Goal: Transaction & Acquisition: Purchase product/service

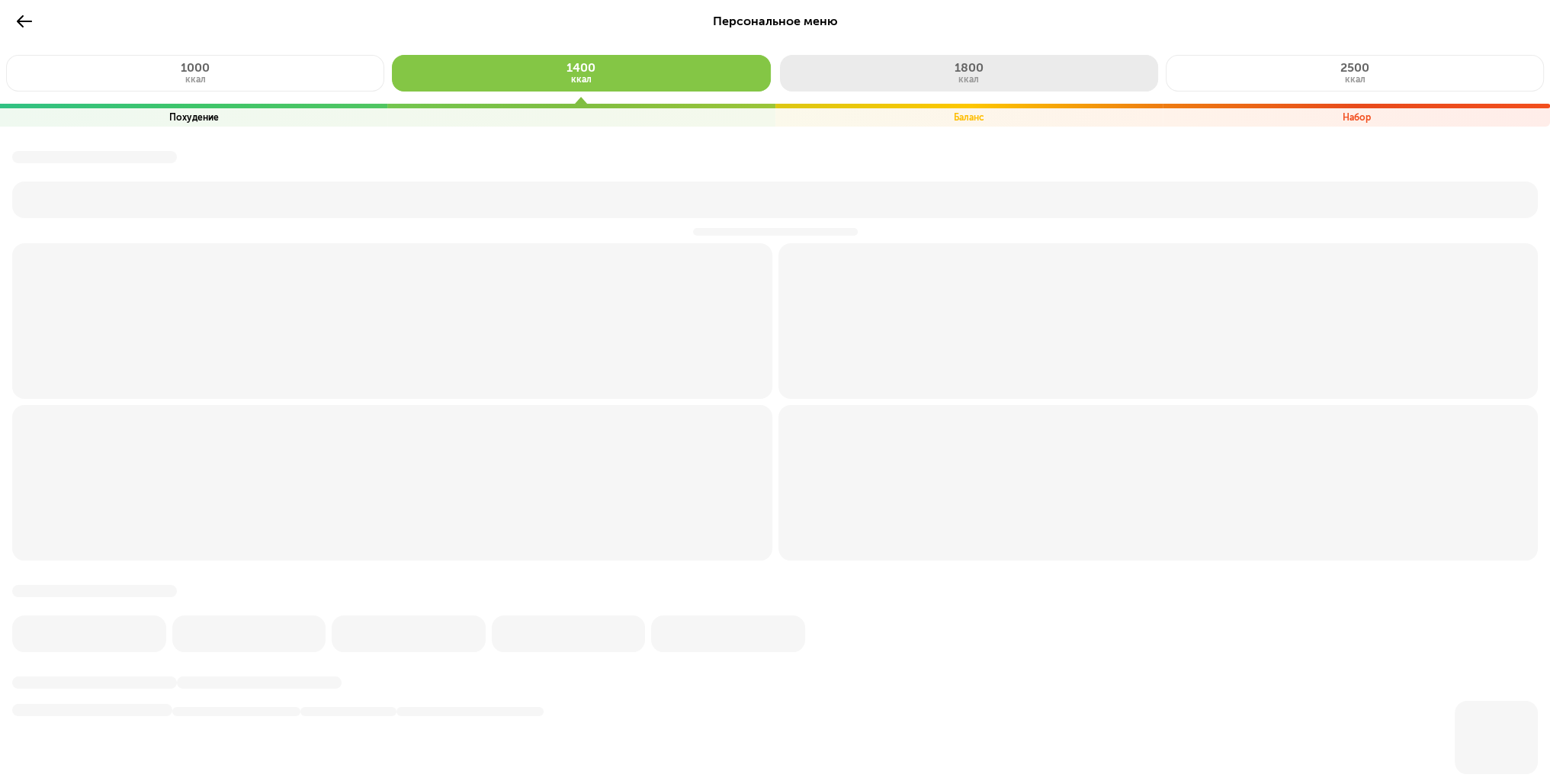
click at [967, 58] on button "1800 ккал" at bounding box center [969, 74] width 378 height 37
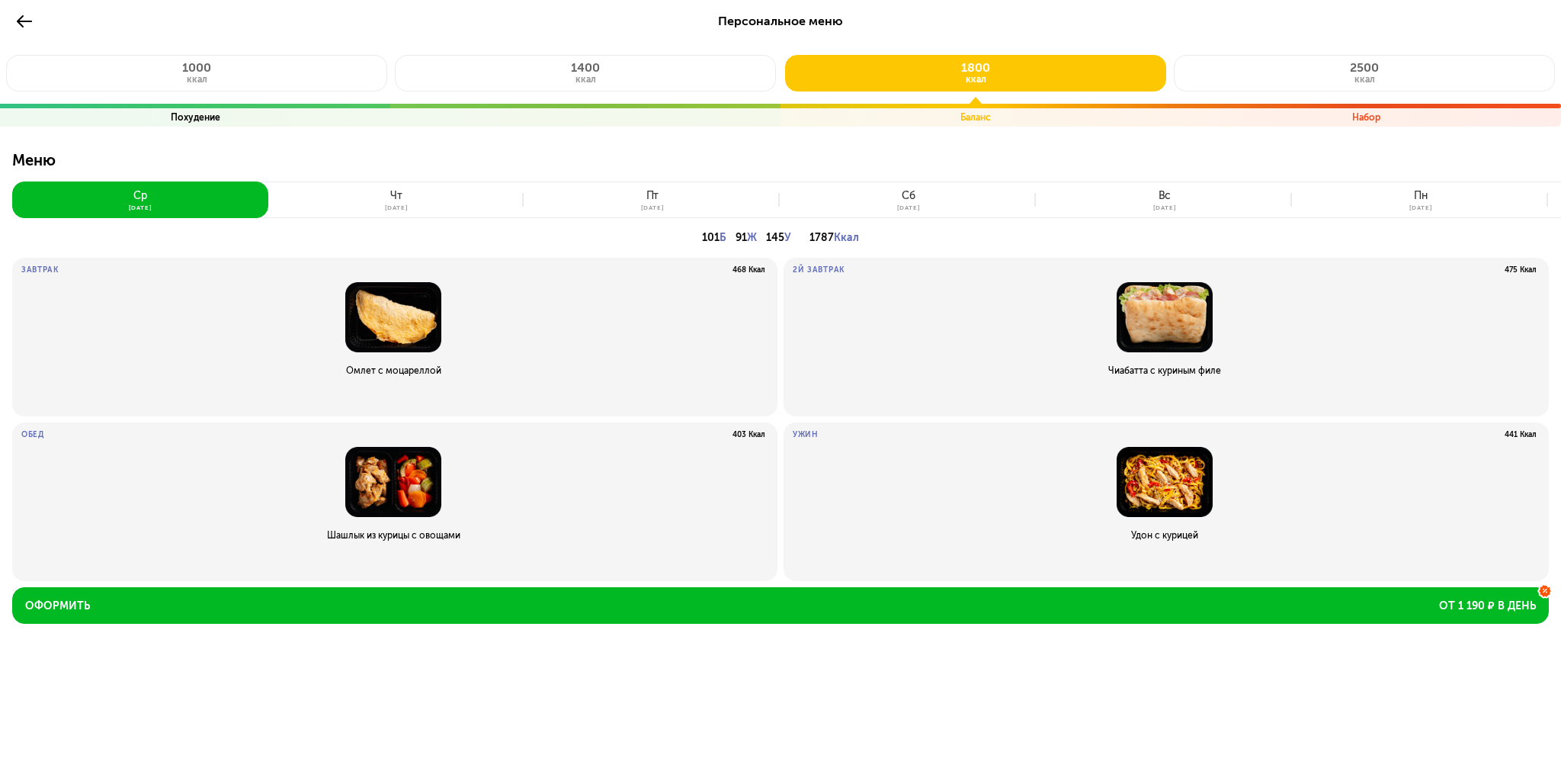
click at [801, 20] on span "Персональное меню" at bounding box center [780, 21] width 125 height 14
click at [28, 19] on icon at bounding box center [24, 21] width 18 height 18
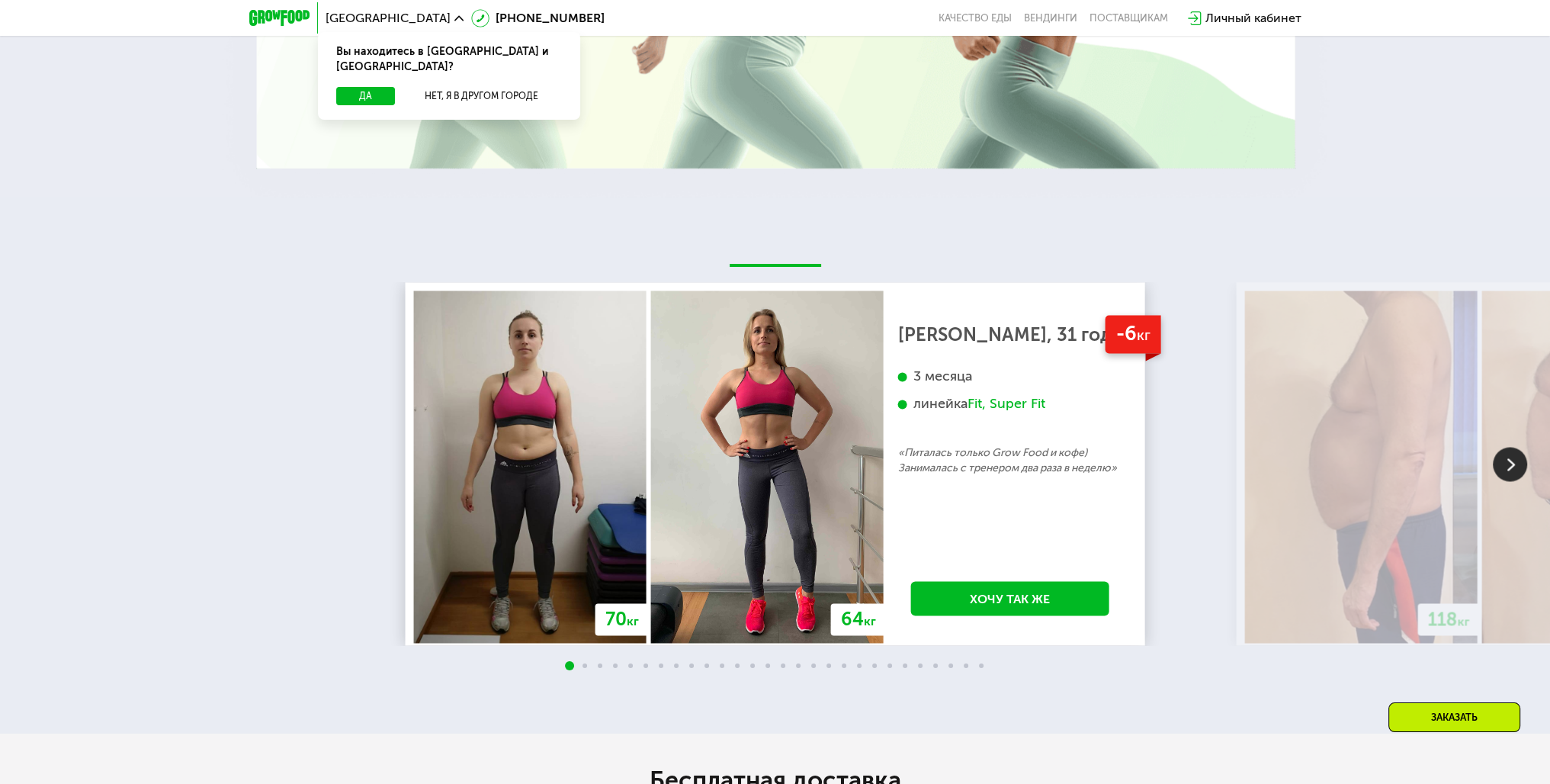
scroll to position [3277, 0]
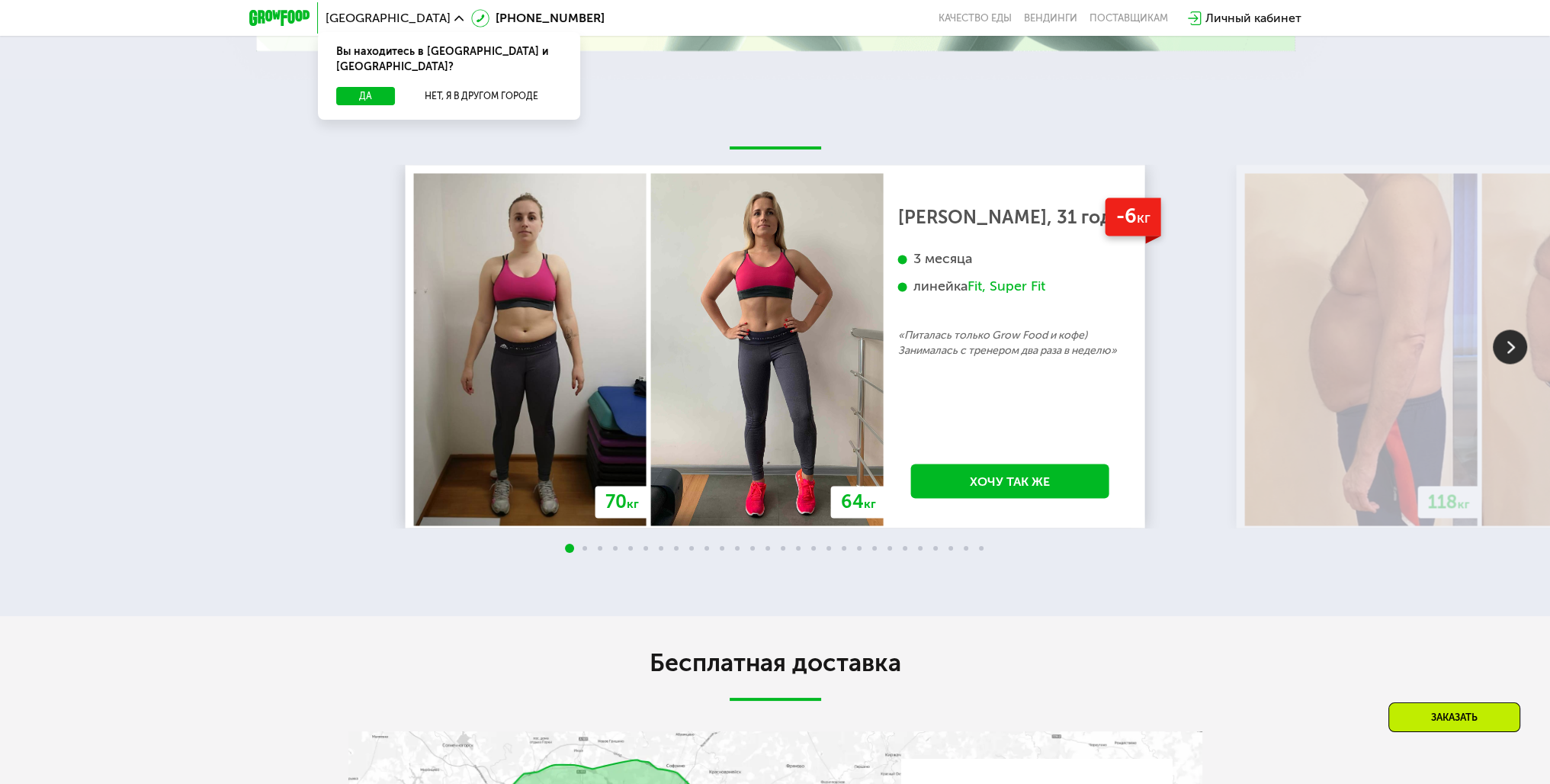
click at [1494, 364] on img at bounding box center [1510, 346] width 34 height 34
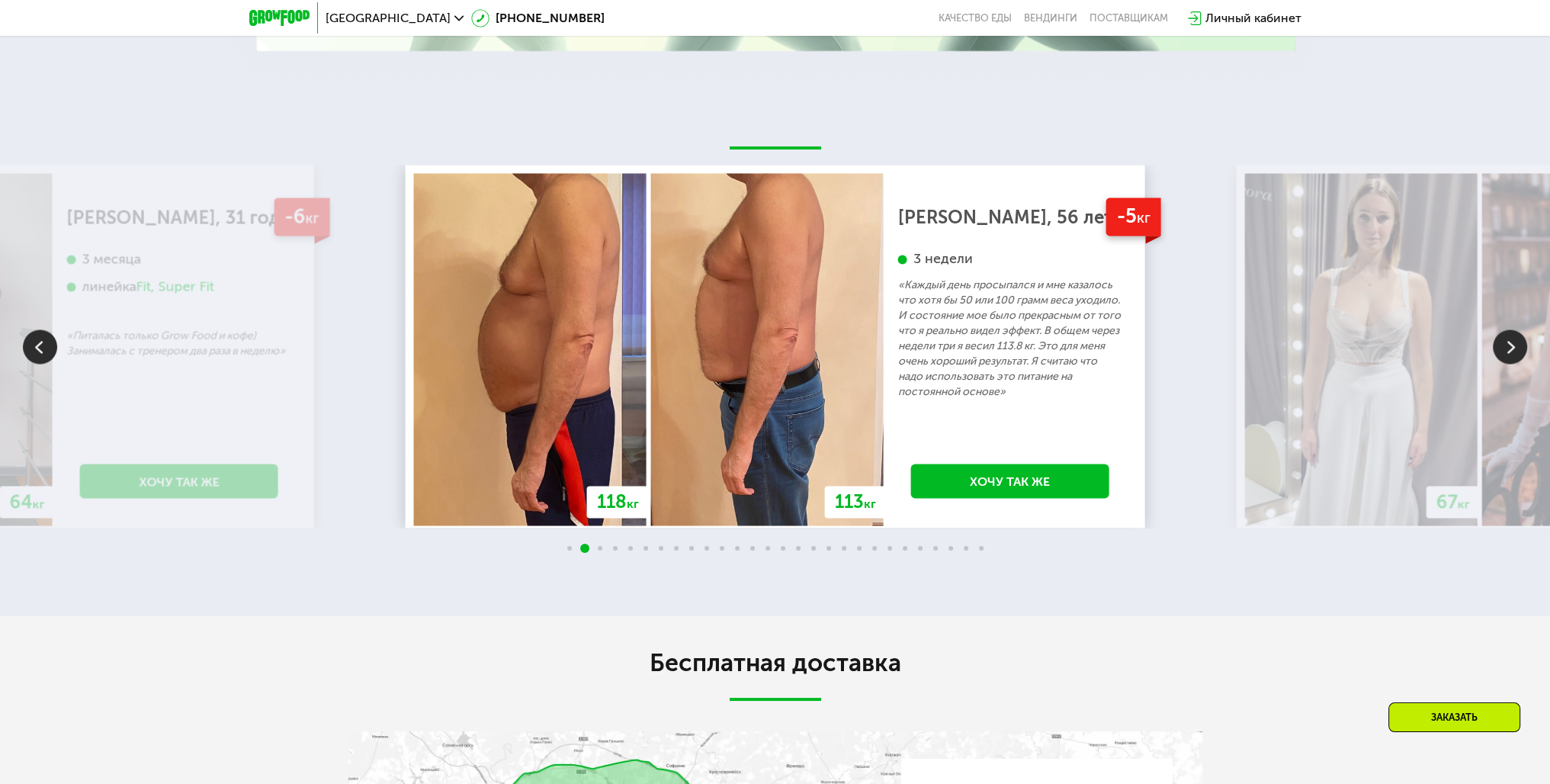
click at [1502, 364] on img at bounding box center [1510, 346] width 34 height 34
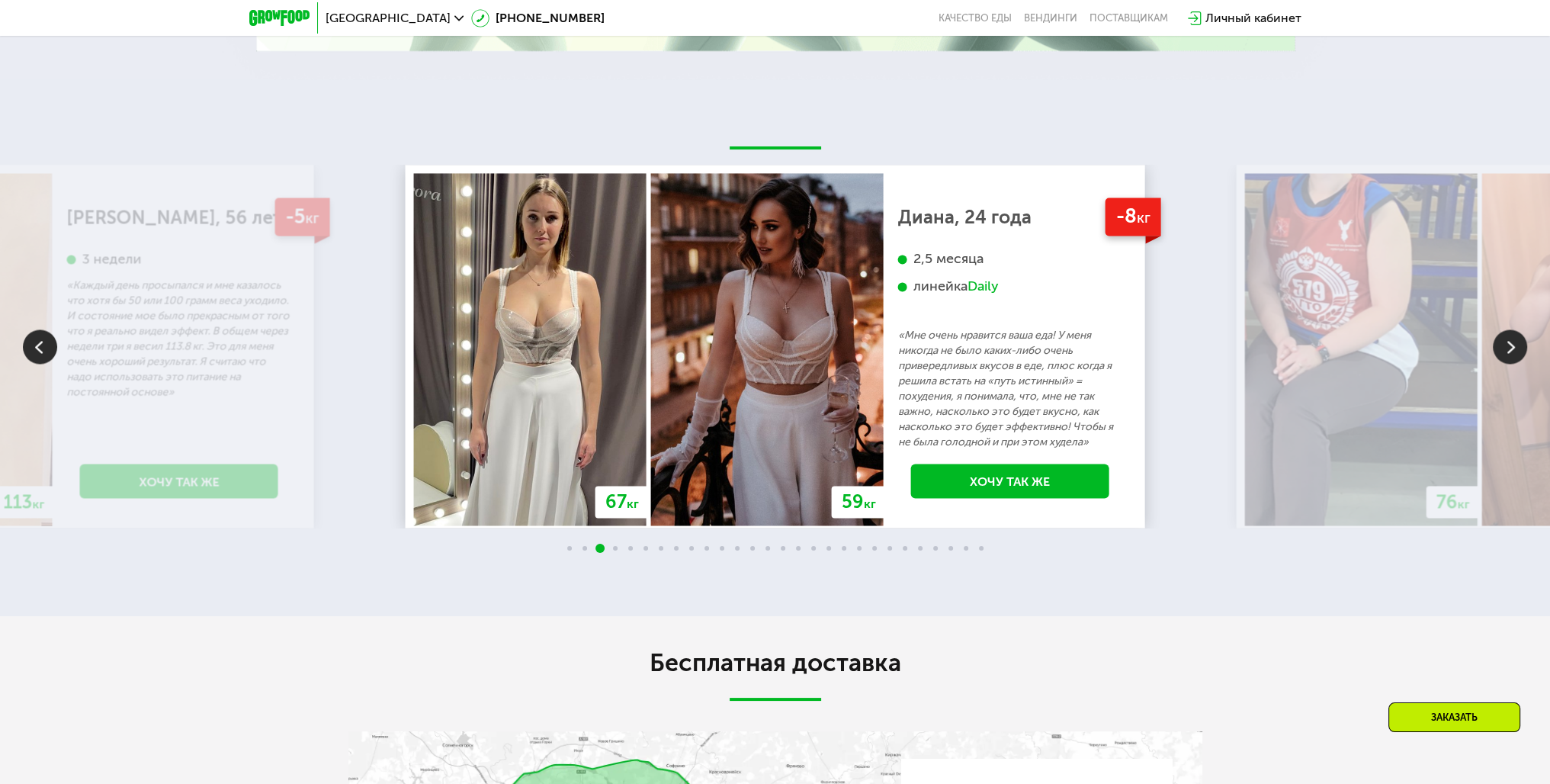
click at [1502, 364] on img at bounding box center [1510, 346] width 34 height 34
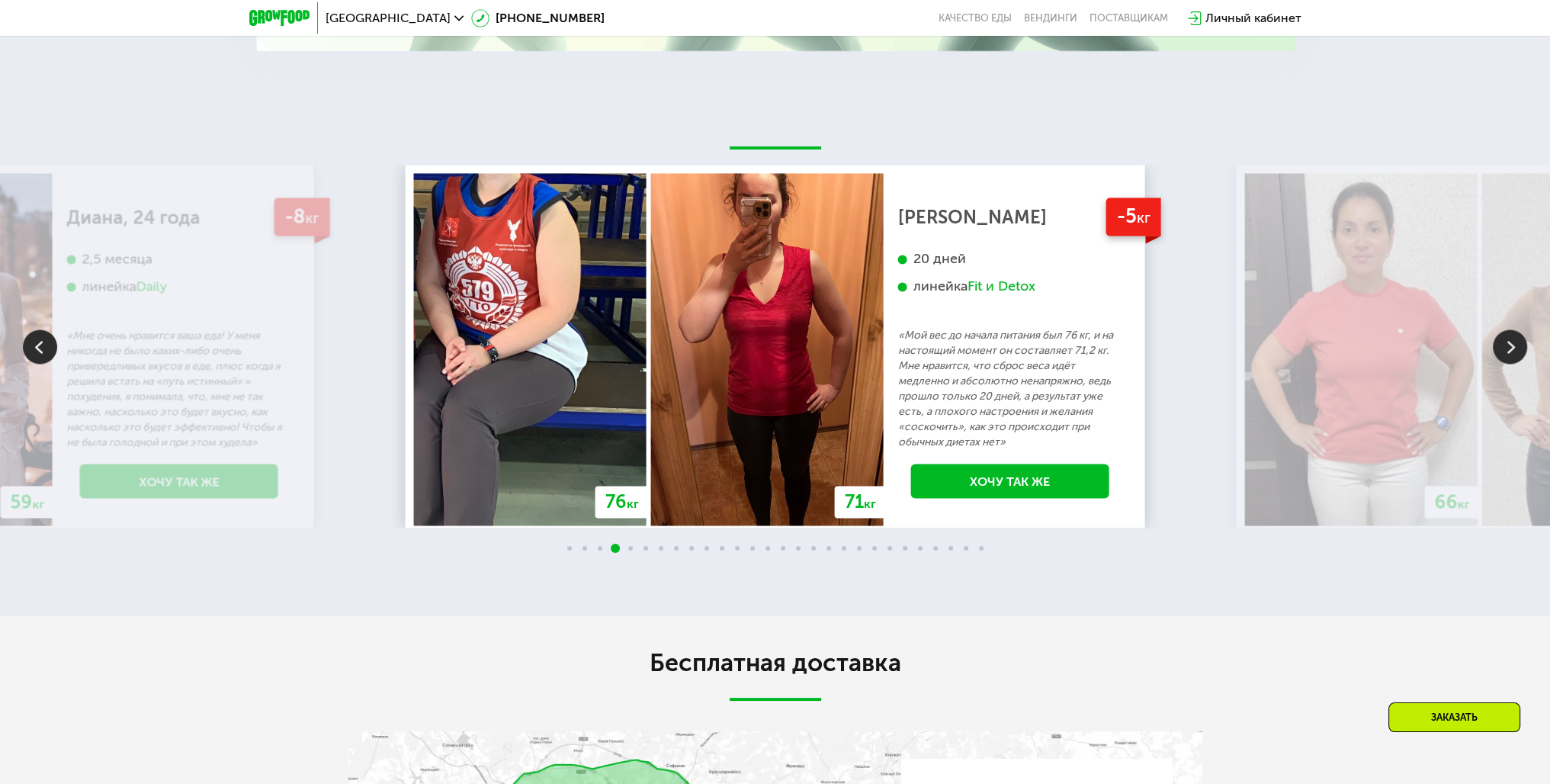
click at [1502, 364] on img at bounding box center [1510, 346] width 34 height 34
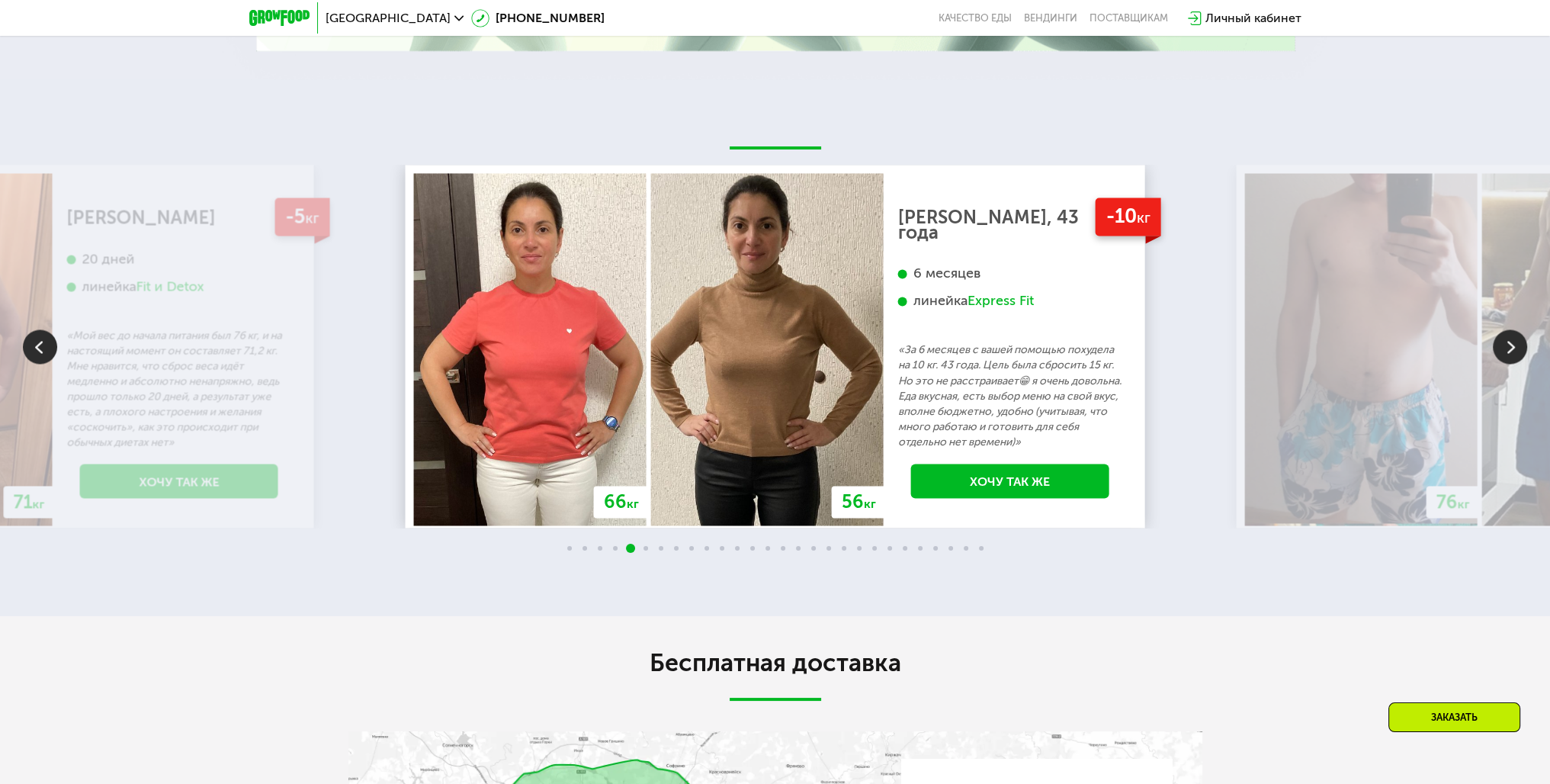
click at [1510, 364] on img at bounding box center [1510, 346] width 34 height 34
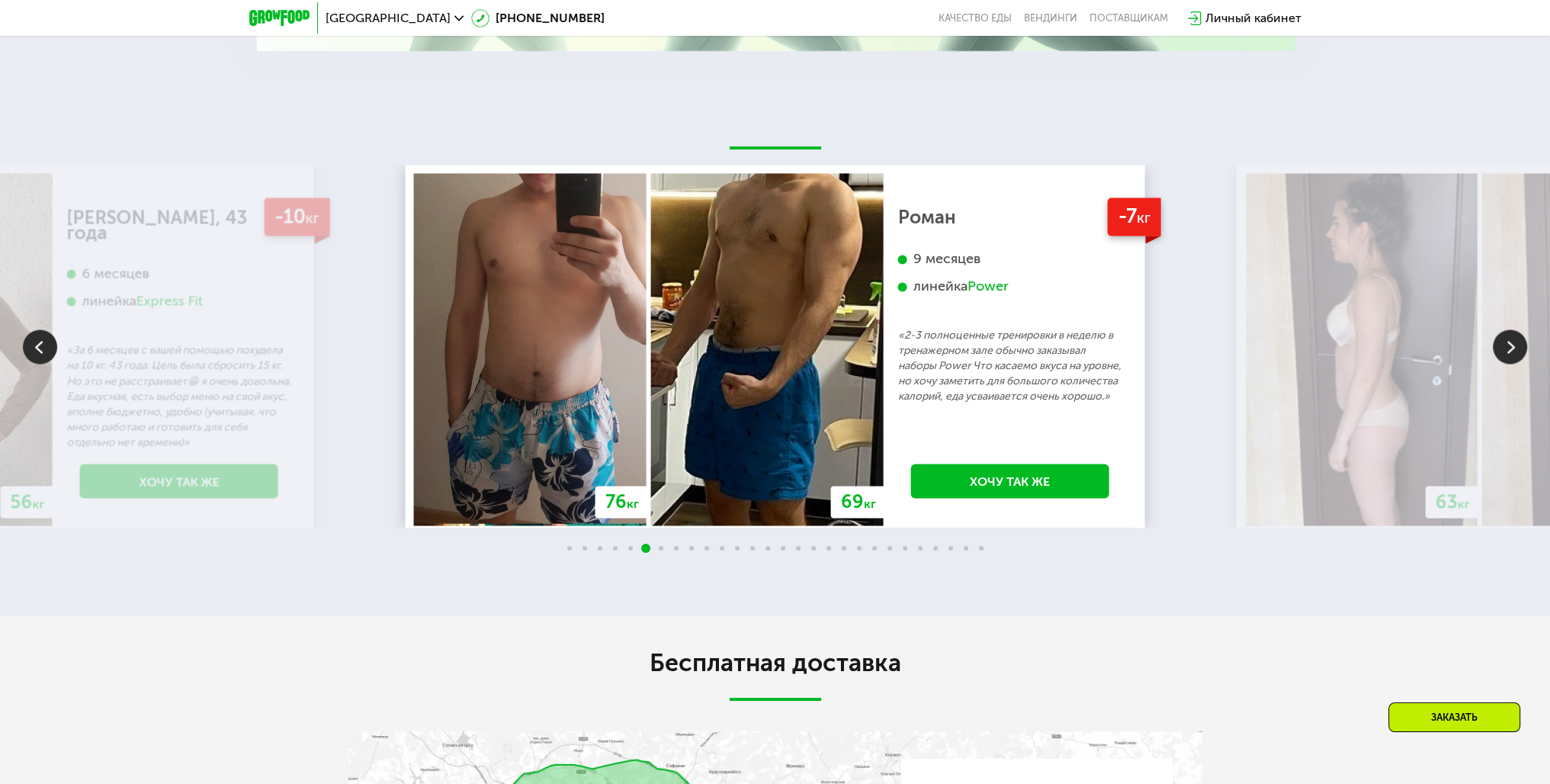
click at [1496, 364] on img at bounding box center [1510, 346] width 34 height 34
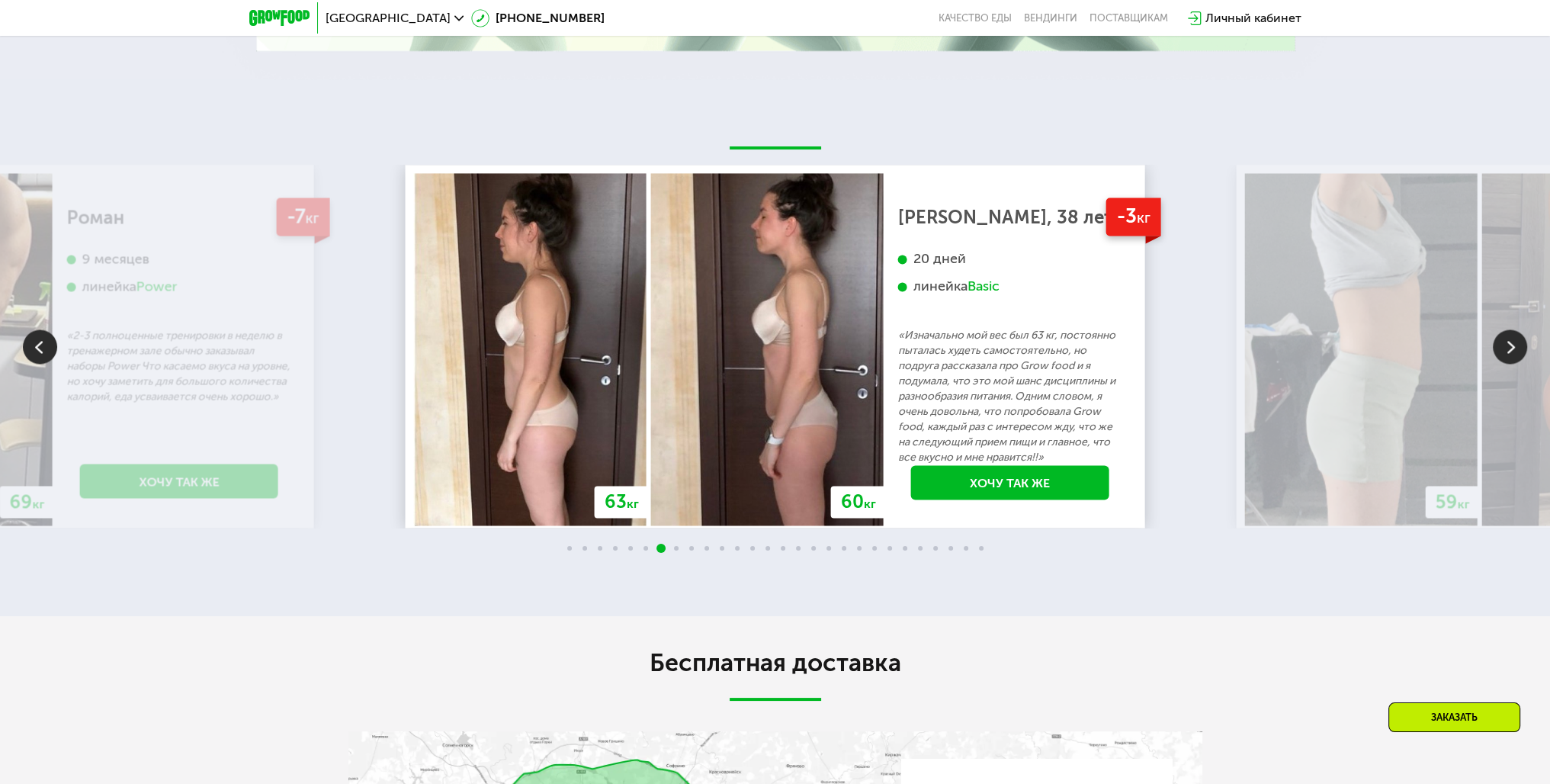
click at [1500, 364] on img at bounding box center [1510, 346] width 34 height 34
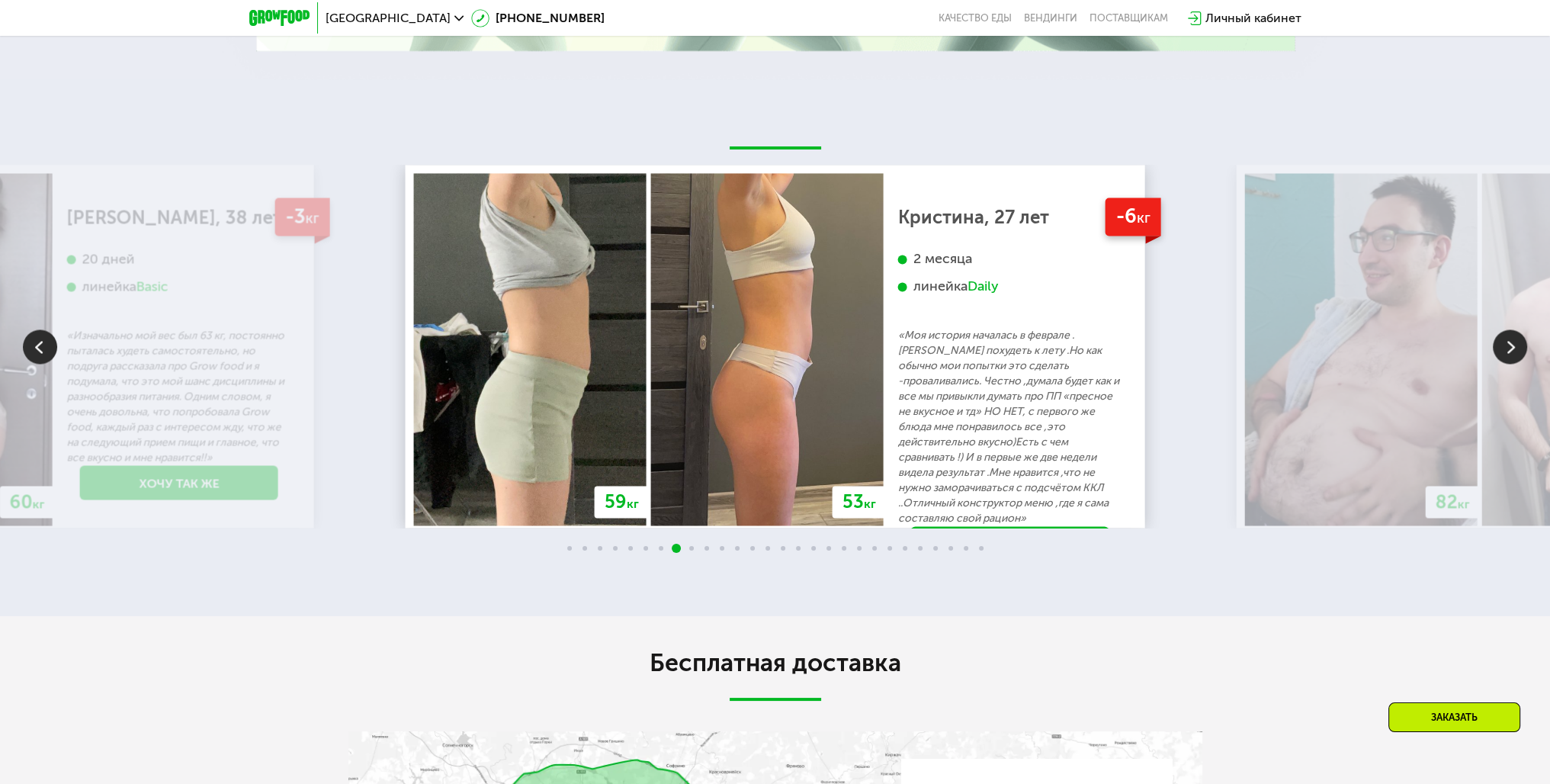
click at [1500, 364] on img at bounding box center [1510, 346] width 34 height 34
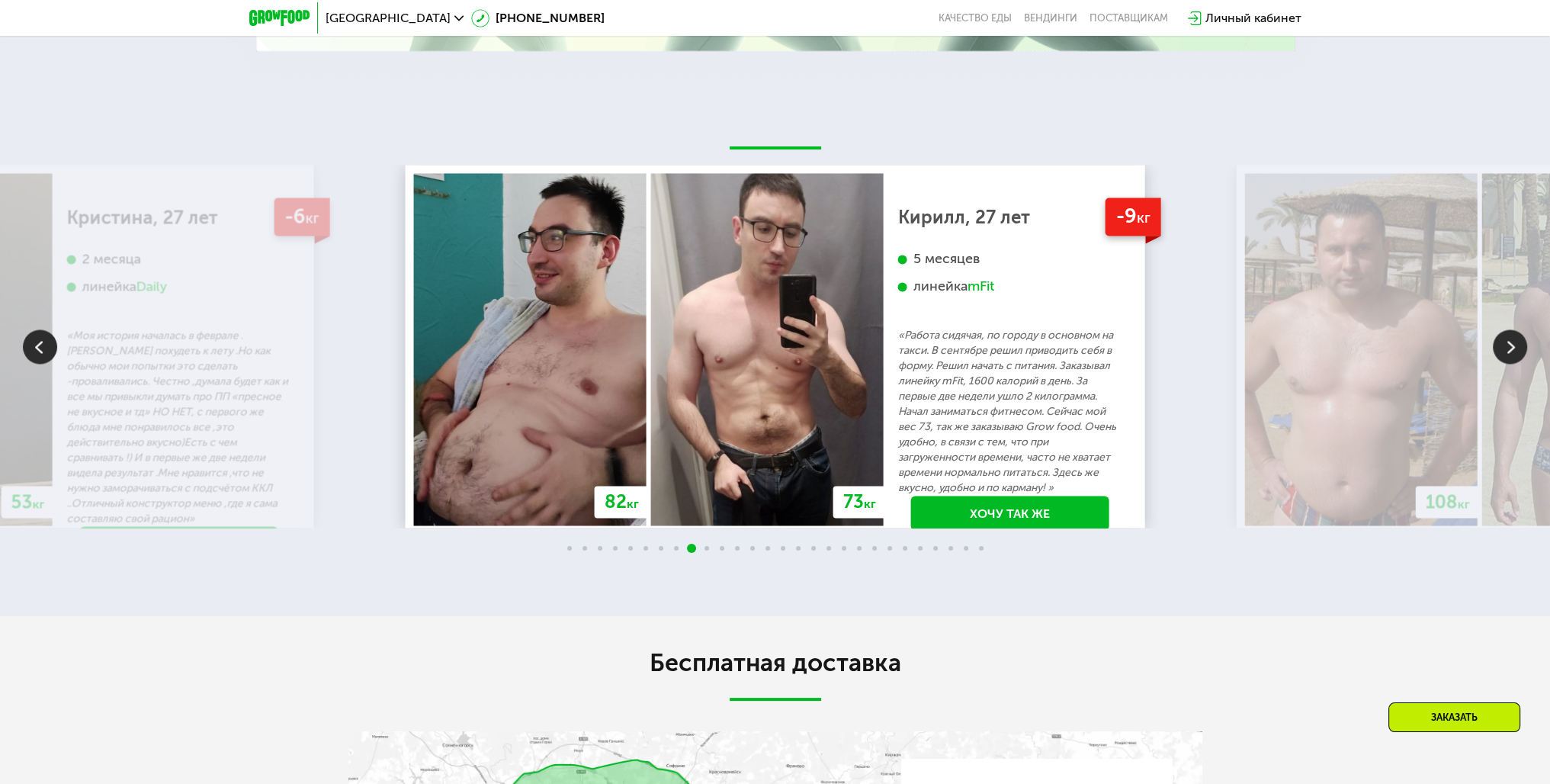
click at [1510, 364] on img at bounding box center [1510, 346] width 34 height 34
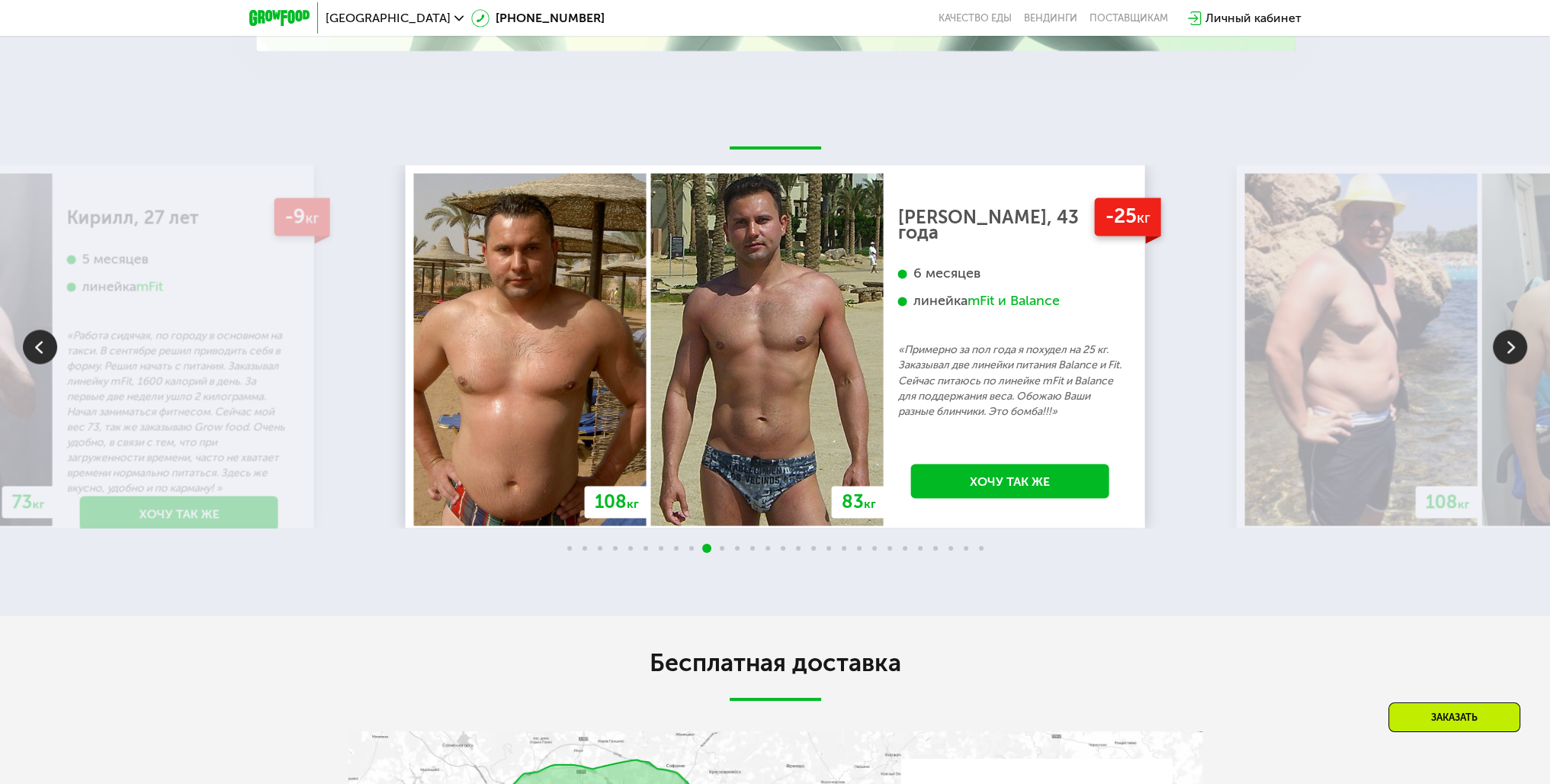
click at [1497, 364] on img at bounding box center [1510, 346] width 34 height 34
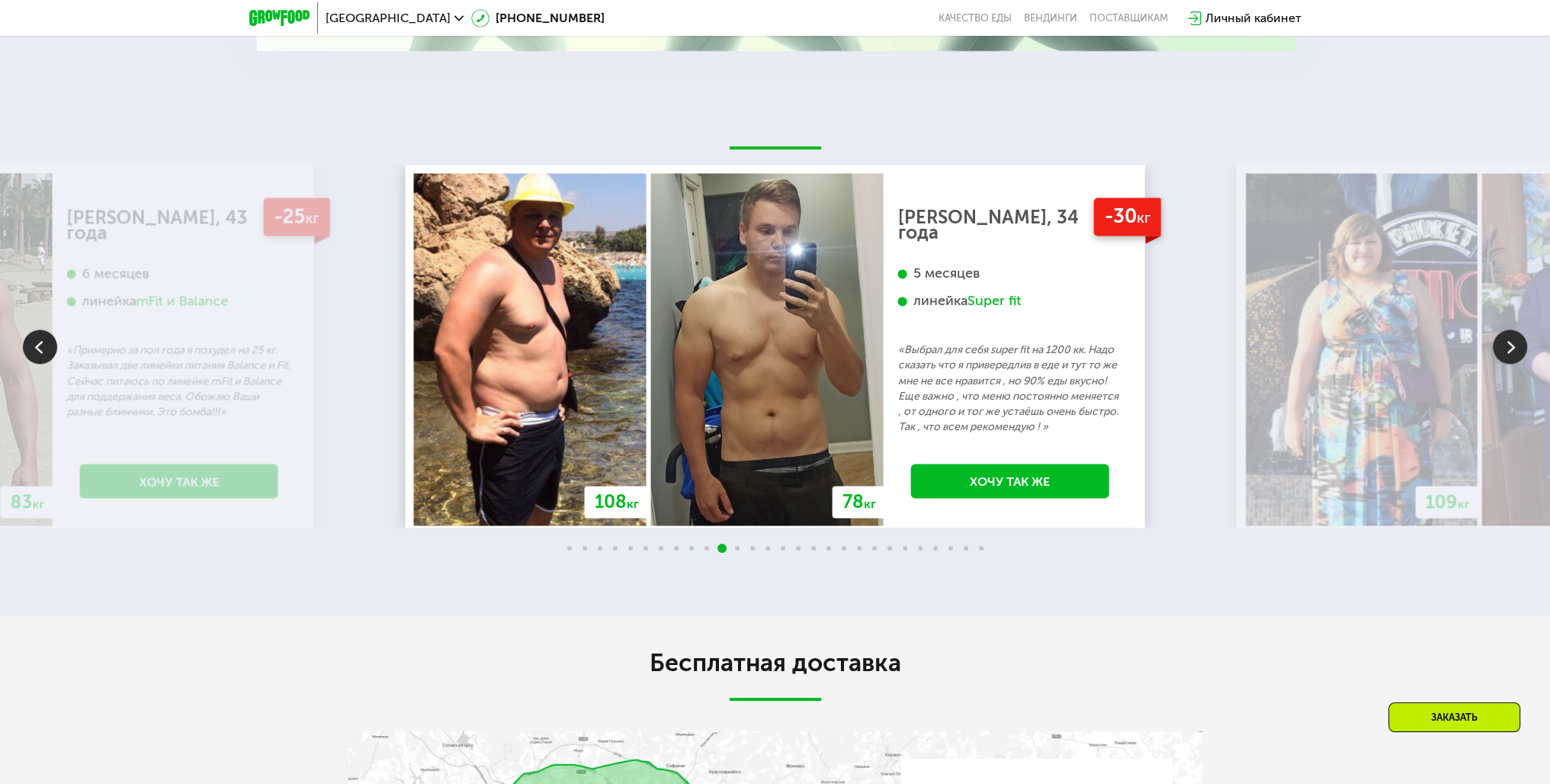
click at [1497, 364] on img at bounding box center [1510, 346] width 34 height 34
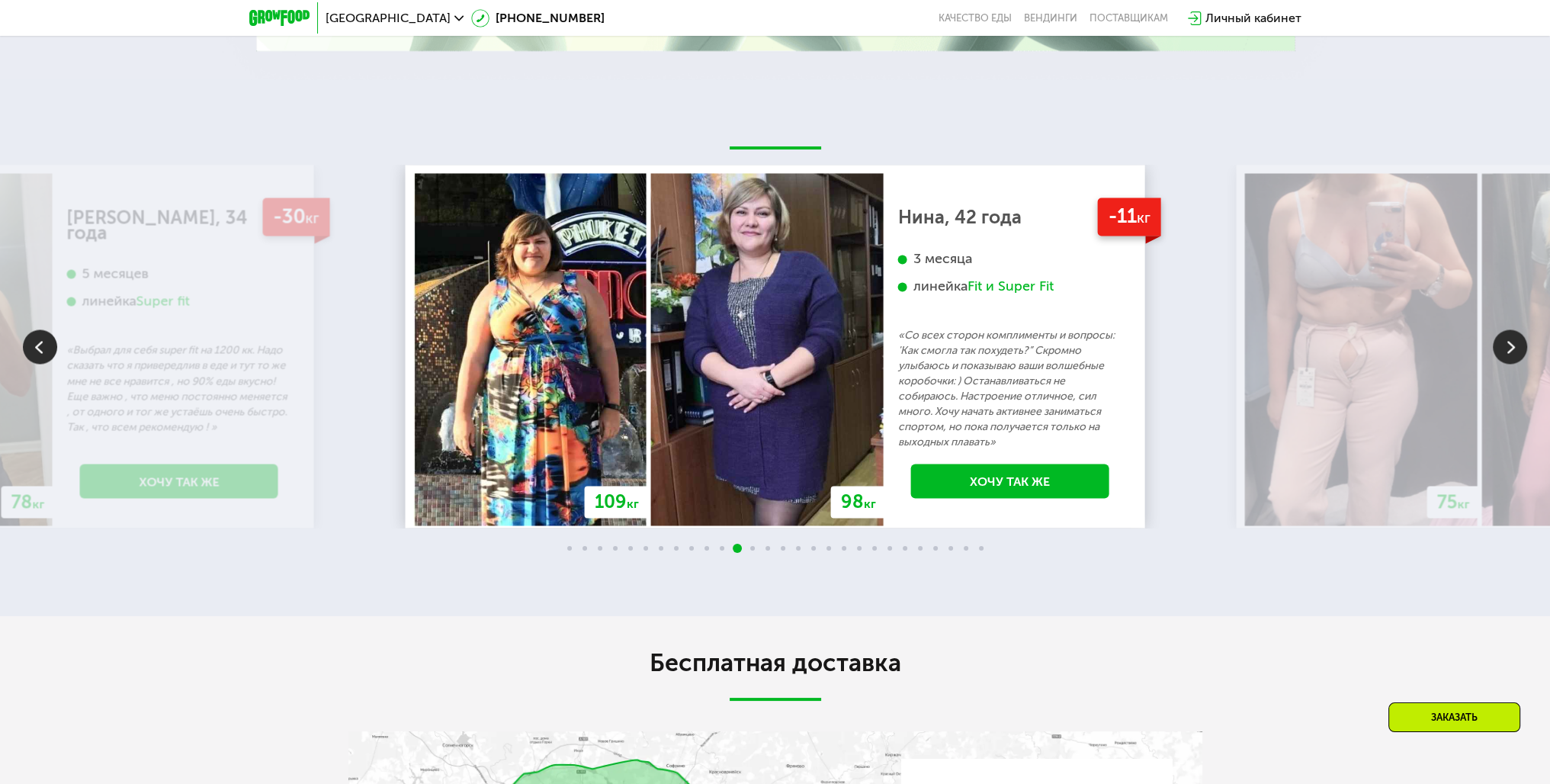
click at [1497, 364] on img at bounding box center [1510, 346] width 34 height 34
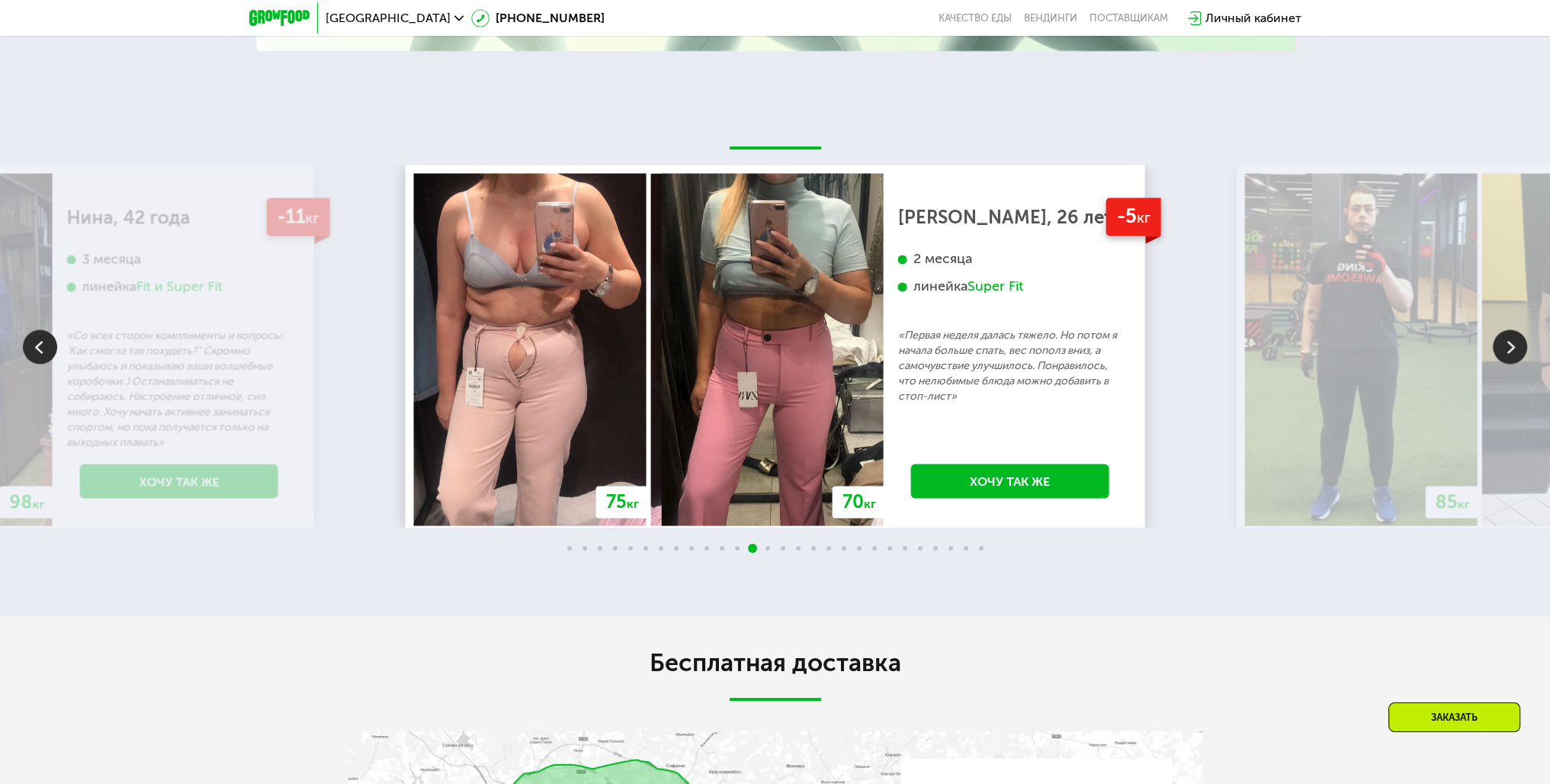
click at [1497, 364] on img at bounding box center [1510, 346] width 34 height 34
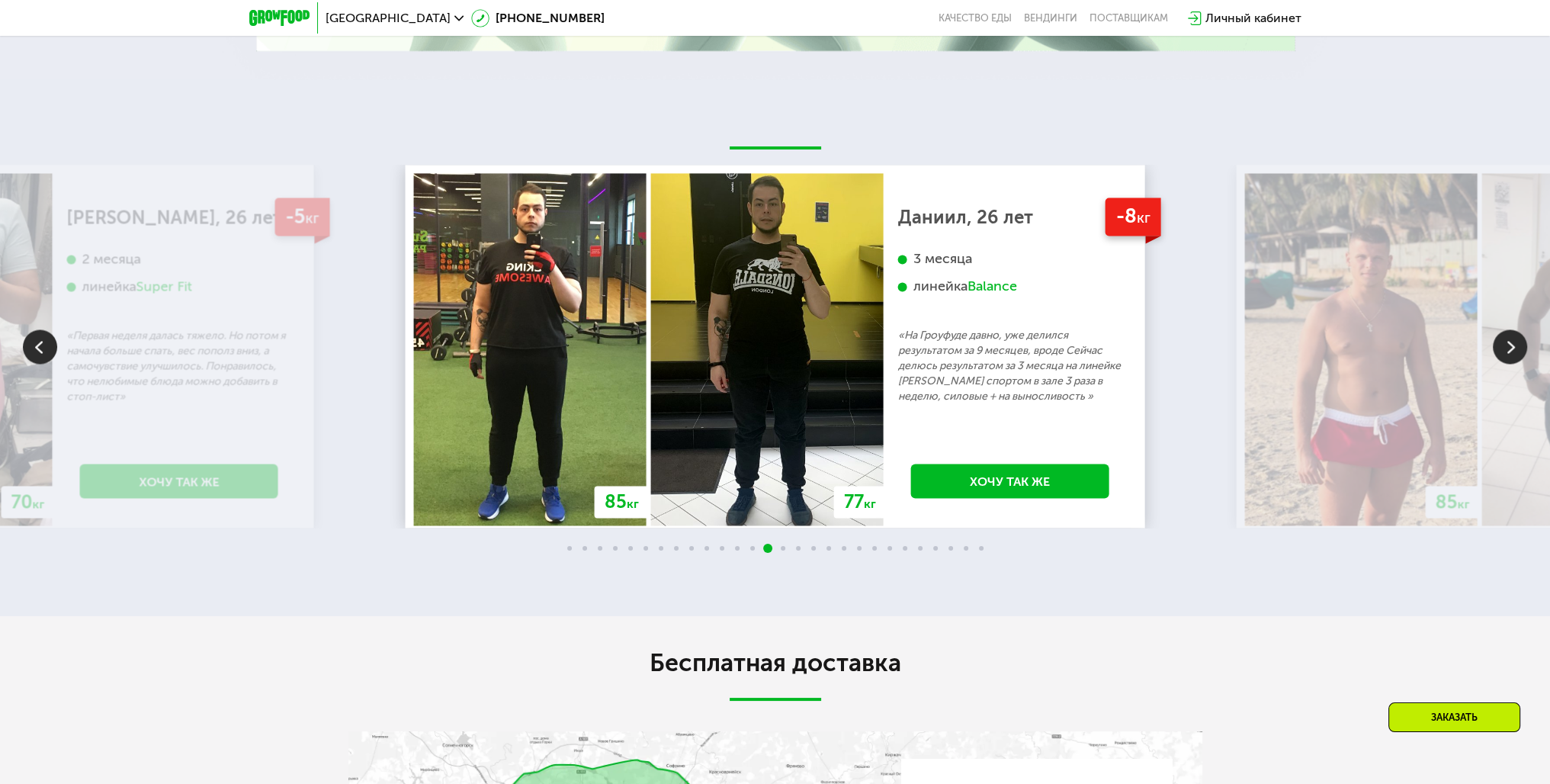
click at [1500, 364] on img at bounding box center [1510, 346] width 34 height 34
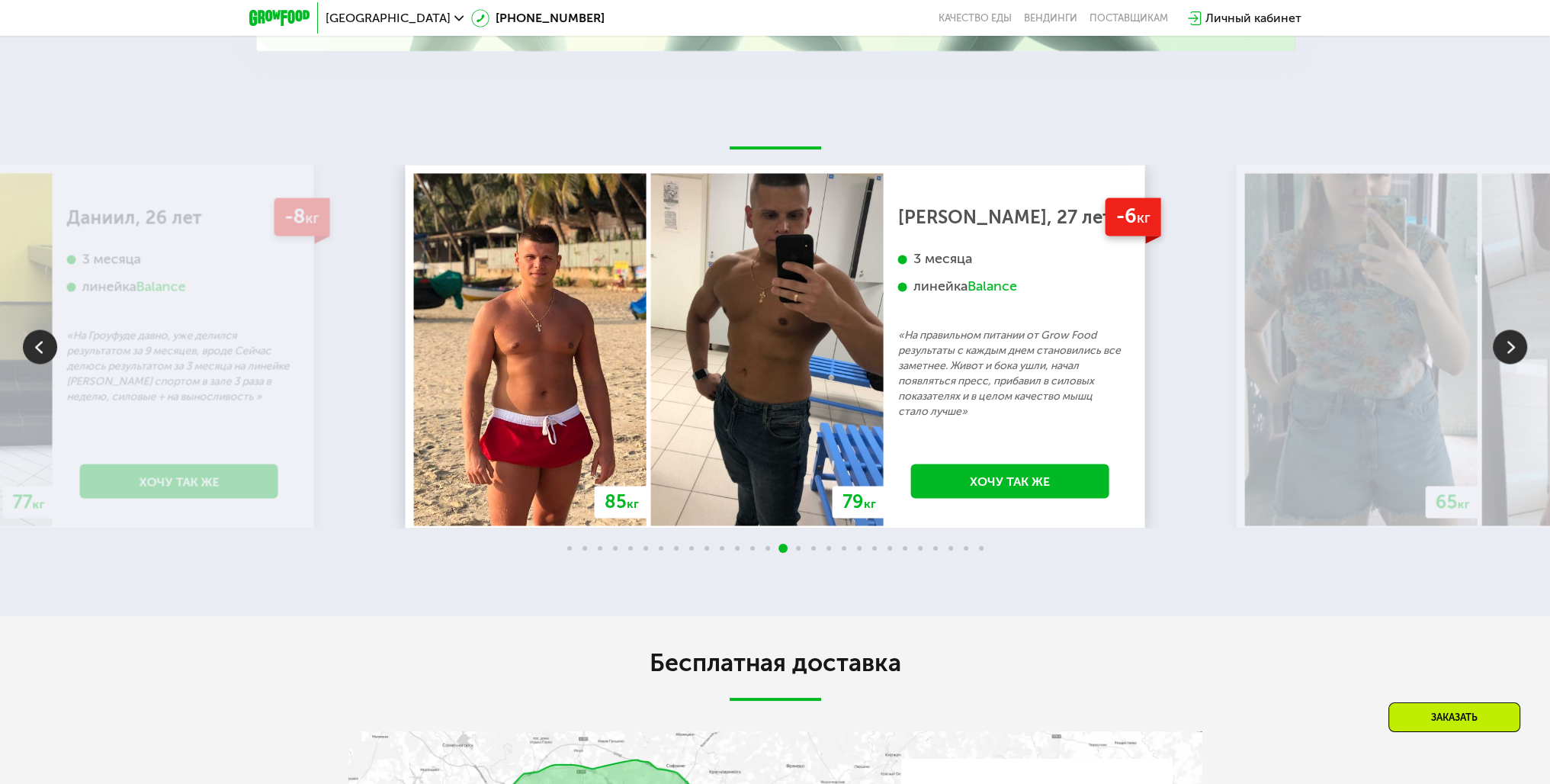
click at [1500, 364] on img at bounding box center [1510, 346] width 34 height 34
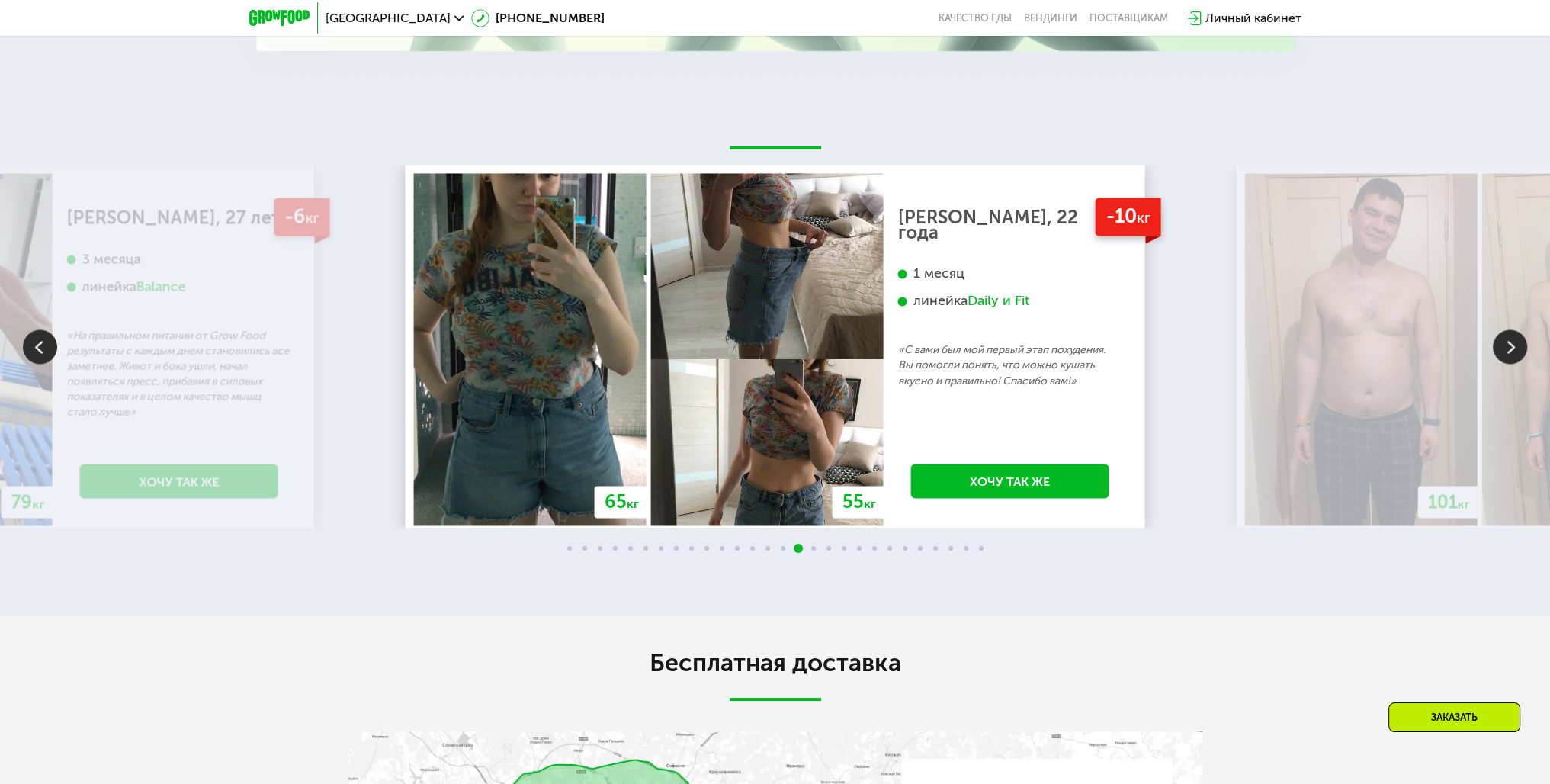
click at [1500, 364] on img at bounding box center [1510, 346] width 34 height 34
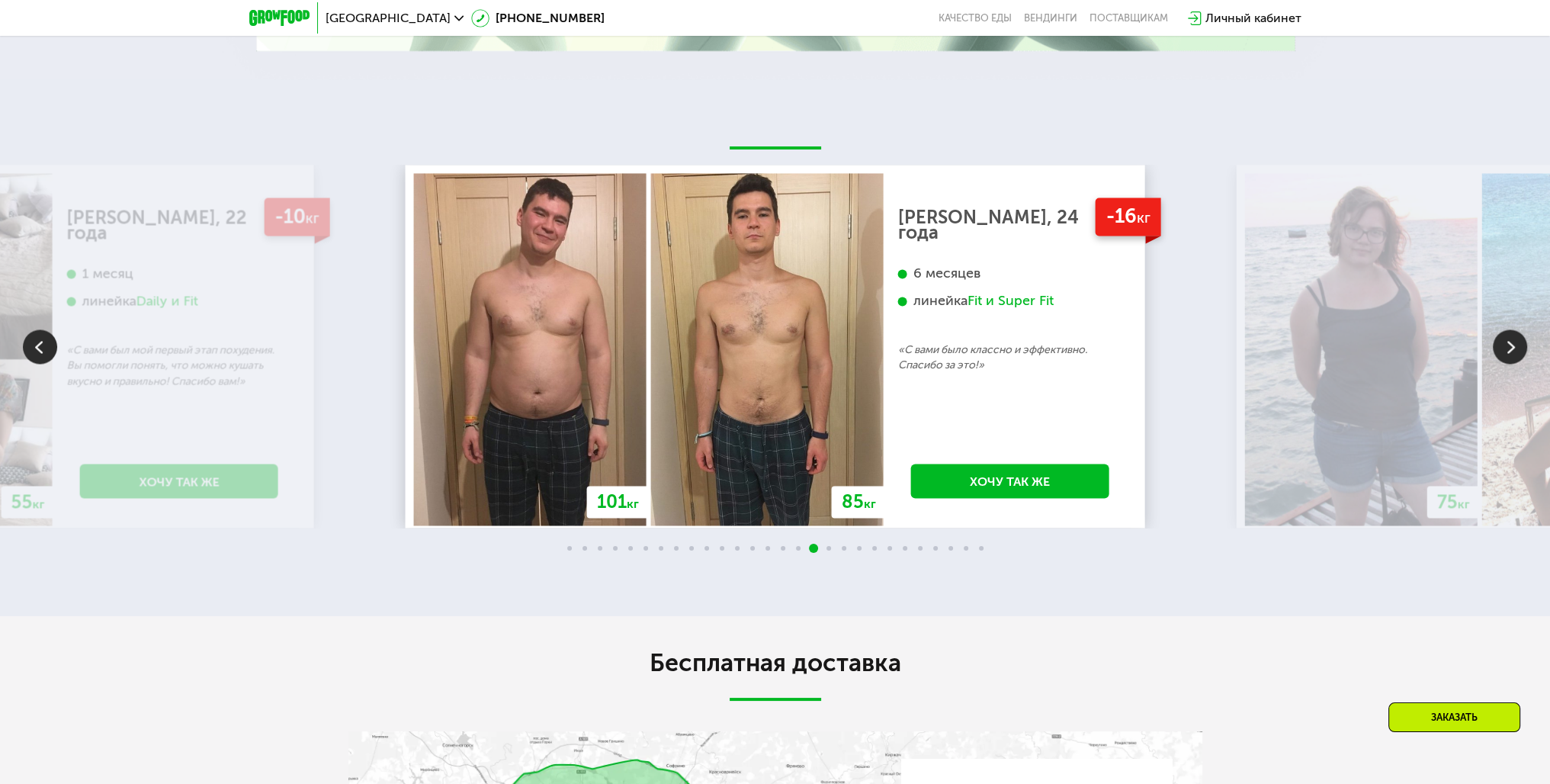
click at [1503, 364] on img at bounding box center [1510, 346] width 34 height 34
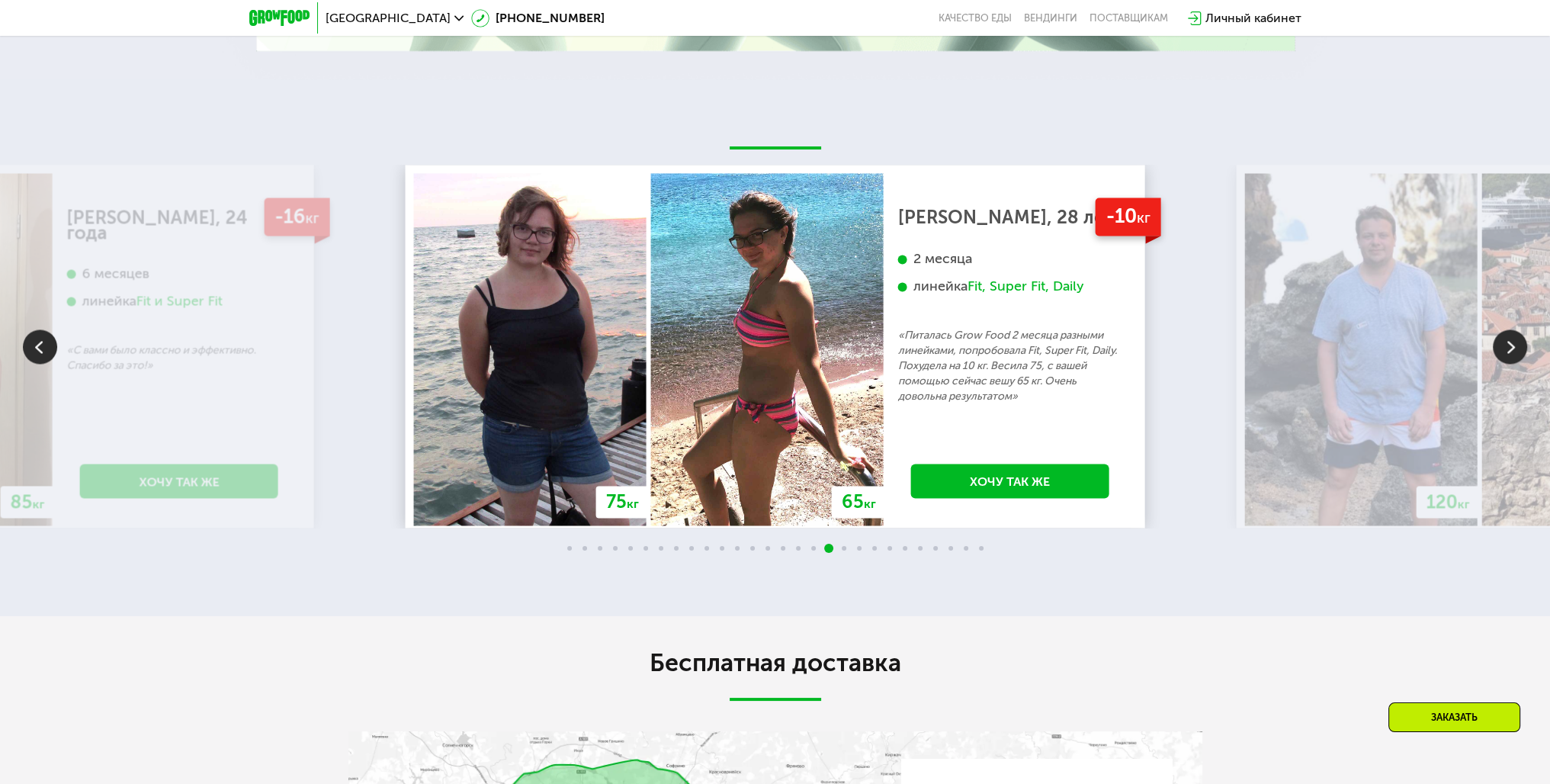
click at [1503, 364] on img at bounding box center [1510, 346] width 34 height 34
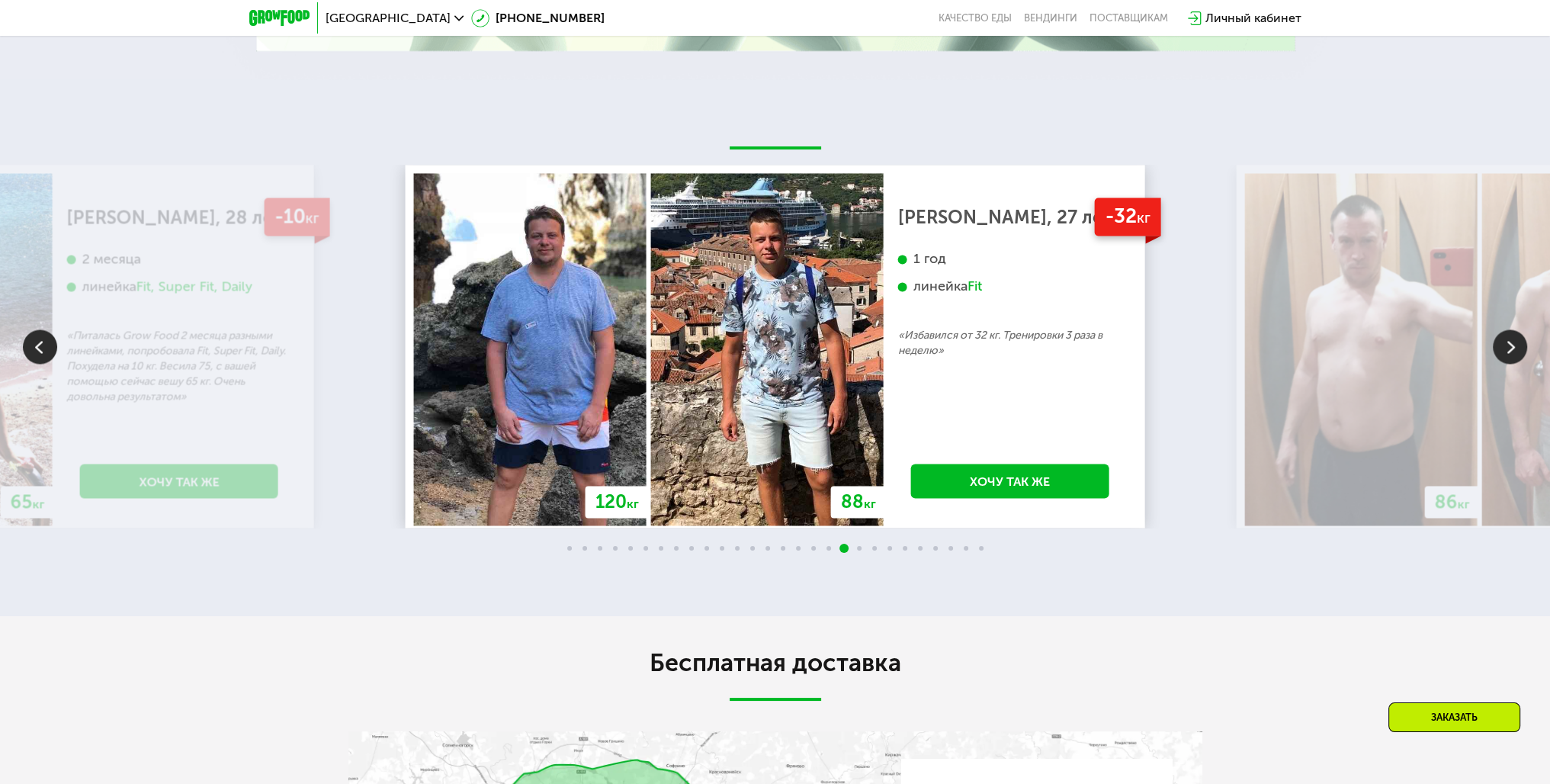
click at [1503, 364] on img at bounding box center [1510, 346] width 34 height 34
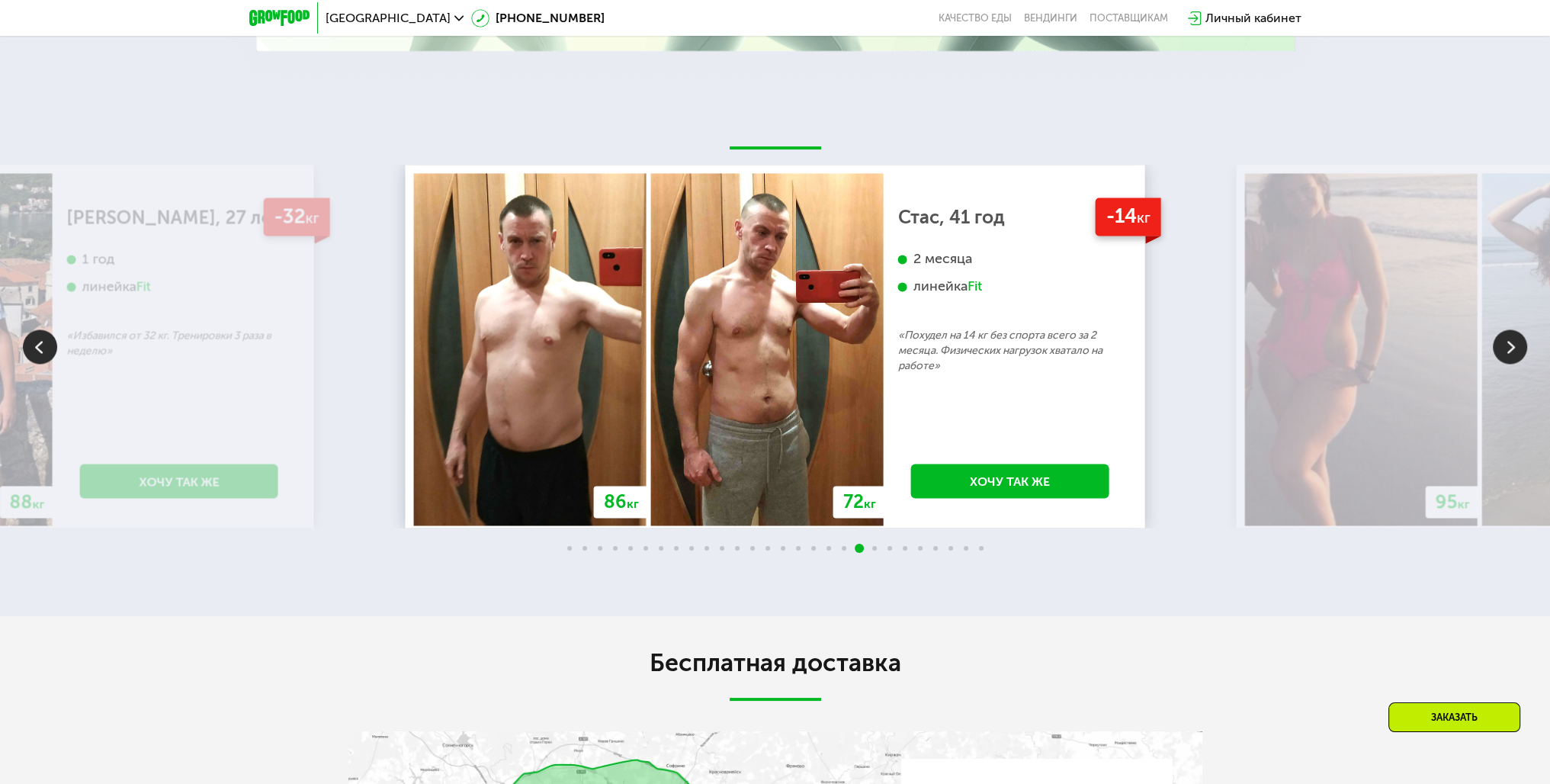
click at [1503, 364] on img at bounding box center [1510, 346] width 34 height 34
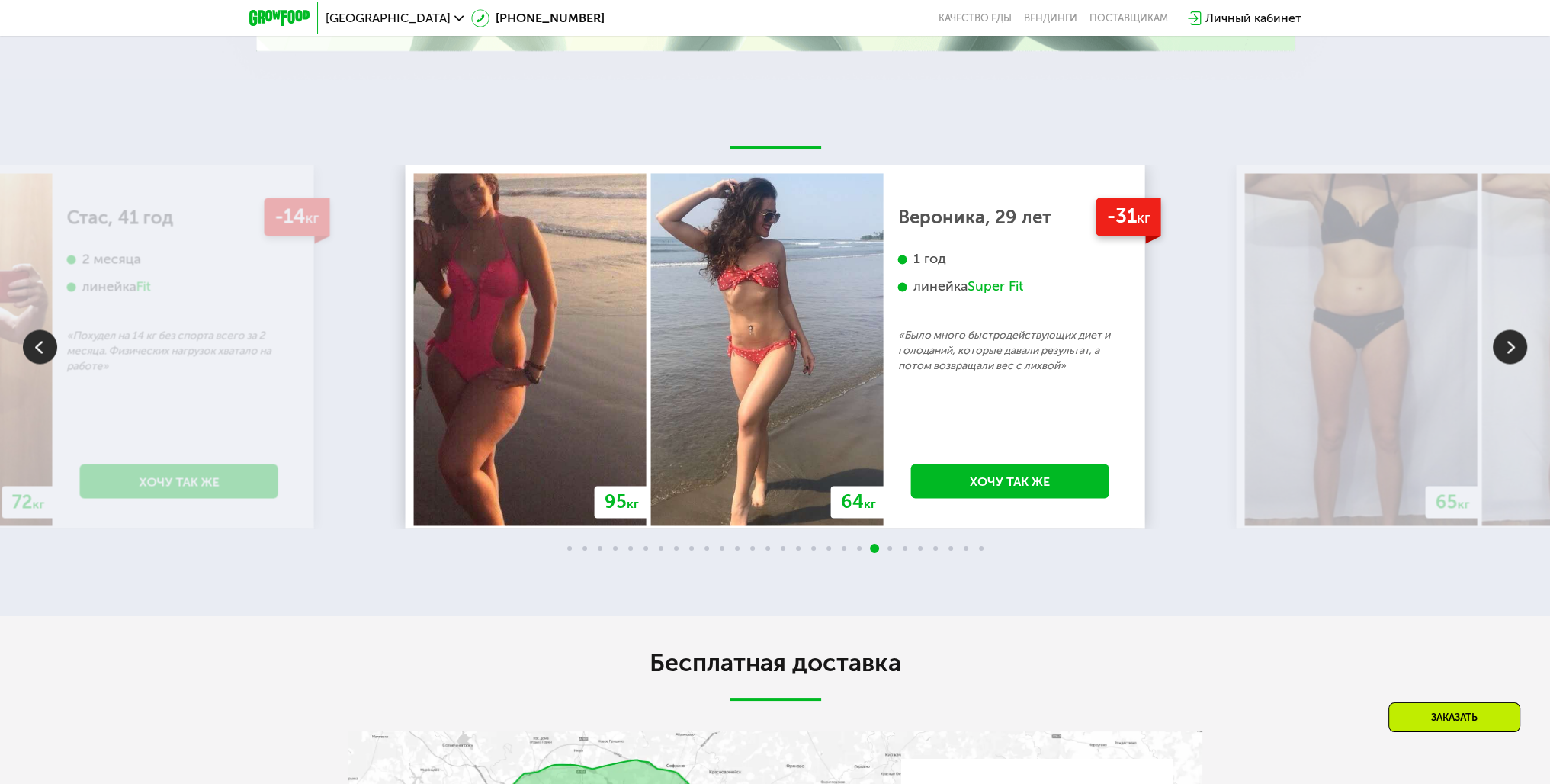
click at [1503, 364] on img at bounding box center [1510, 346] width 34 height 34
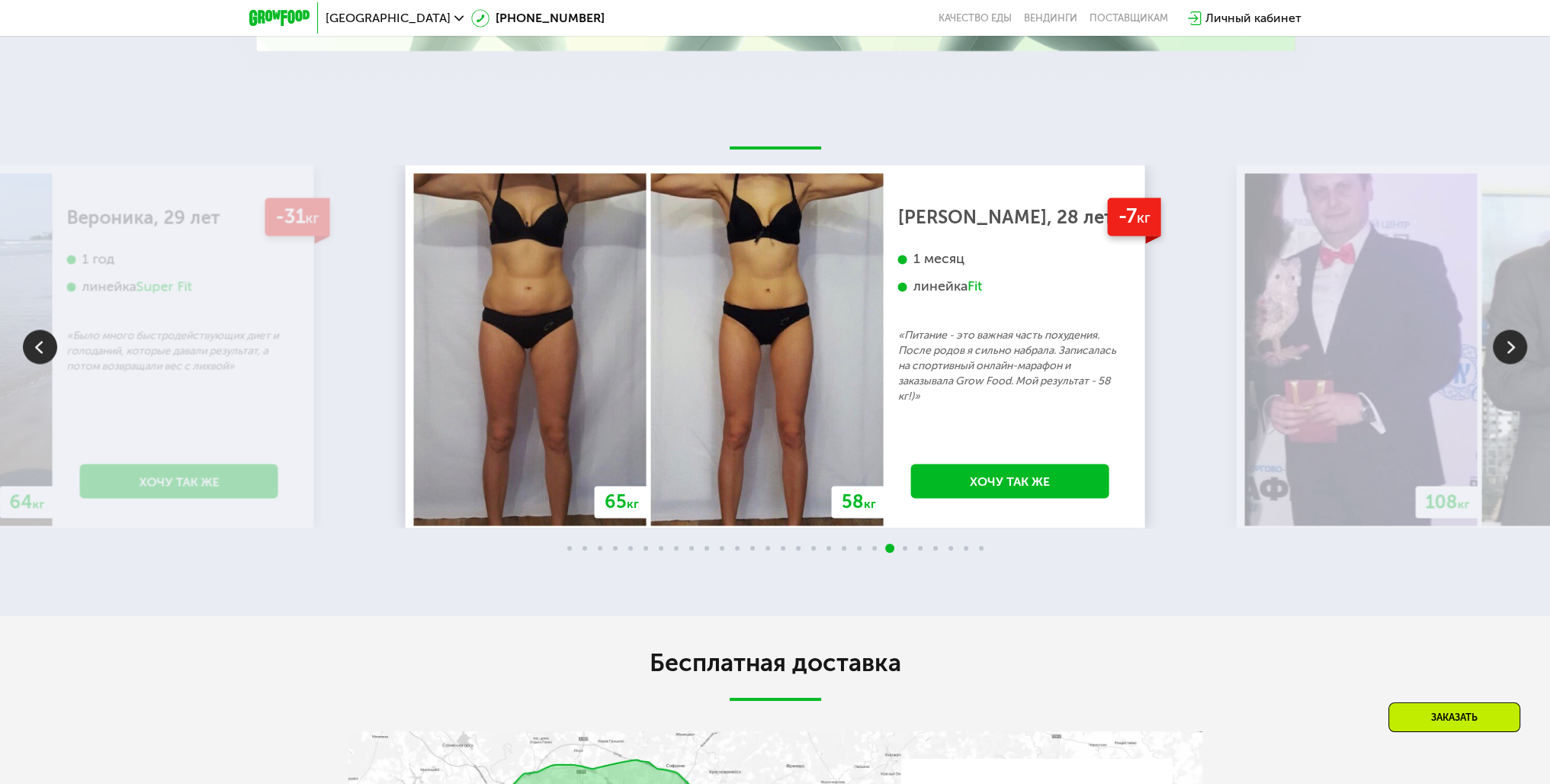
click at [1503, 364] on img at bounding box center [1510, 346] width 34 height 34
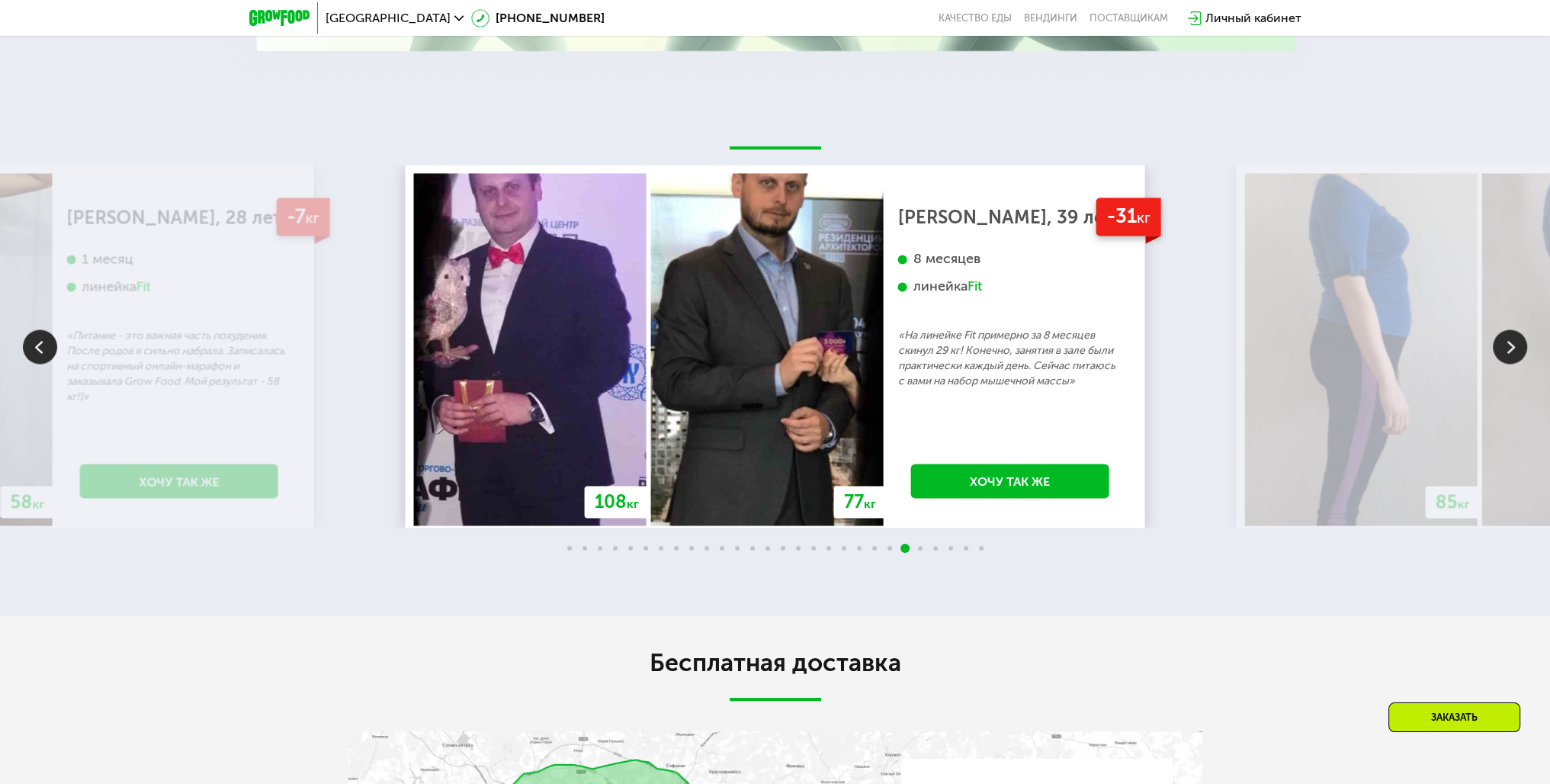
click at [1510, 364] on img at bounding box center [1510, 346] width 34 height 34
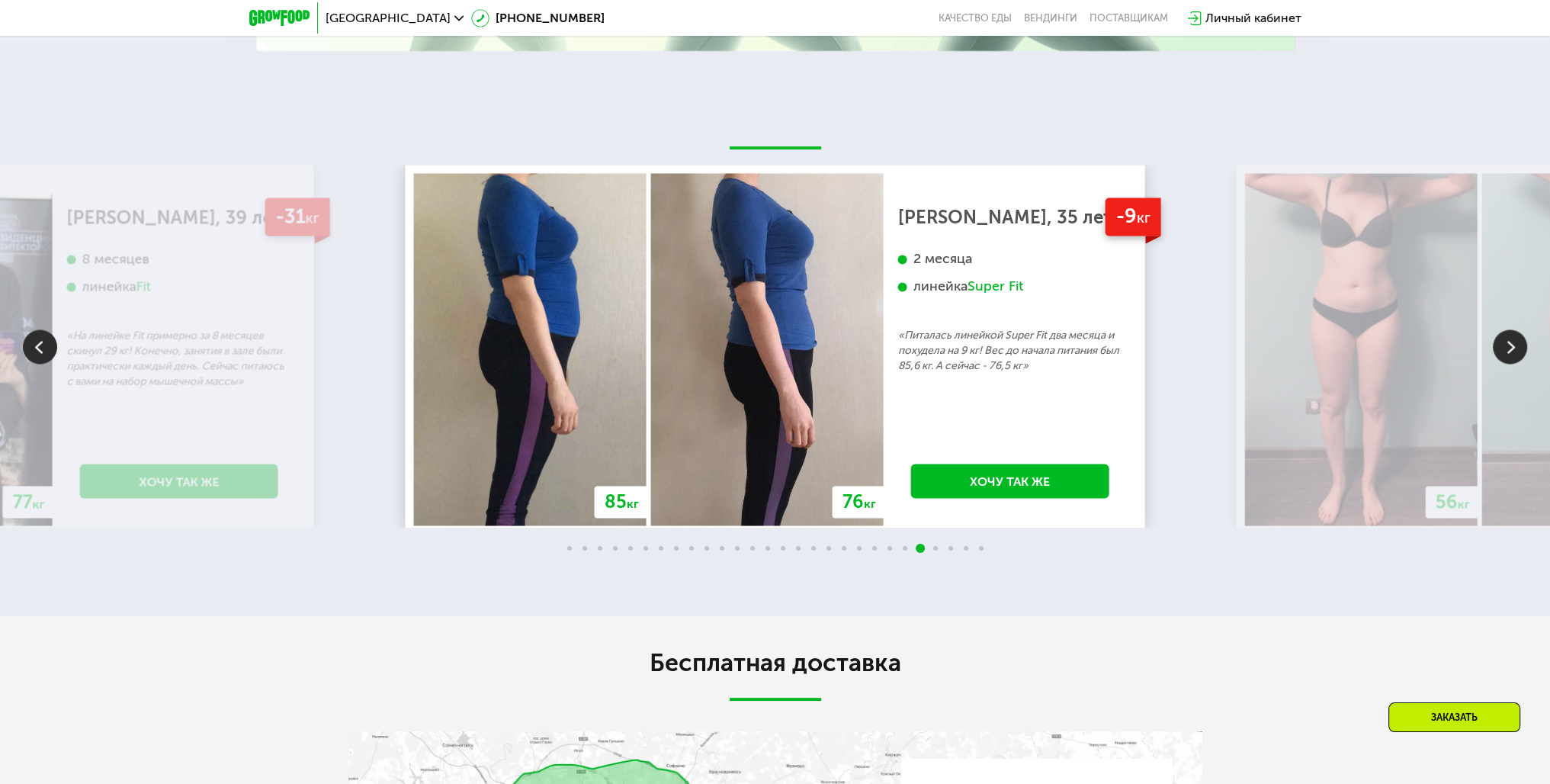
click at [1508, 364] on img at bounding box center [1510, 346] width 34 height 34
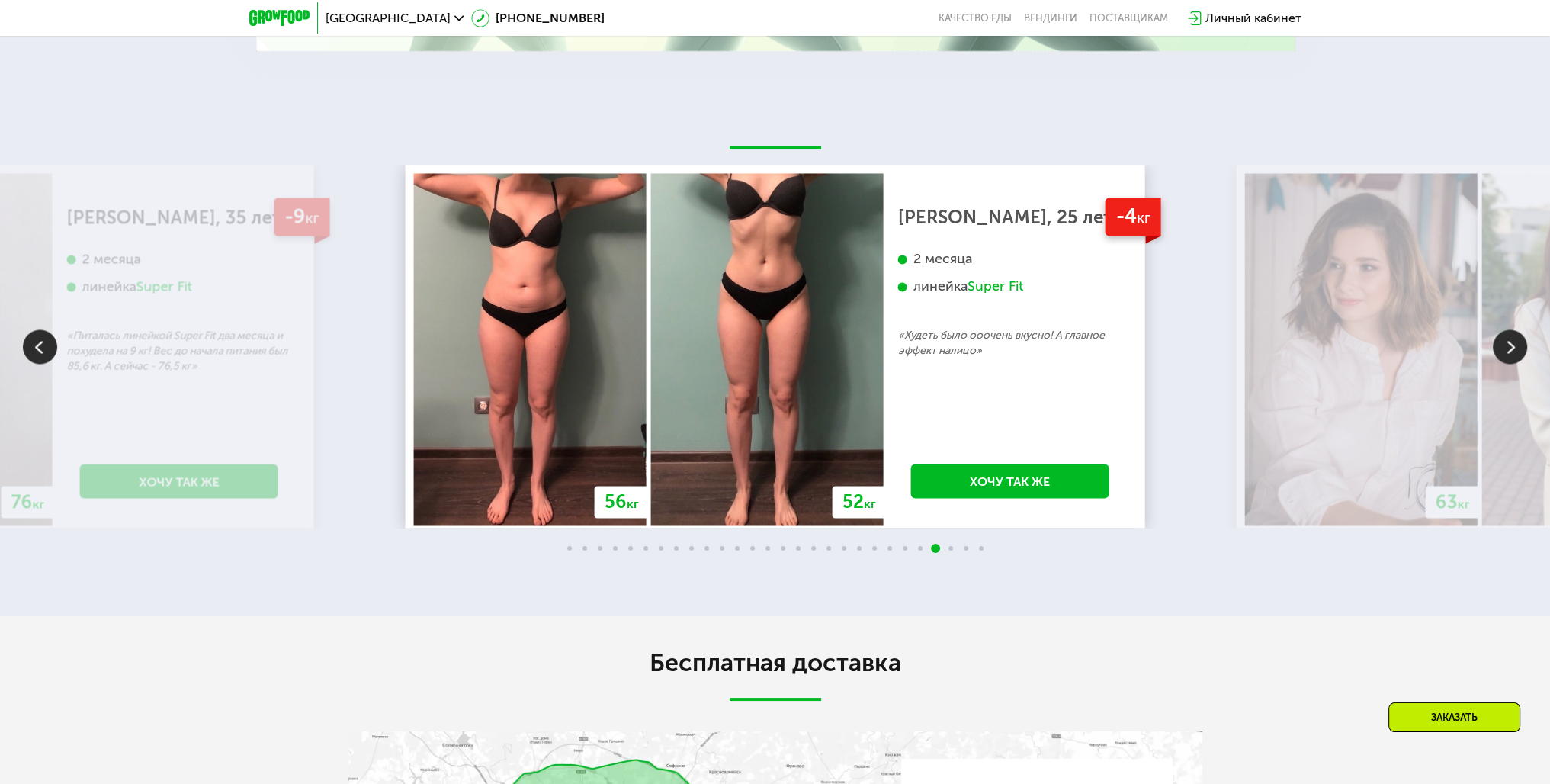
click at [1508, 364] on img at bounding box center [1510, 346] width 34 height 34
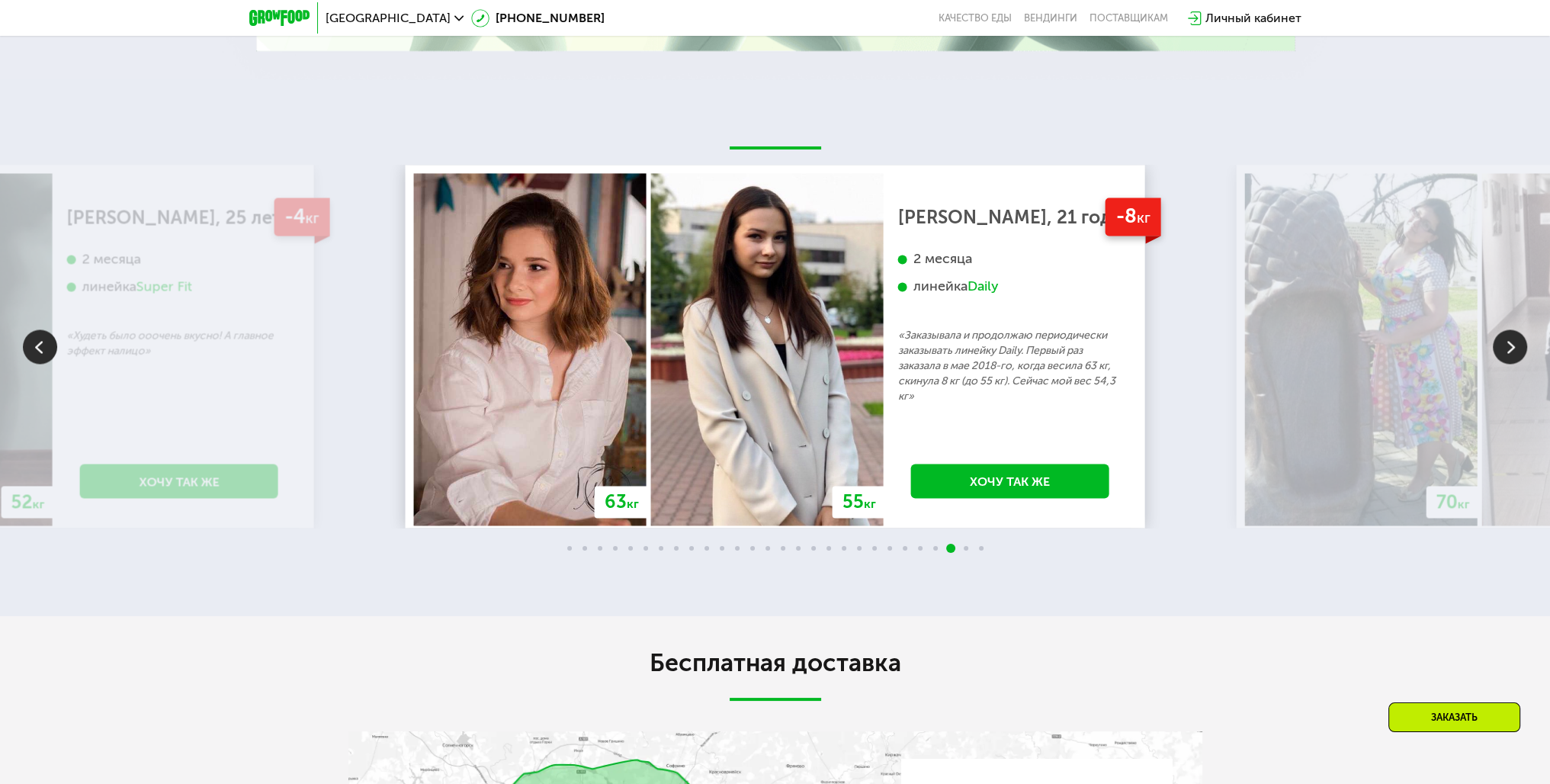
click at [1508, 364] on img at bounding box center [1510, 346] width 34 height 34
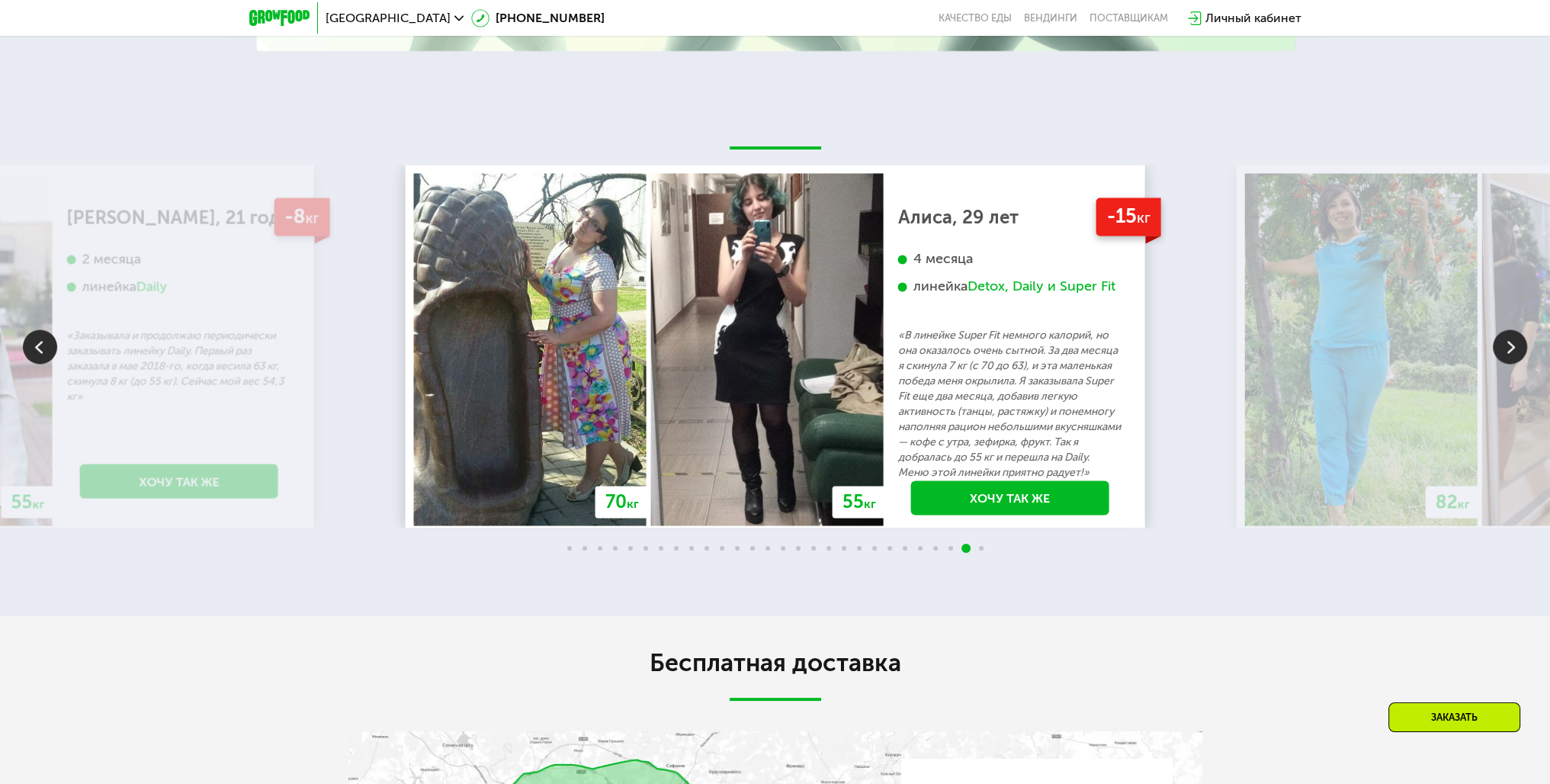
click at [1508, 364] on img at bounding box center [1510, 346] width 34 height 34
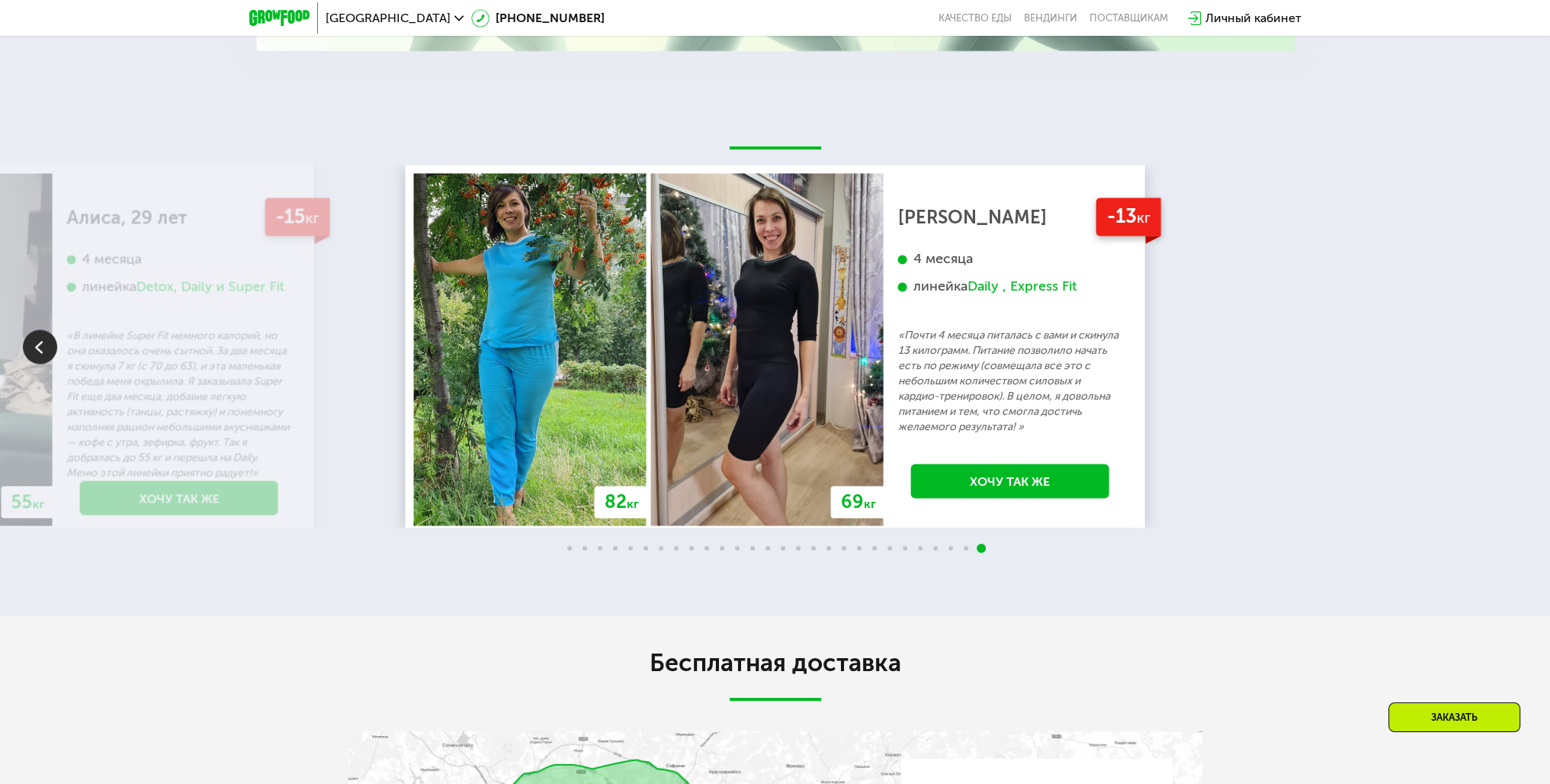
click at [1508, 482] on div "70 кг 64 кг -6 кг Екатерина, 31 год 3 месяца линейка Fit, Super Fit «Питалась т…" at bounding box center [775, 346] width 1550 height 363
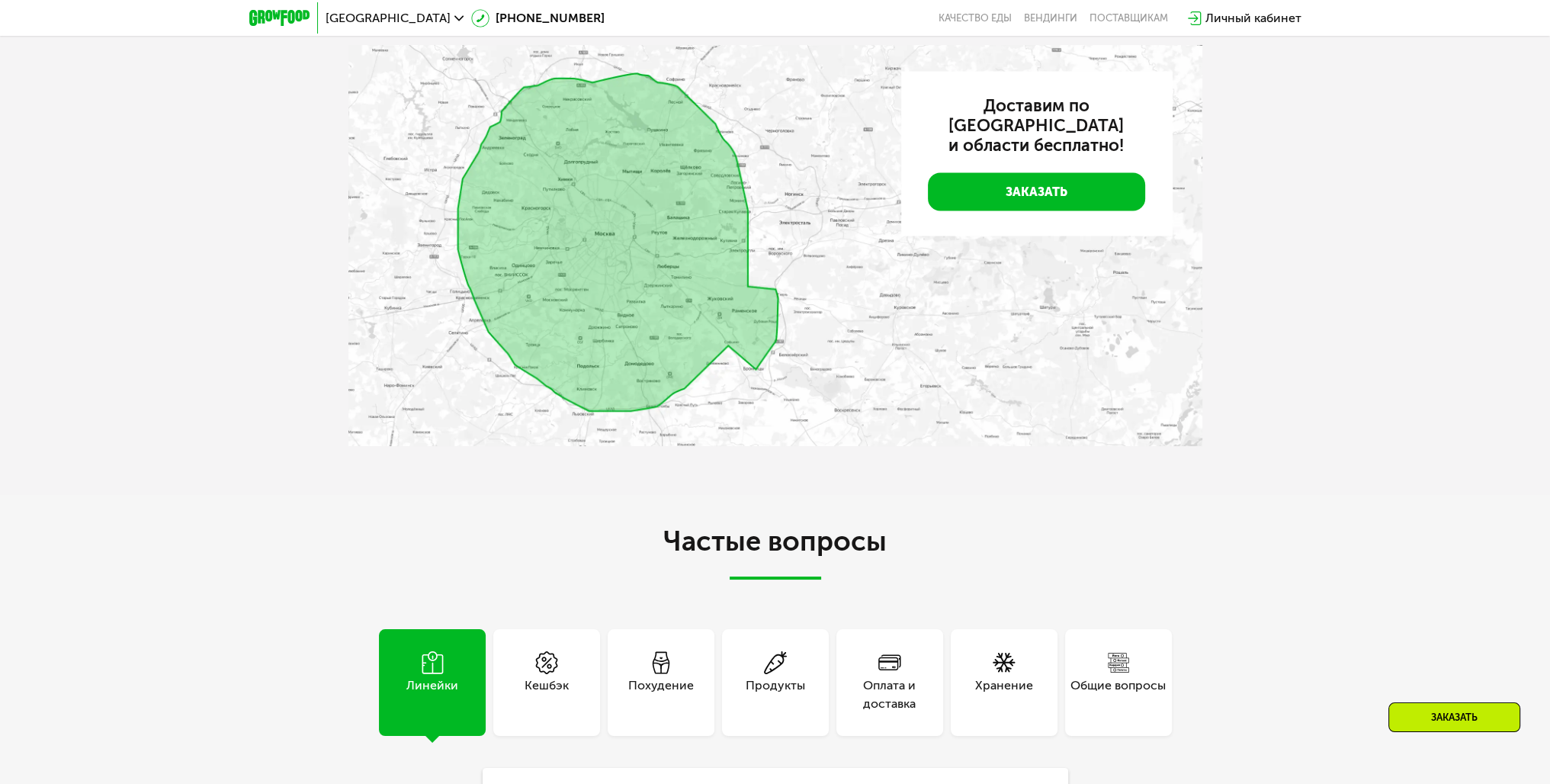
scroll to position [4345, 0]
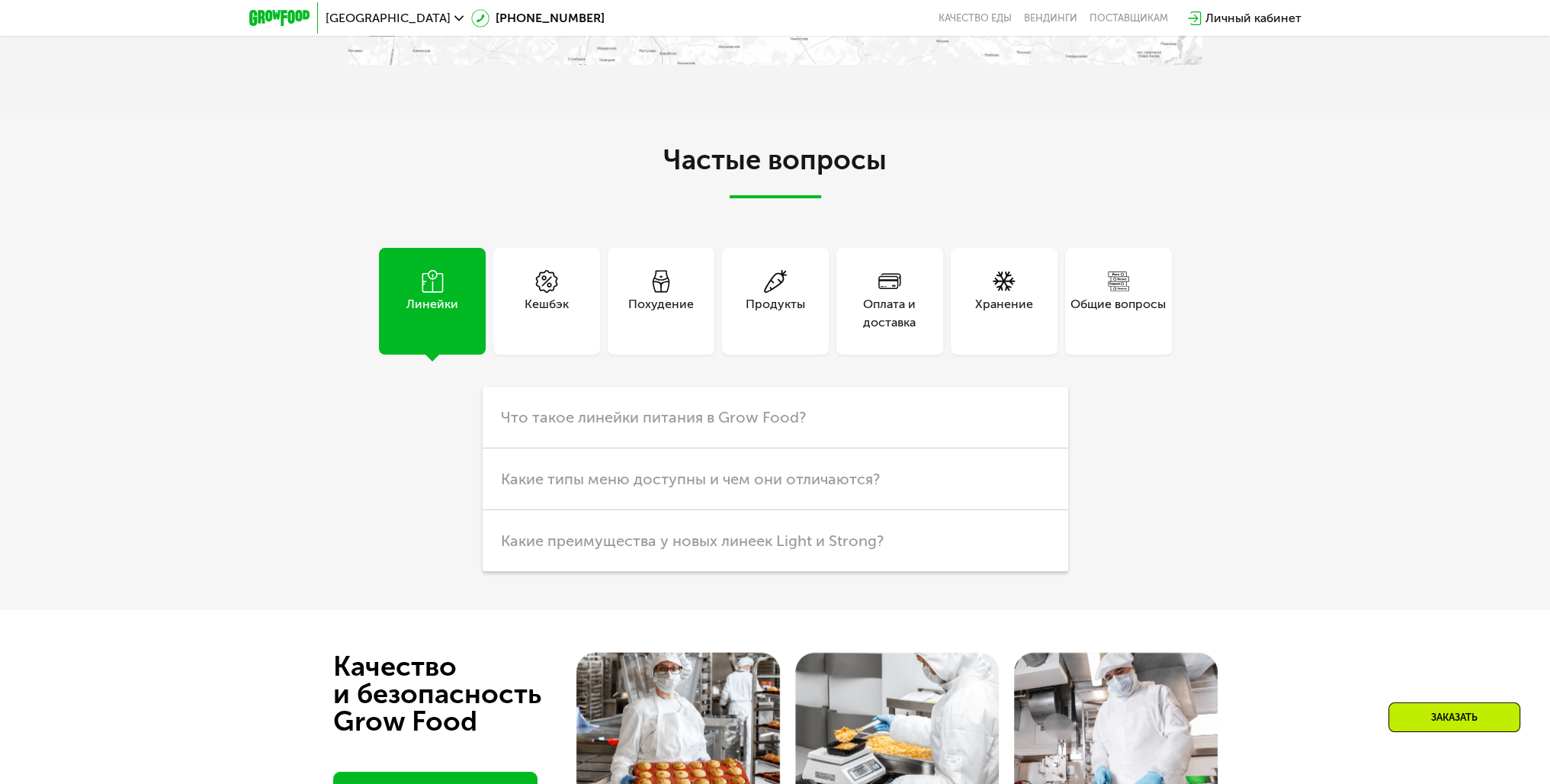
click at [671, 332] on div "Похудение" at bounding box center [661, 313] width 66 height 37
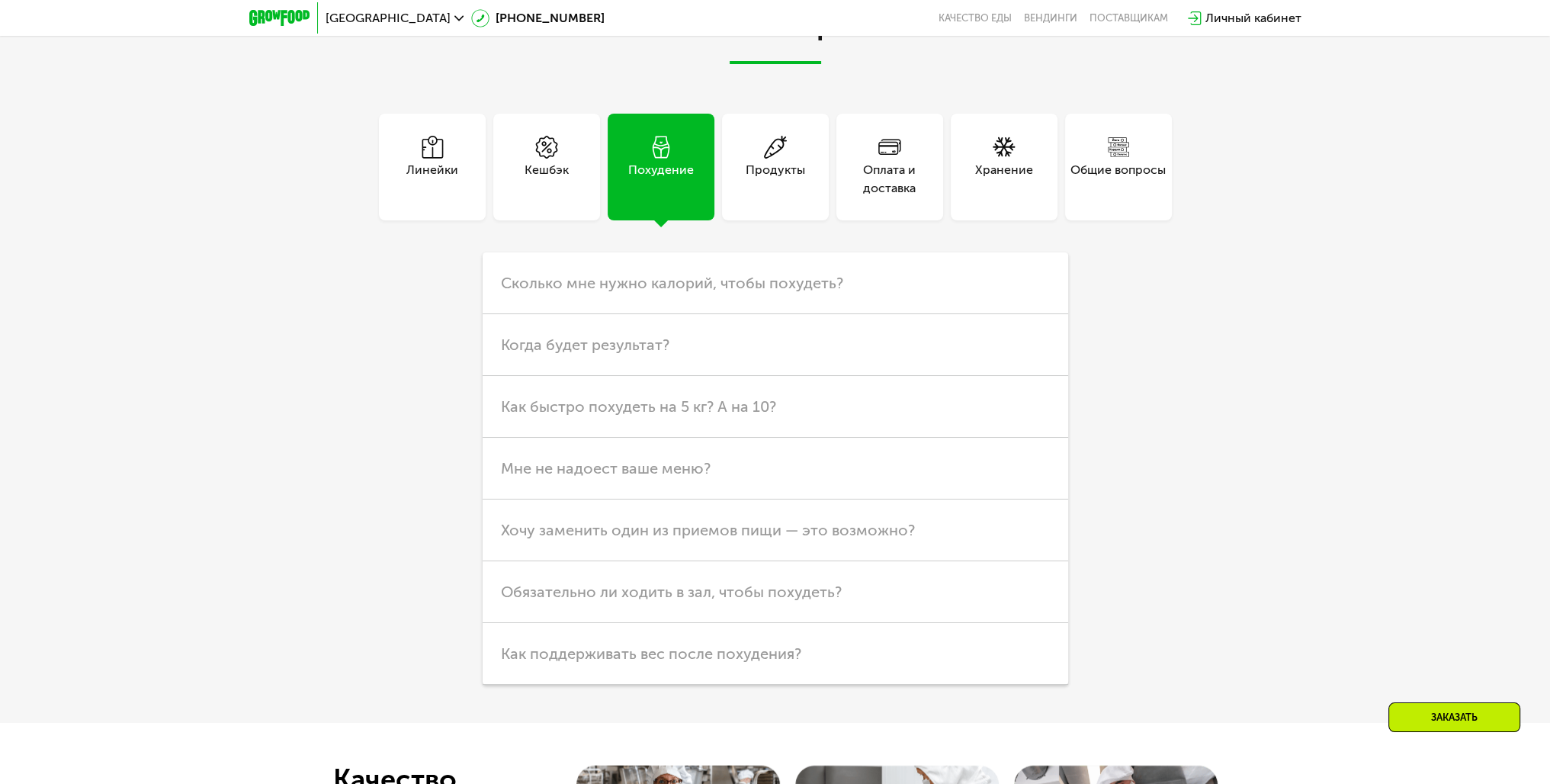
scroll to position [4497, 0]
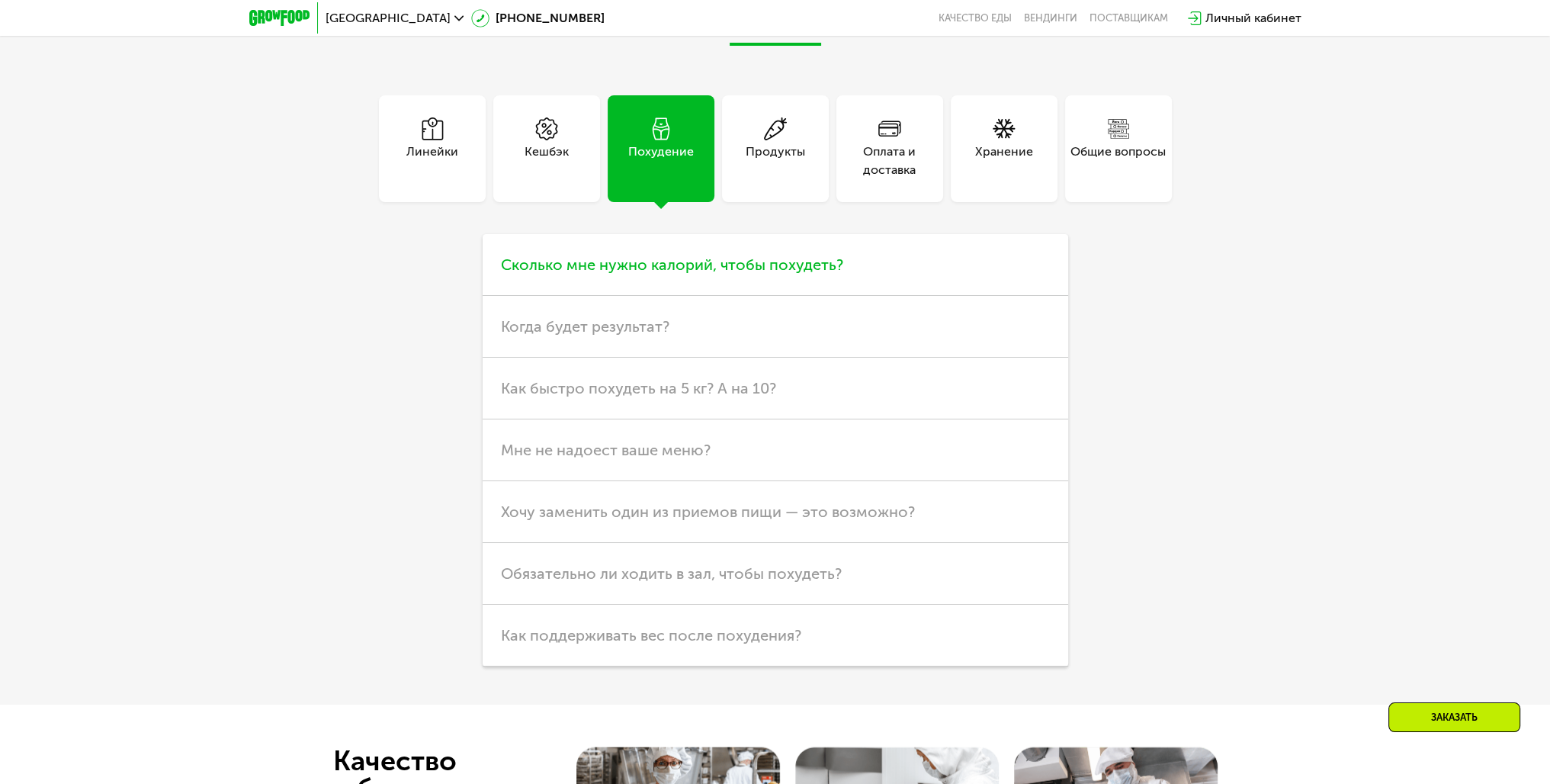
click at [753, 273] on span "Сколько мне нужно калорий, чтобы похудеть?" at bounding box center [672, 265] width 342 height 18
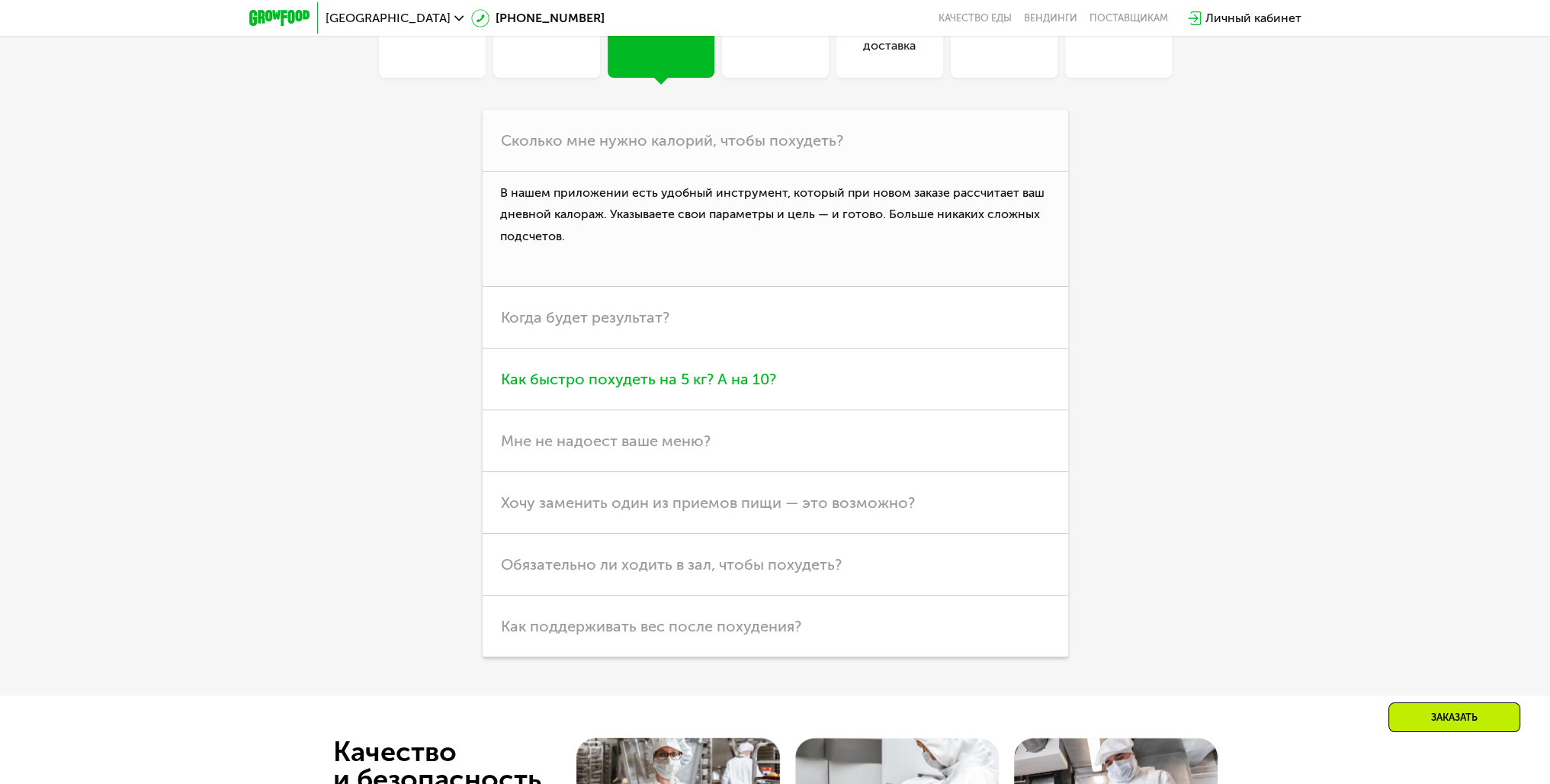
scroll to position [4650, 0]
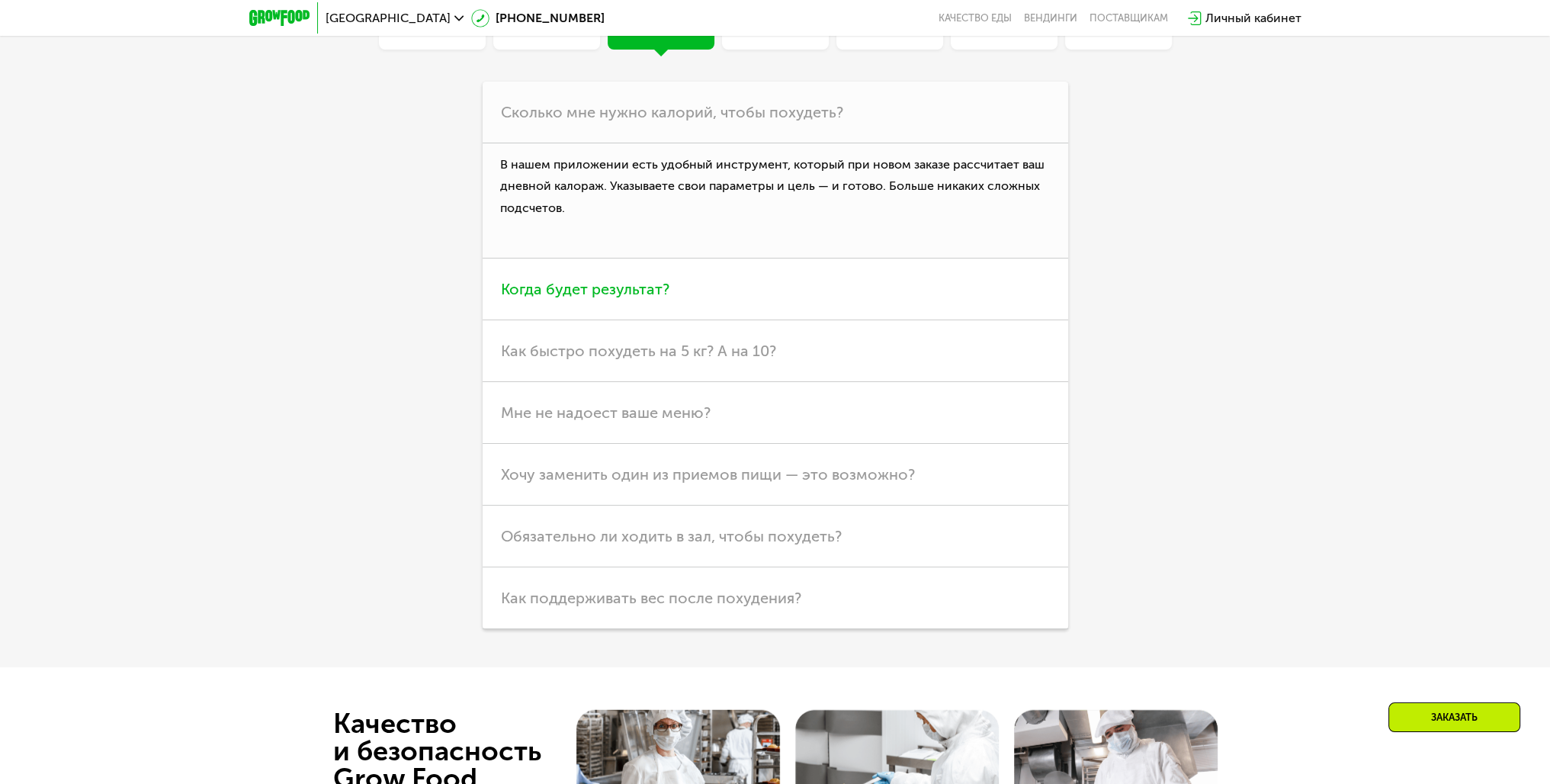
click at [667, 298] on span "Когда будет результат?" at bounding box center [585, 289] width 169 height 18
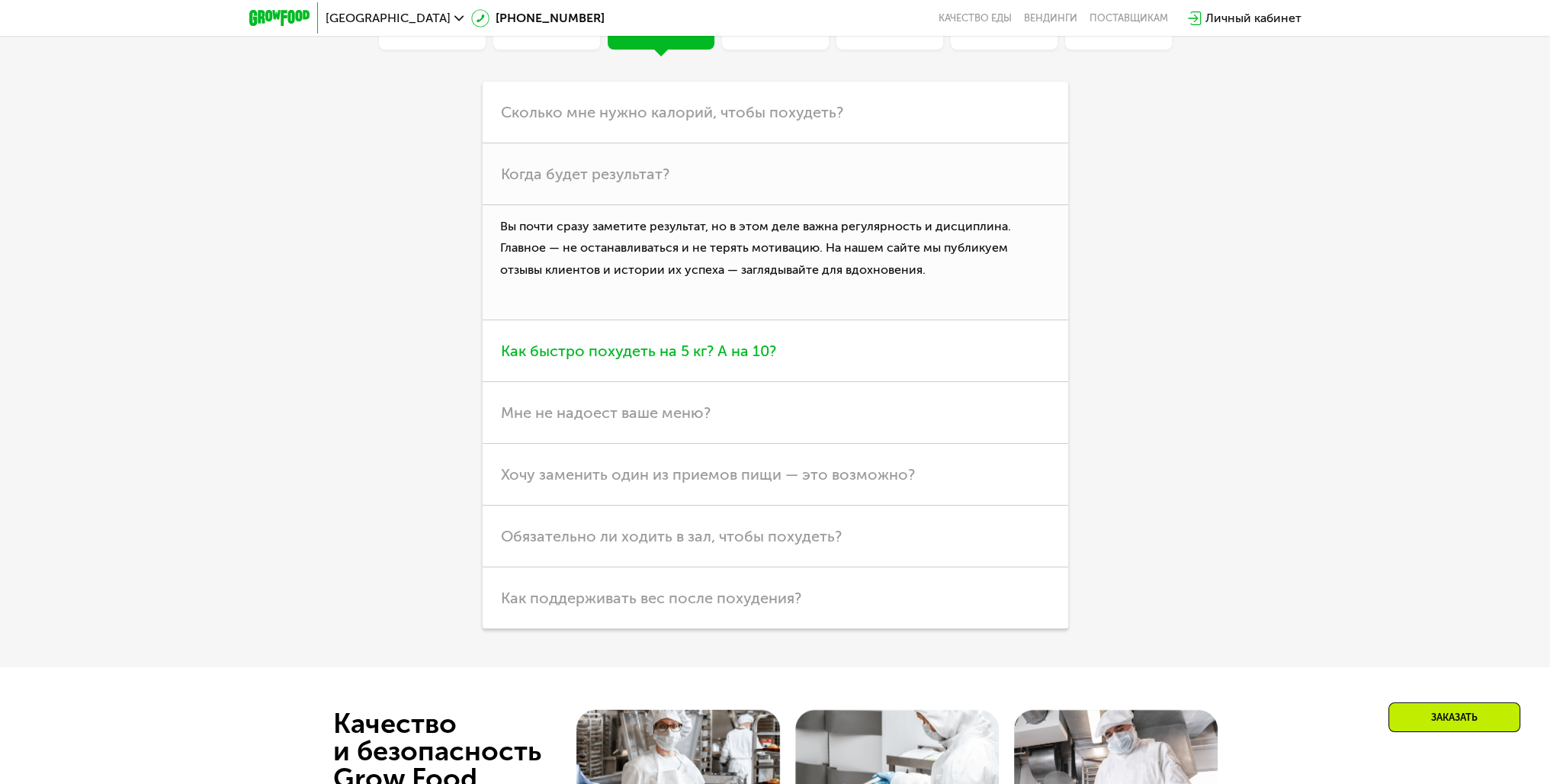
click at [710, 360] on span "Как быстро похудеть на 5 кг? А на 10?" at bounding box center [639, 350] width 275 height 18
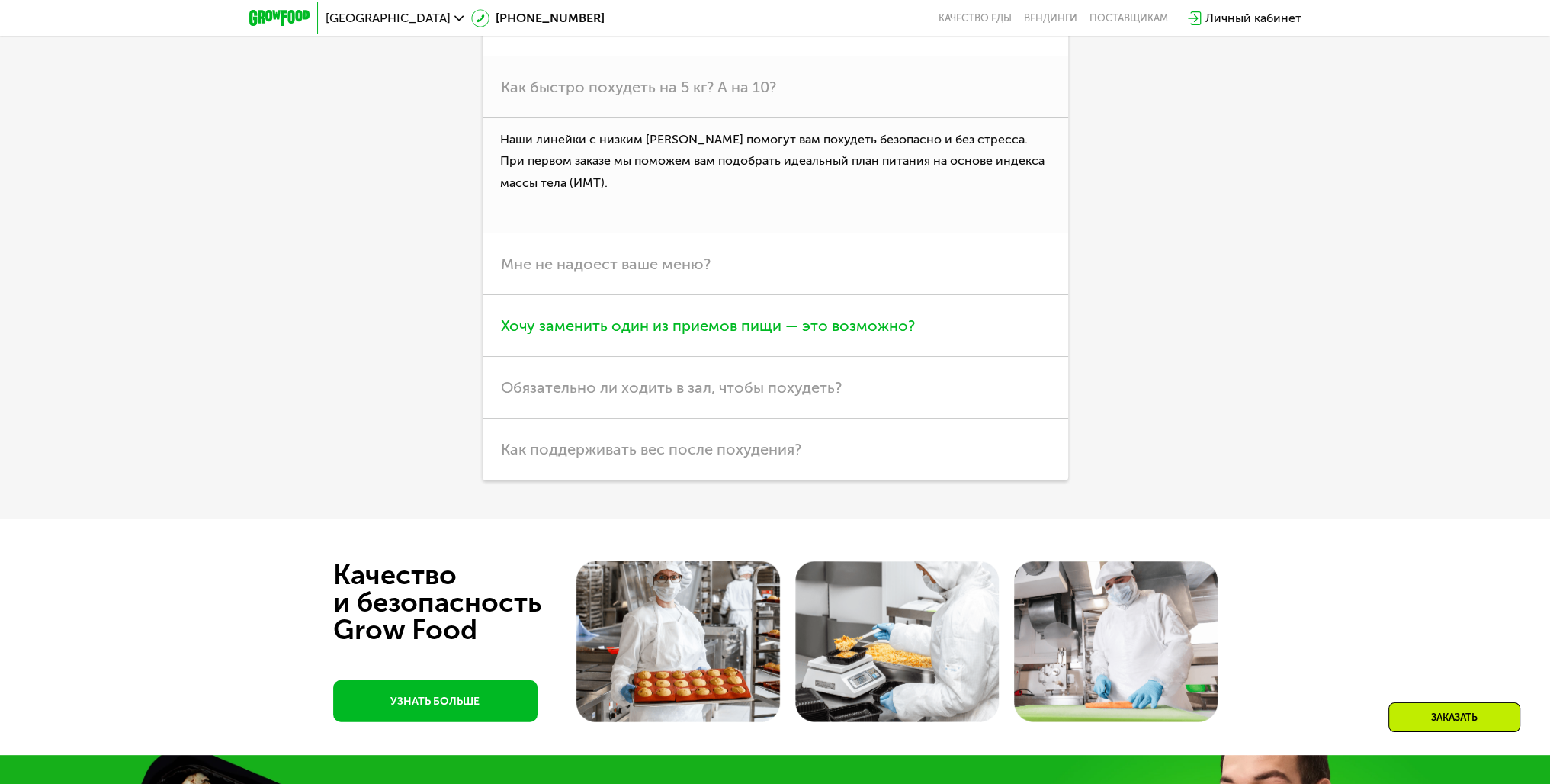
scroll to position [4802, 0]
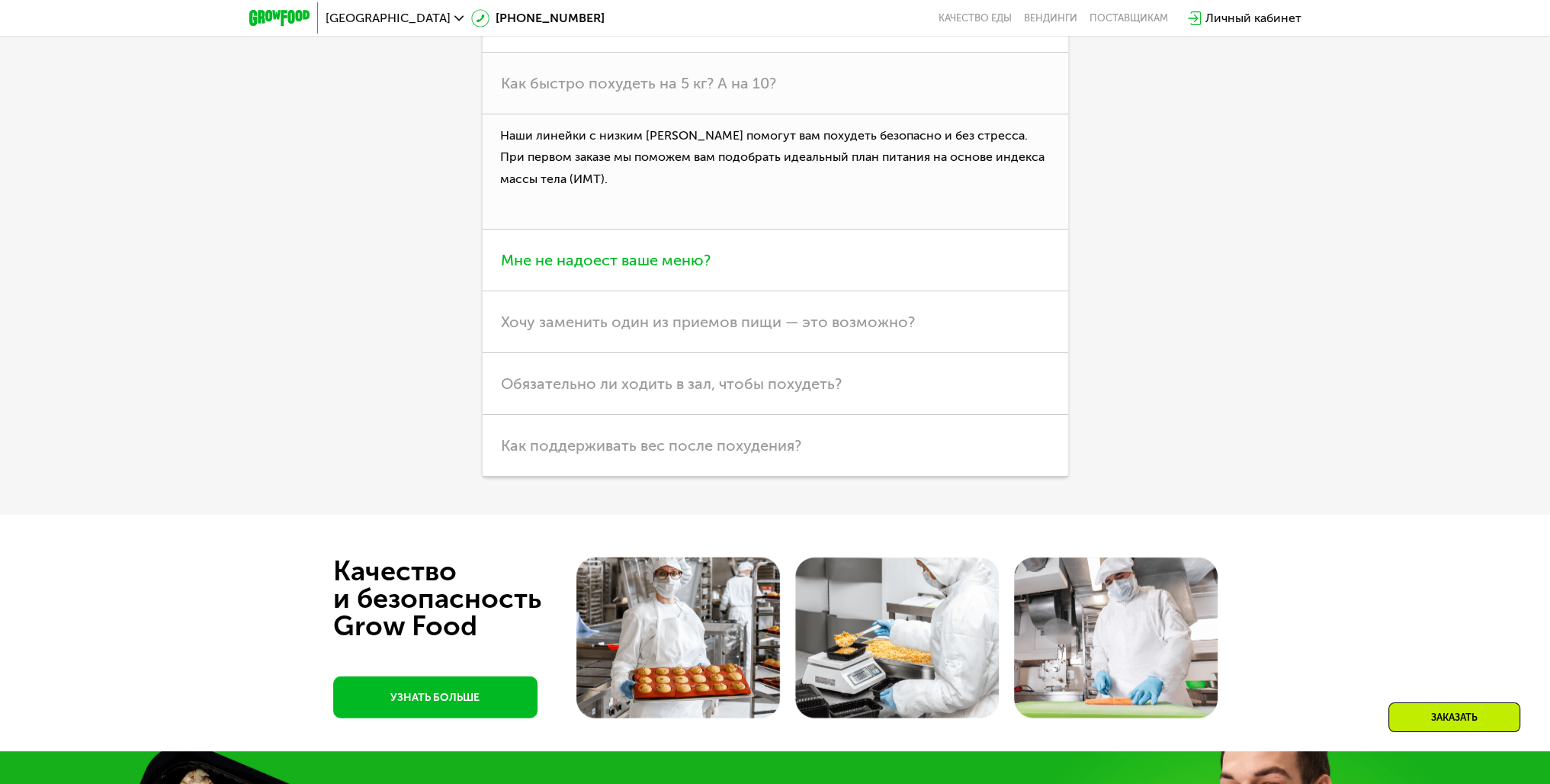
click at [680, 269] on span "Мне не надоест ваше меню?" at bounding box center [606, 260] width 209 height 18
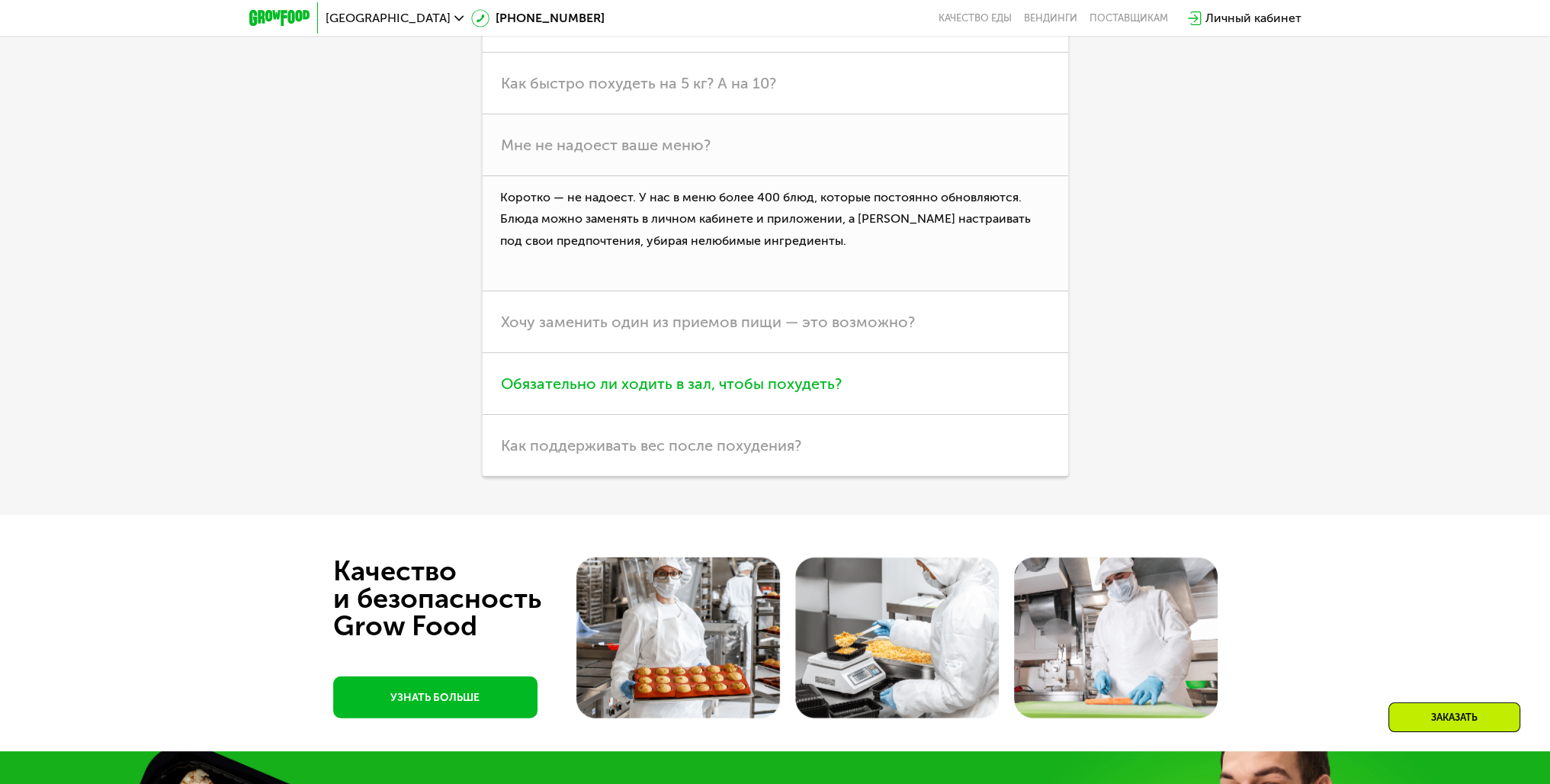
click at [747, 392] on span "Обязательно ли ходить в зал, чтобы похудеть?" at bounding box center [671, 383] width 341 height 18
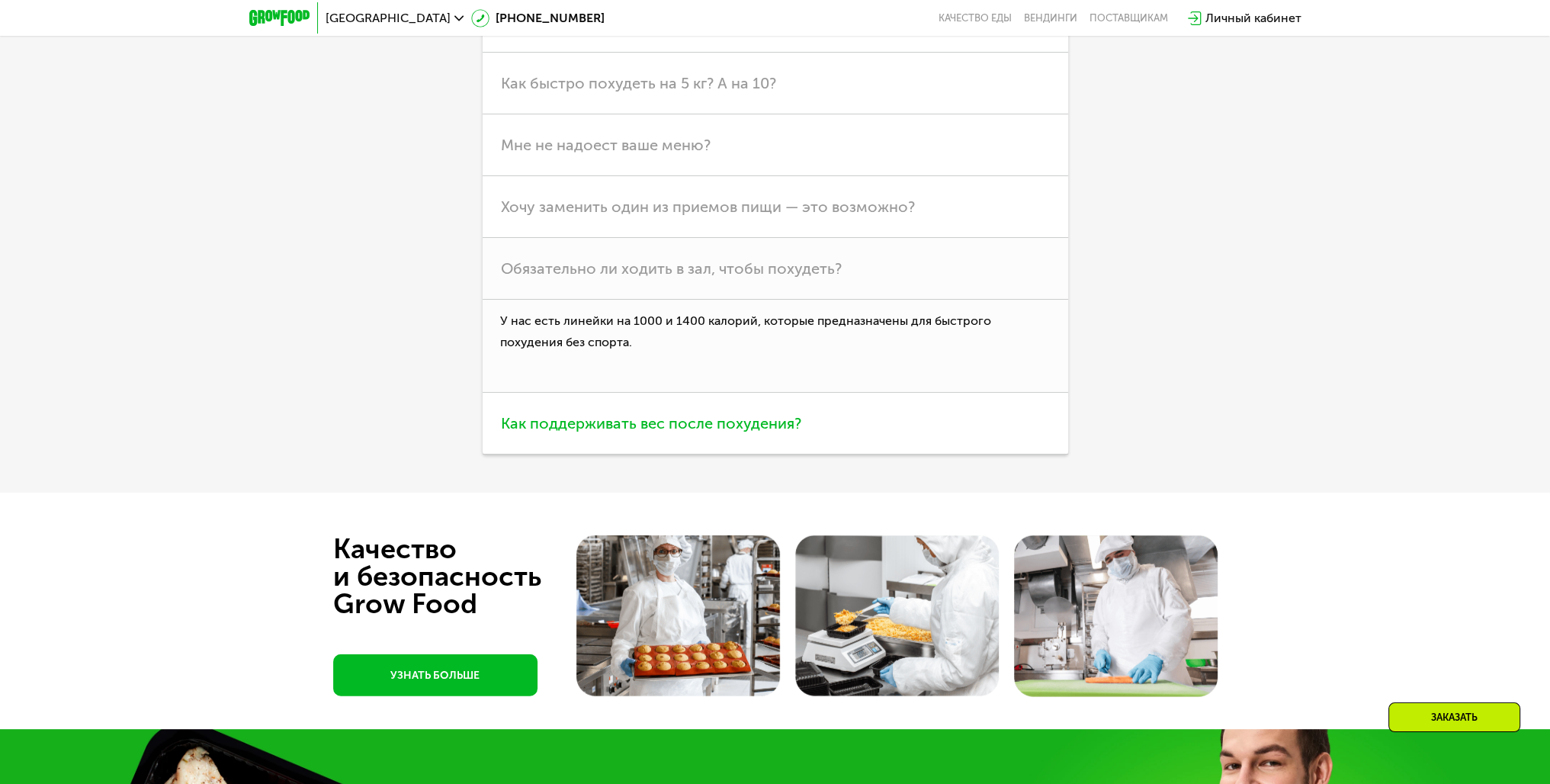
click at [771, 432] on span "Как поддерживать вес после похудения?" at bounding box center [651, 423] width 301 height 18
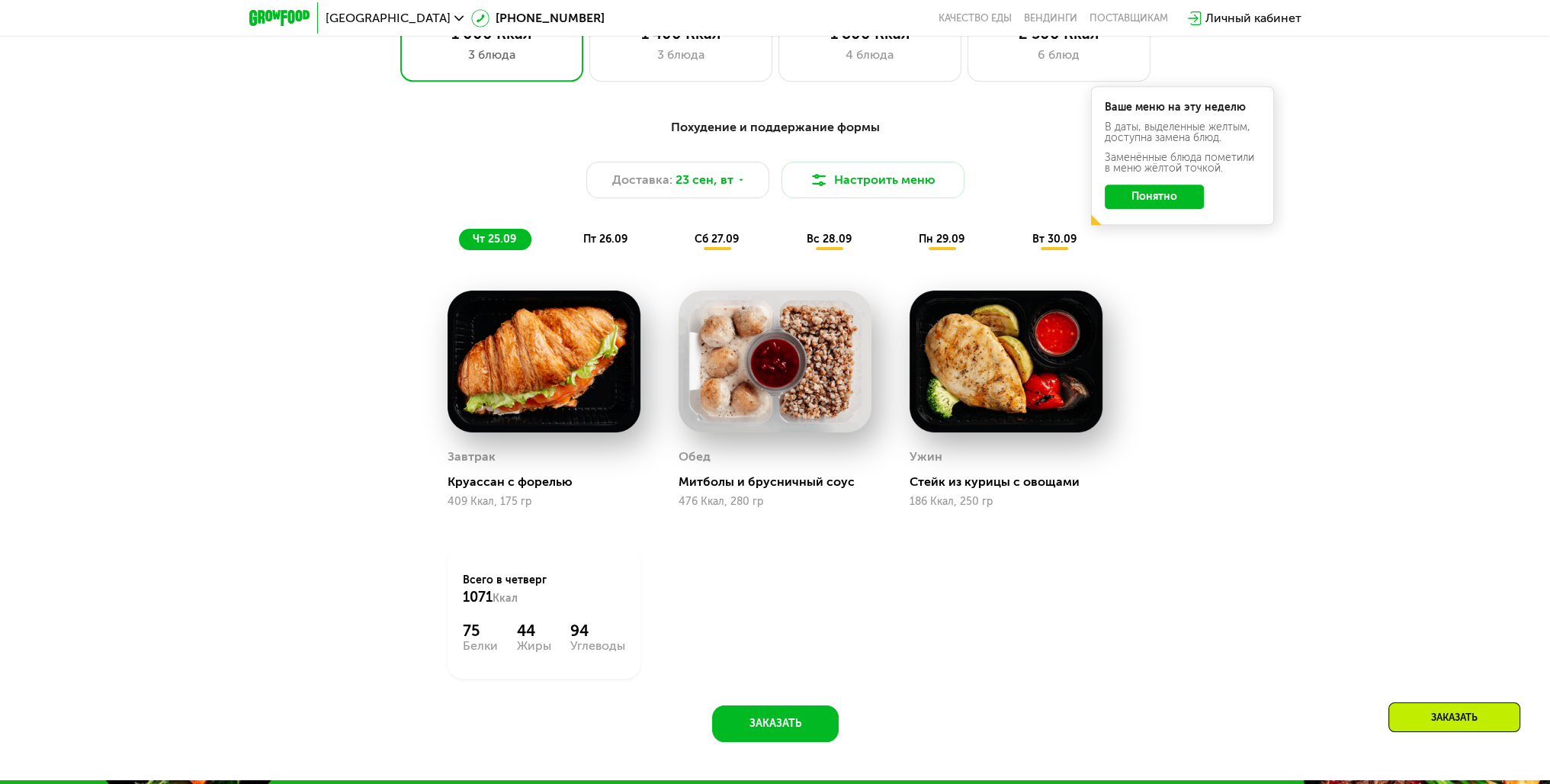
scroll to position [0, 0]
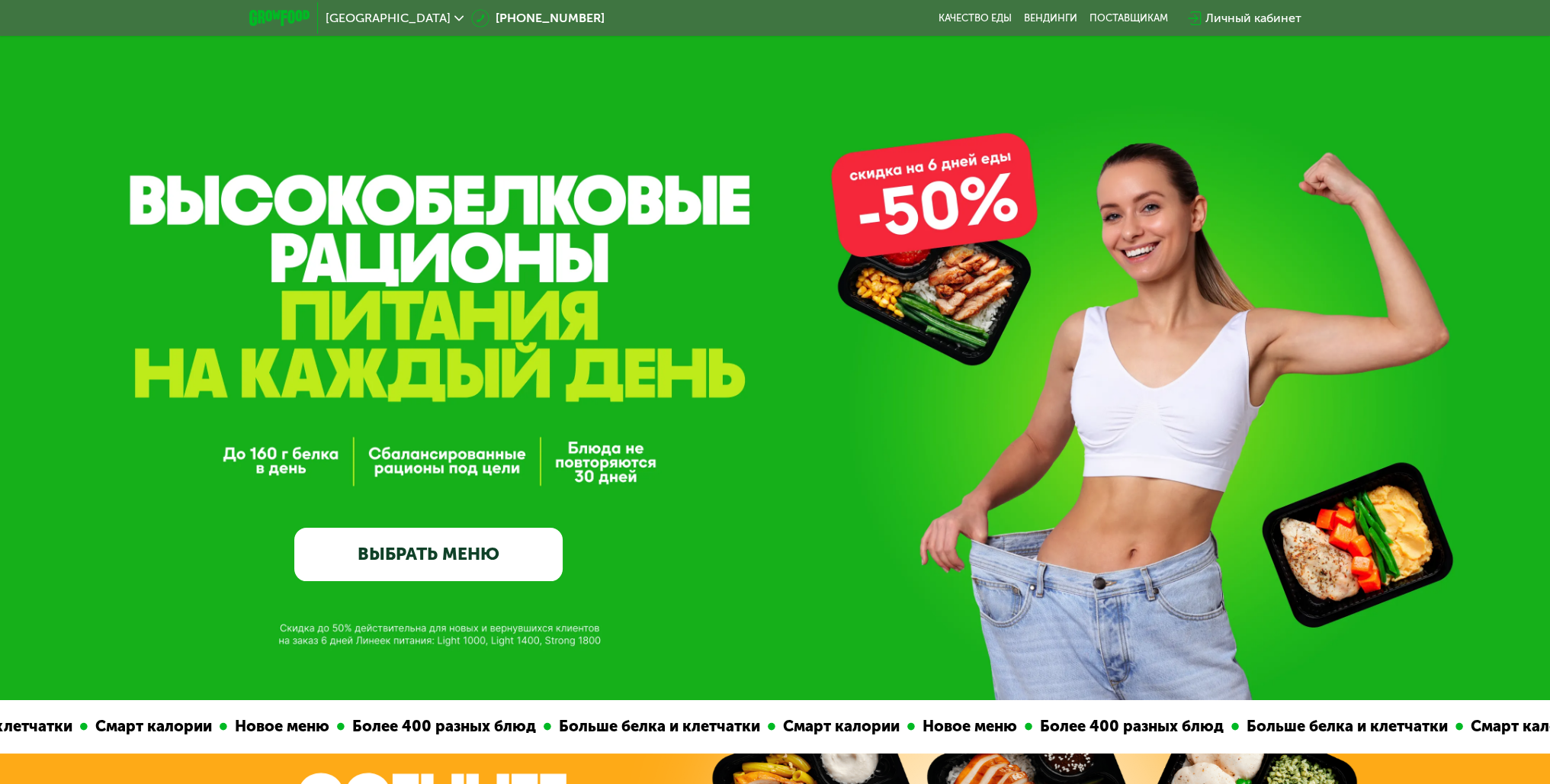
click at [1250, 13] on div "Личный кабинет" at bounding box center [1253, 18] width 96 height 18
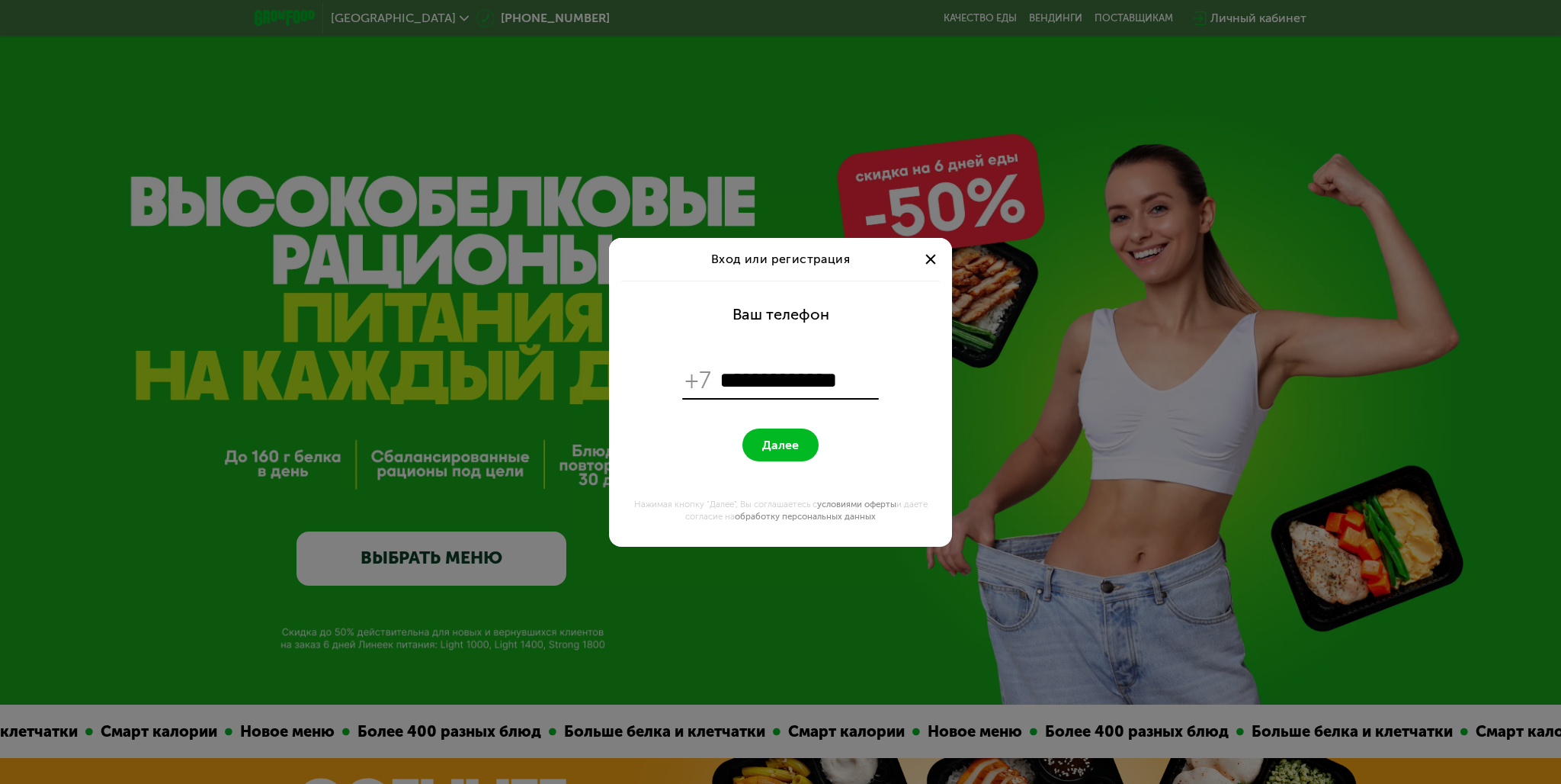
type input "**********"
click at [784, 440] on span "Далее" at bounding box center [781, 444] width 37 height 14
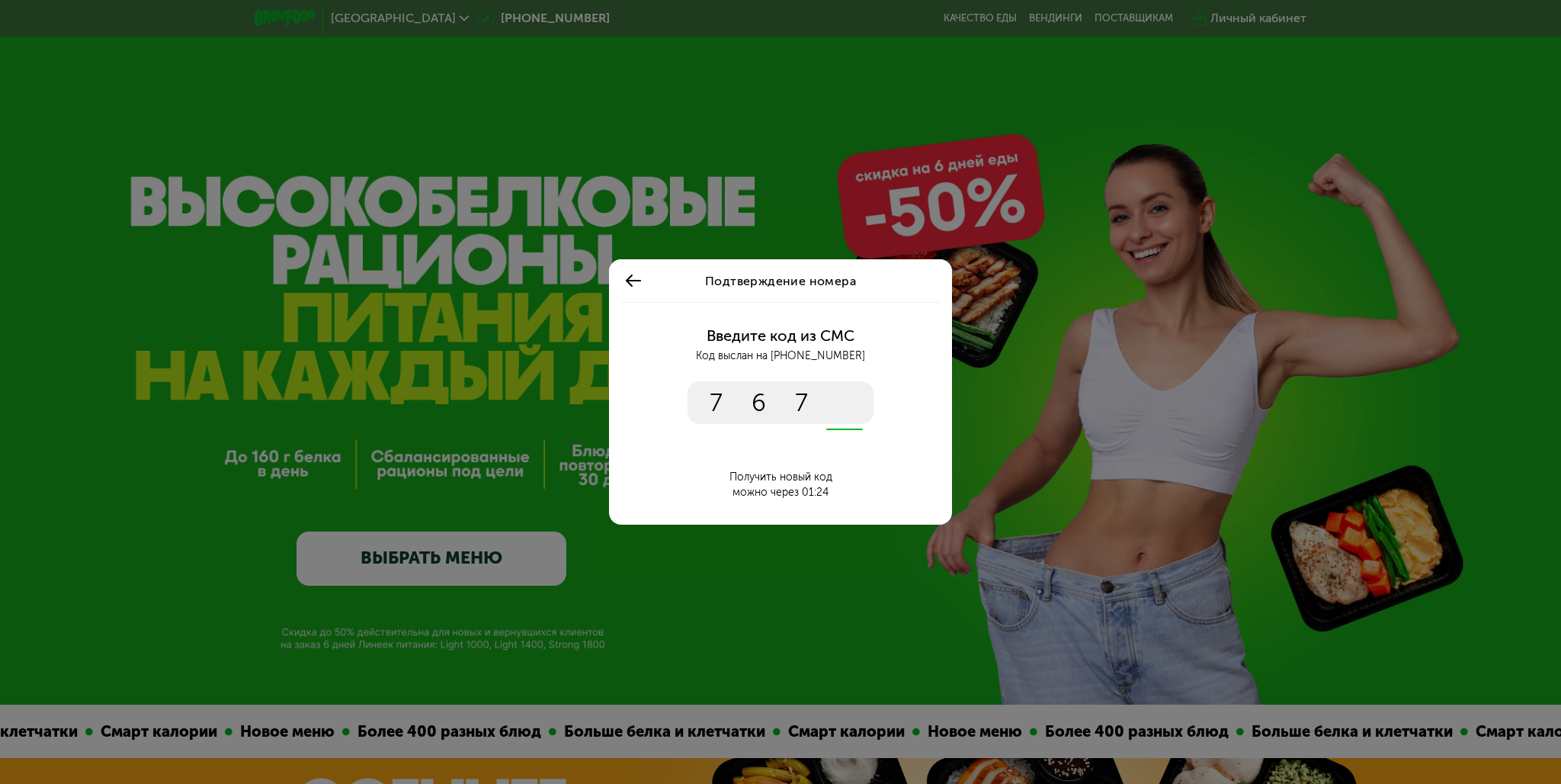
type input "****"
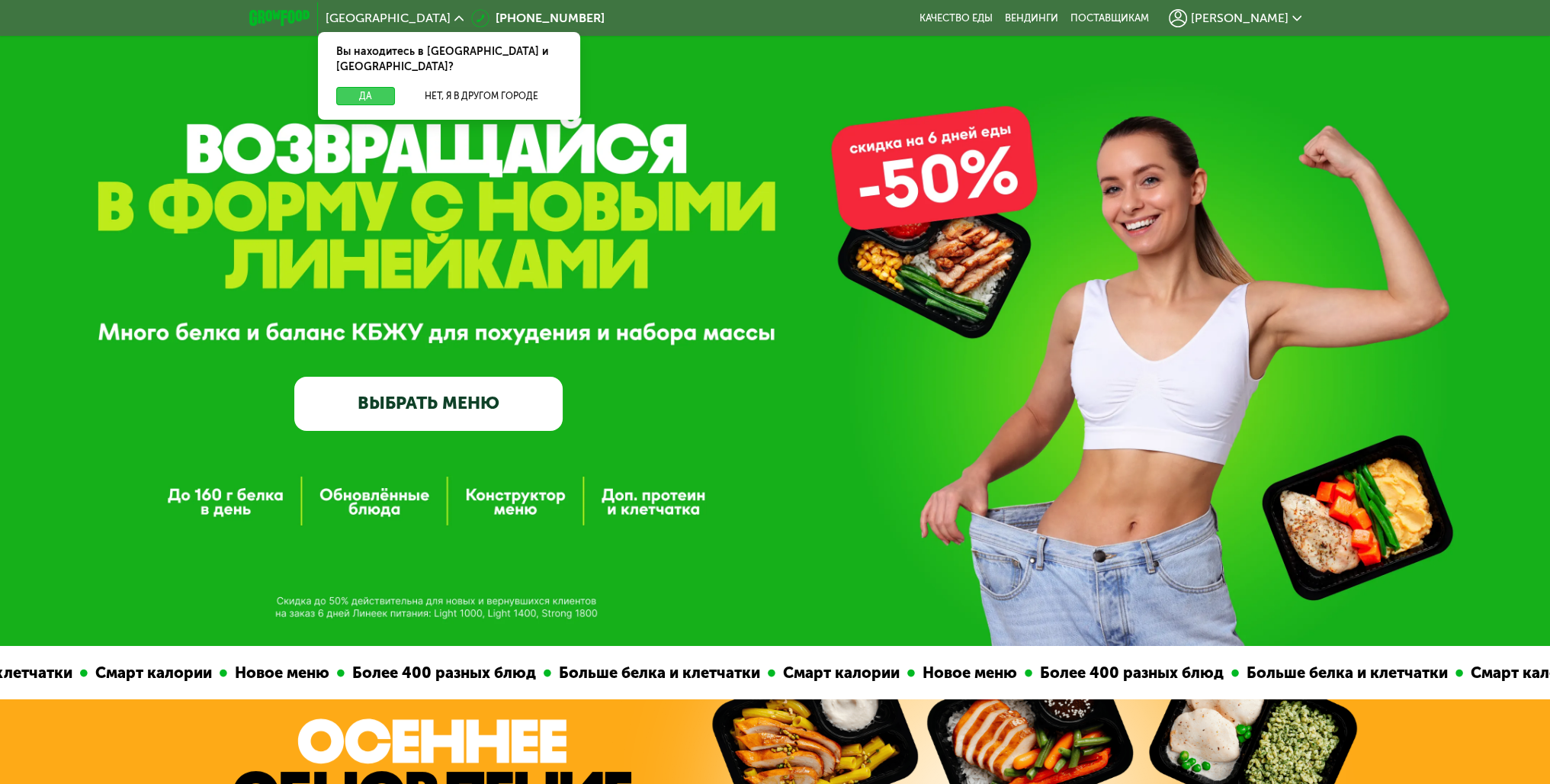
click at [366, 87] on button "Да" at bounding box center [365, 96] width 58 height 18
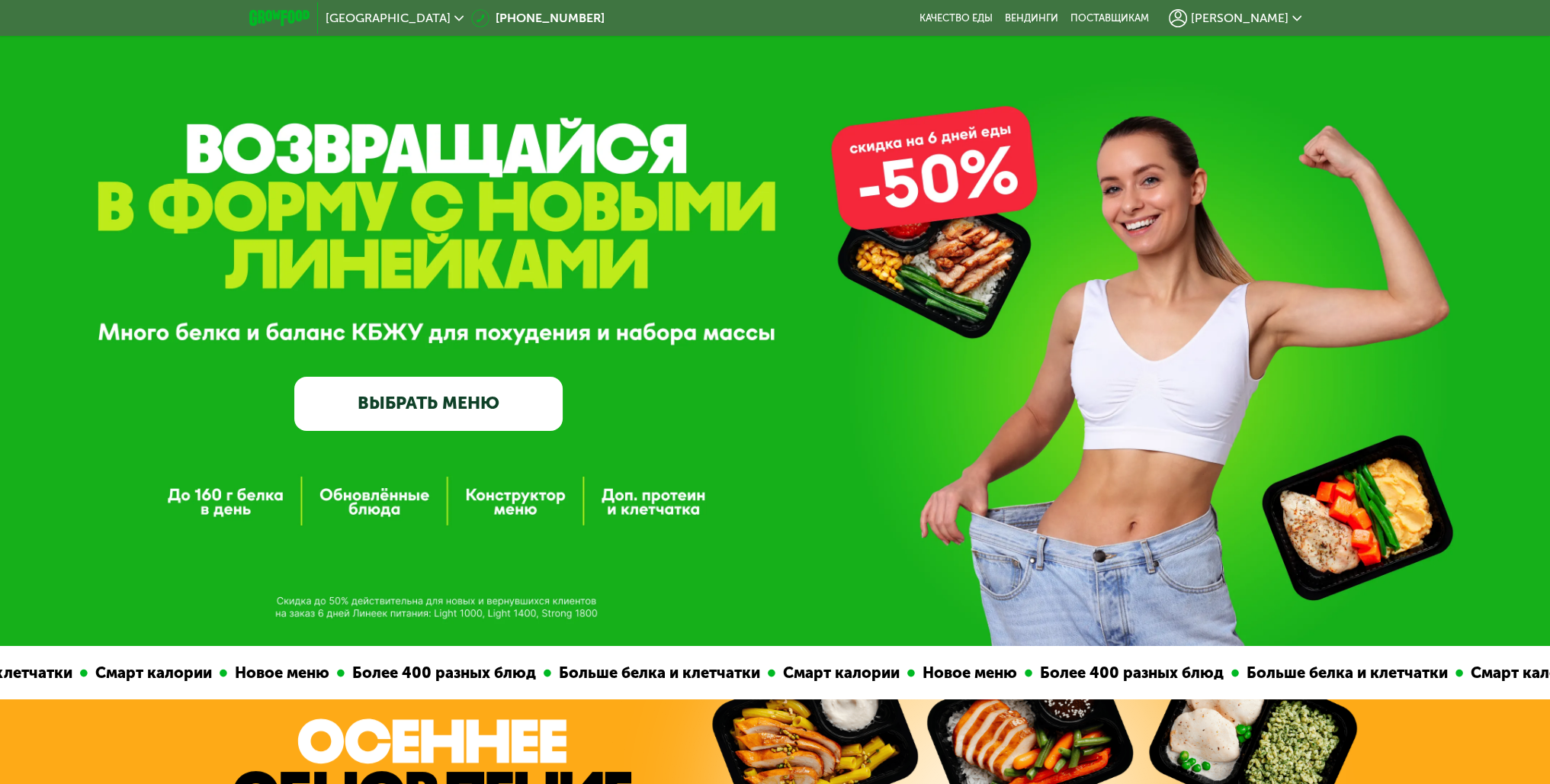
click at [1259, 18] on span "Василий" at bounding box center [1240, 18] width 98 height 12
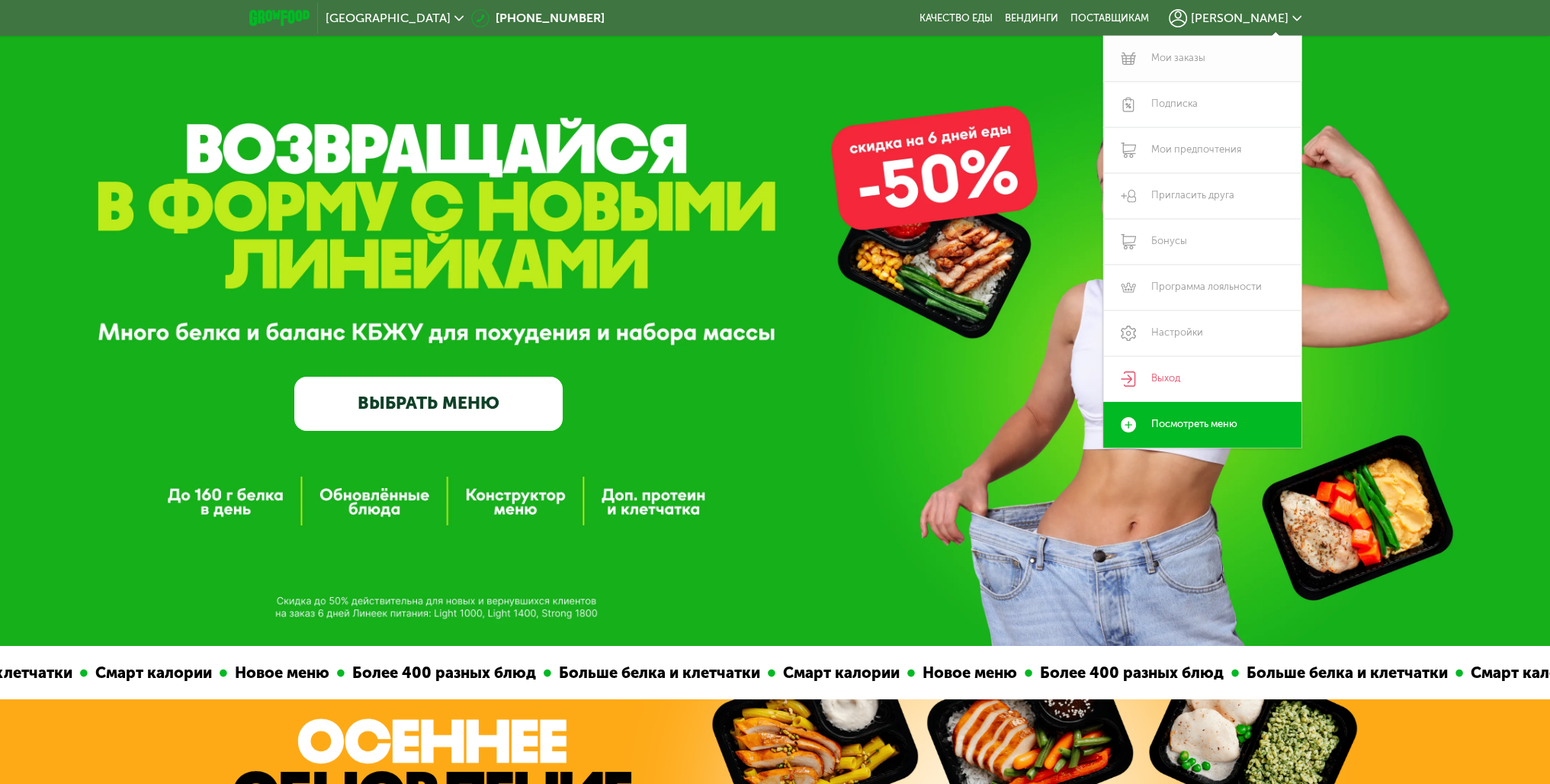
click at [1177, 58] on link "Мои заказы" at bounding box center [1202, 58] width 198 height 46
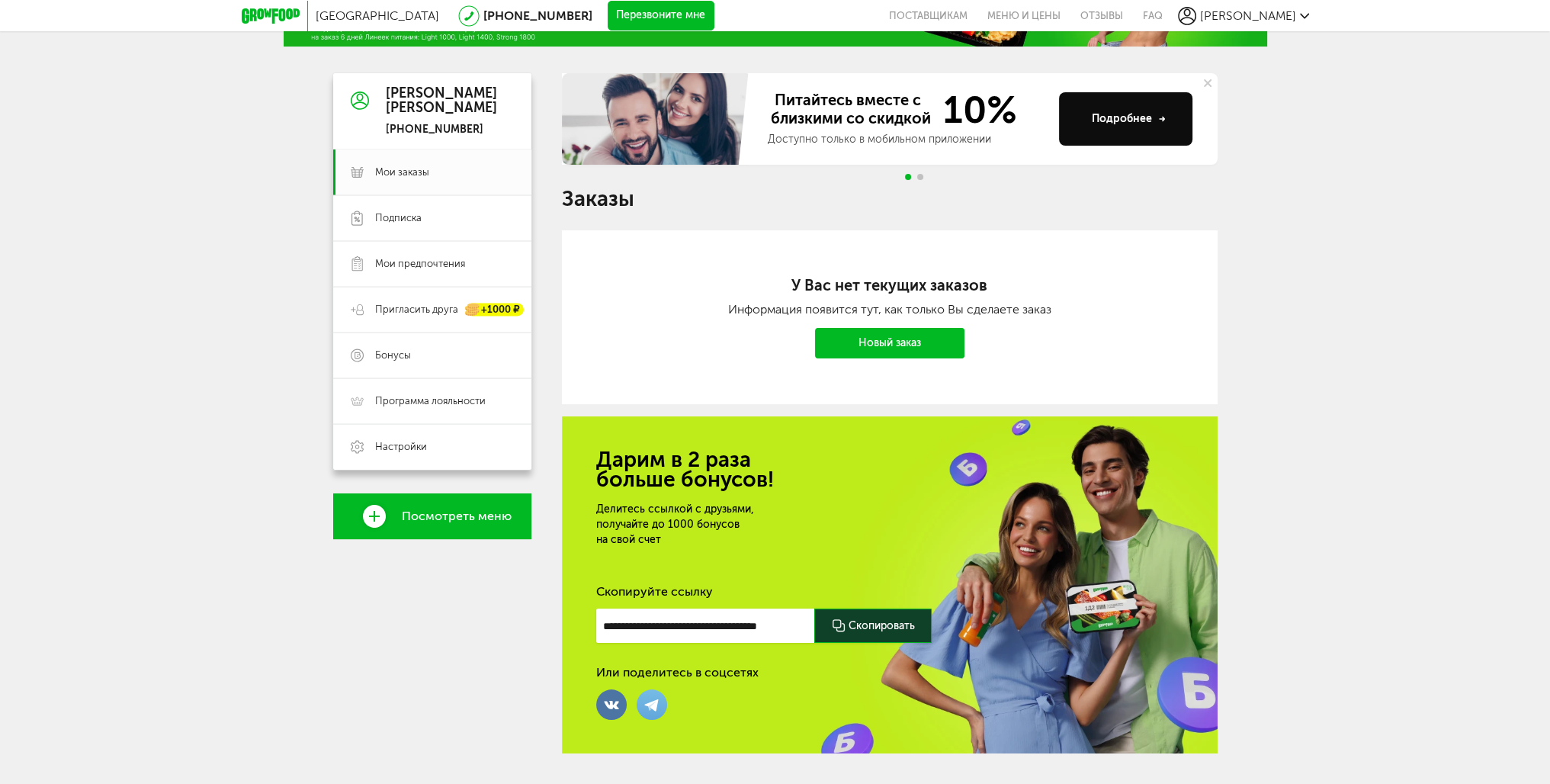
scroll to position [137, 0]
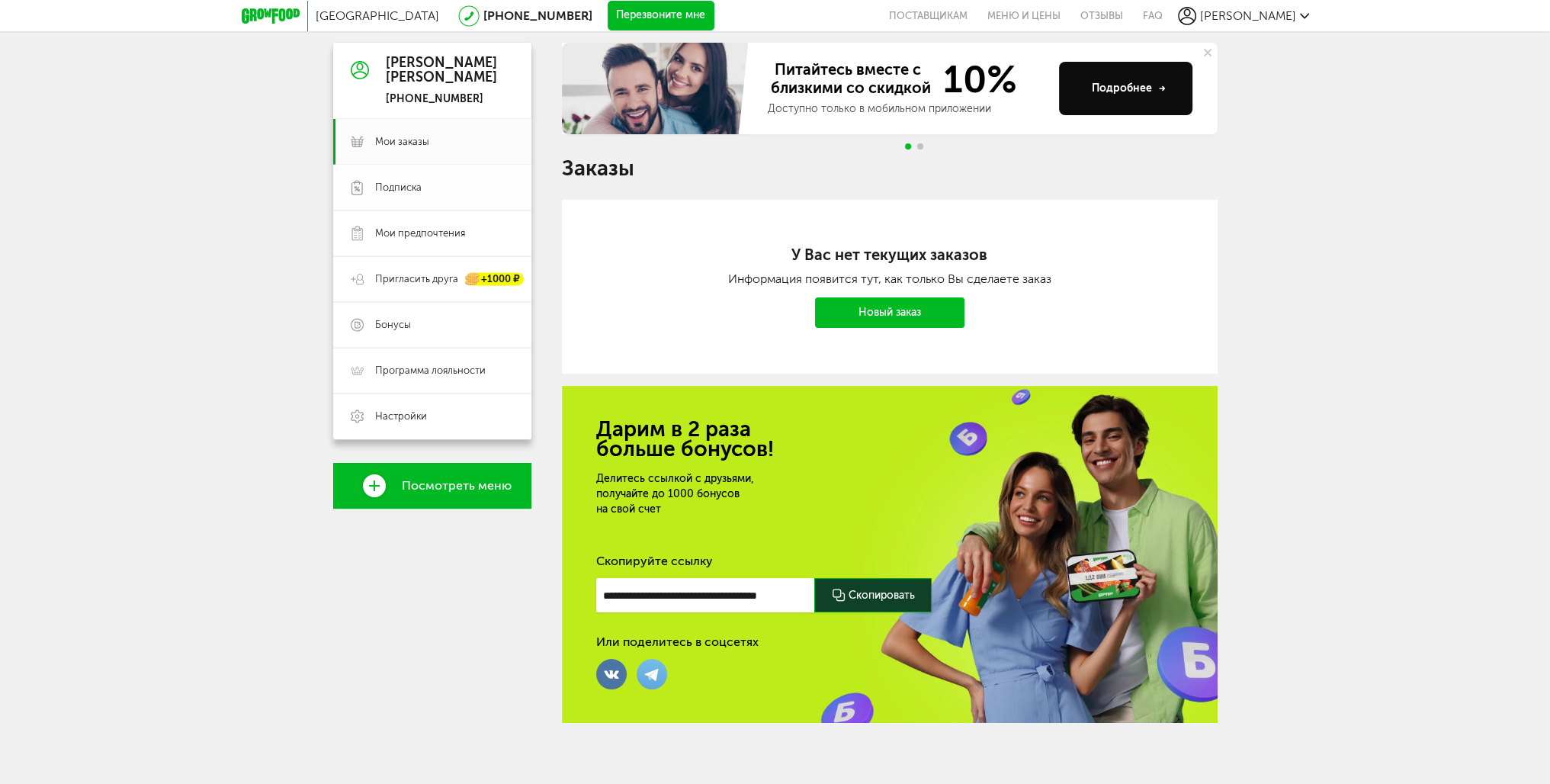
click at [400, 185] on span "Подписка" at bounding box center [398, 187] width 46 height 14
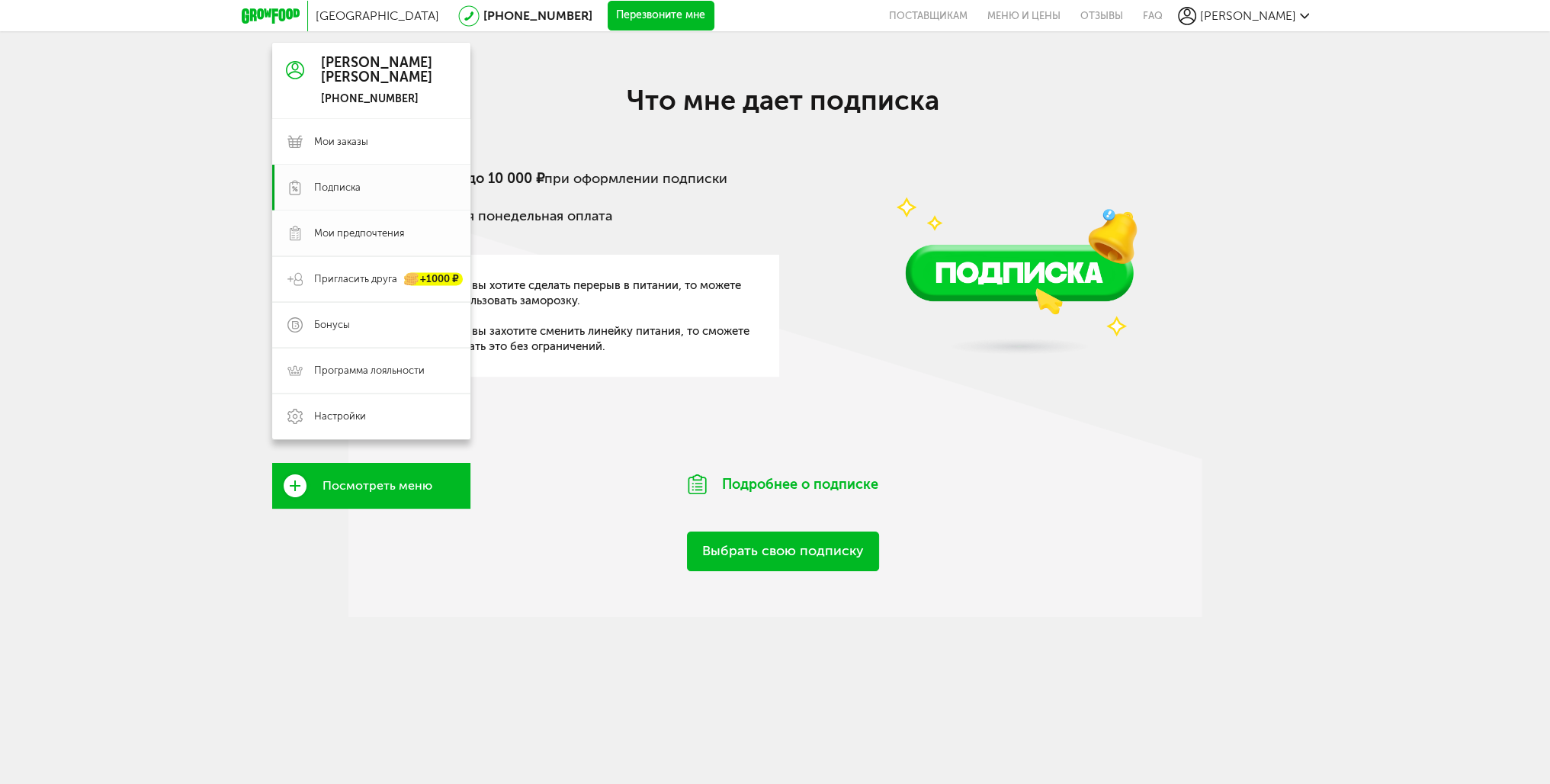
click at [338, 227] on span "Мои предпочтения" at bounding box center [359, 233] width 90 height 14
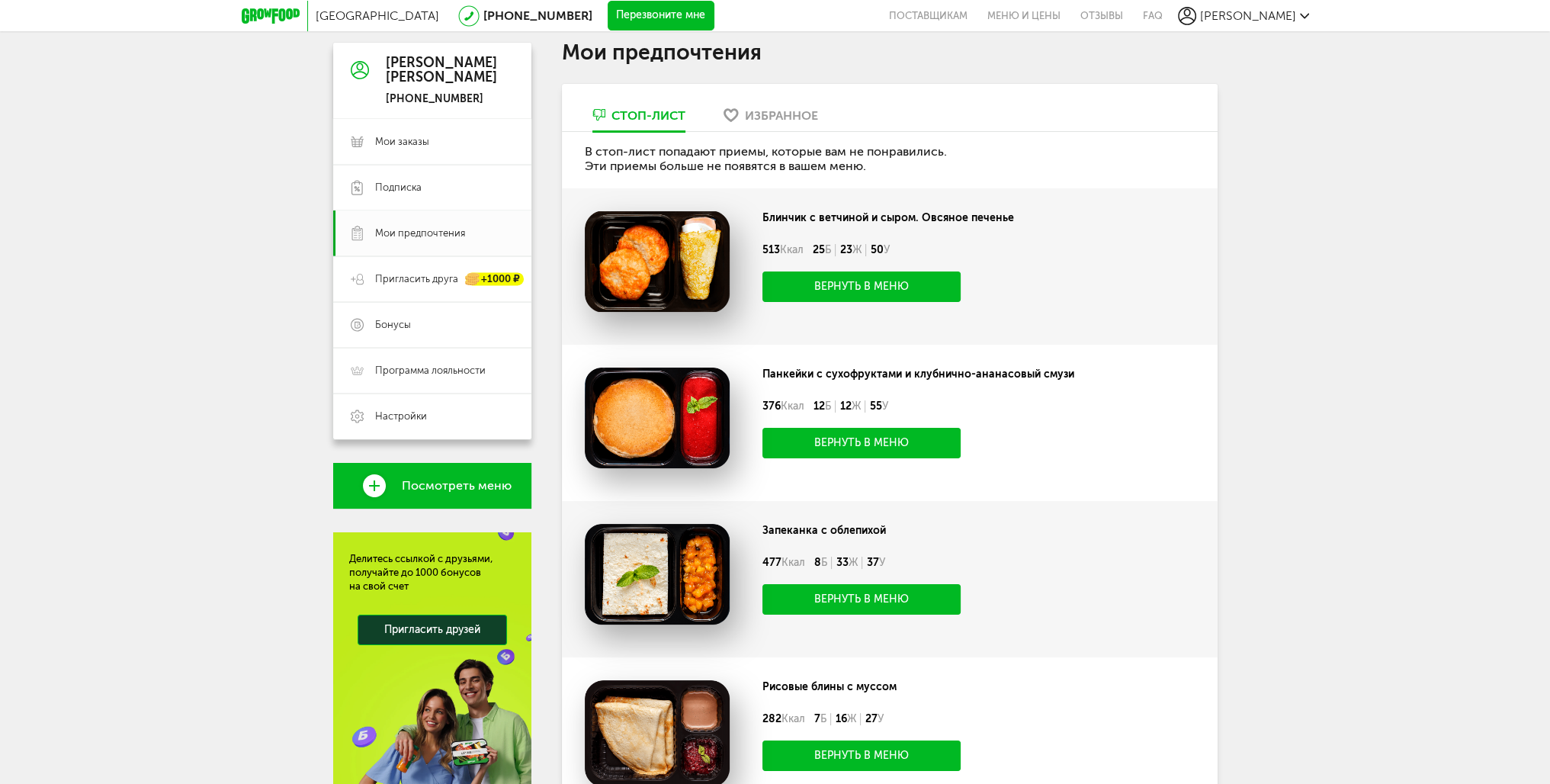
click at [790, 118] on div "Избранное" at bounding box center [782, 115] width 74 height 14
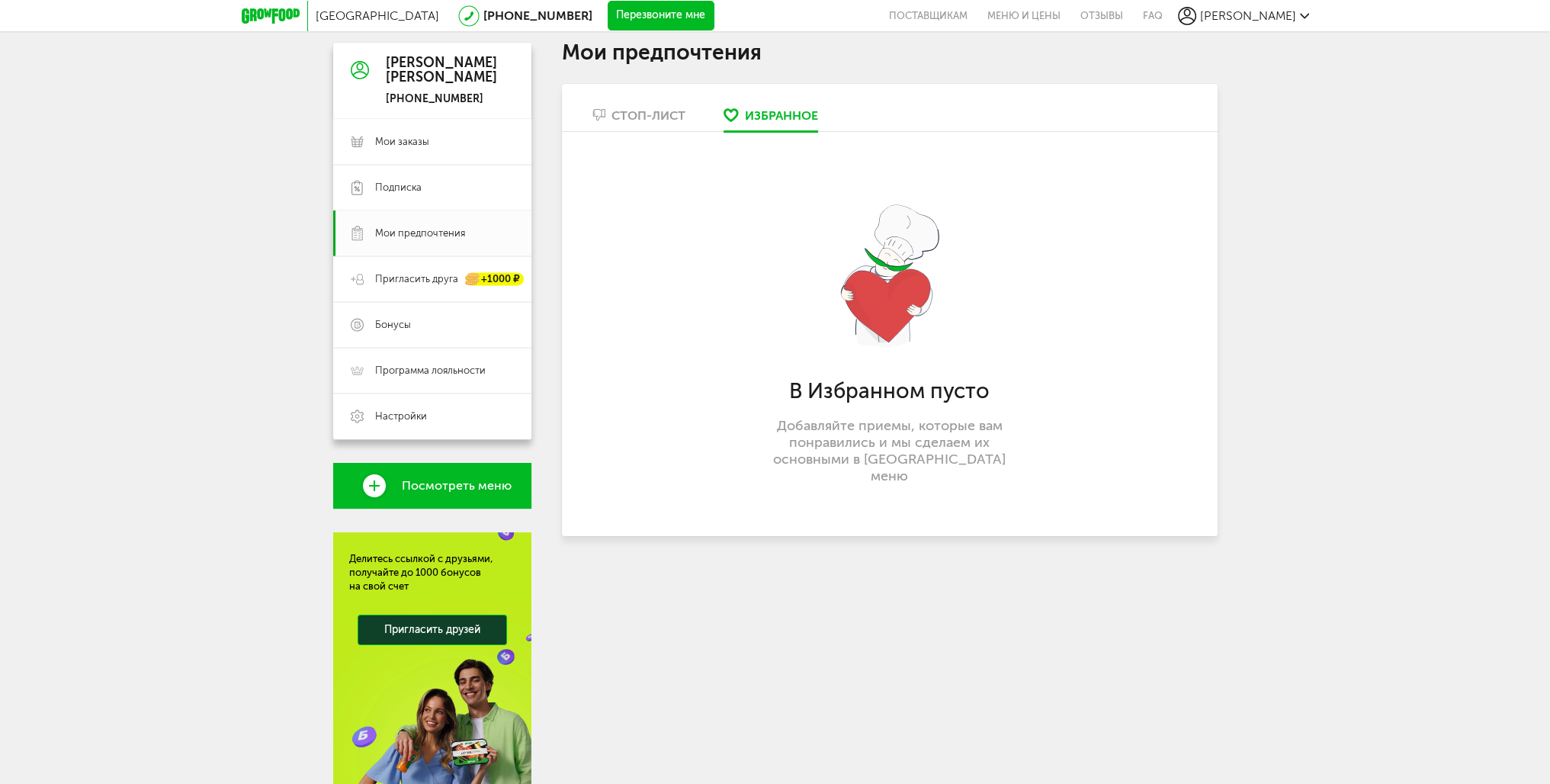
click at [655, 111] on div "Стоп-лист" at bounding box center [648, 115] width 74 height 14
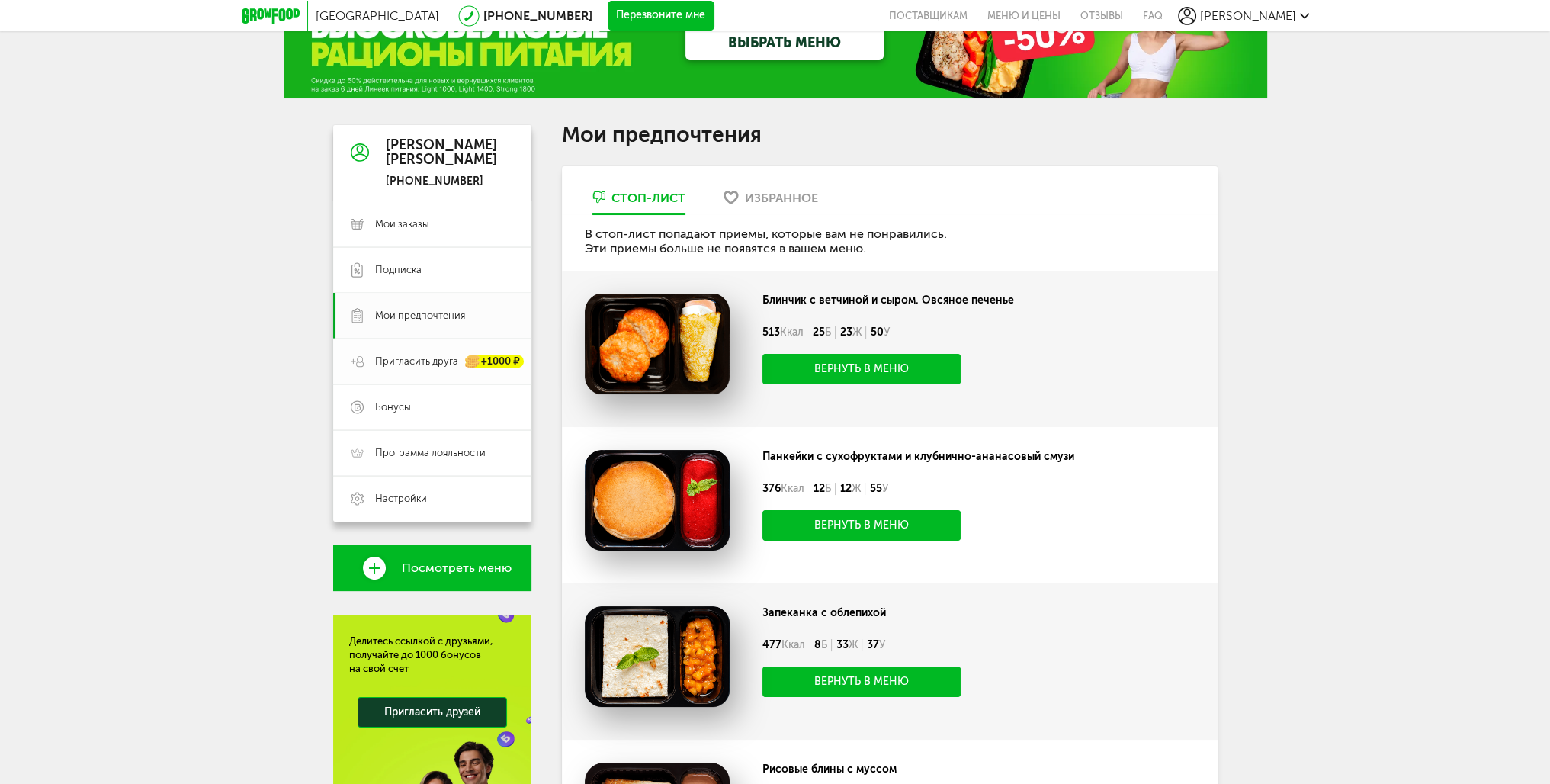
scroll to position [27, 0]
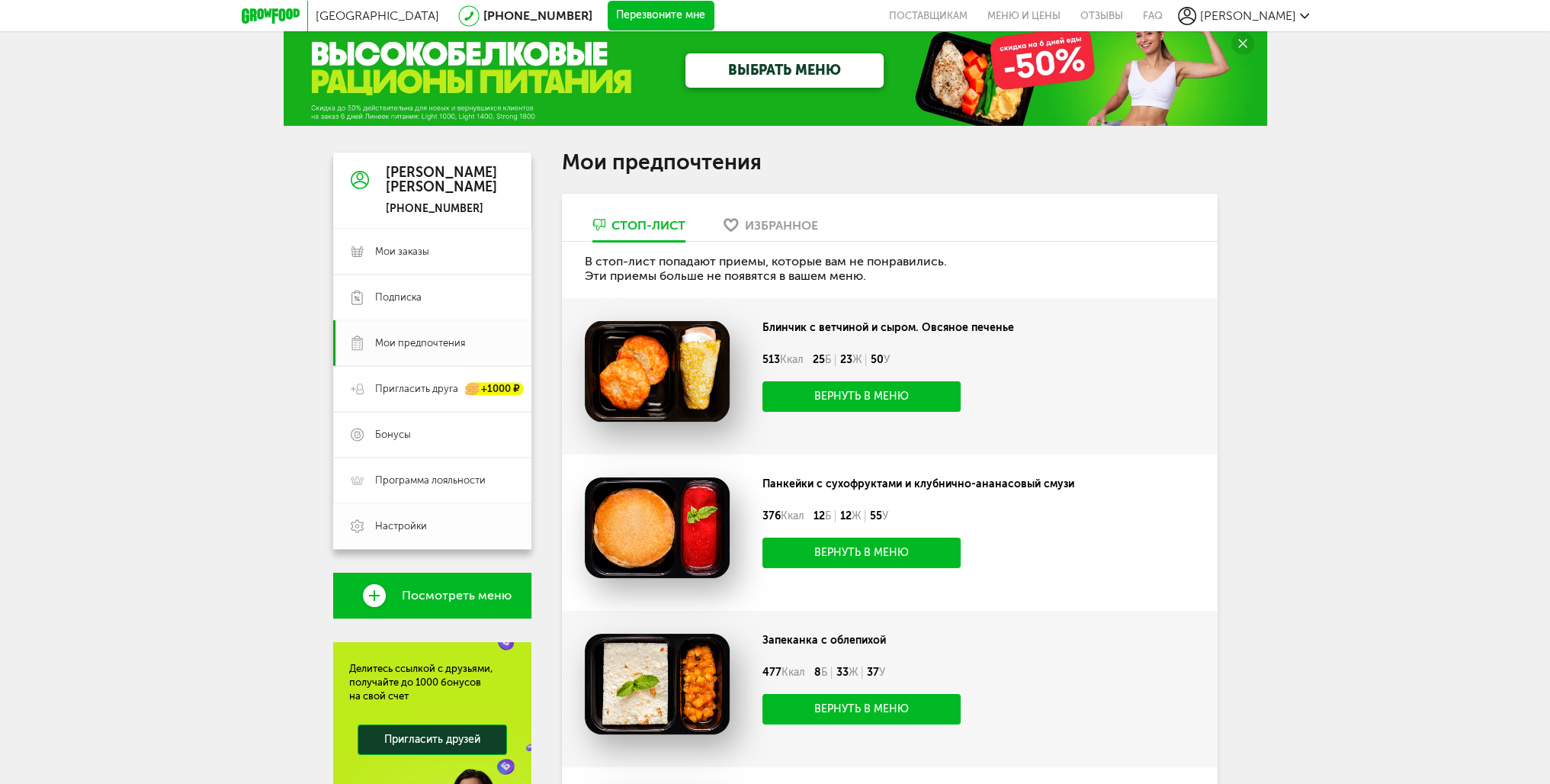
click at [400, 525] on span "Настройки" at bounding box center [400, 526] width 52 height 14
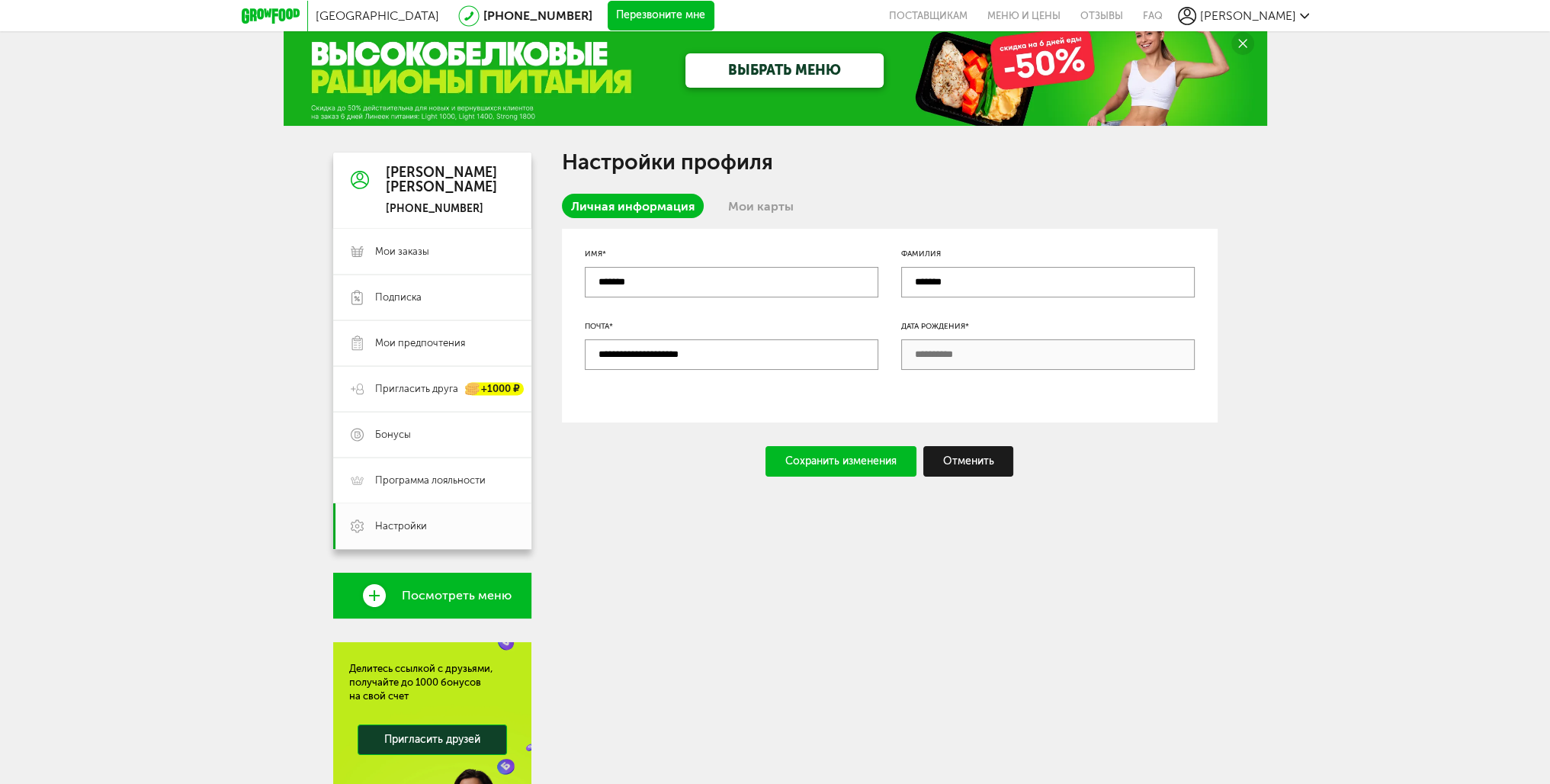
click at [980, 276] on input "*******" at bounding box center [1047, 282] width 293 height 30
type input "*******"
click at [826, 457] on div "Сохранить изменения" at bounding box center [841, 461] width 151 height 30
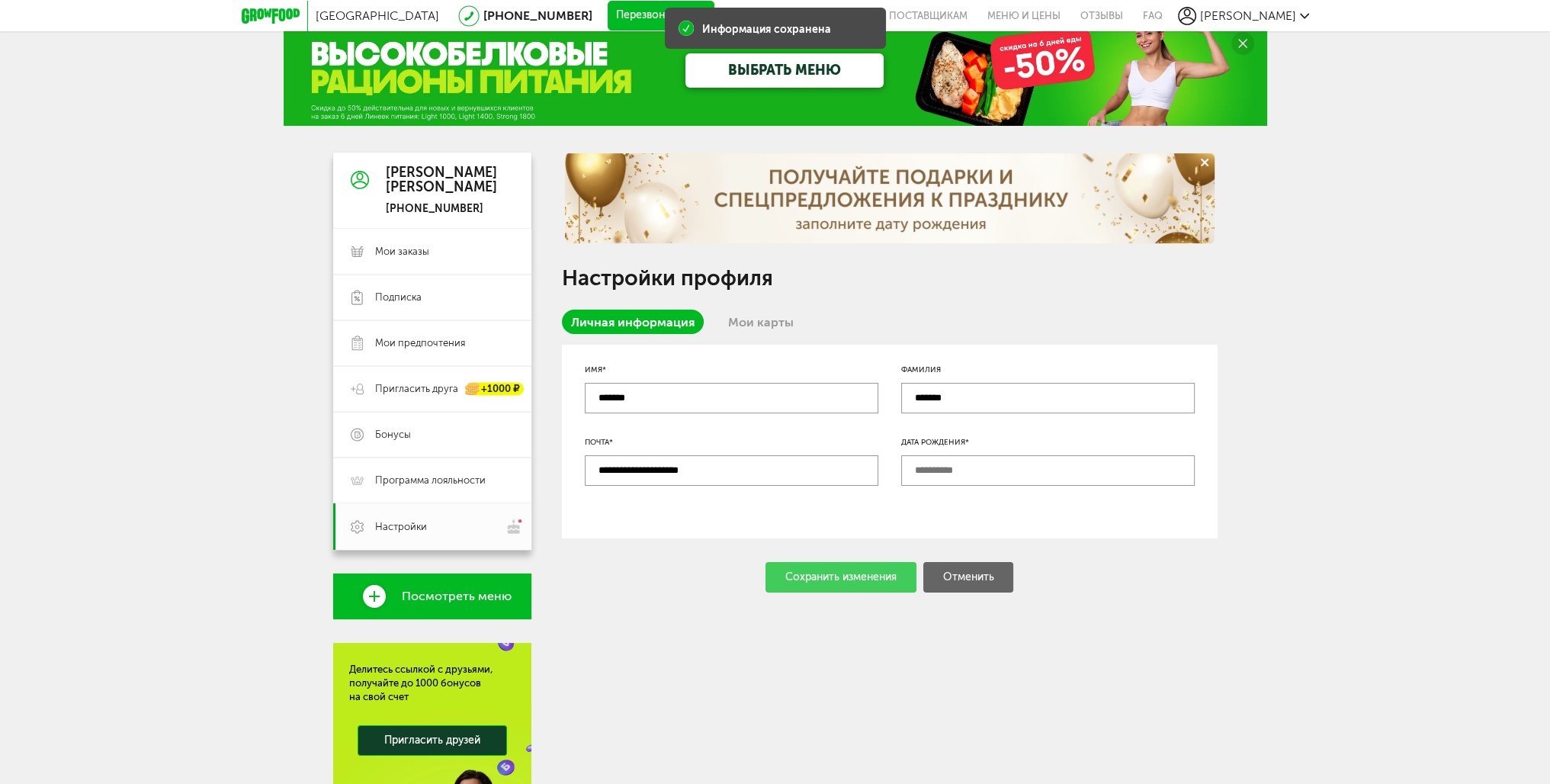
click at [756, 315] on link "Мои карты" at bounding box center [760, 321] width 84 height 25
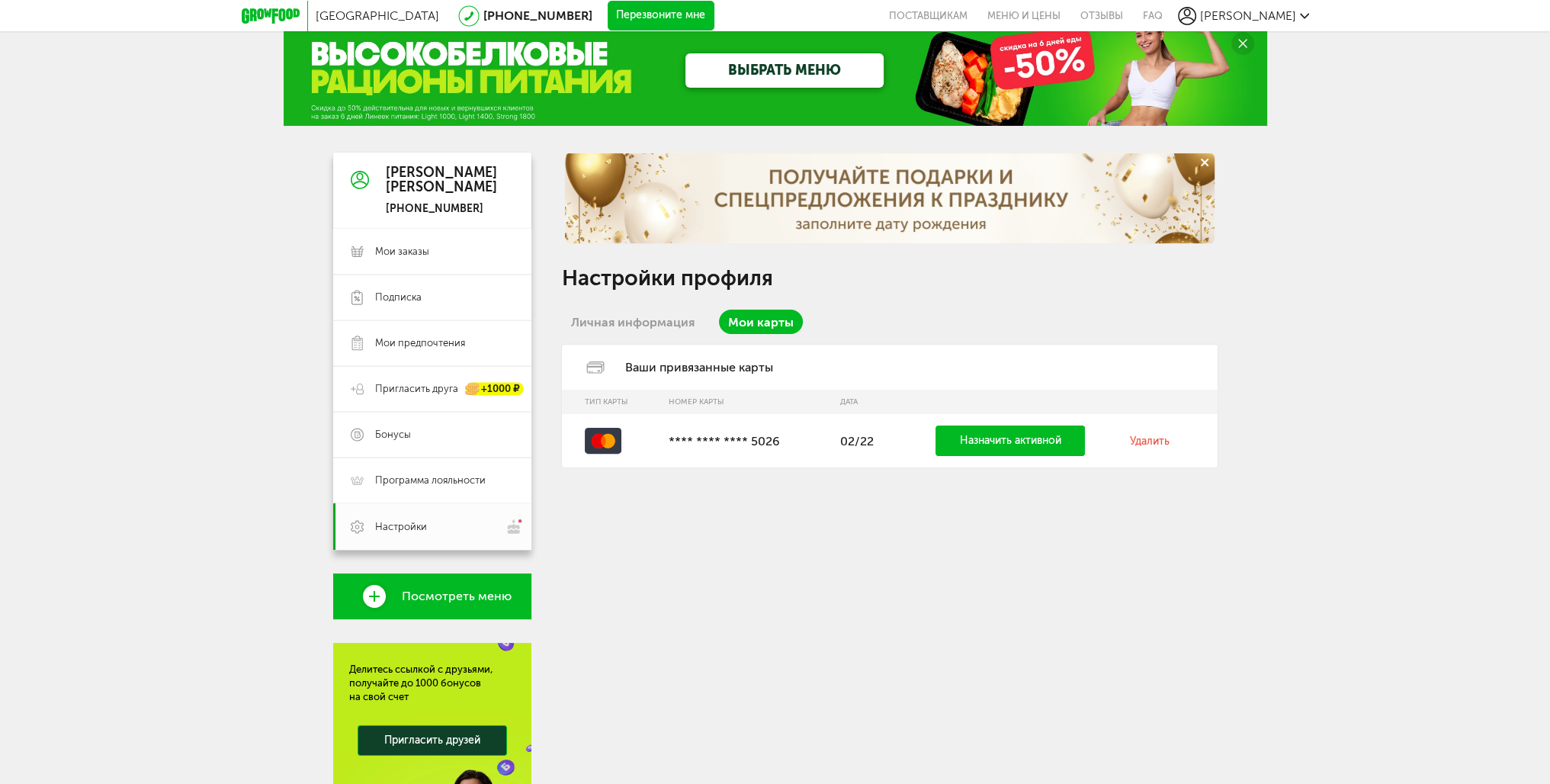
click at [978, 440] on link "Назначить активной" at bounding box center [1010, 440] width 149 height 30
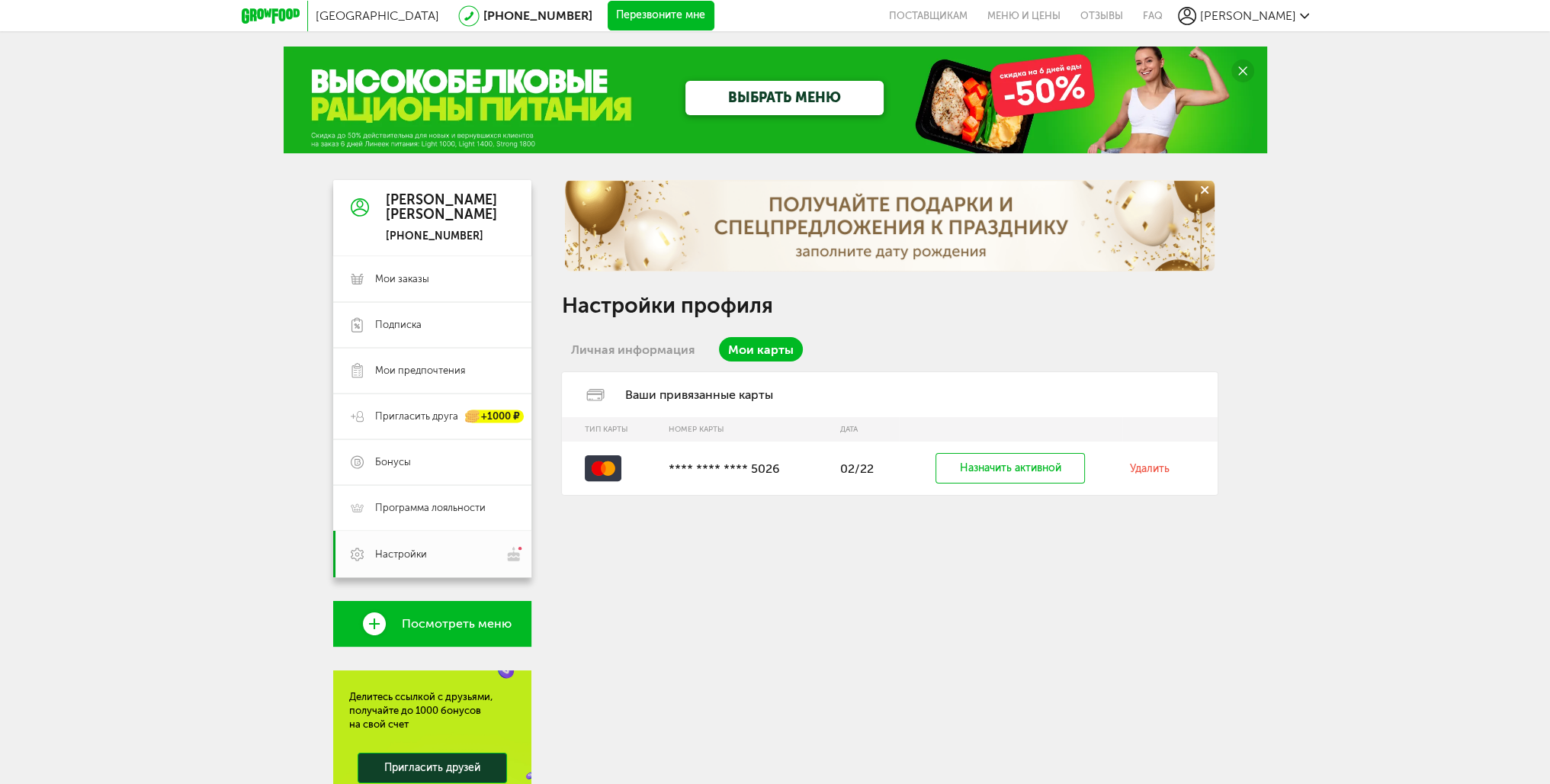
click at [1155, 464] on link "Удалить" at bounding box center [1150, 468] width 40 height 13
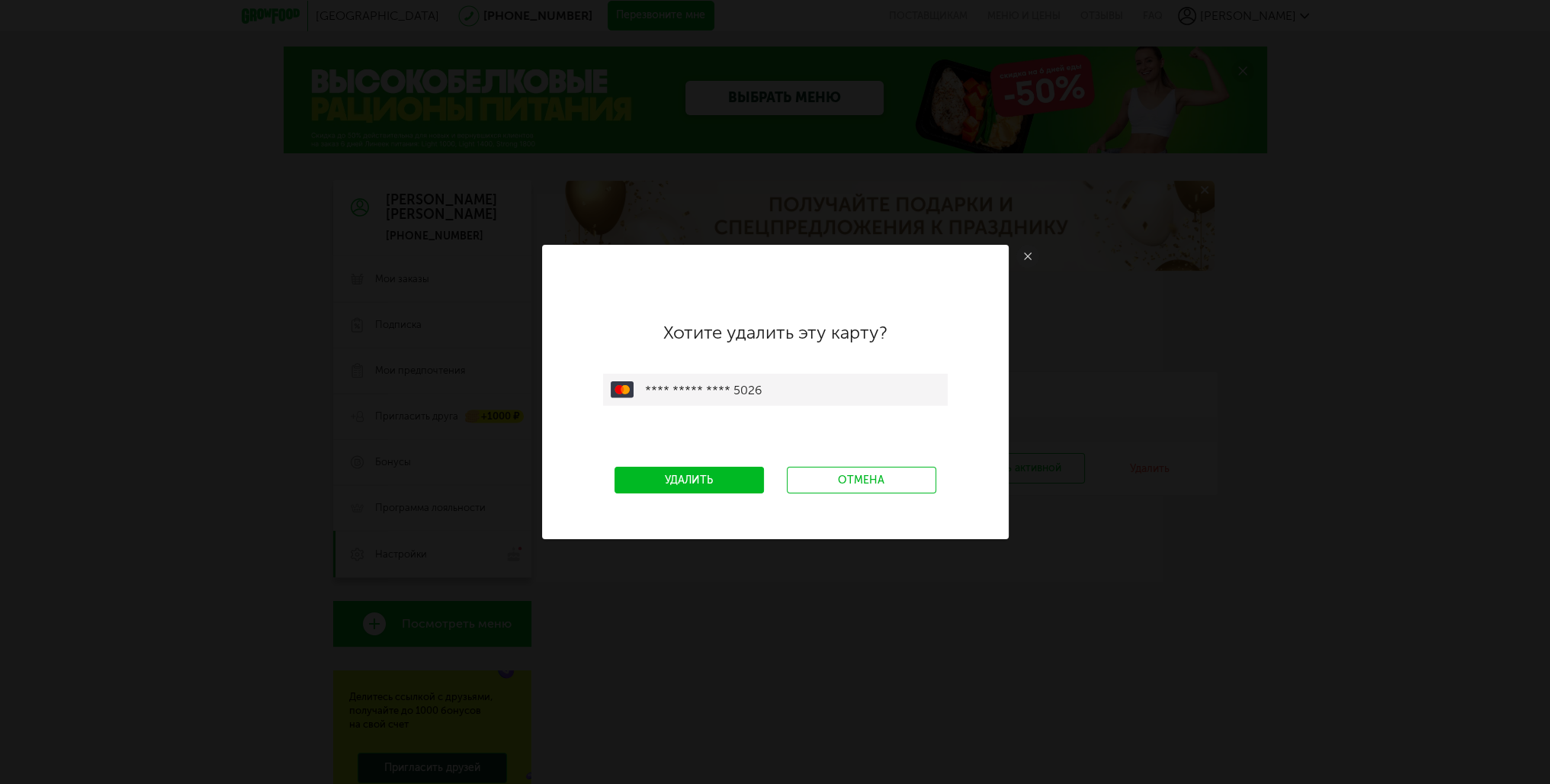
click at [707, 480] on link "Удалить" at bounding box center [689, 480] width 149 height 26
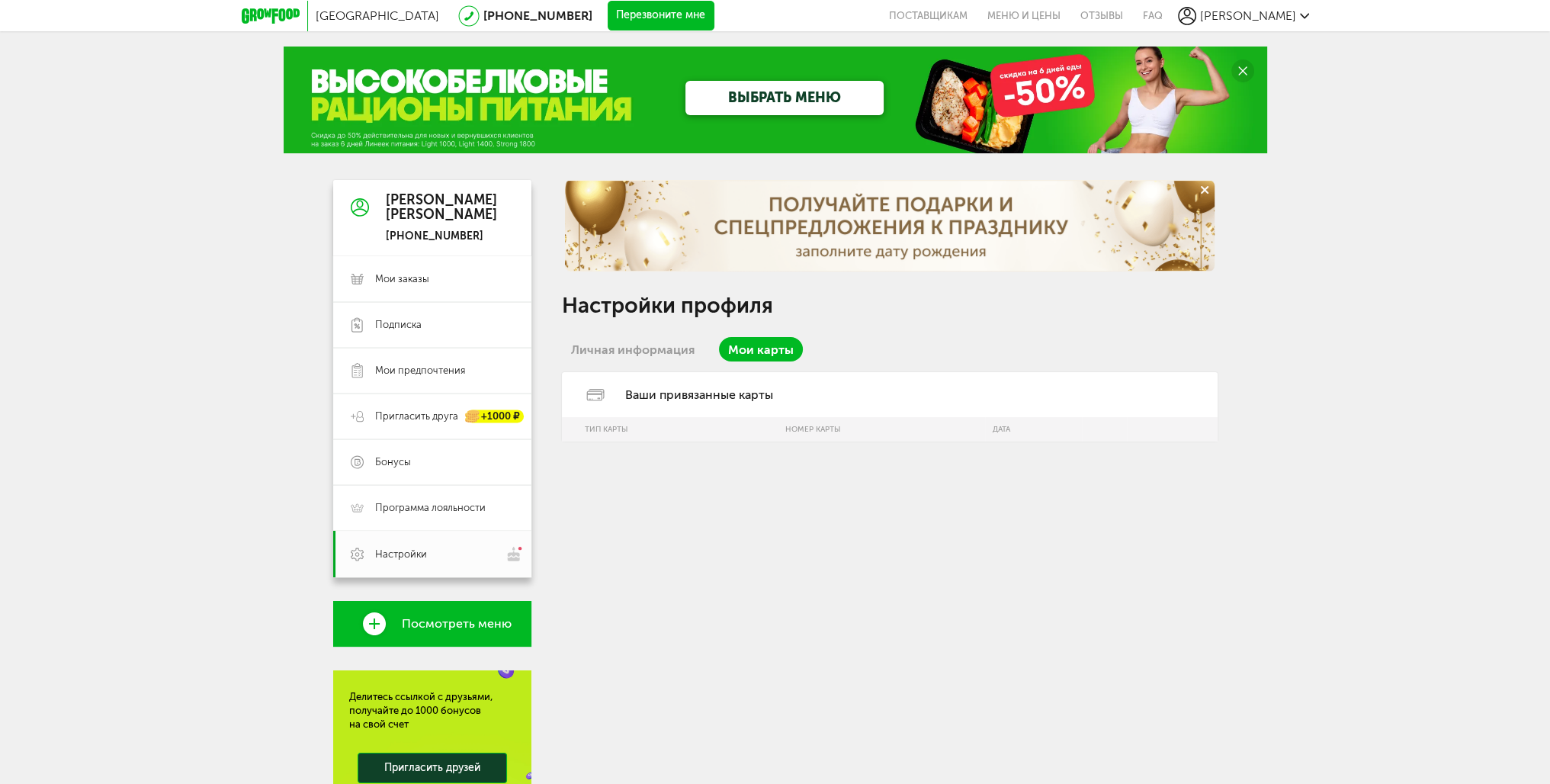
click at [763, 354] on link "Мои карты" at bounding box center [760, 349] width 84 height 25
click at [671, 347] on link "Личная информация" at bounding box center [632, 349] width 141 height 25
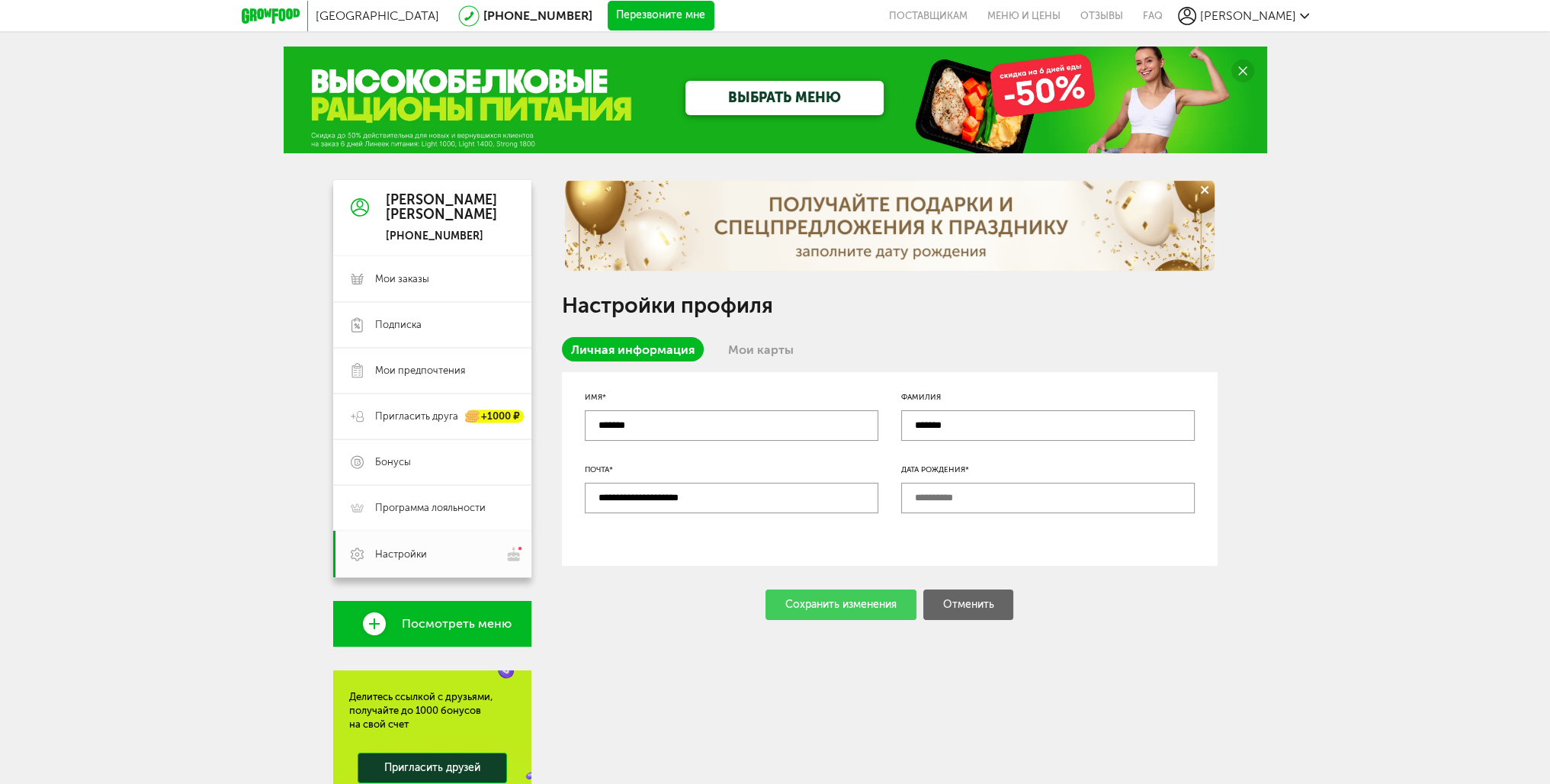
click at [961, 485] on input "text" at bounding box center [1047, 498] width 293 height 30
click at [768, 351] on link "Мои карты" at bounding box center [760, 349] width 84 height 25
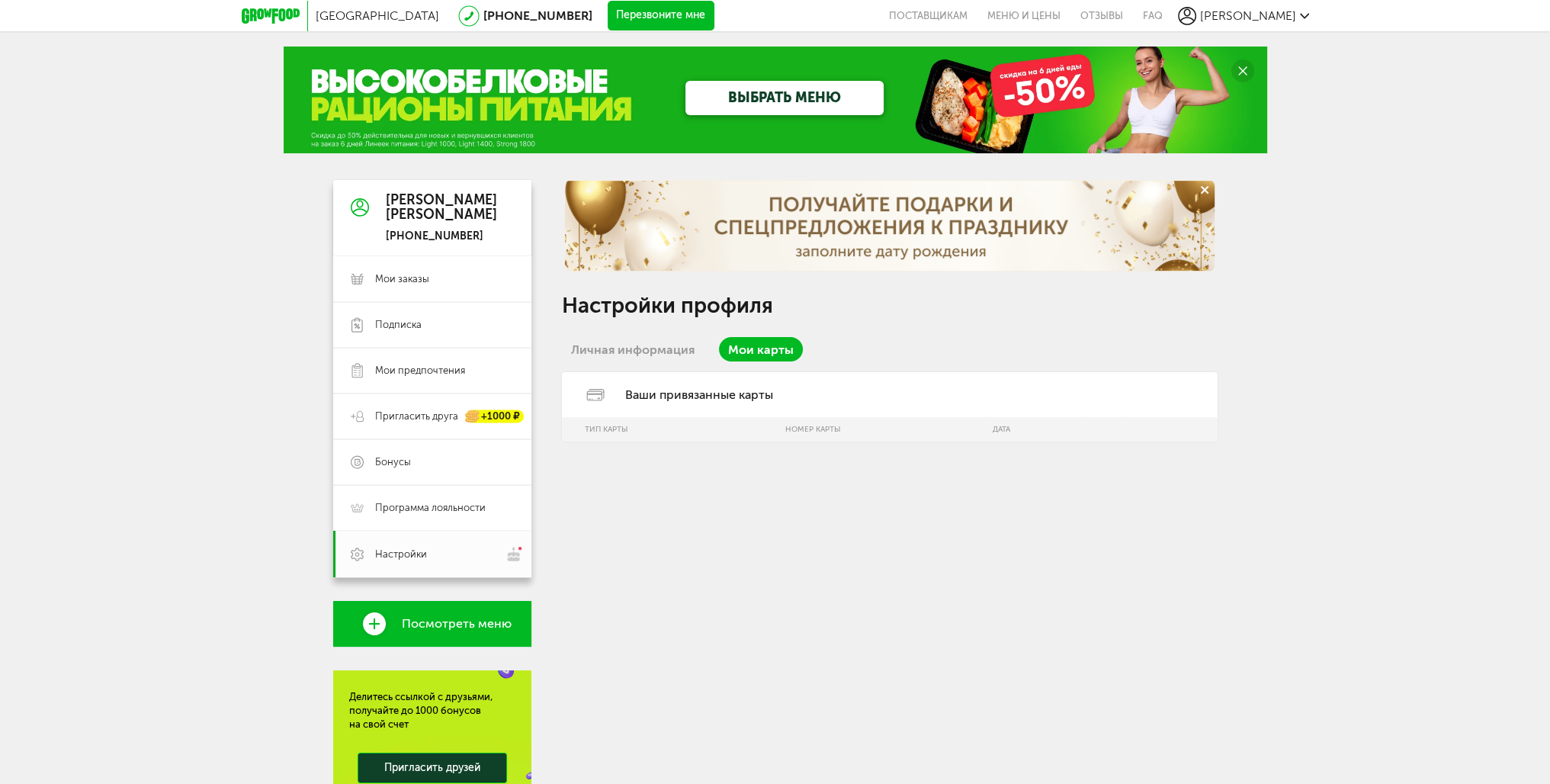
click at [699, 398] on div "Ваши привязанные карты" at bounding box center [890, 394] width 655 height 45
click at [910, 214] on div at bounding box center [890, 225] width 650 height 91
click at [662, 342] on link "Личная информация" at bounding box center [632, 349] width 141 height 25
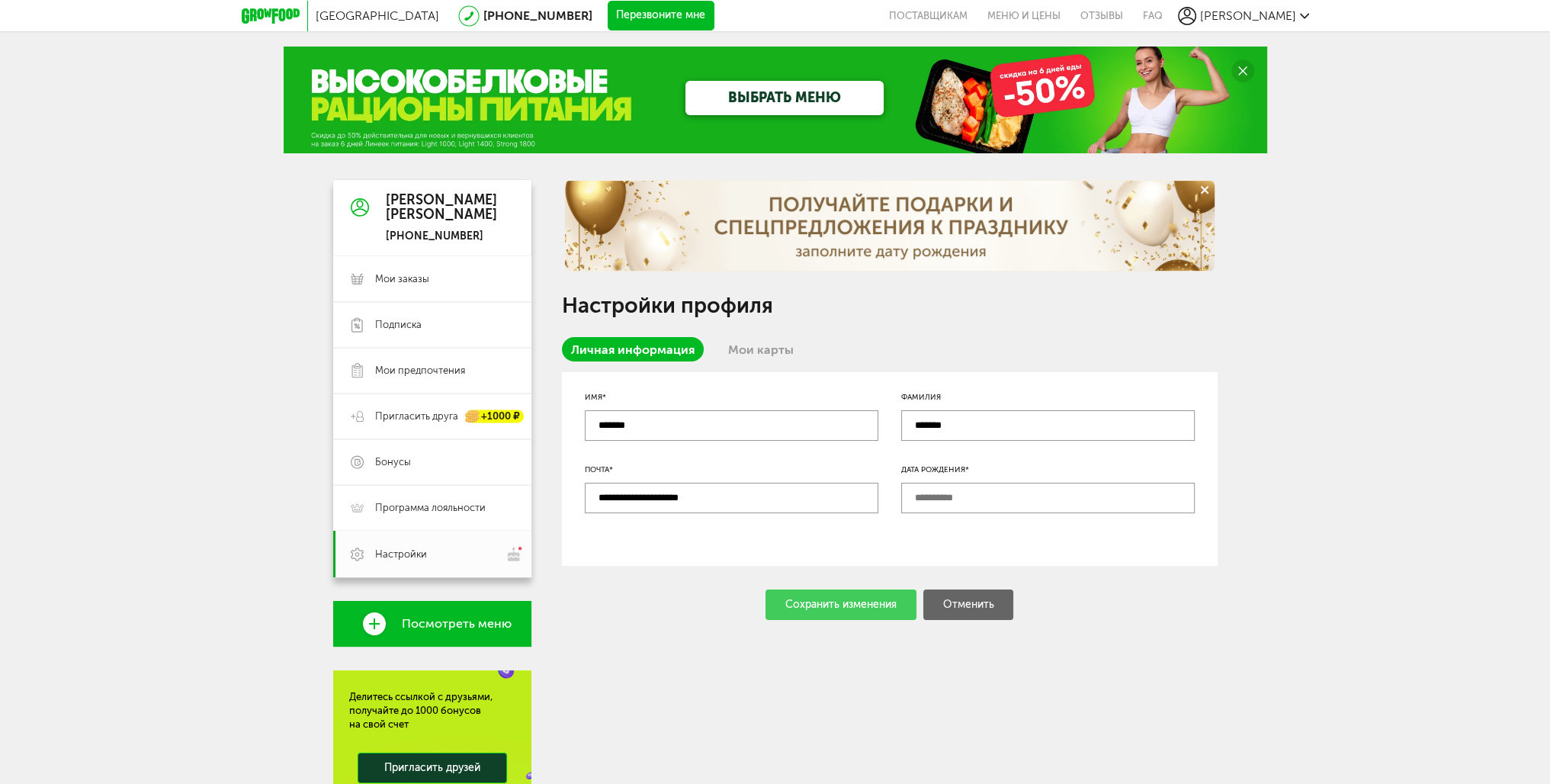
click at [930, 502] on input "text" at bounding box center [1047, 498] width 293 height 30
type input "**********"
click at [850, 609] on div "Сохранить изменения" at bounding box center [841, 604] width 151 height 30
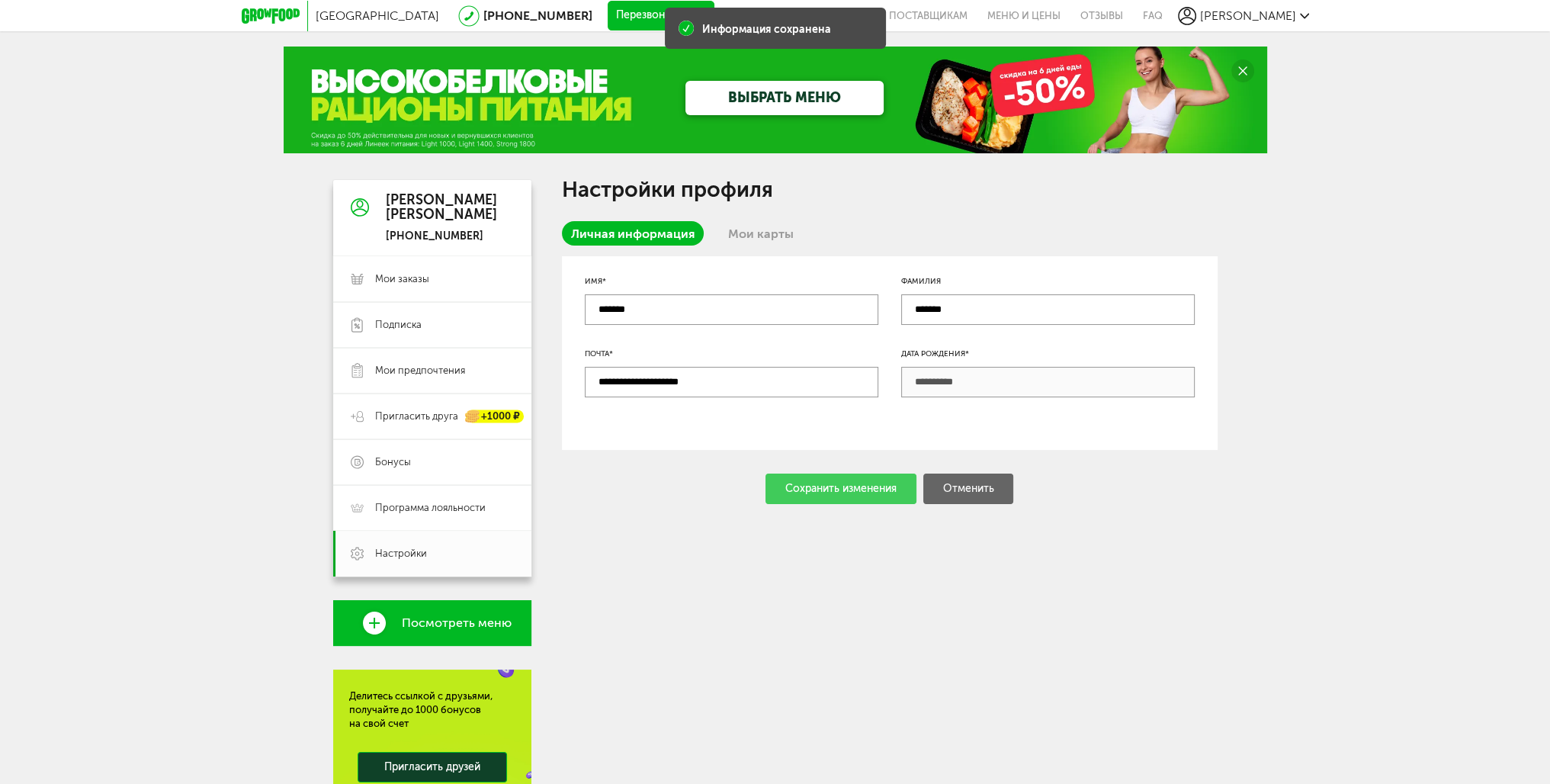
click at [753, 233] on link "Мои карты" at bounding box center [760, 233] width 84 height 25
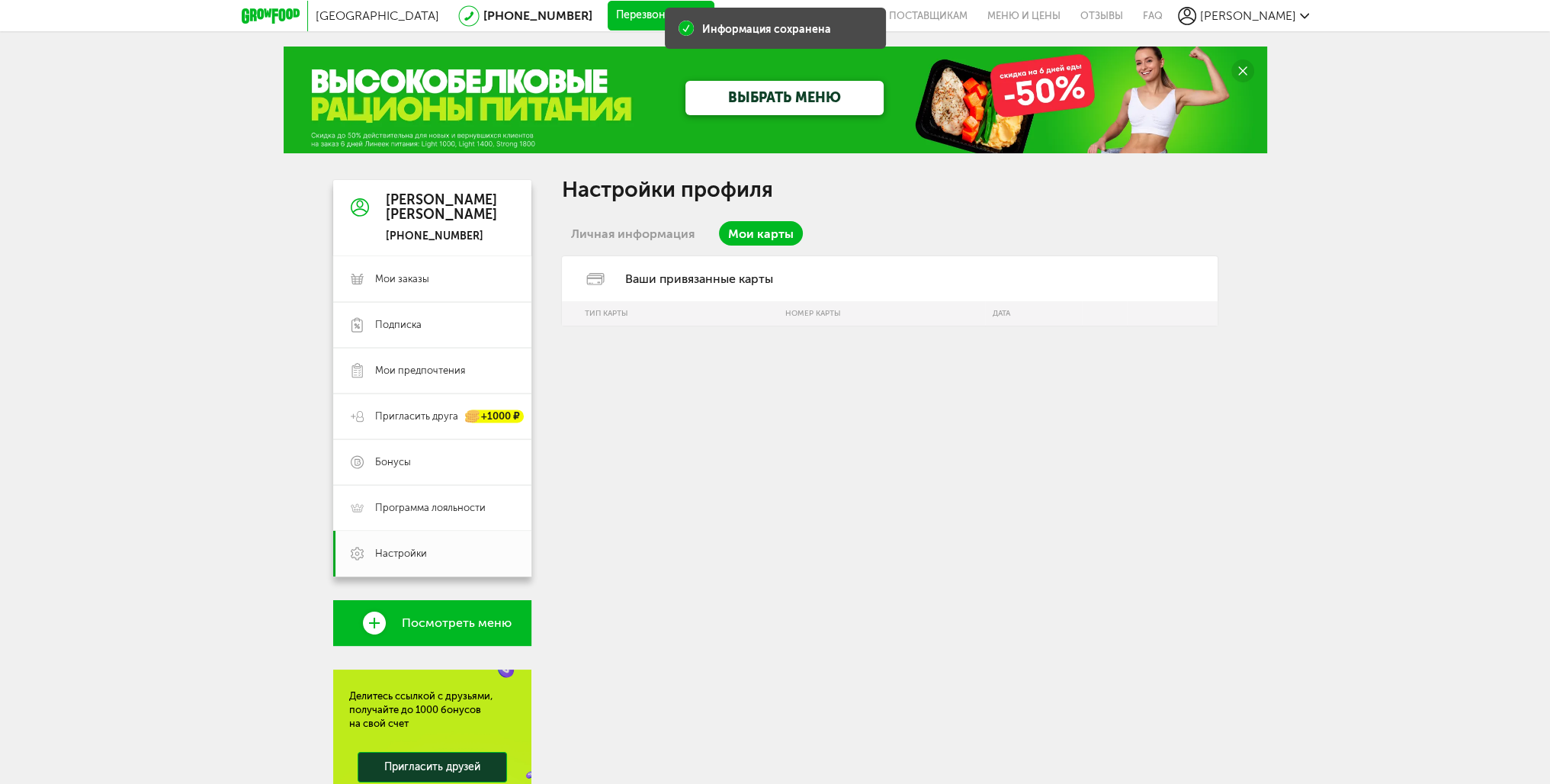
click at [715, 281] on div "Ваши привязанные карты" at bounding box center [890, 278] width 655 height 45
click at [625, 279] on div "Ваши привязанные карты" at bounding box center [890, 278] width 655 height 45
click at [597, 278] on icon at bounding box center [596, 278] width 37 height 12
drag, startPoint x: 612, startPoint y: 317, endPoint x: 784, endPoint y: 351, distance: 175.3
click at [620, 317] on th "Тип карты" at bounding box center [670, 313] width 217 height 25
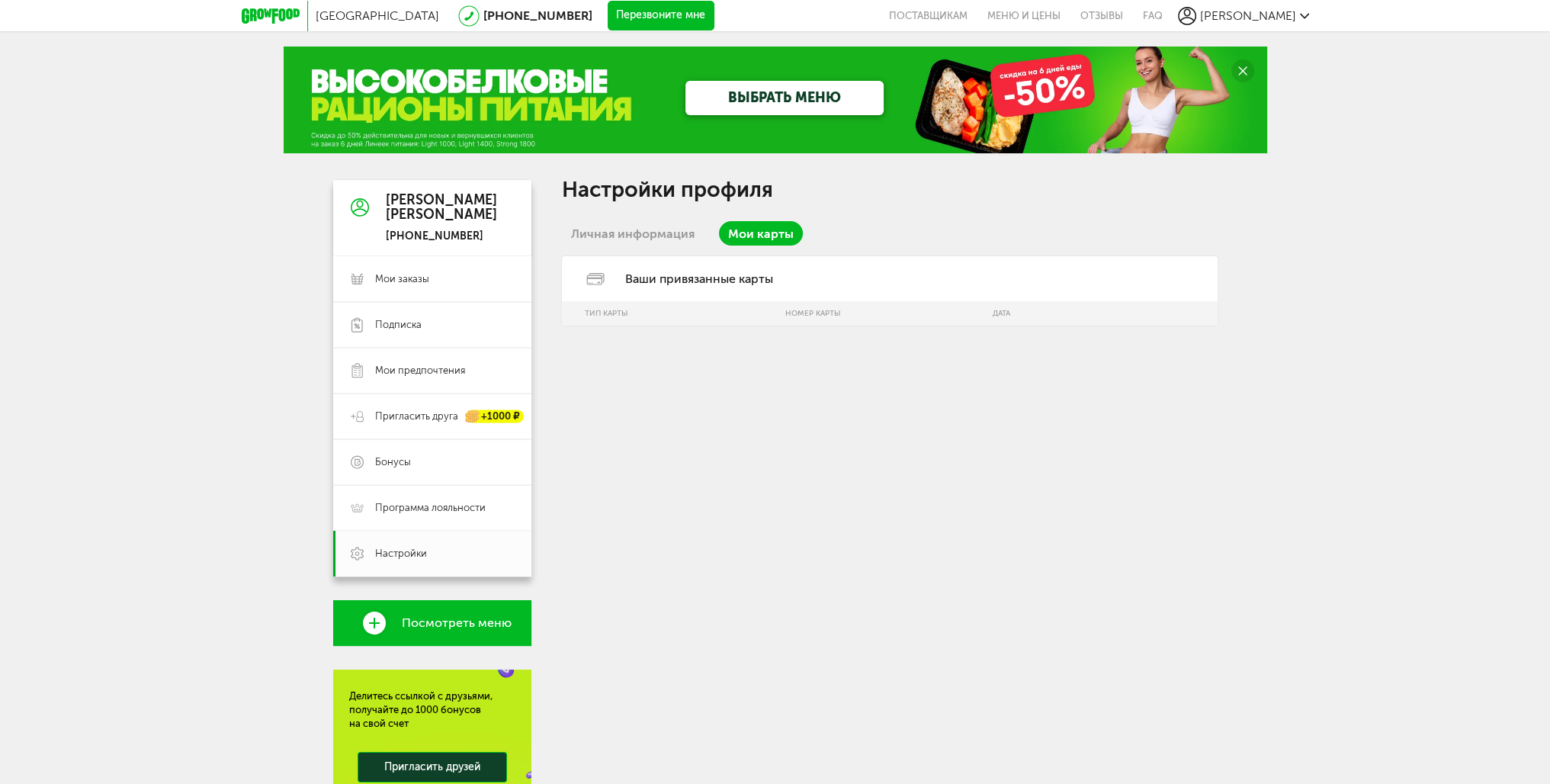
drag, startPoint x: 855, startPoint y: 392, endPoint x: 858, endPoint y: 444, distance: 52.1
click at [860, 418] on div "Настройки профиля Личная информация Мои карты Ваши привязанные карты Тип карты …" at bounding box center [890, 555] width 655 height 750
click at [829, 541] on div "Настройки профиля Личная информация Мои карты Ваши привязанные карты Тип карты …" at bounding box center [890, 555] width 655 height 750
click at [470, 612] on link "Посмотреть меню" at bounding box center [432, 623] width 198 height 46
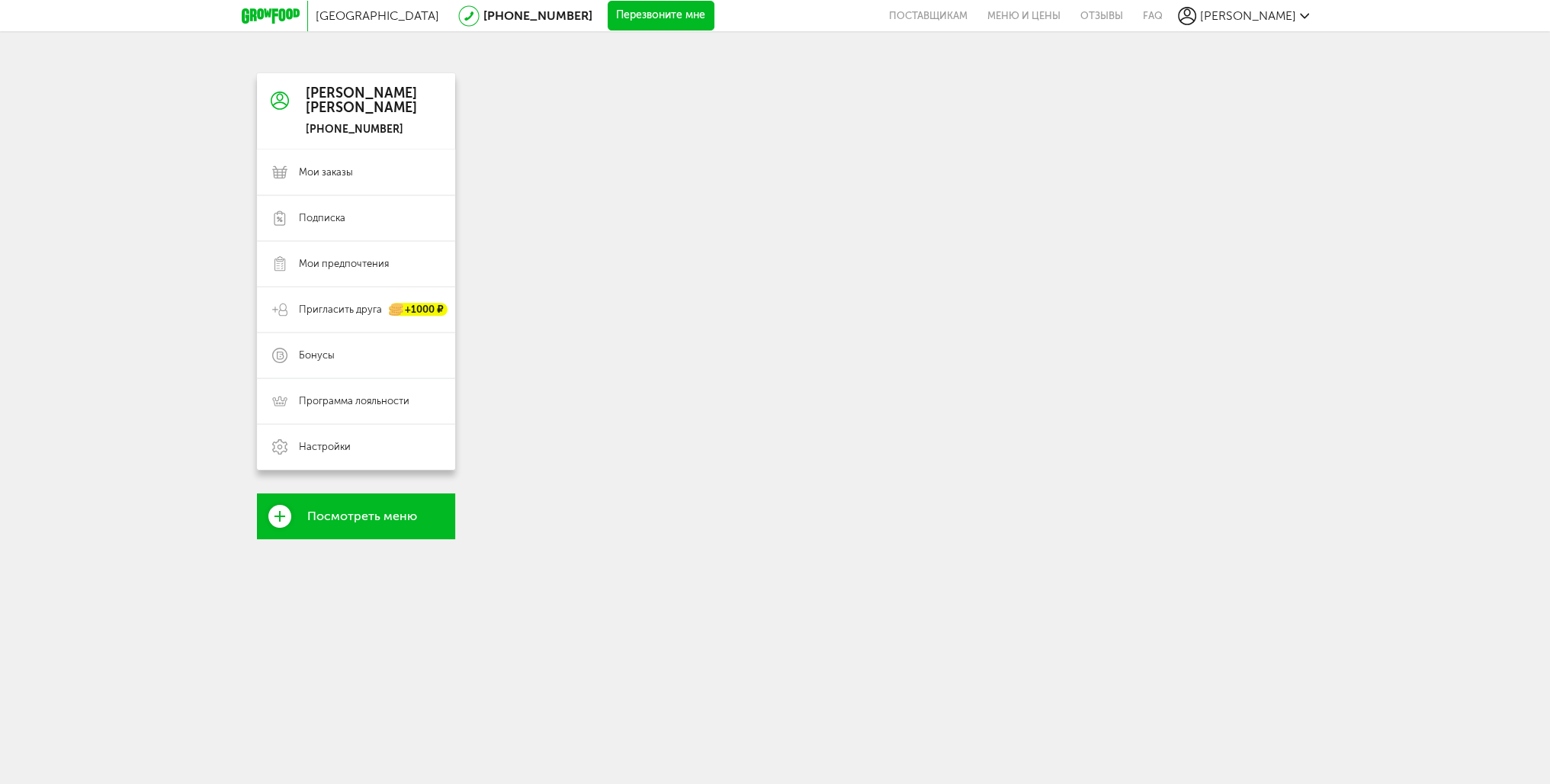
click at [283, 511] on icon at bounding box center [280, 515] width 23 height 23
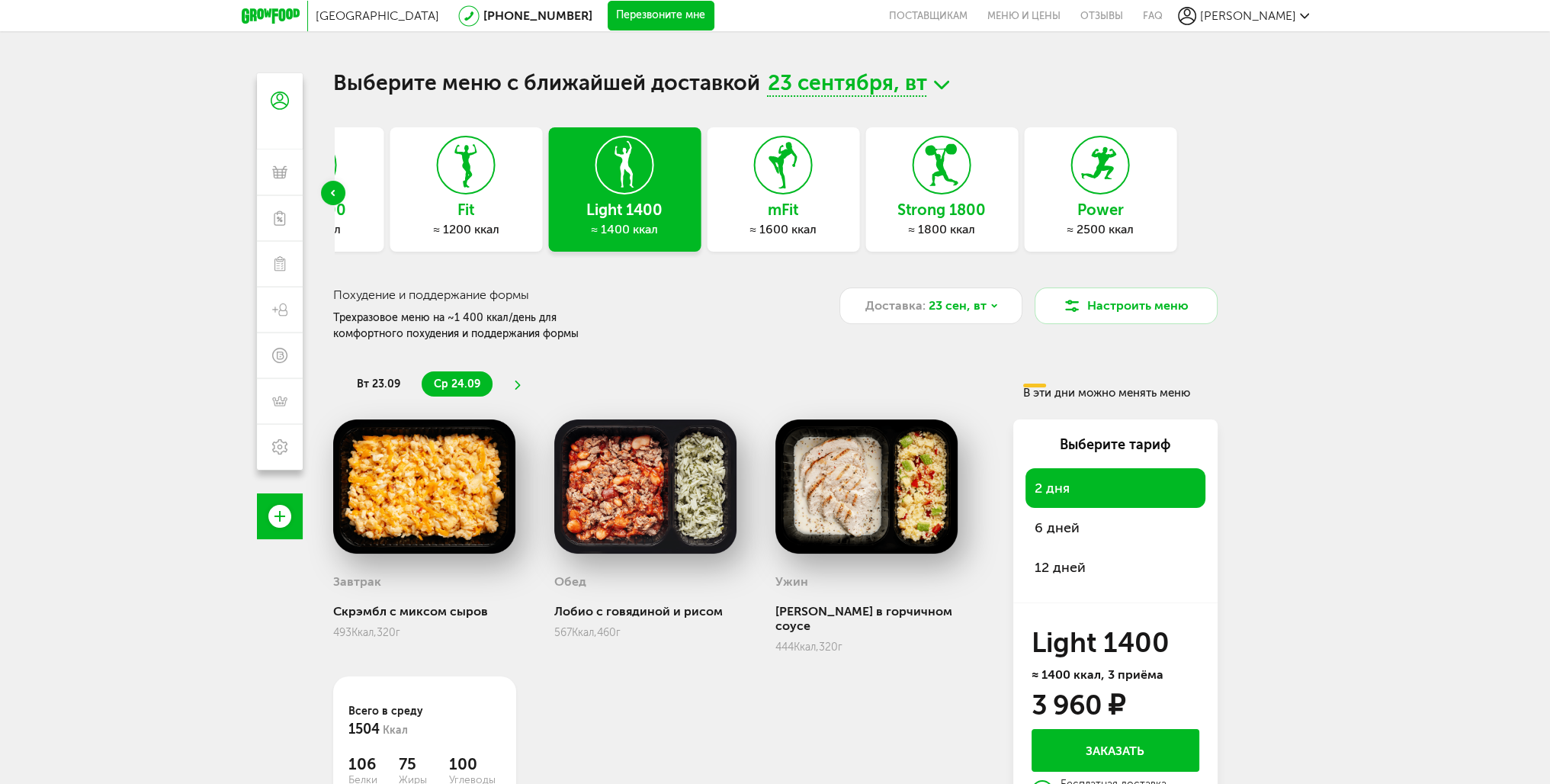
click at [763, 169] on div "mFit ≈ 1600 ккал" at bounding box center [783, 189] width 153 height 124
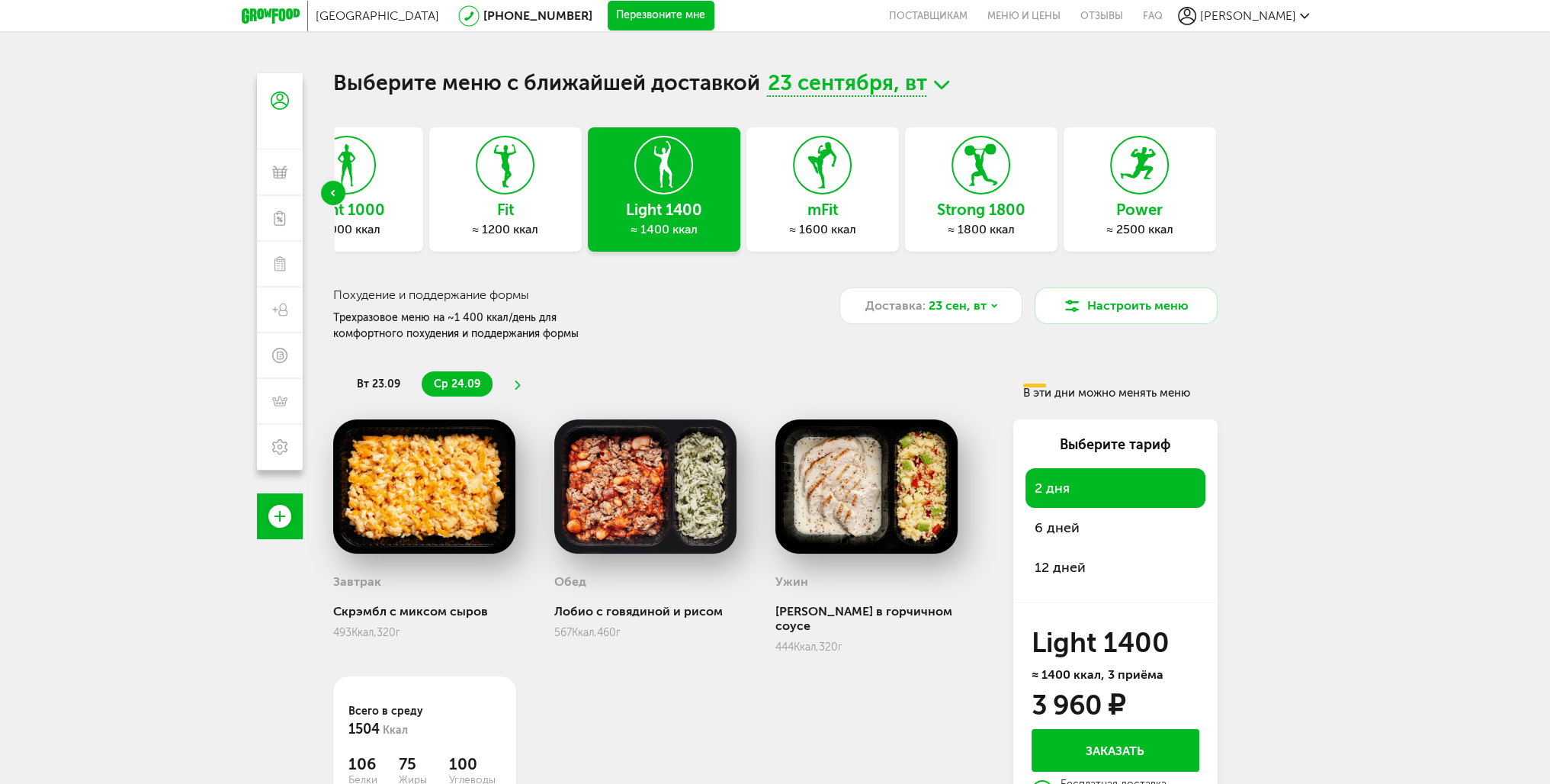
click at [960, 183] on icon at bounding box center [981, 165] width 56 height 58
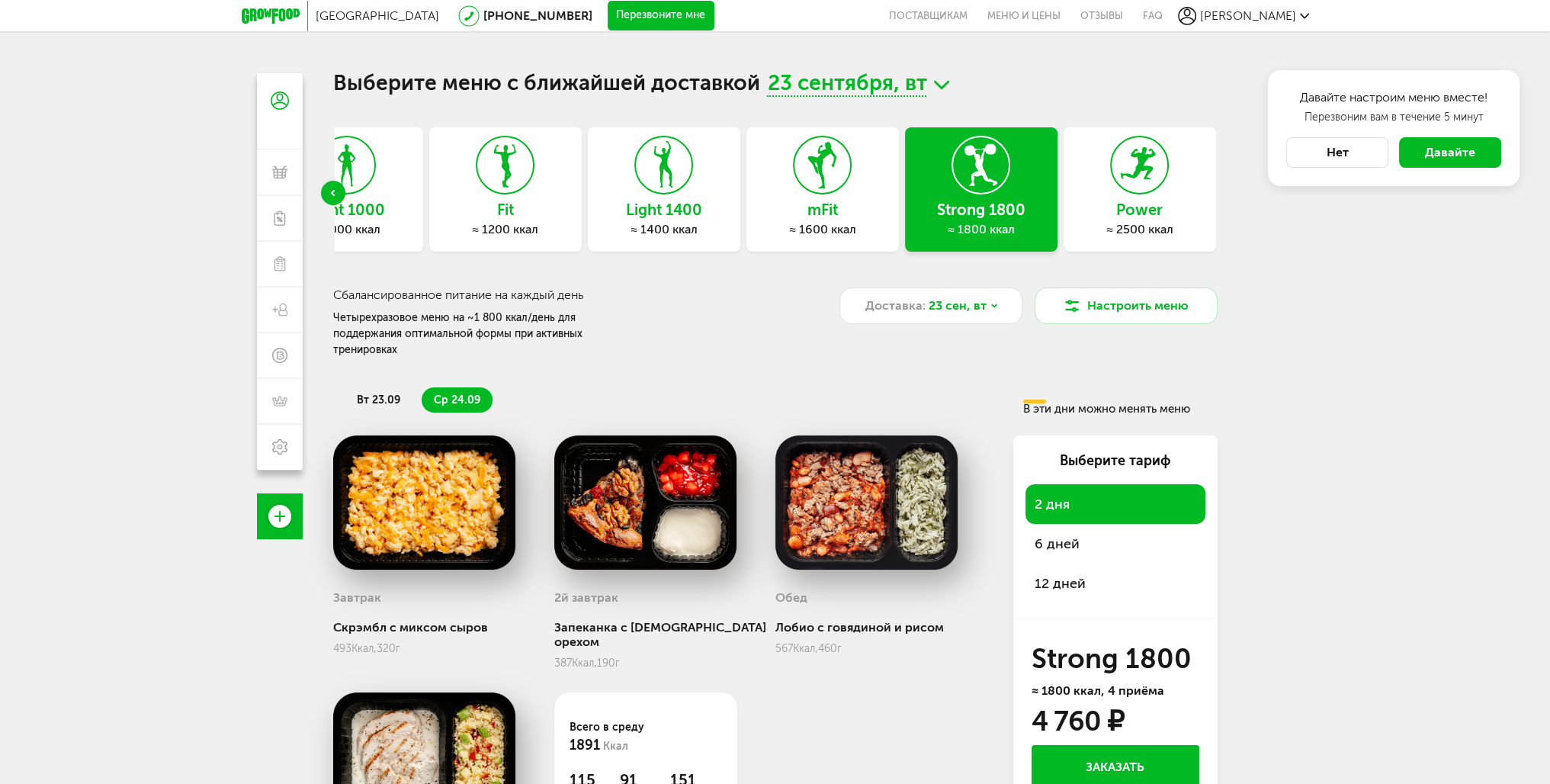
click at [1334, 149] on button "Нет" at bounding box center [1337, 153] width 102 height 30
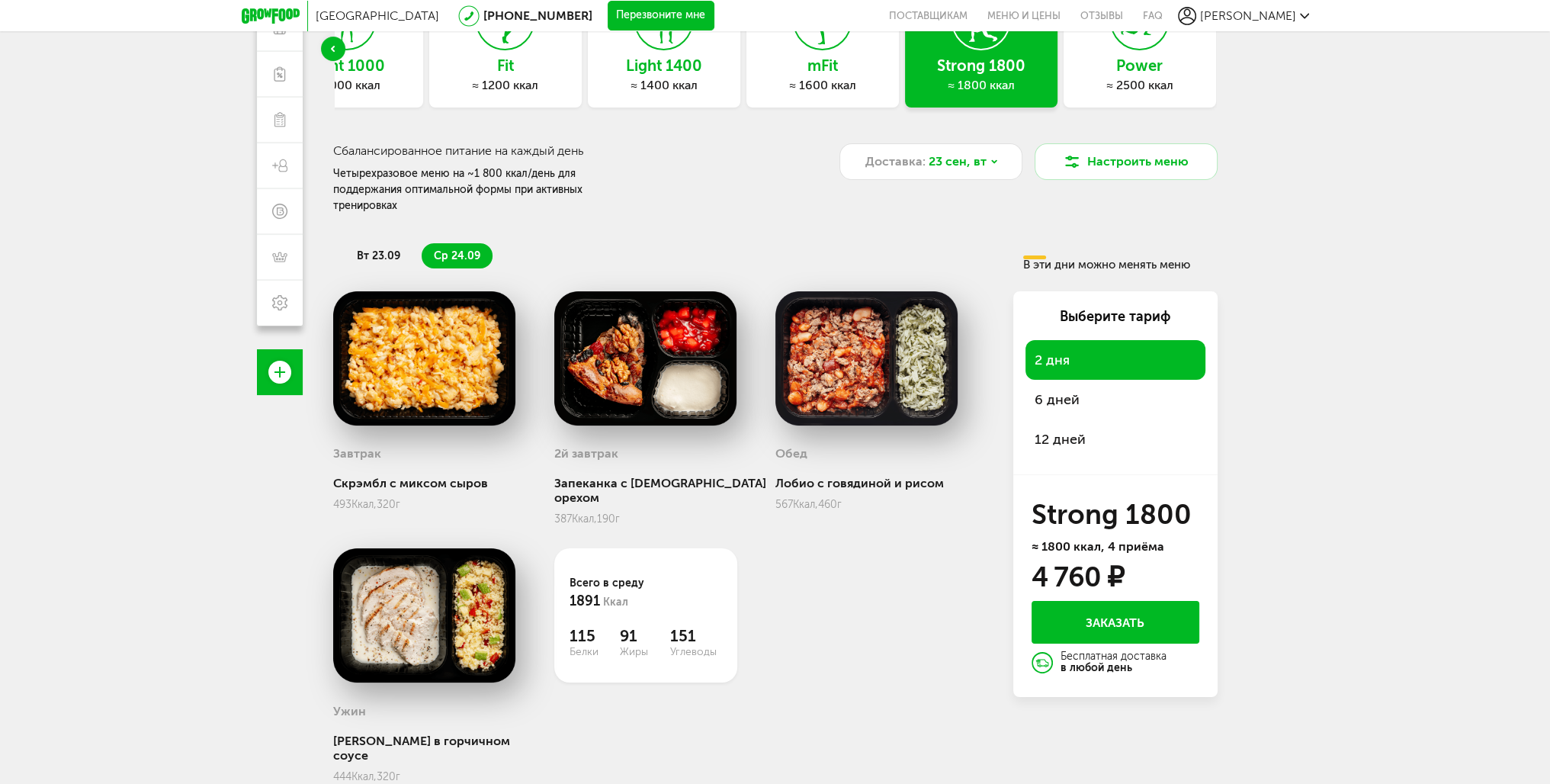
scroll to position [146, 0]
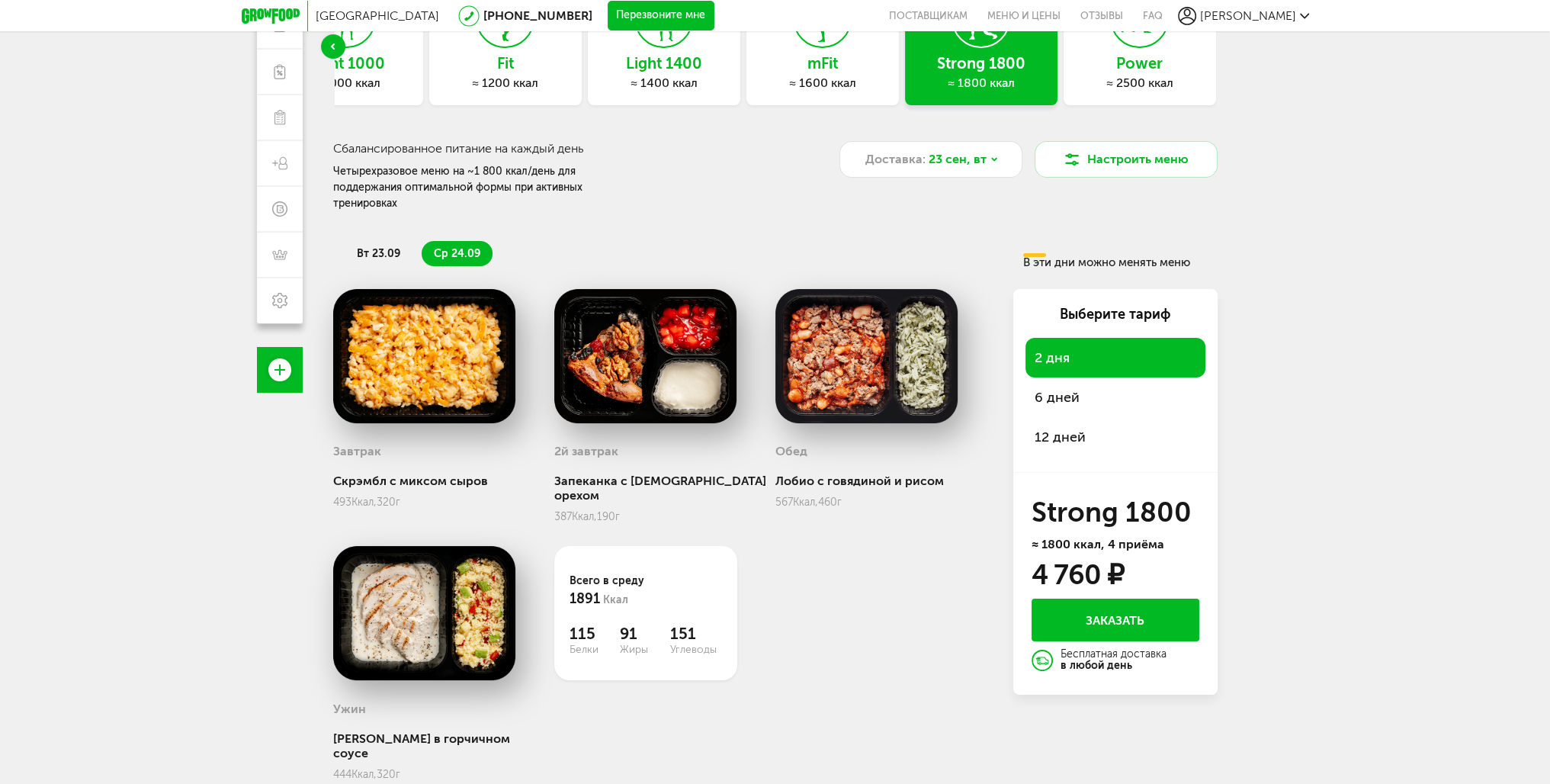
click at [1054, 387] on span "6 дней" at bounding box center [1115, 397] width 161 height 22
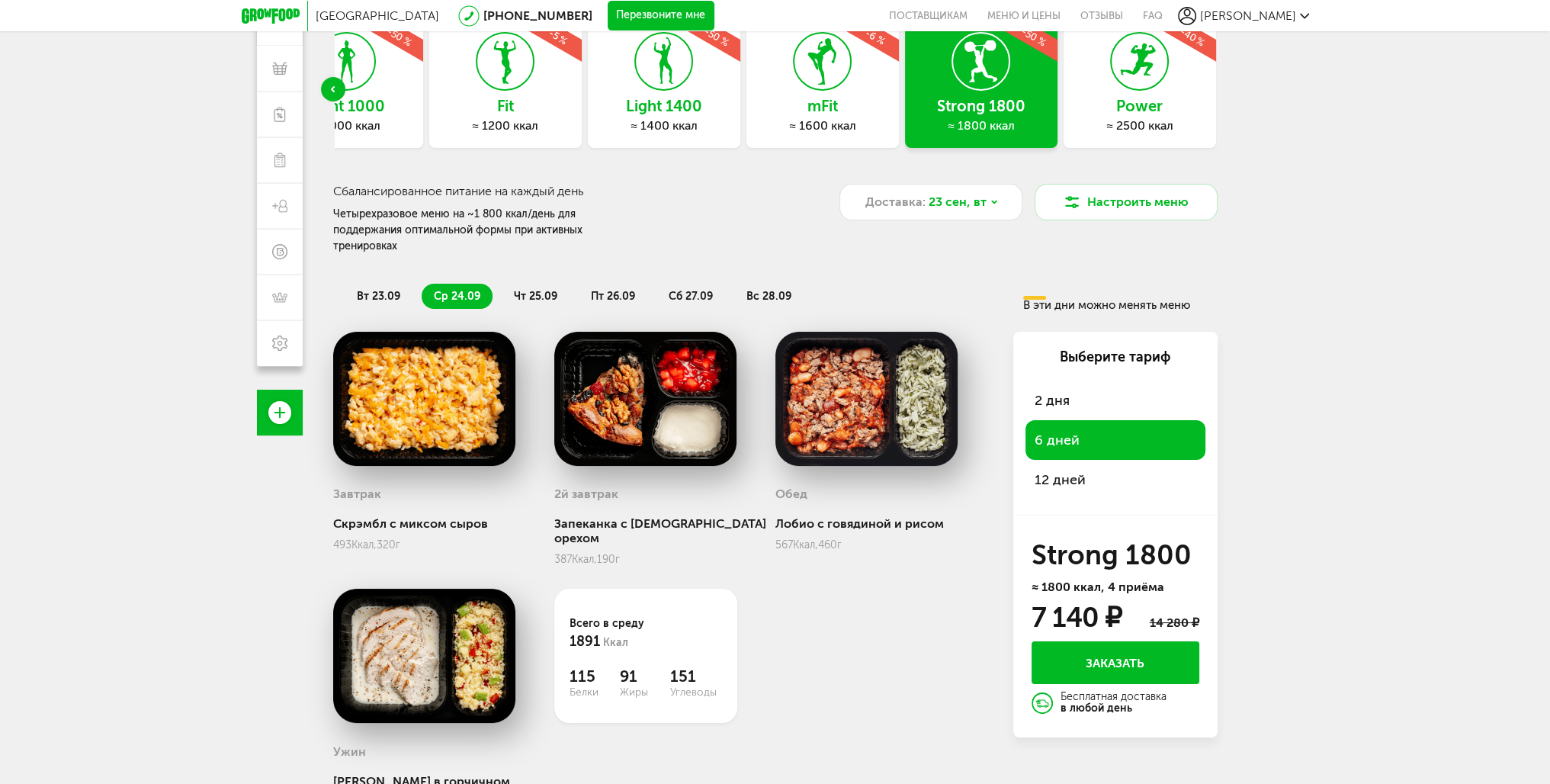
scroll to position [70, 0]
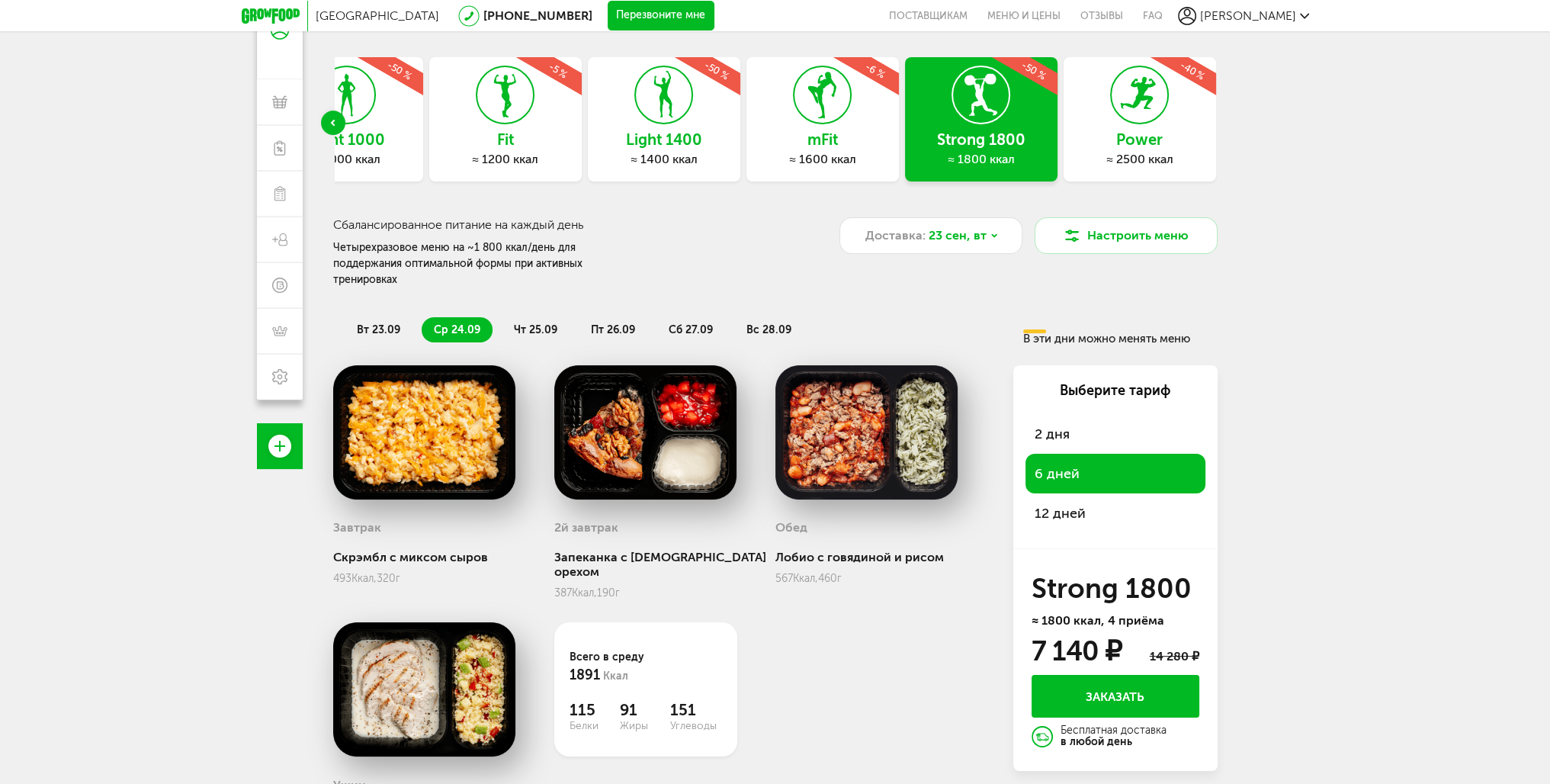
click at [371, 317] on li "вт 23.09" at bounding box center [378, 329] width 68 height 25
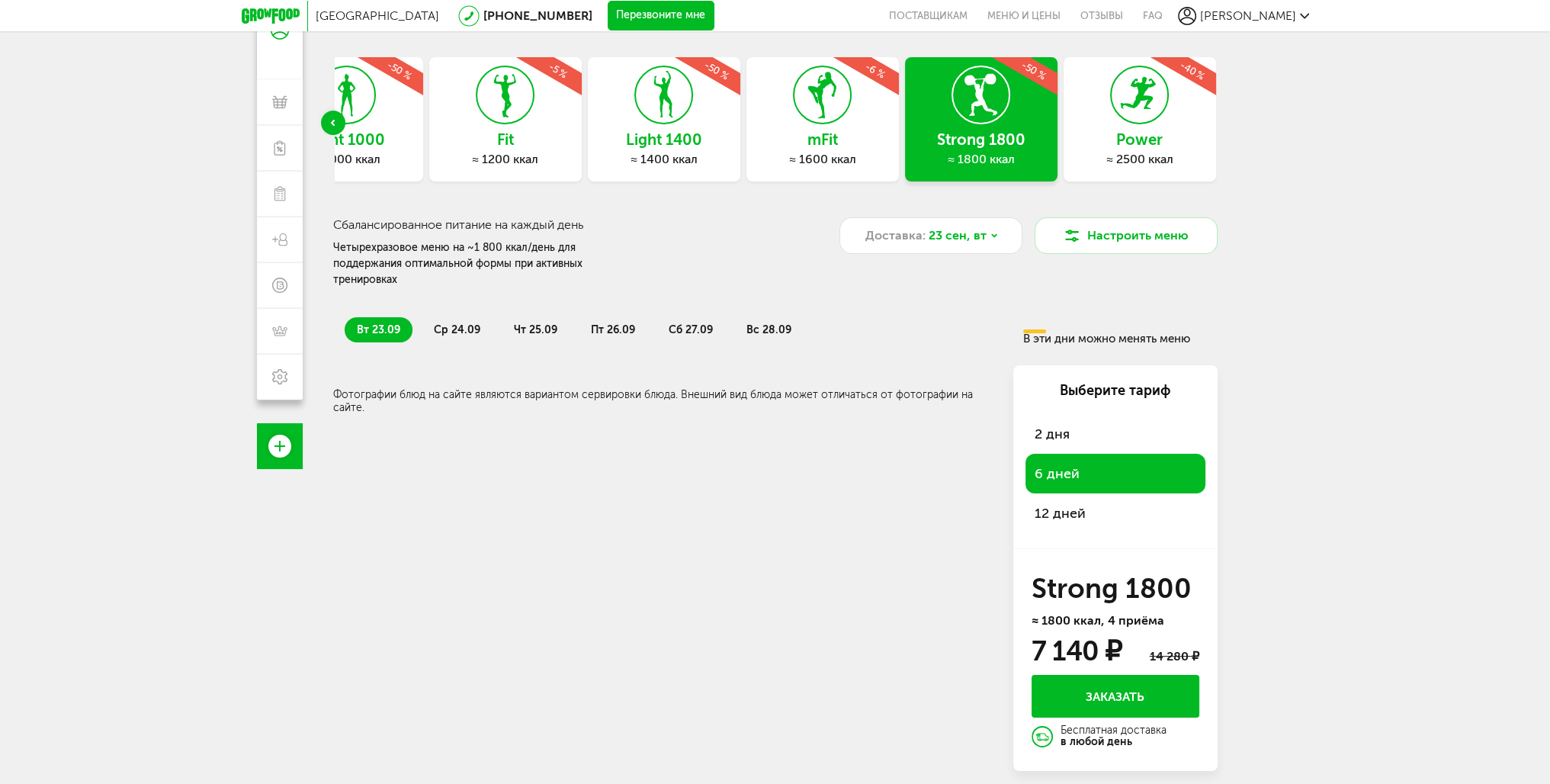
click at [470, 323] on span "ср 24.09" at bounding box center [457, 329] width 46 height 13
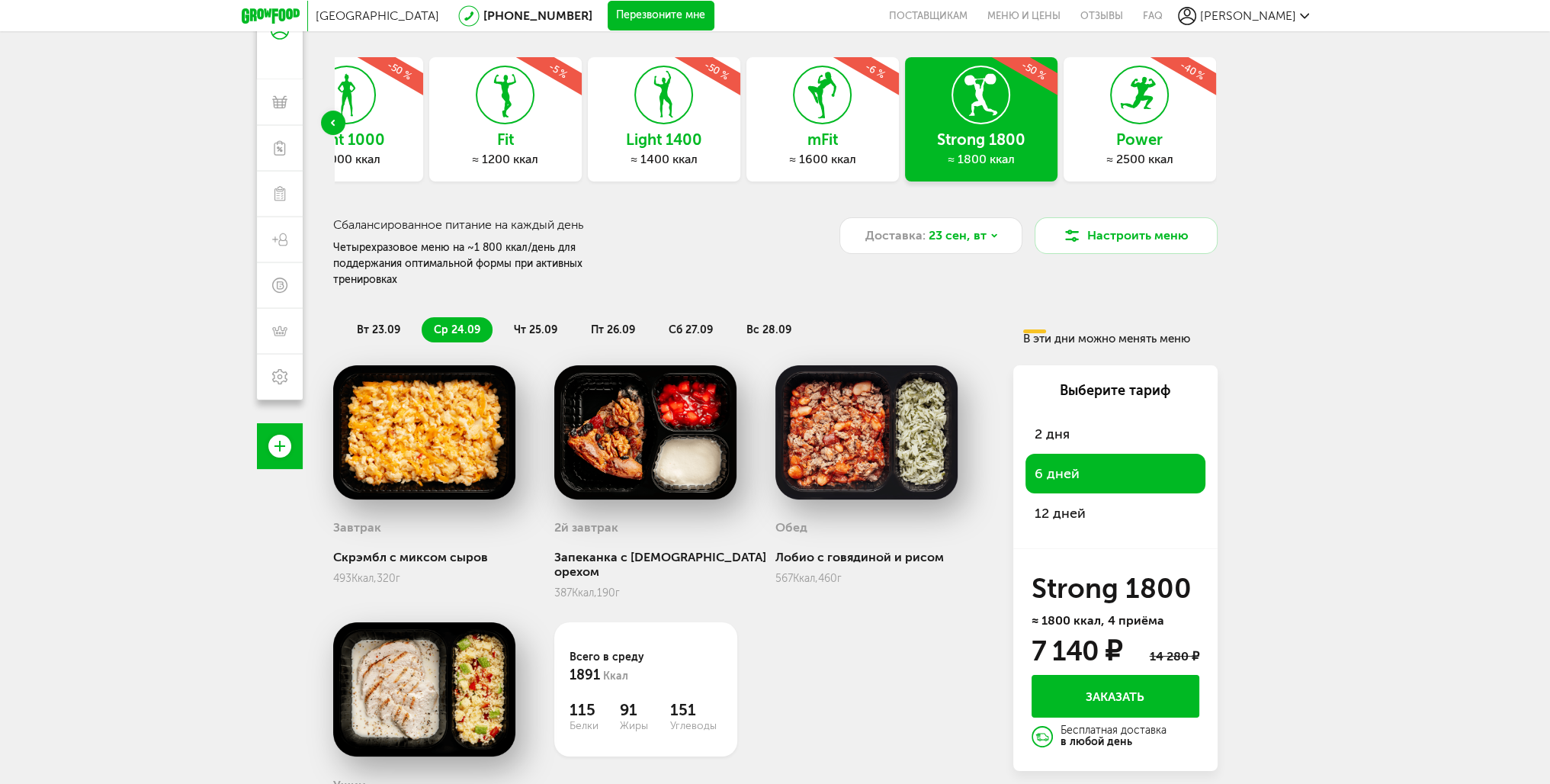
click at [542, 323] on span "чт 25.09" at bounding box center [536, 329] width 43 height 13
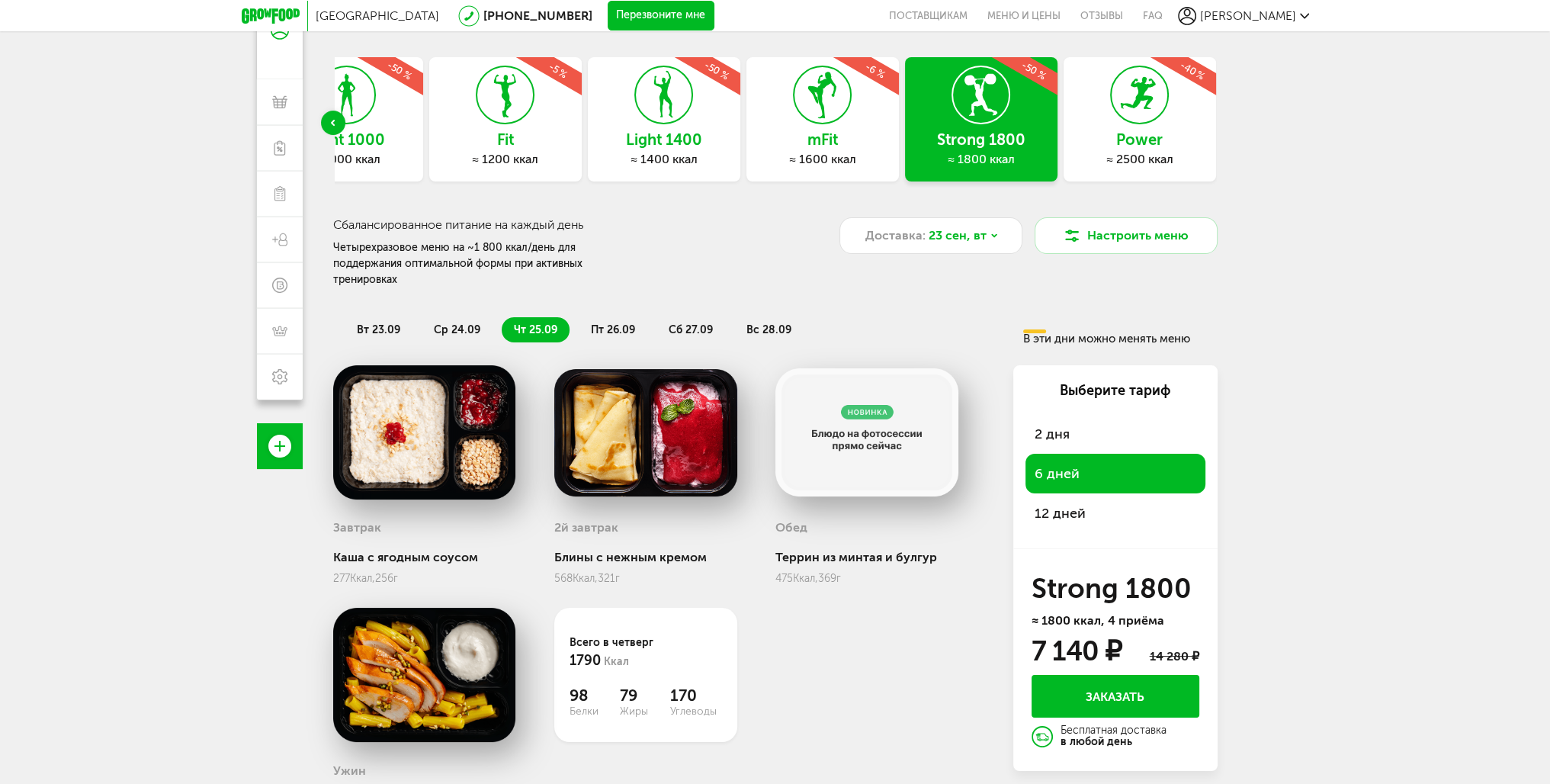
click at [612, 323] on span "пт 26.09" at bounding box center [612, 329] width 44 height 13
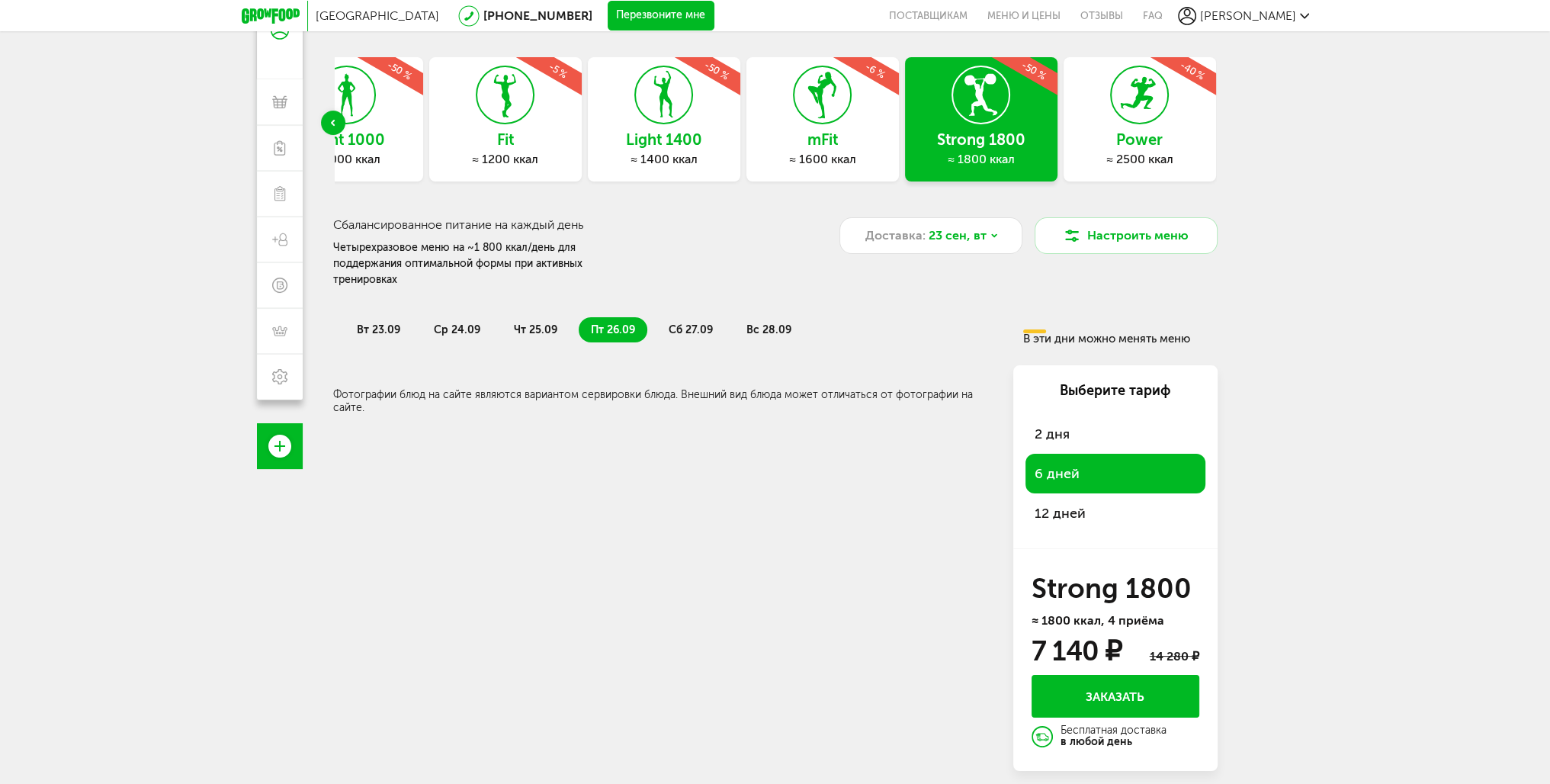
click at [701, 323] on span "сб 27.09" at bounding box center [690, 329] width 44 height 13
click at [767, 323] on span "вс 28.09" at bounding box center [769, 329] width 45 height 13
click at [543, 323] on span "чт 25.09" at bounding box center [536, 329] width 43 height 13
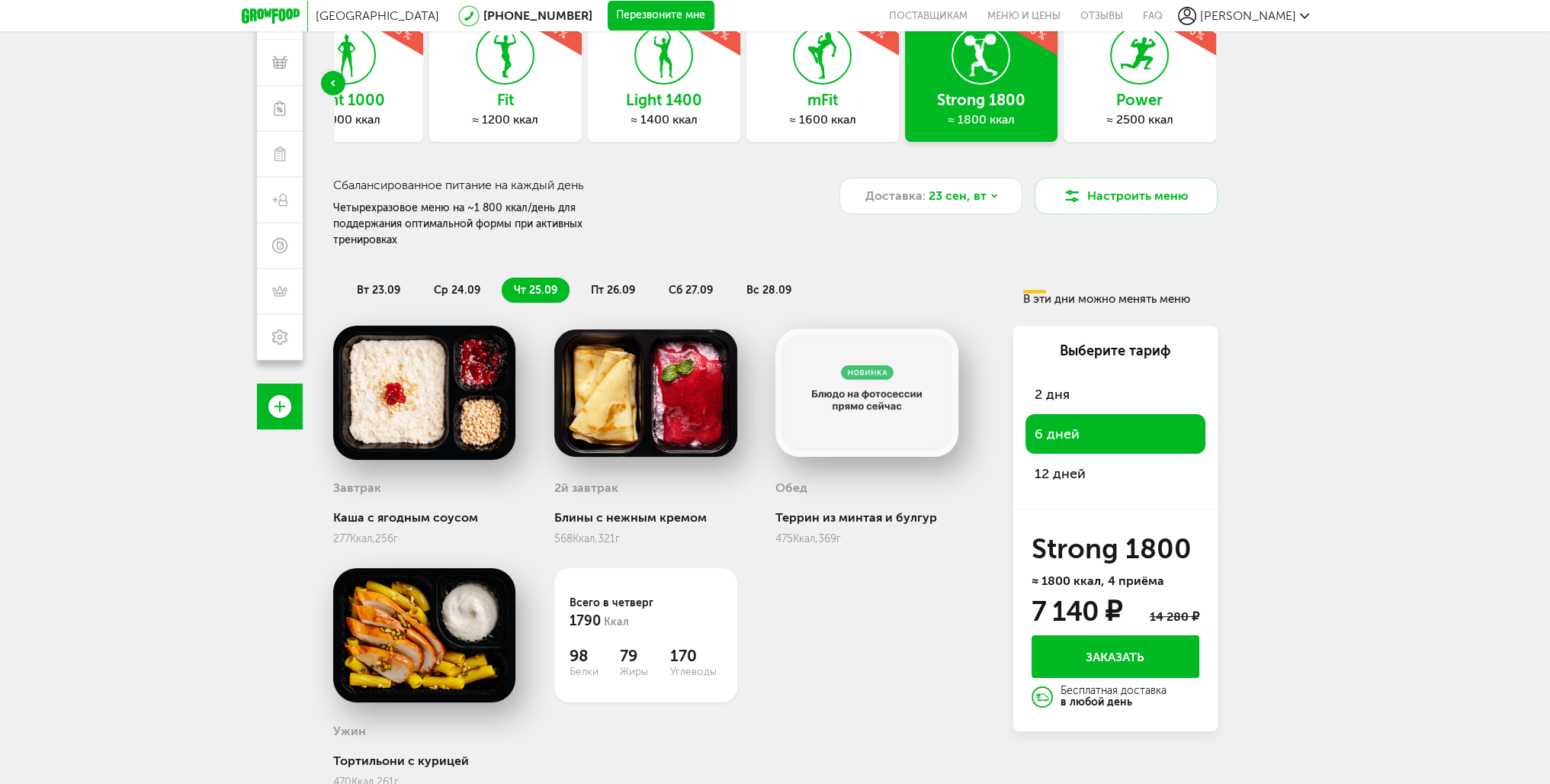
scroll to position [146, 0]
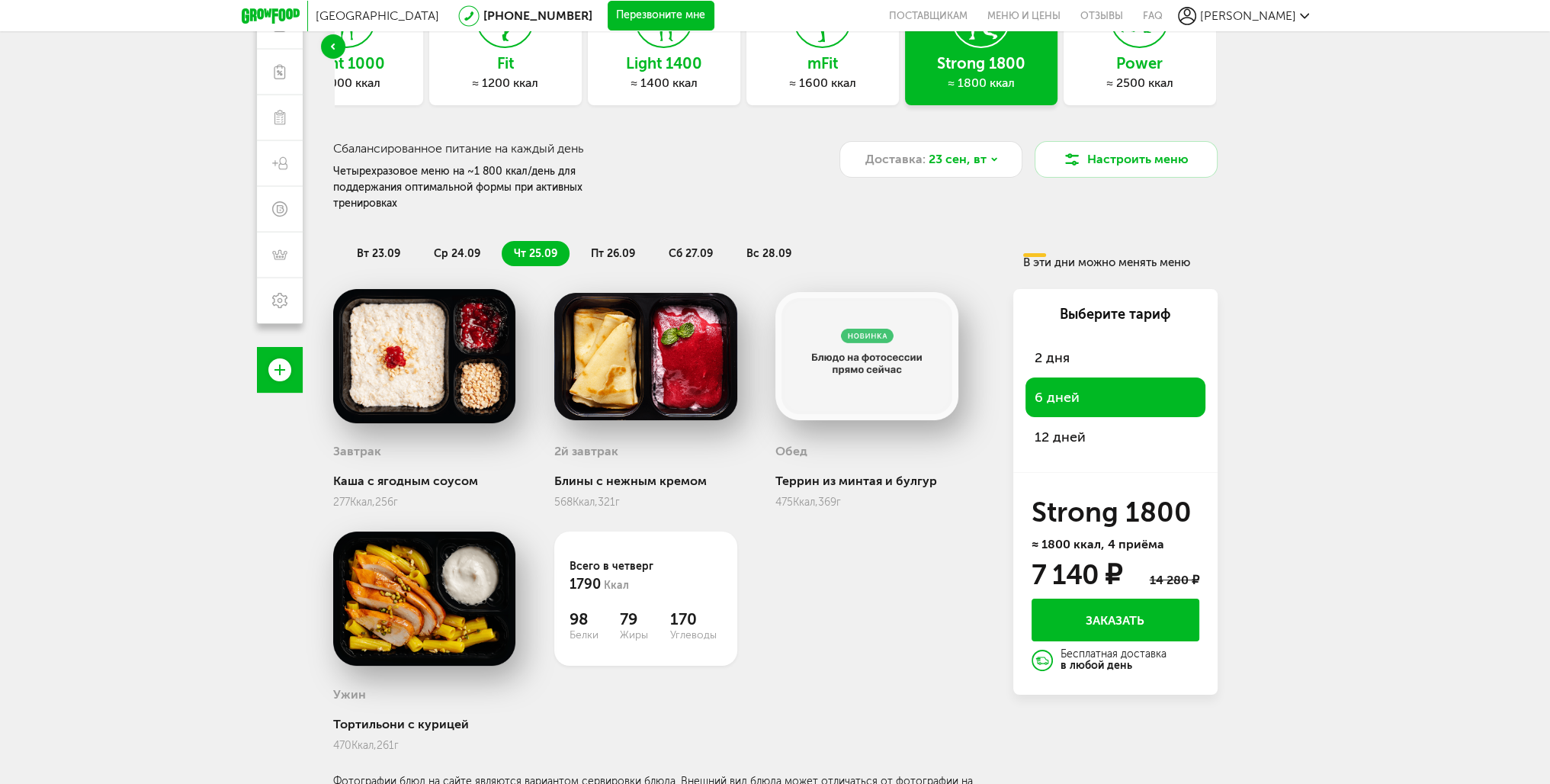
click at [1082, 429] on span "12 дней" at bounding box center [1115, 436] width 161 height 22
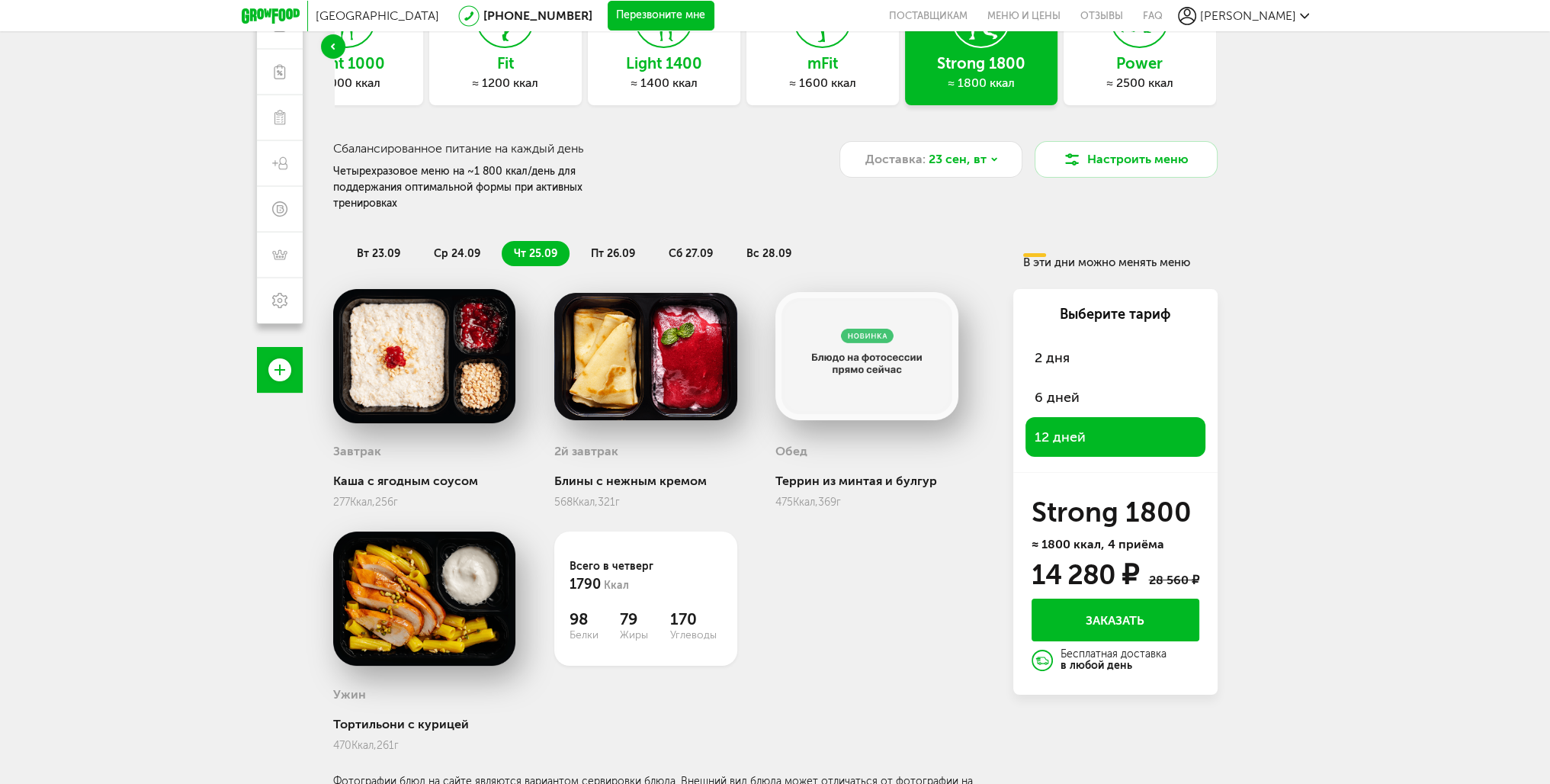
click at [1071, 387] on span "6 дней" at bounding box center [1115, 397] width 161 height 22
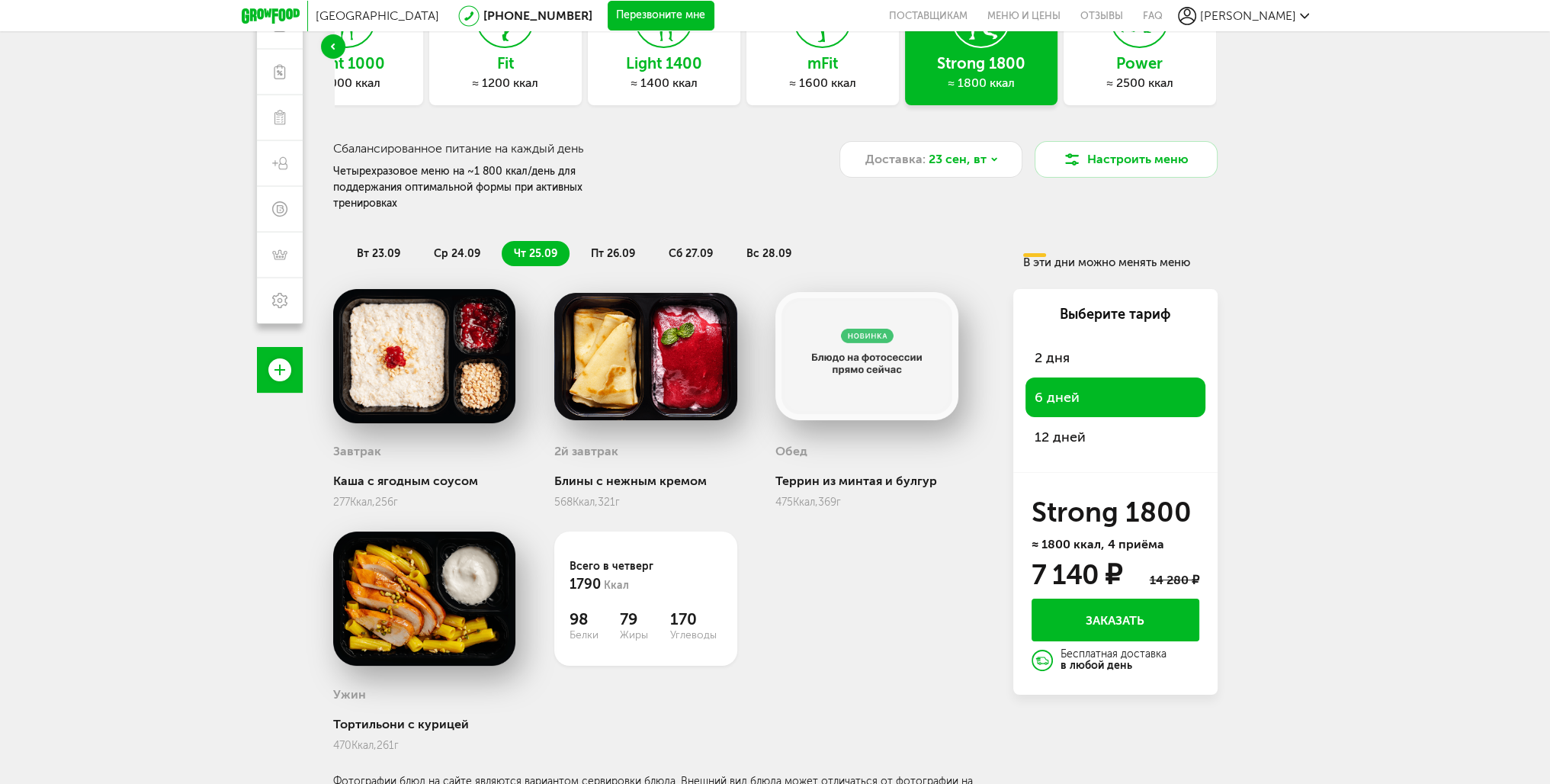
click at [1062, 426] on span "12 дней" at bounding box center [1115, 436] width 161 height 22
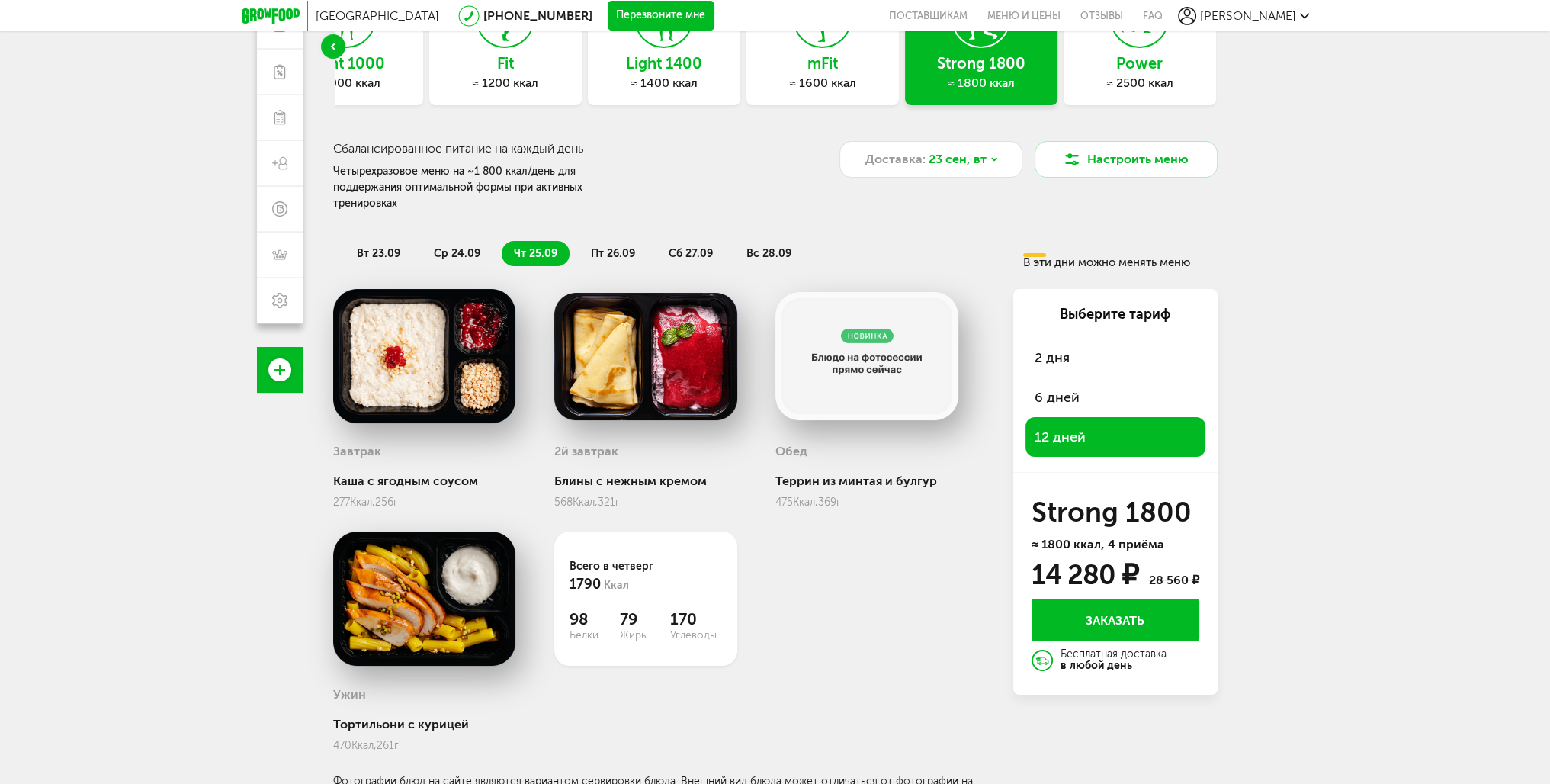
click at [1065, 387] on span "6 дней" at bounding box center [1115, 397] width 161 height 22
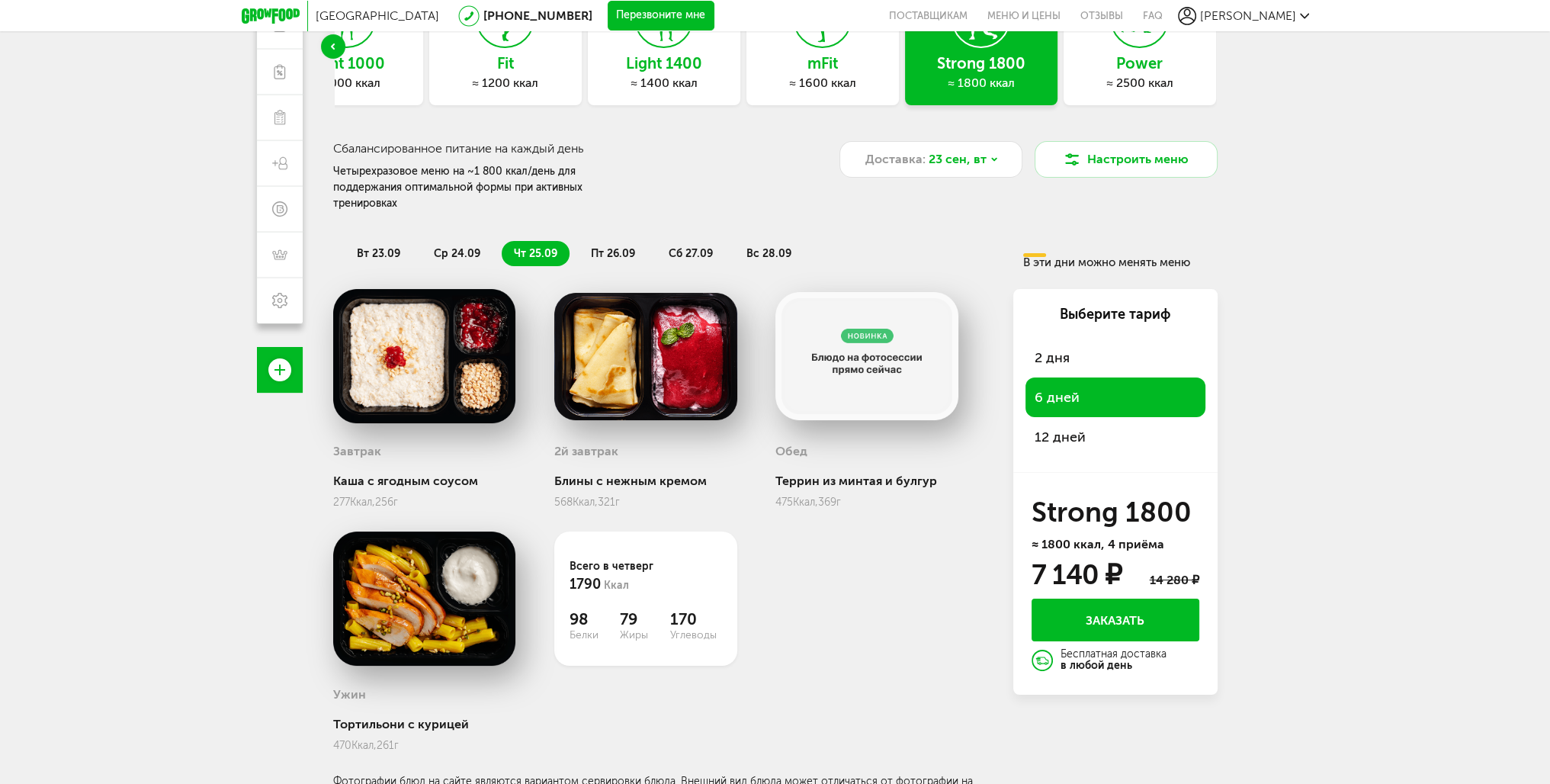
click at [1078, 426] on span "12 дней" at bounding box center [1115, 436] width 161 height 22
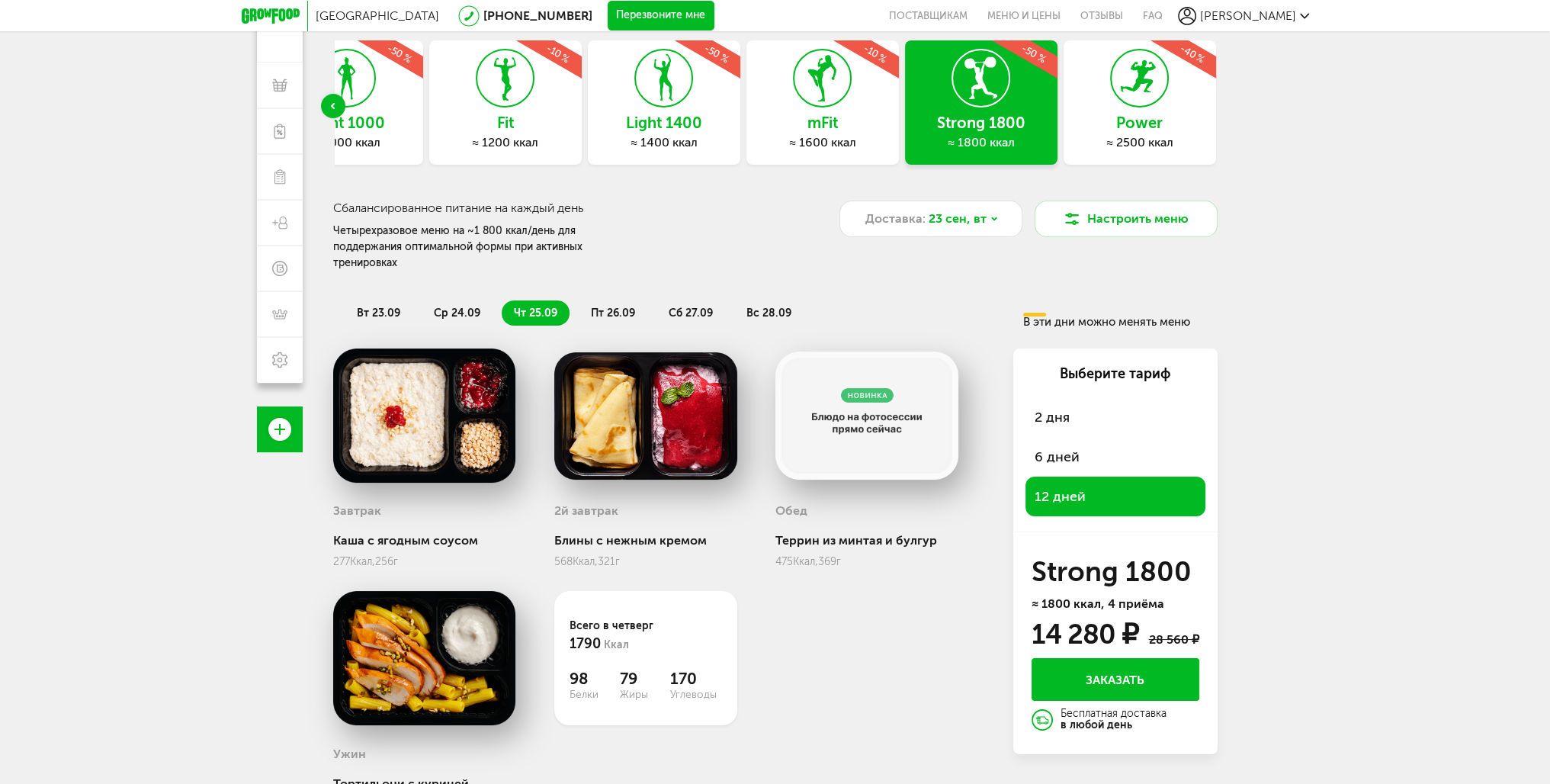
scroll to position [0, 0]
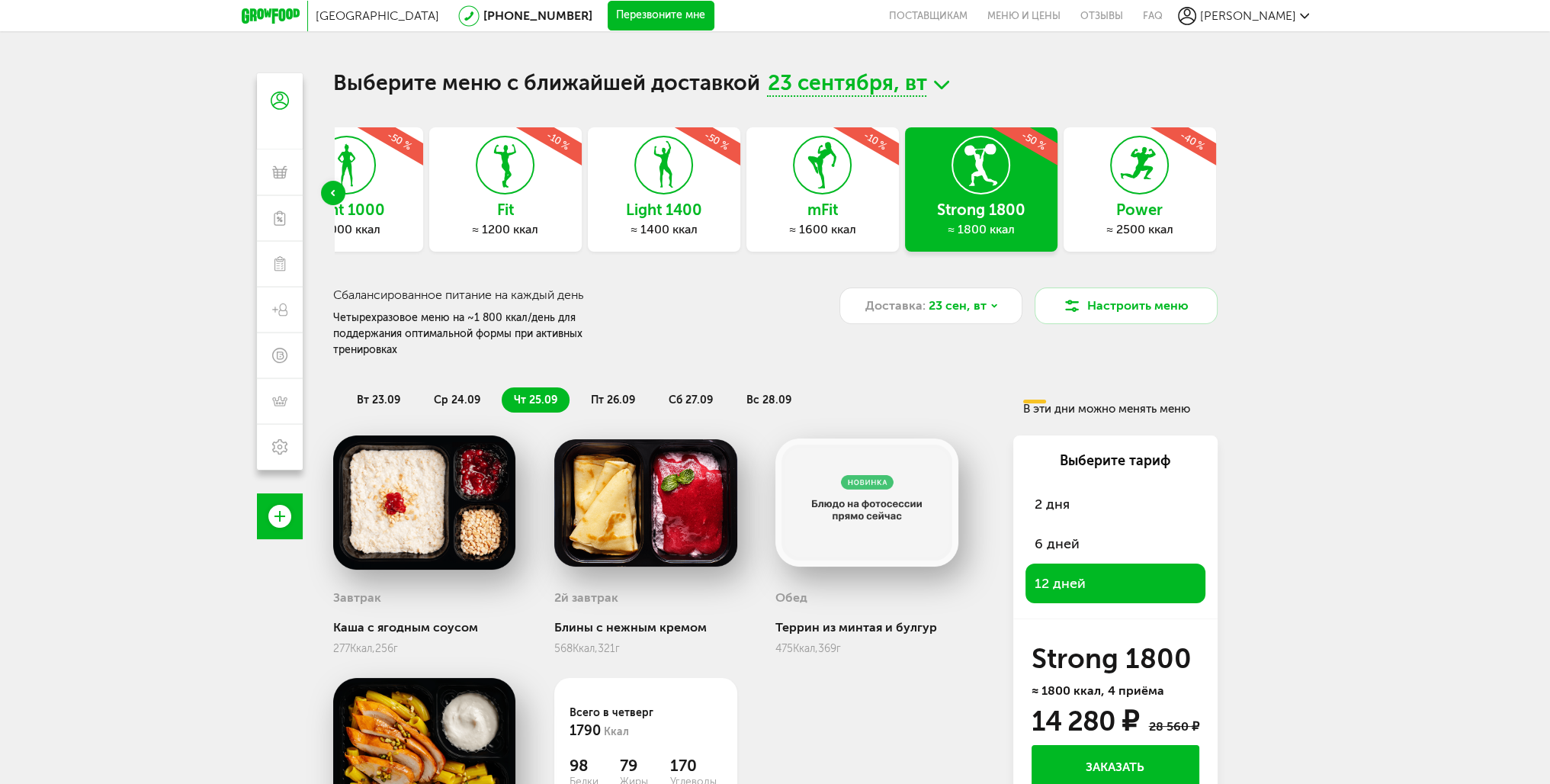
click at [842, 191] on icon at bounding box center [823, 165] width 56 height 58
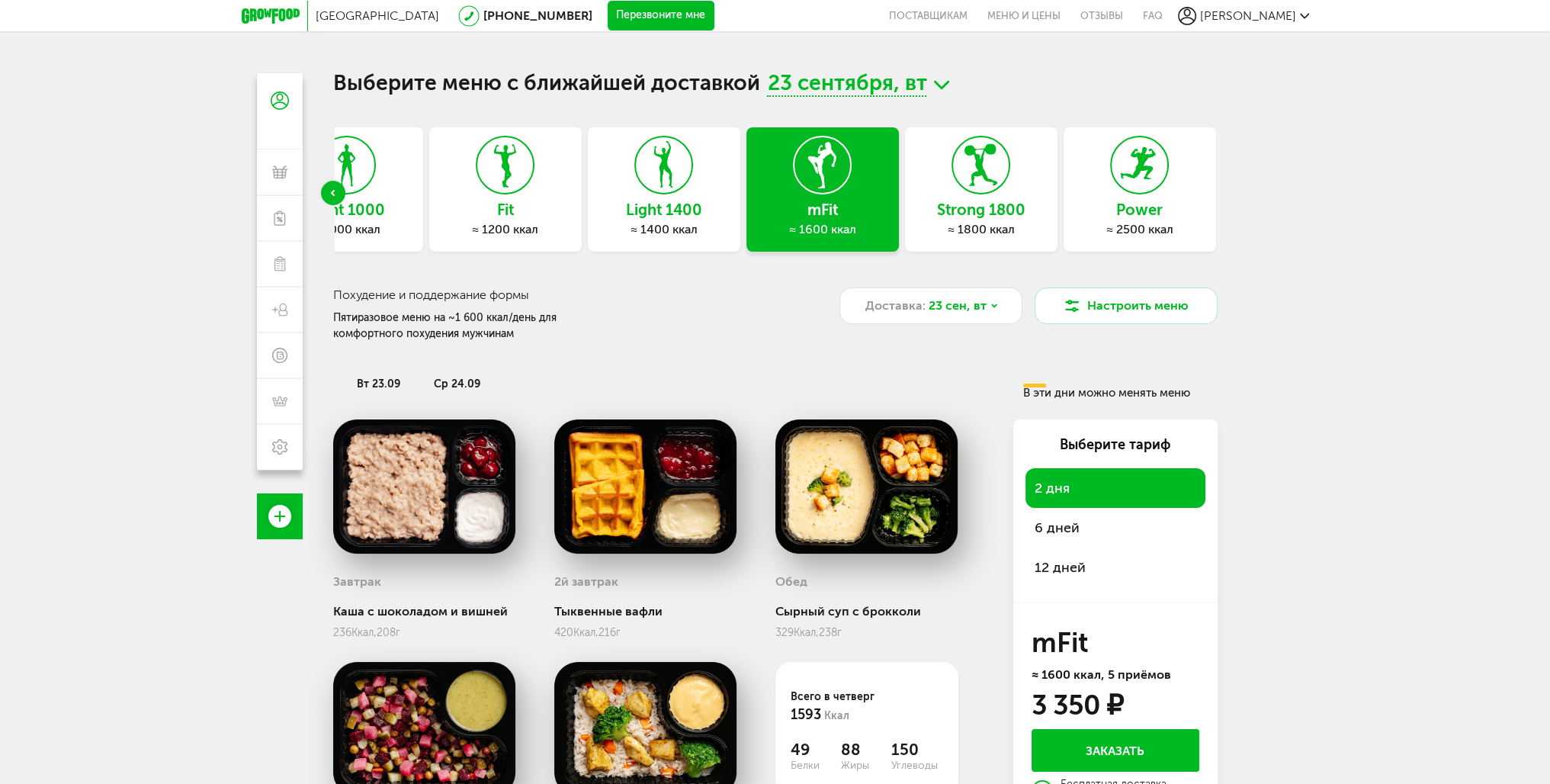
click at [1060, 536] on span "6 дней" at bounding box center [1115, 527] width 161 height 22
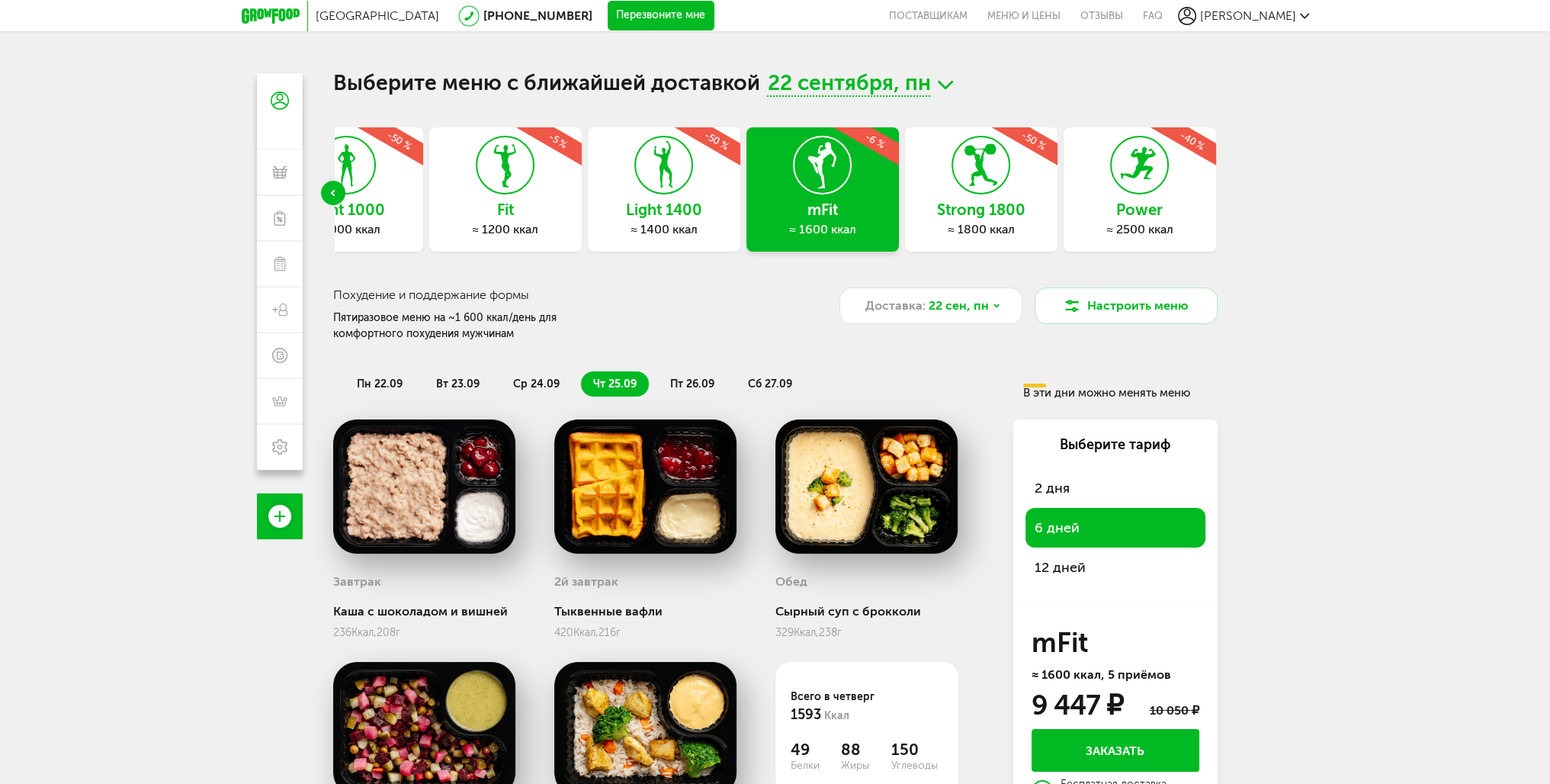
click at [1052, 561] on span "12 дней" at bounding box center [1115, 567] width 161 height 22
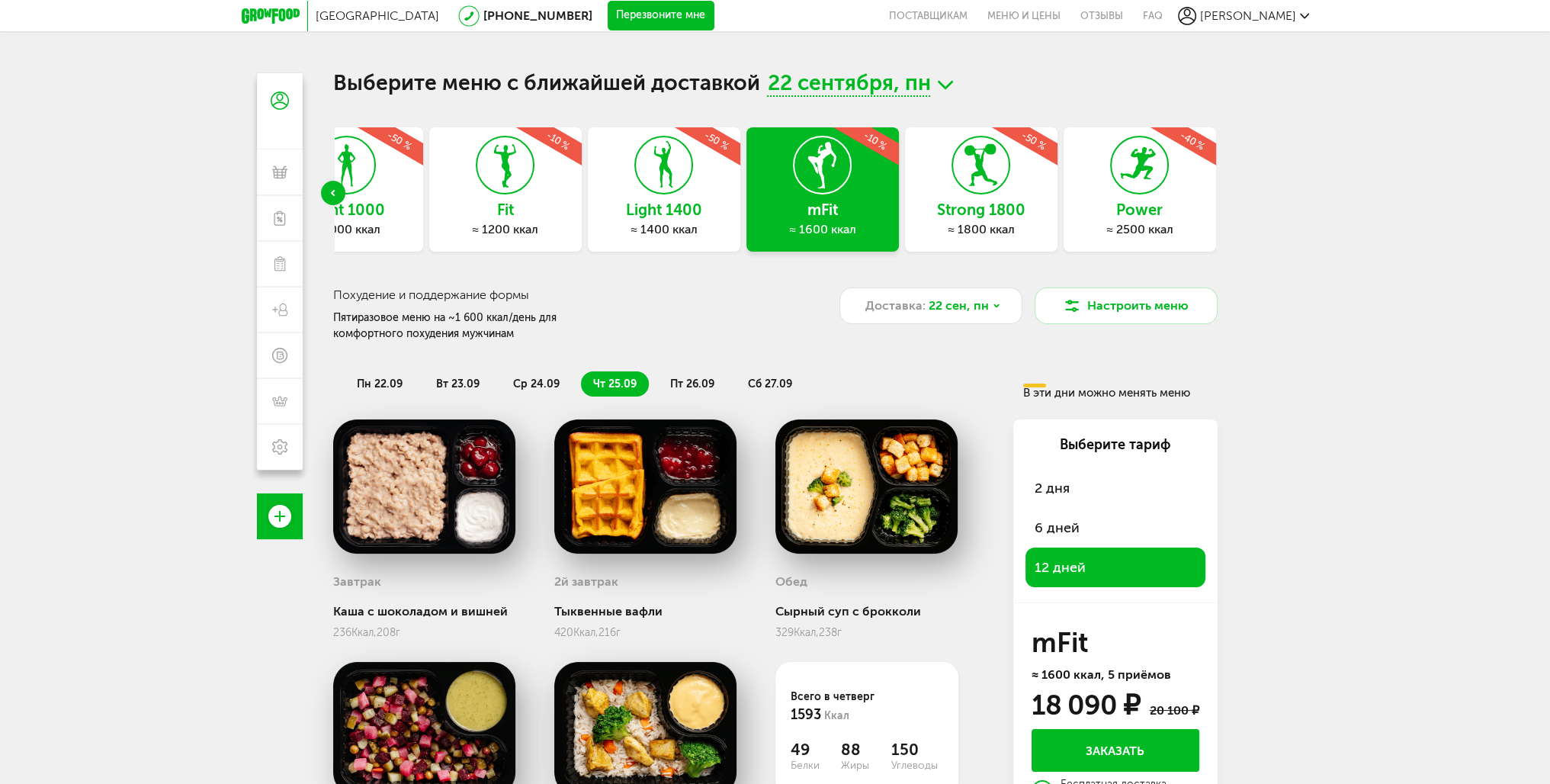
click at [1042, 532] on span "6 дней" at bounding box center [1115, 527] width 161 height 22
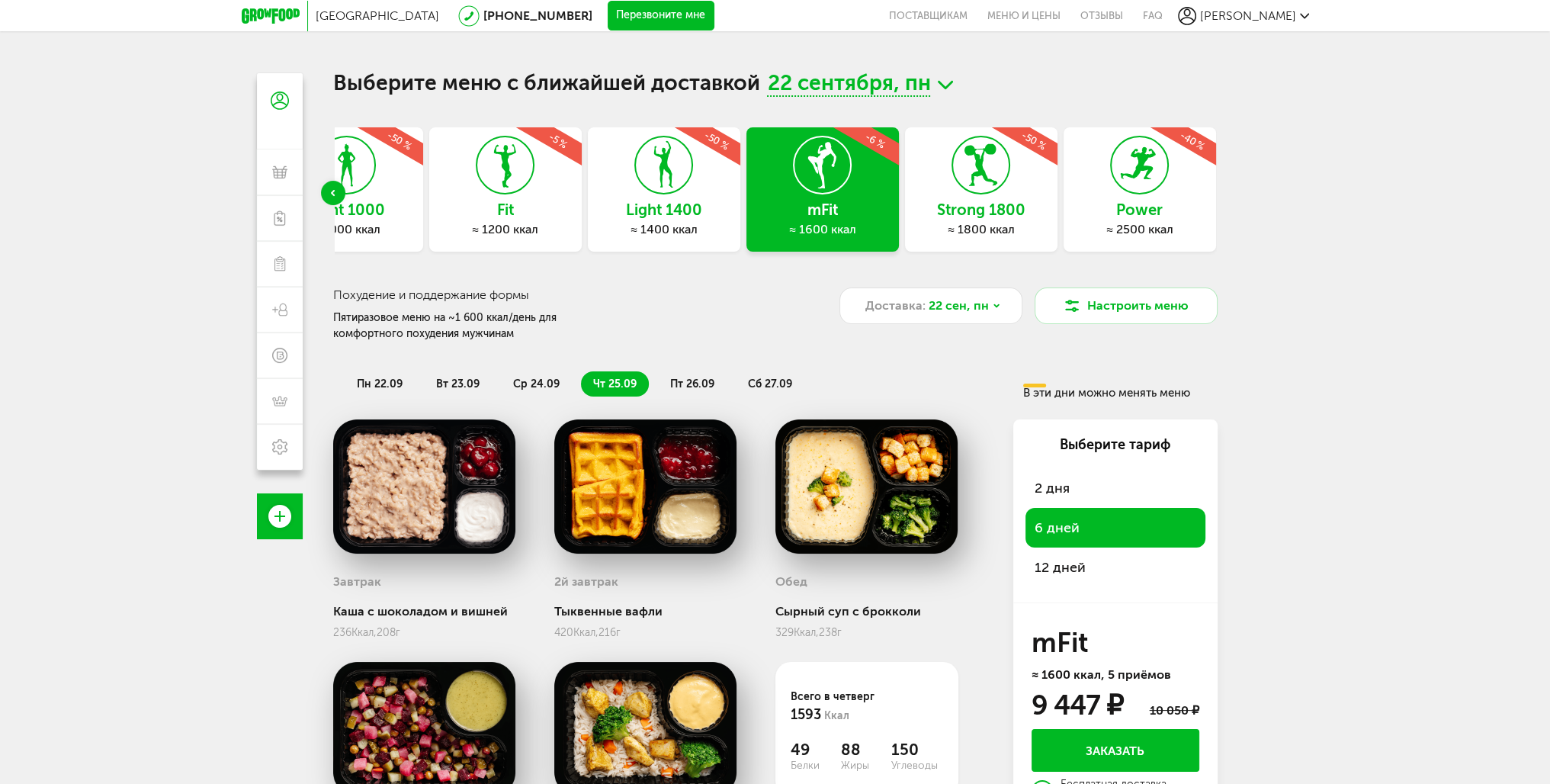
click at [1048, 562] on span "12 дней" at bounding box center [1115, 567] width 161 height 22
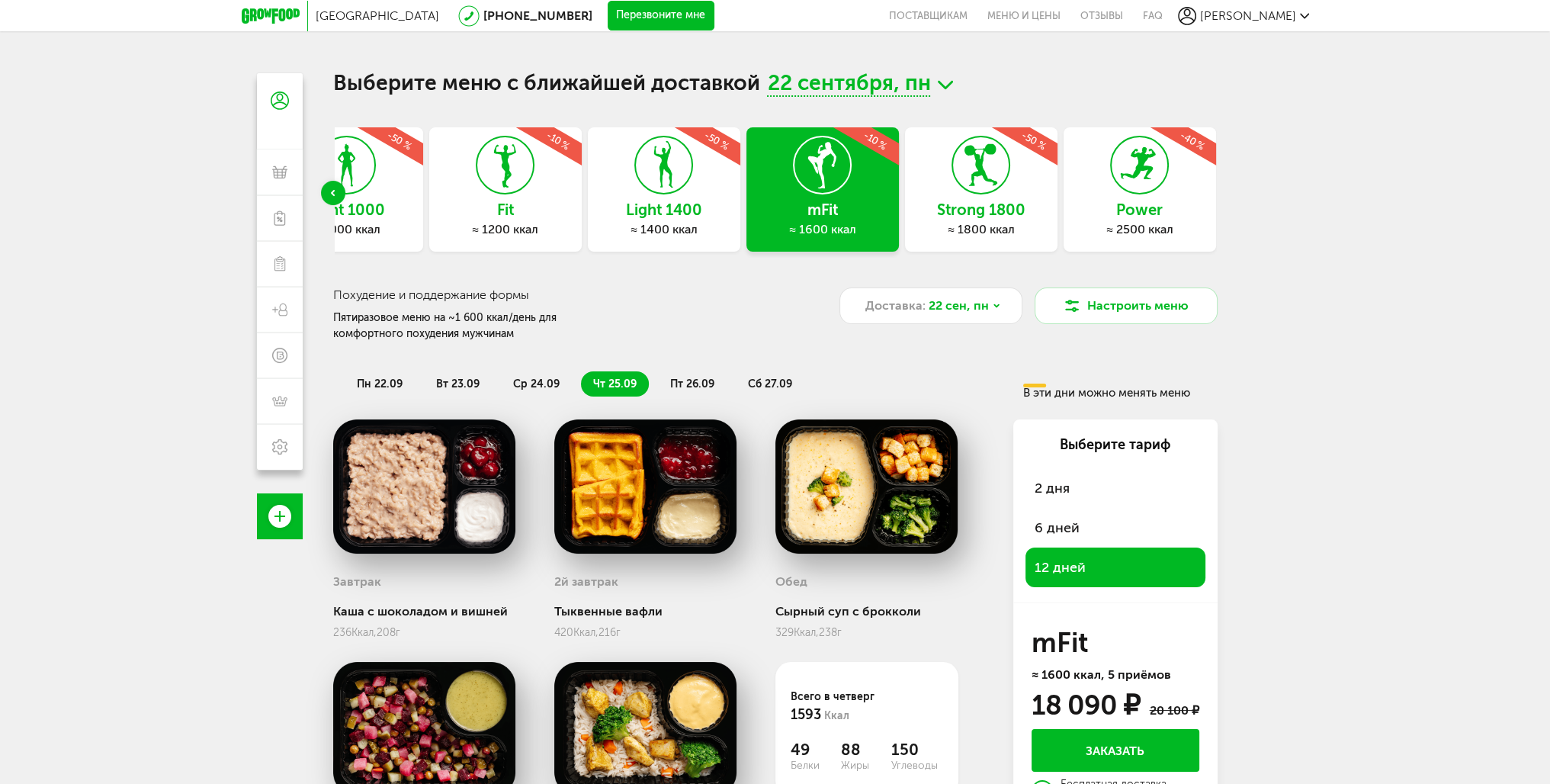
click at [1043, 531] on span "6 дней" at bounding box center [1115, 527] width 161 height 22
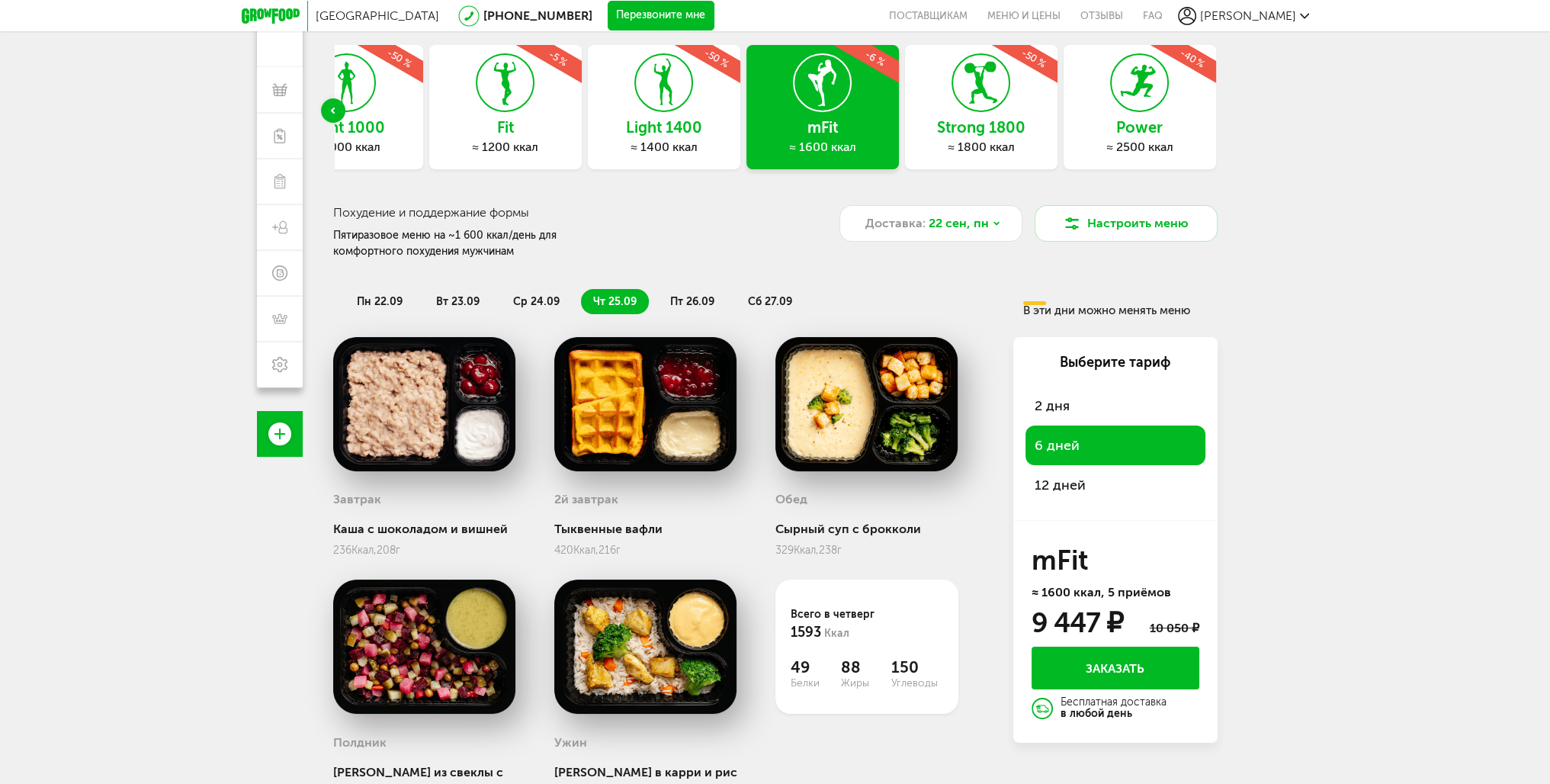
scroll to position [146, 0]
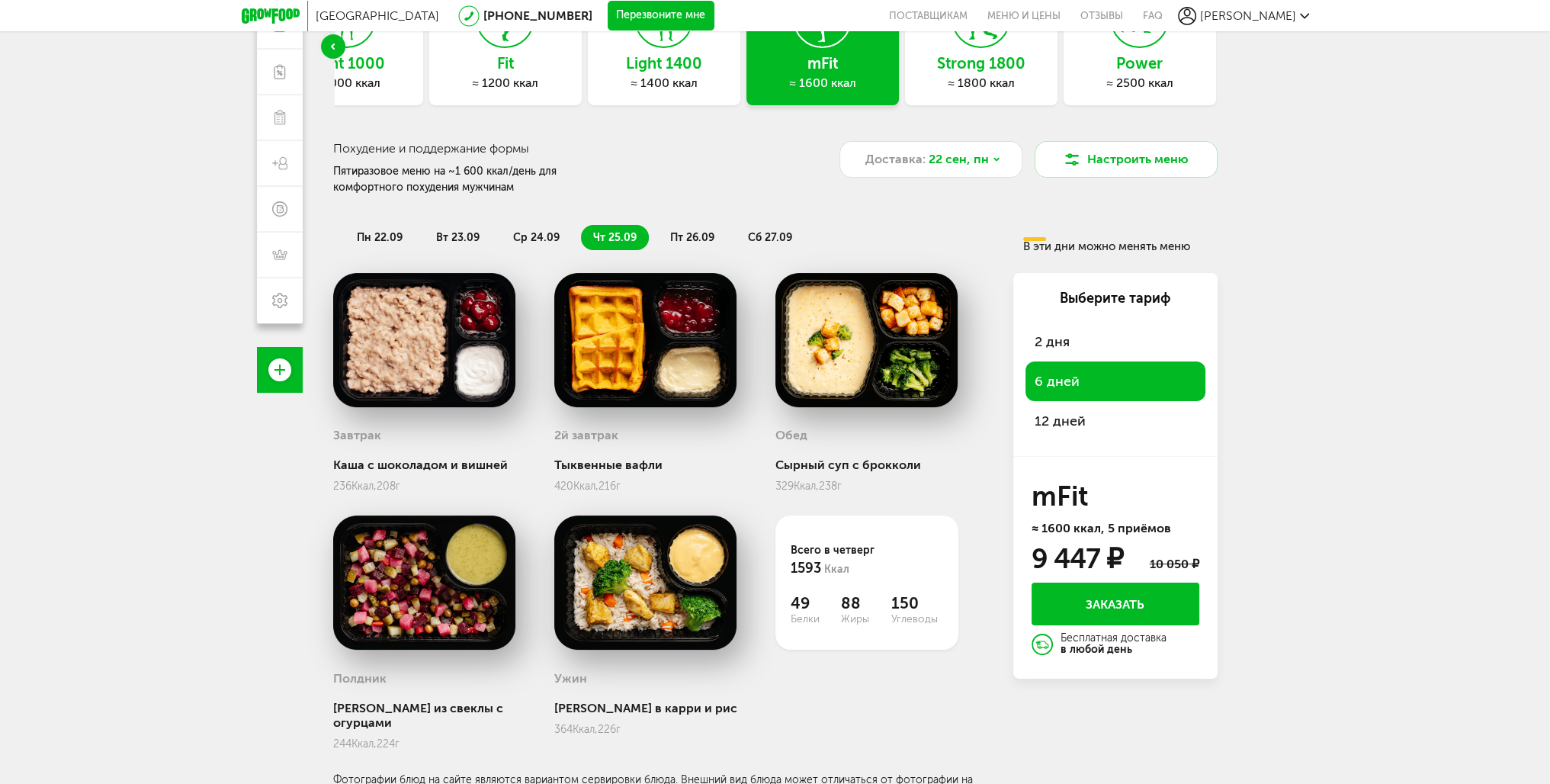
click at [474, 244] on li "вт 23.09" at bounding box center [457, 237] width 68 height 25
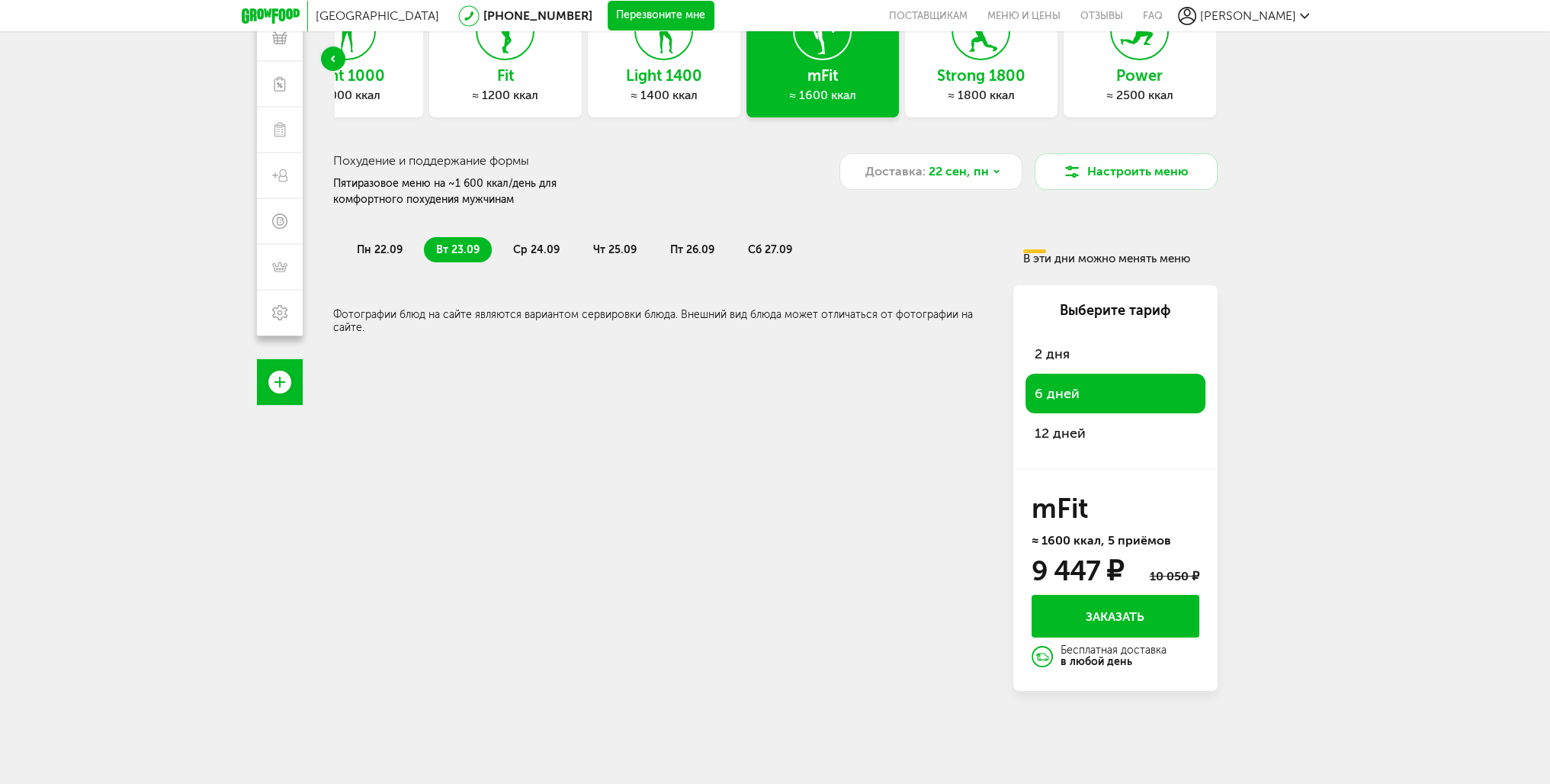
scroll to position [134, 0]
click at [520, 252] on span "ср 24.09" at bounding box center [536, 249] width 46 height 13
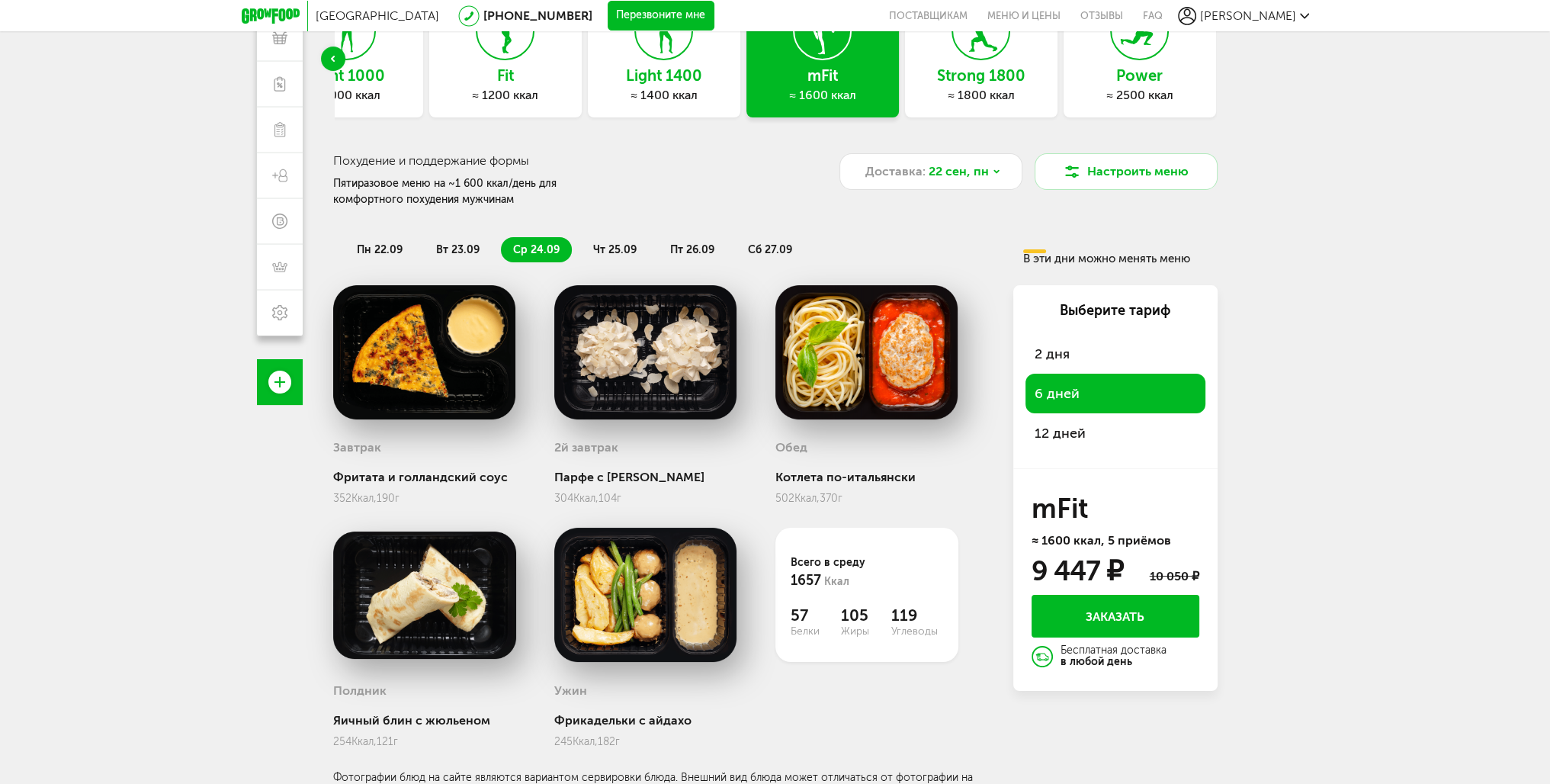
scroll to position [146, 0]
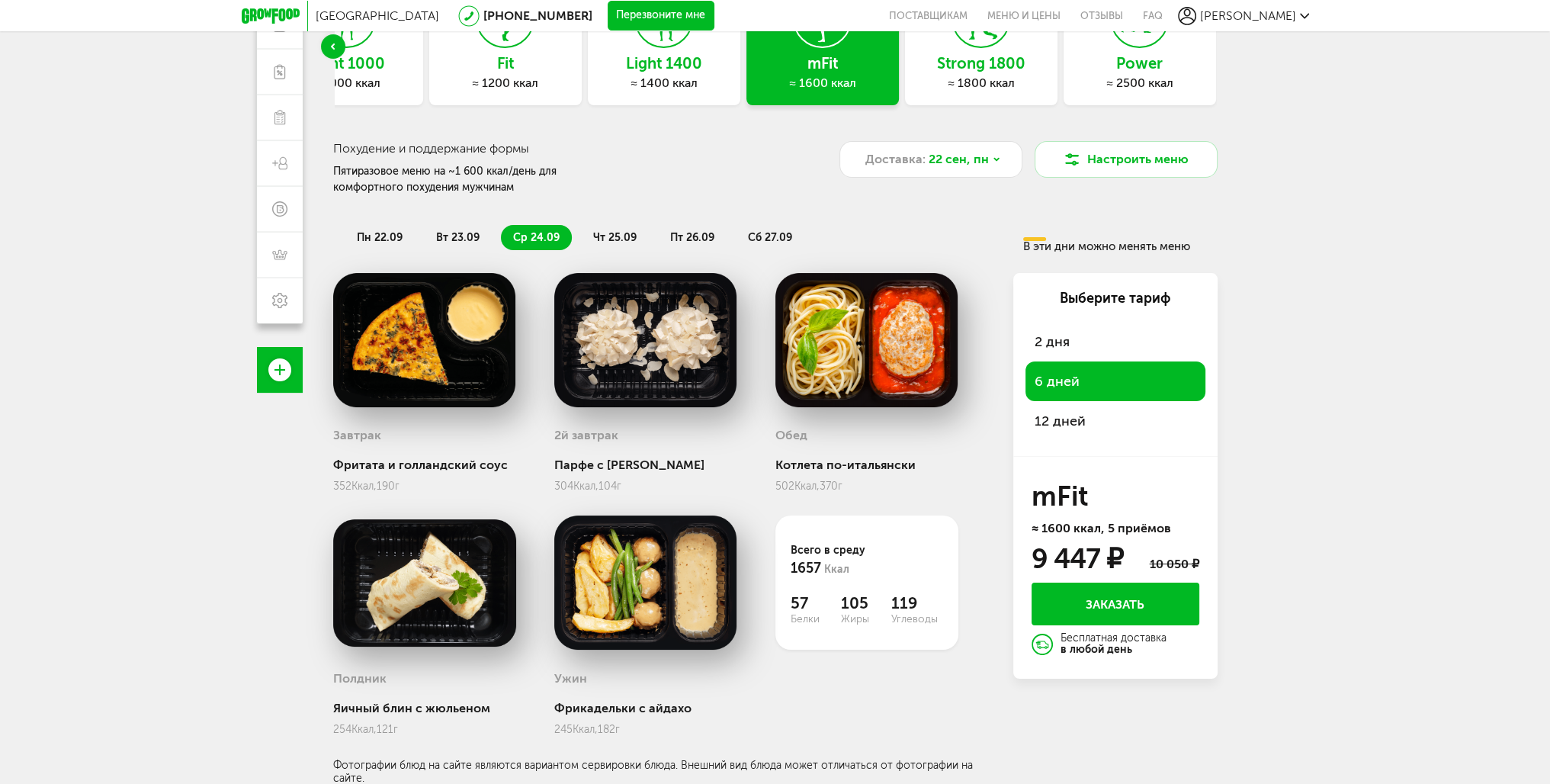
click at [439, 245] on li "вт 23.09" at bounding box center [457, 237] width 68 height 25
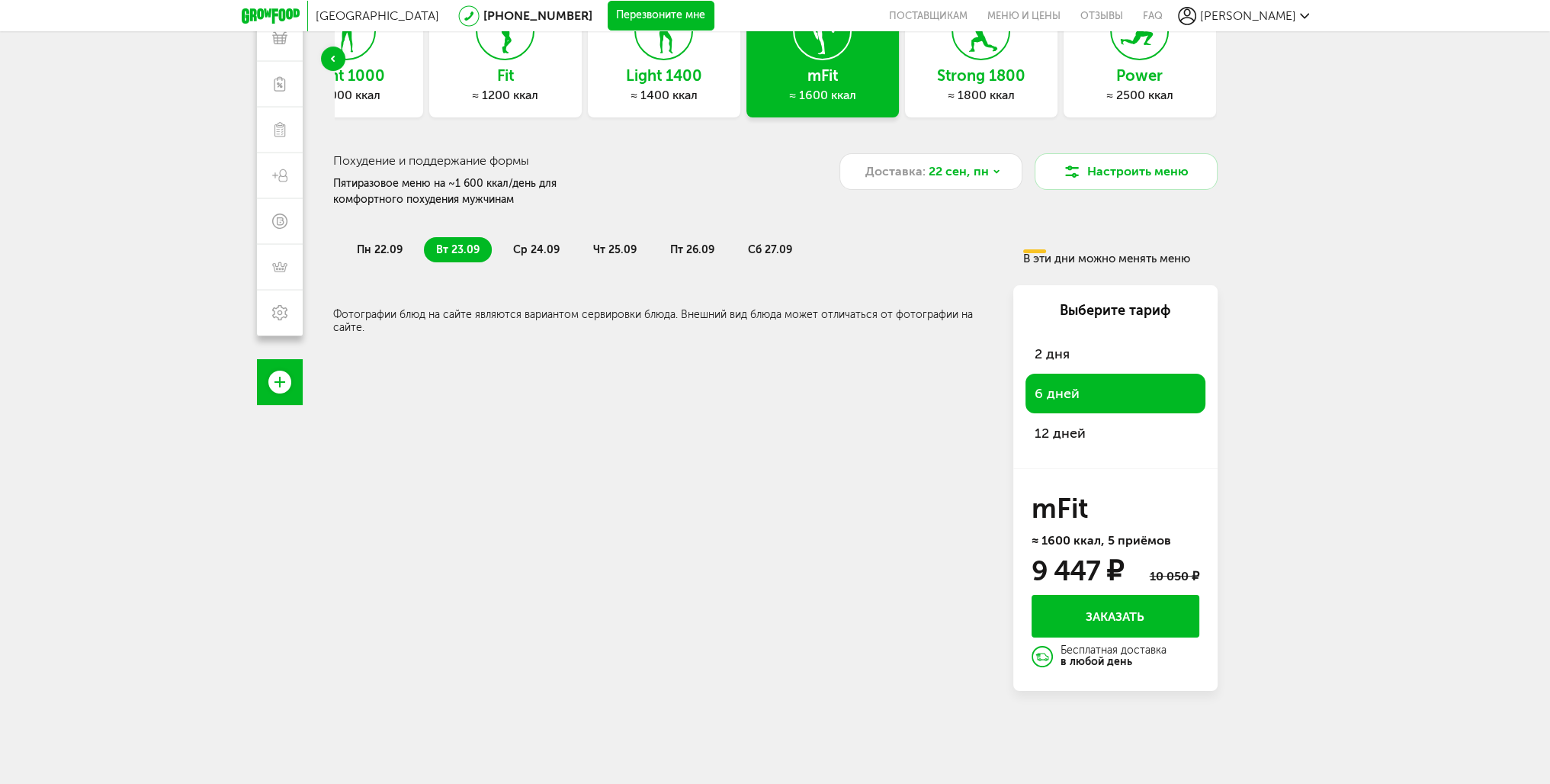
scroll to position [134, 0]
click at [384, 241] on li "пн 22.09" at bounding box center [380, 249] width 70 height 25
click at [449, 250] on span "вт 23.09" at bounding box center [458, 249] width 43 height 13
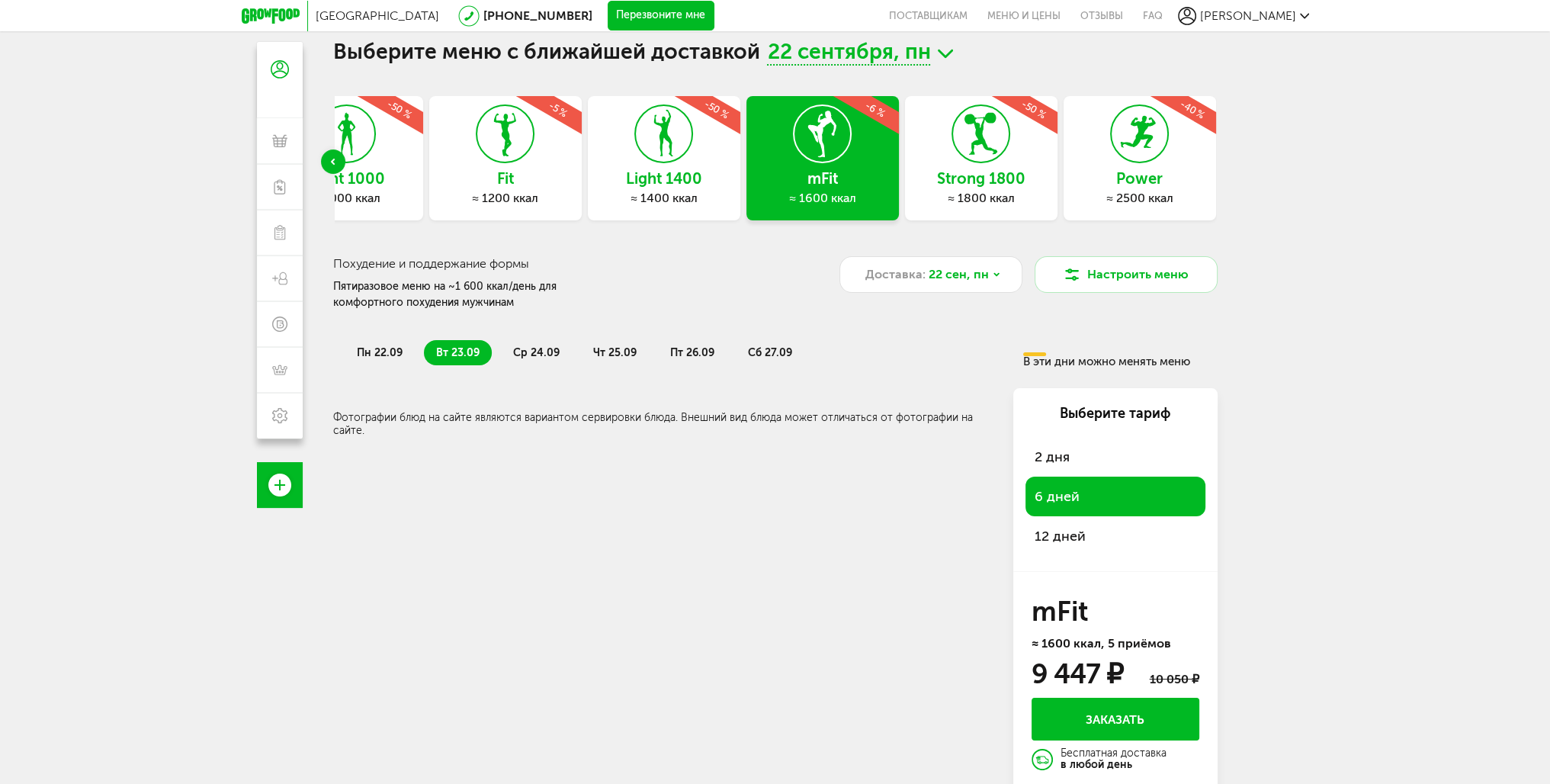
scroll to position [0, 0]
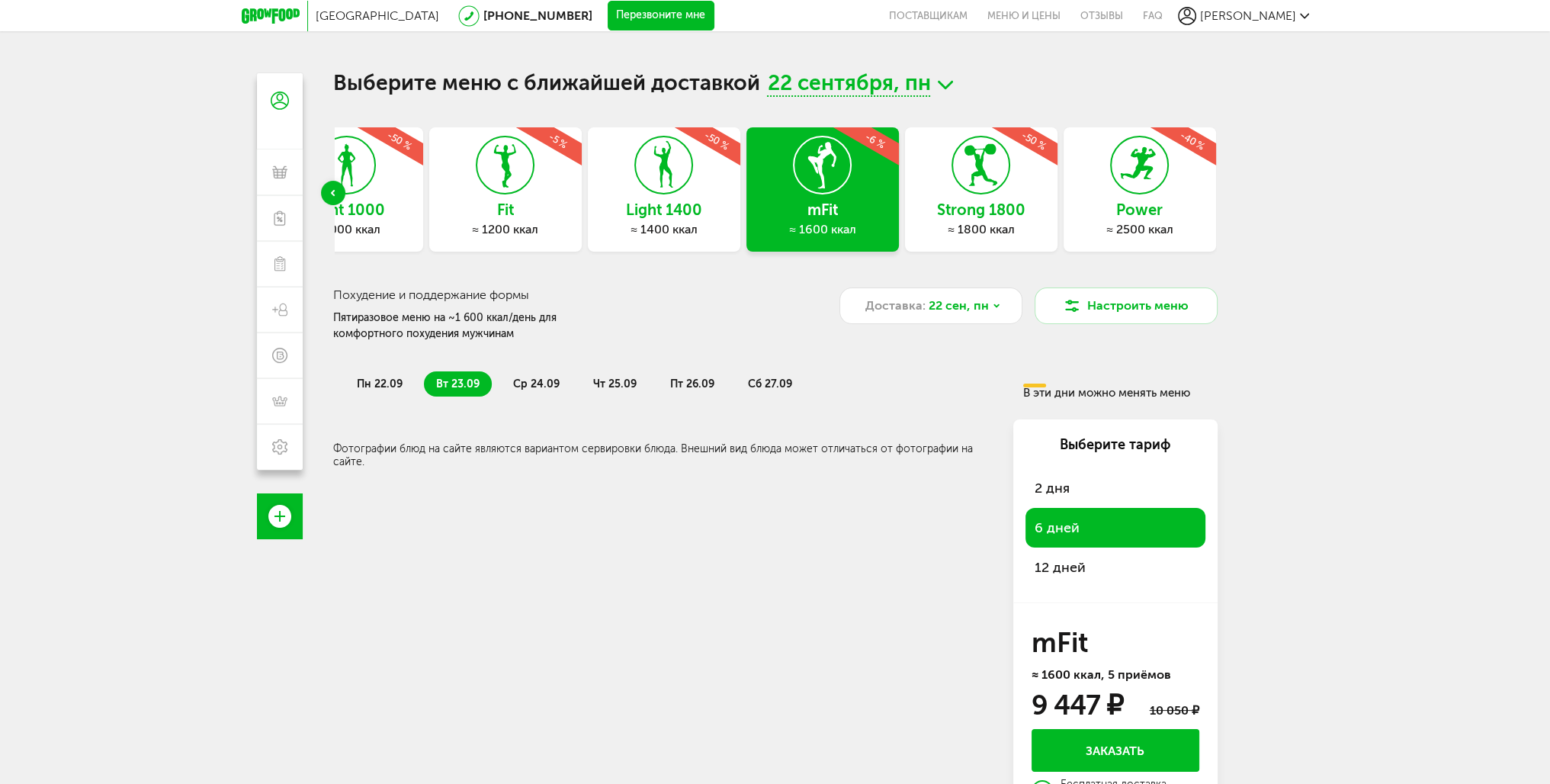
click at [926, 205] on h3 "Strong 1800" at bounding box center [981, 209] width 153 height 17
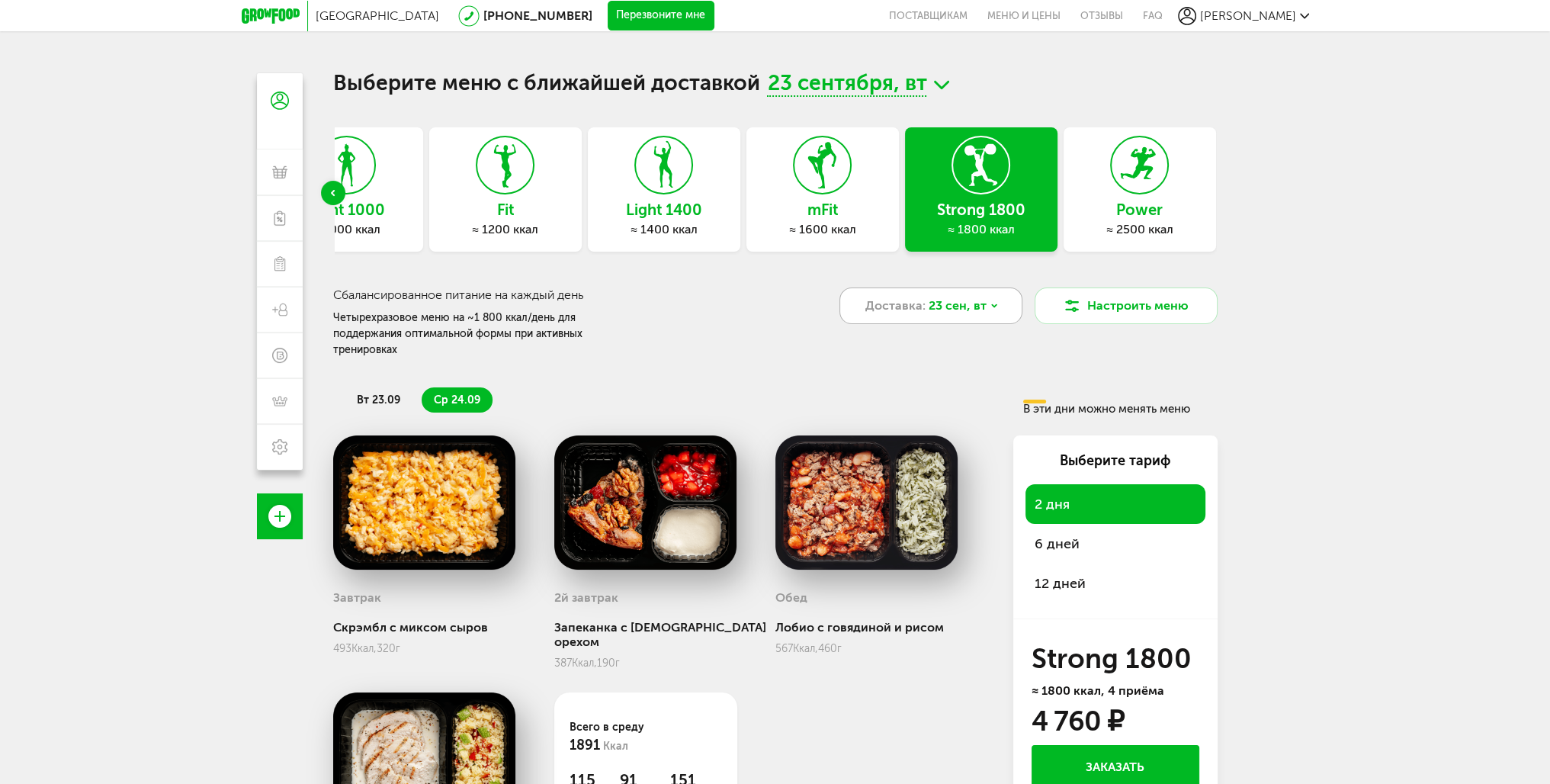
click at [960, 307] on span "23 сен, вт" at bounding box center [958, 305] width 58 height 18
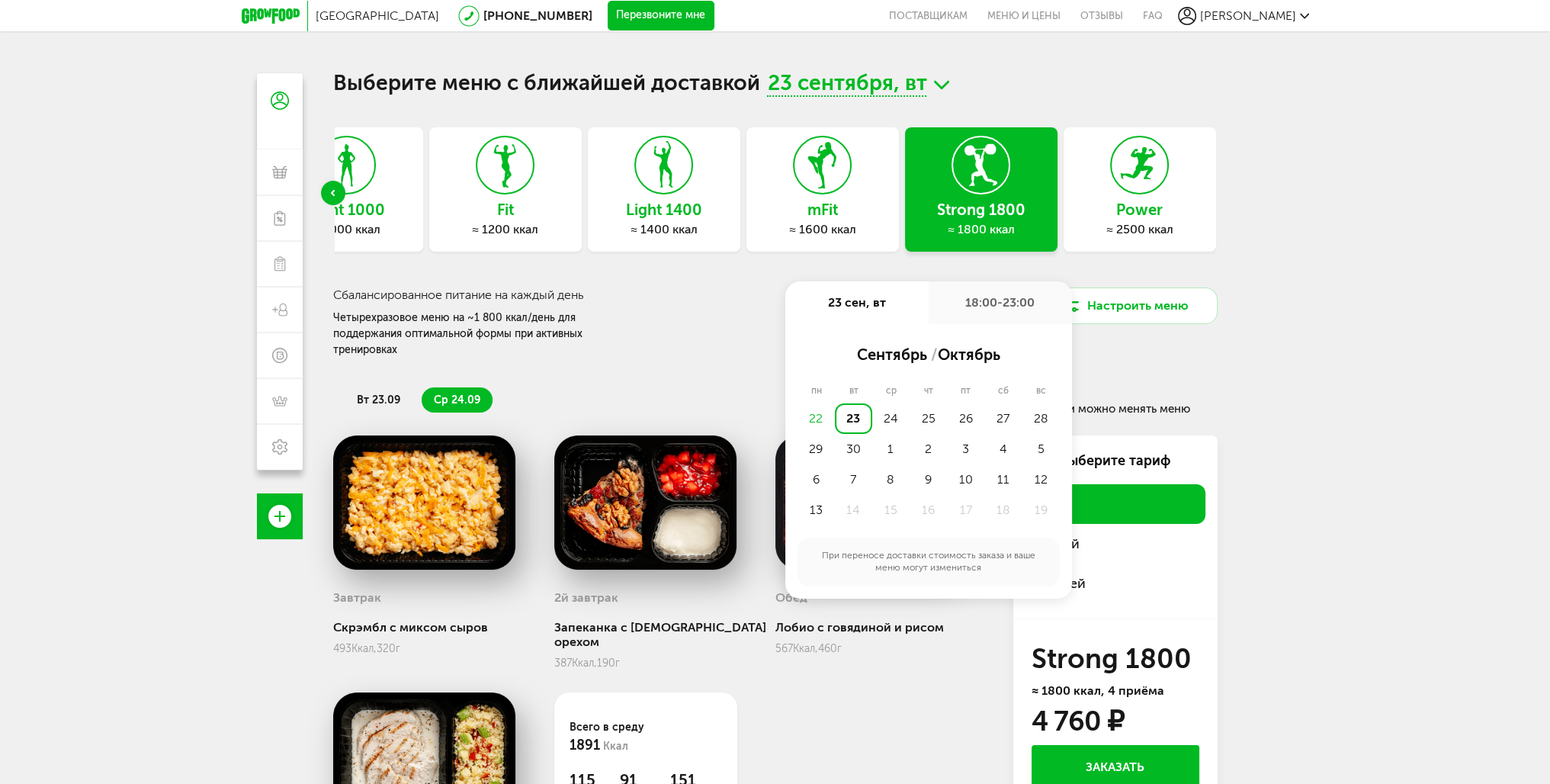
click at [817, 417] on div "22" at bounding box center [816, 419] width 38 height 30
click at [817, 427] on div "22" at bounding box center [816, 419] width 38 height 30
click at [855, 219] on div "mFit ≈ 1600 ккал" at bounding box center [823, 189] width 153 height 124
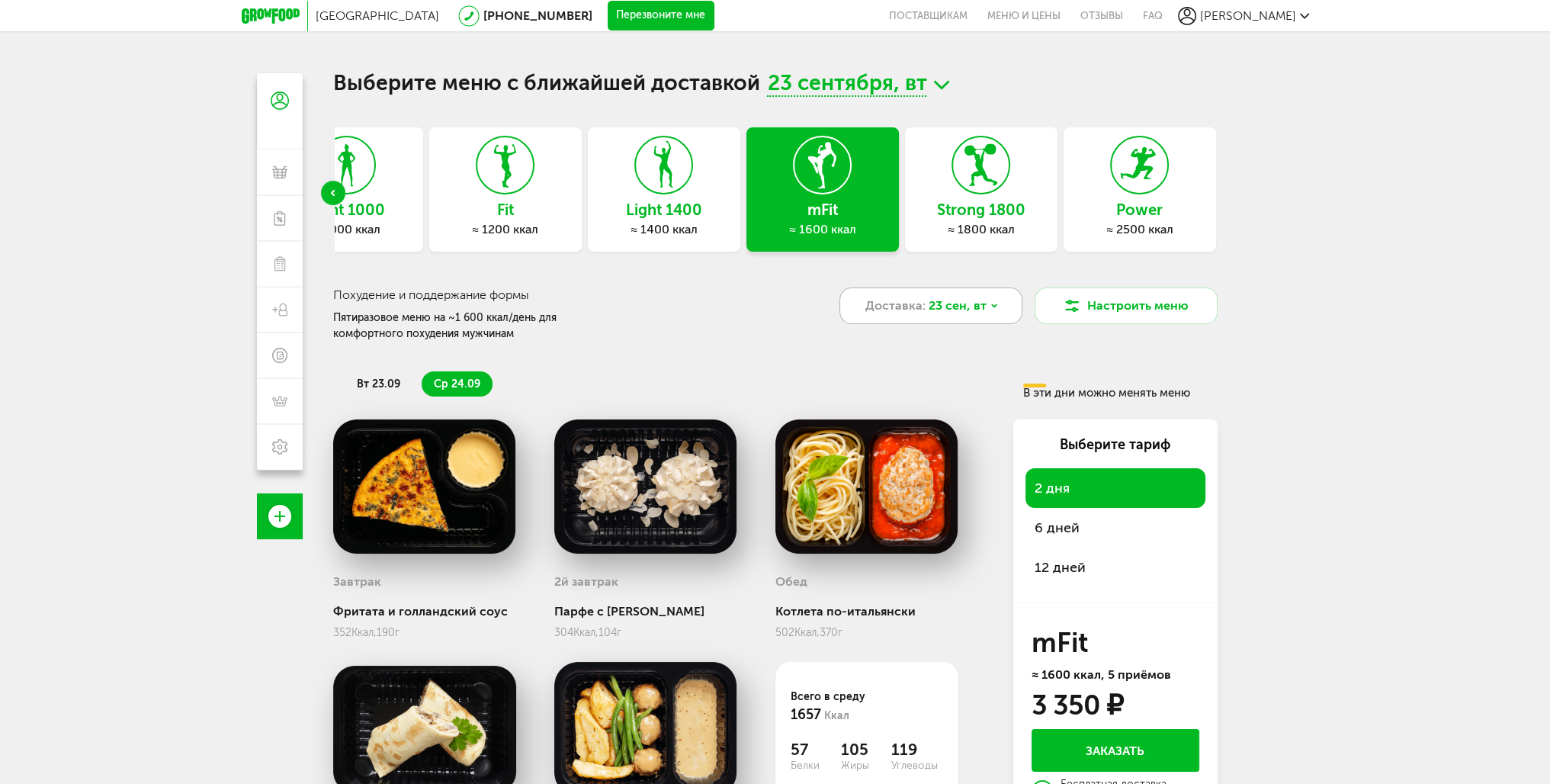
click at [952, 310] on span "23 сен, вт" at bounding box center [958, 305] width 58 height 18
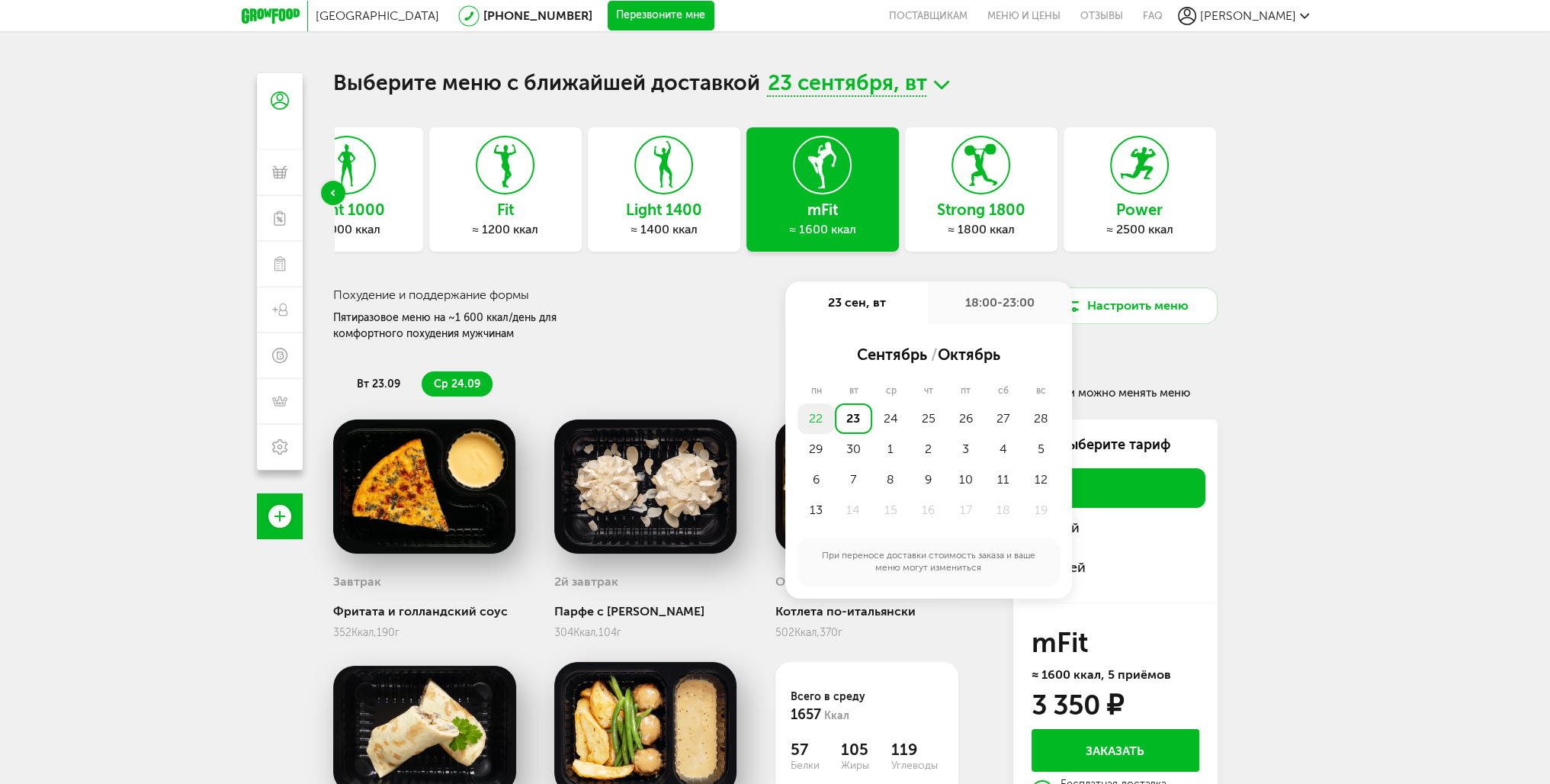
click at [817, 418] on div "22" at bounding box center [816, 419] width 38 height 30
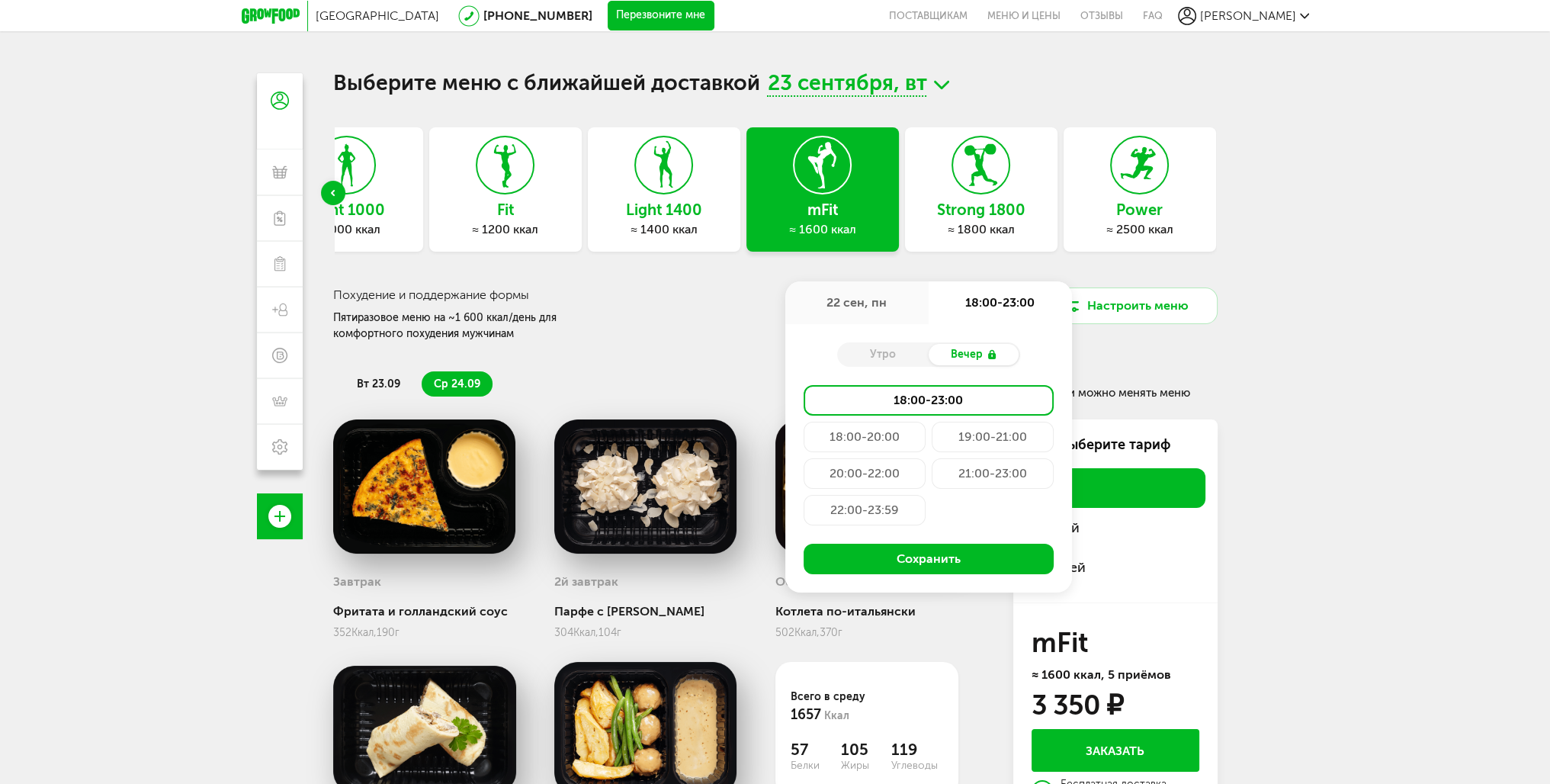
click at [1272, 537] on div "Москва 8 (800) 555-21-78 Перезвоните мне поставщикам Меню и цены Отзывы FAQ Вас…" at bounding box center [775, 459] width 1550 height 917
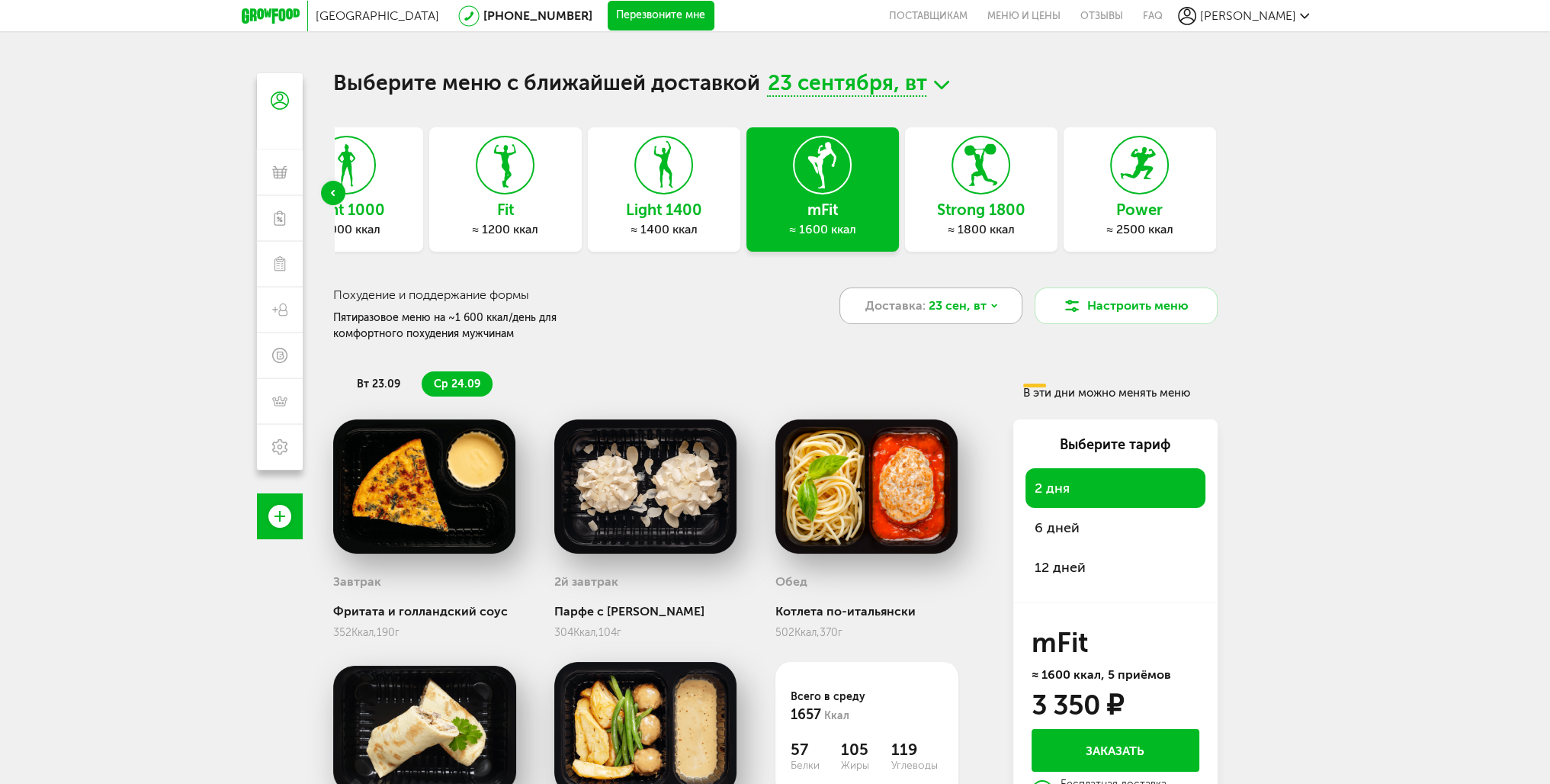
click at [979, 296] on span "23 сен, вт" at bounding box center [958, 305] width 58 height 18
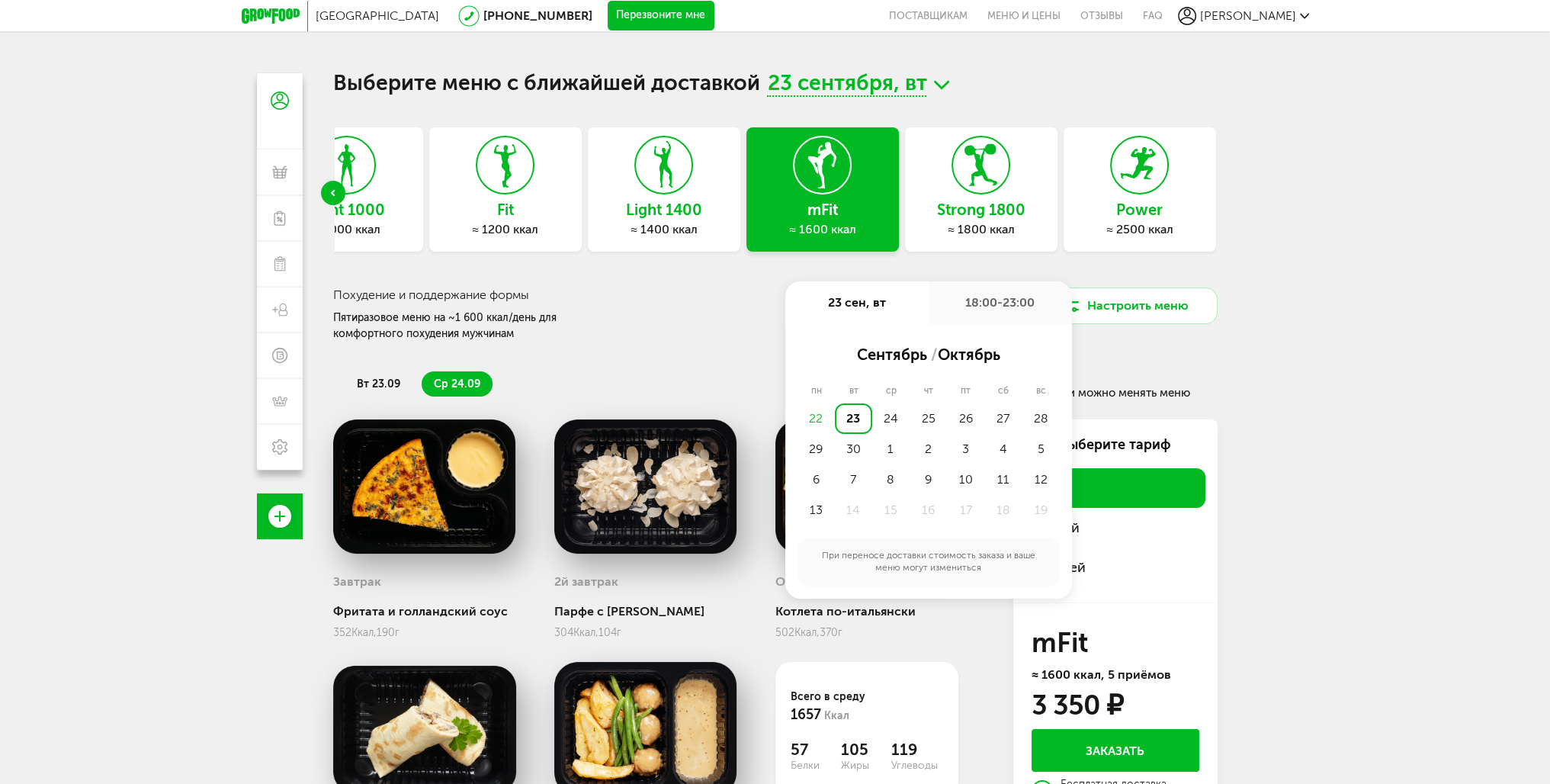
click at [865, 418] on div "23" at bounding box center [853, 419] width 38 height 30
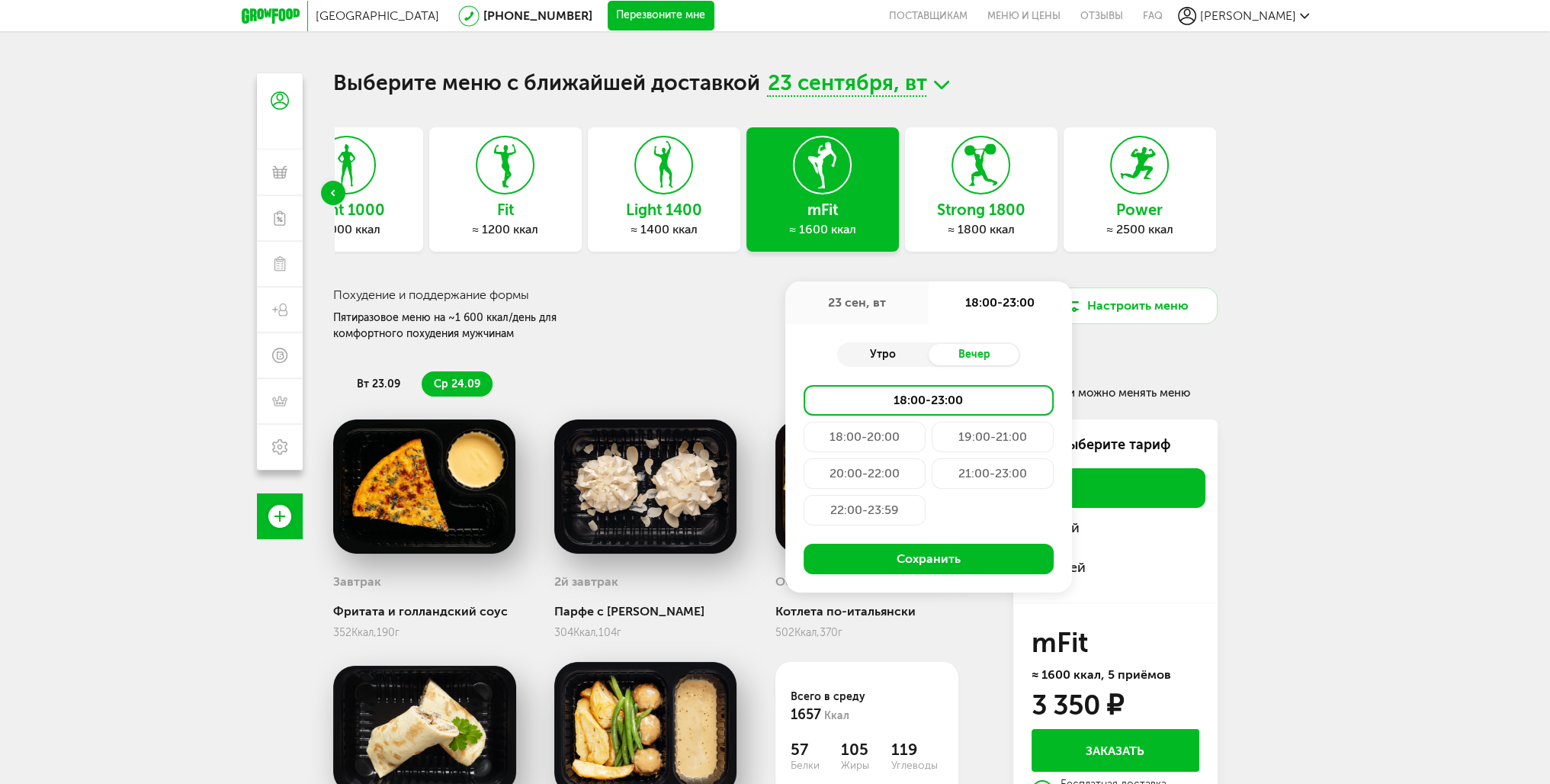
click at [897, 348] on div "Утро" at bounding box center [883, 354] width 91 height 22
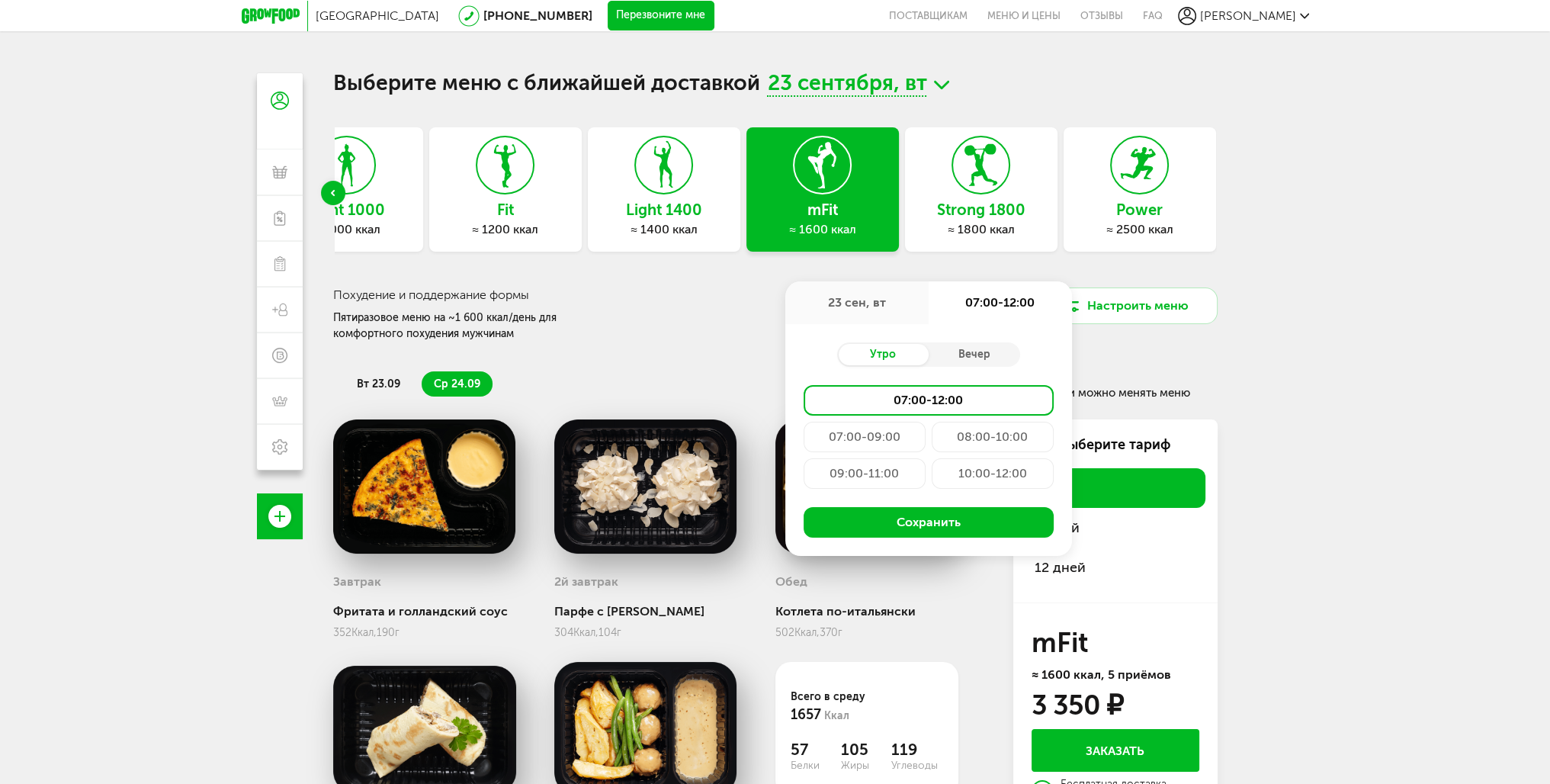
click at [1345, 414] on div "Москва 8 (800) 555-21-78 Перезвоните мне поставщикам Меню и цены Отзывы FAQ Вас…" at bounding box center [775, 459] width 1550 height 917
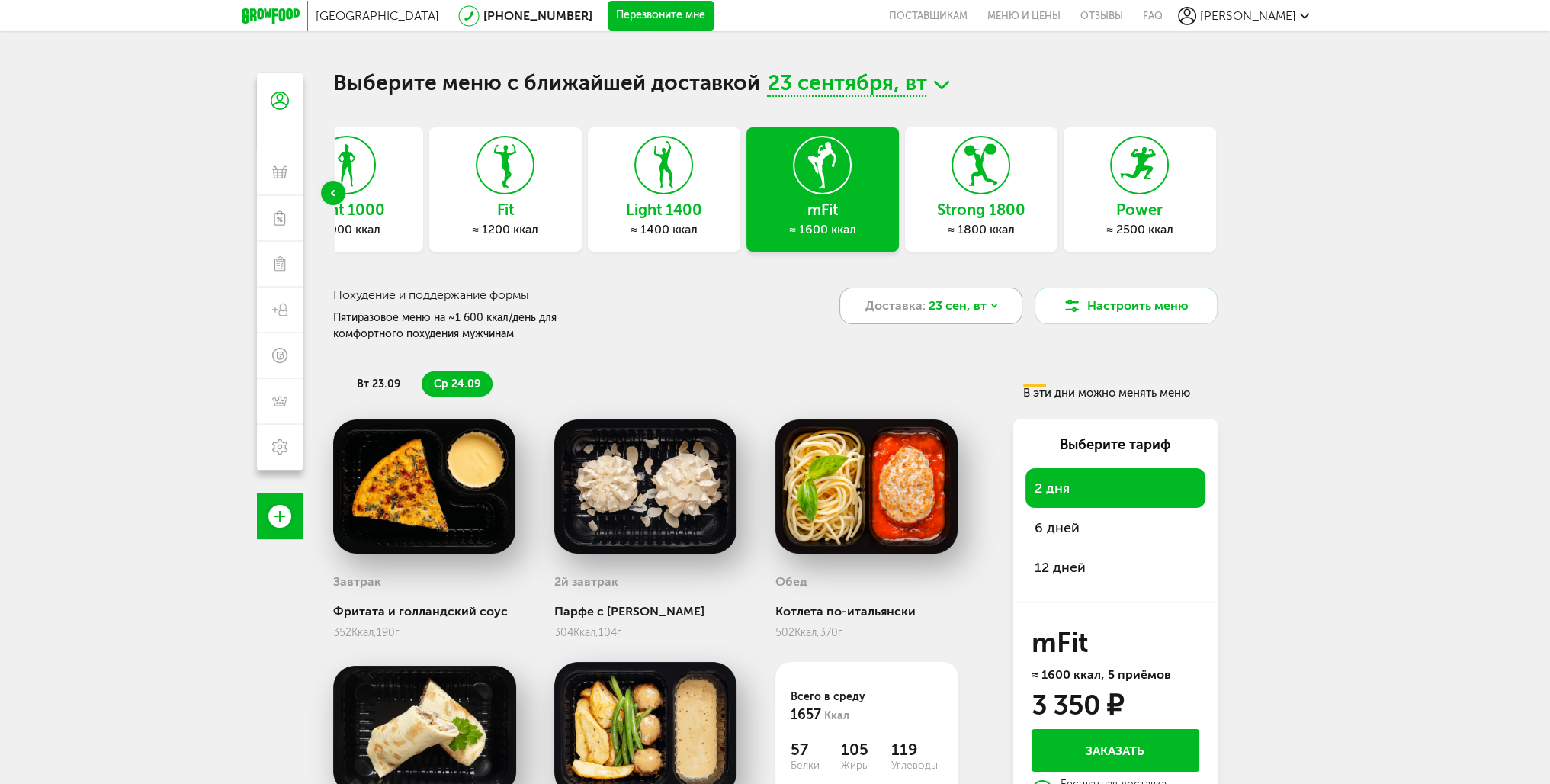
click at [990, 303] on icon at bounding box center [994, 305] width 9 height 9
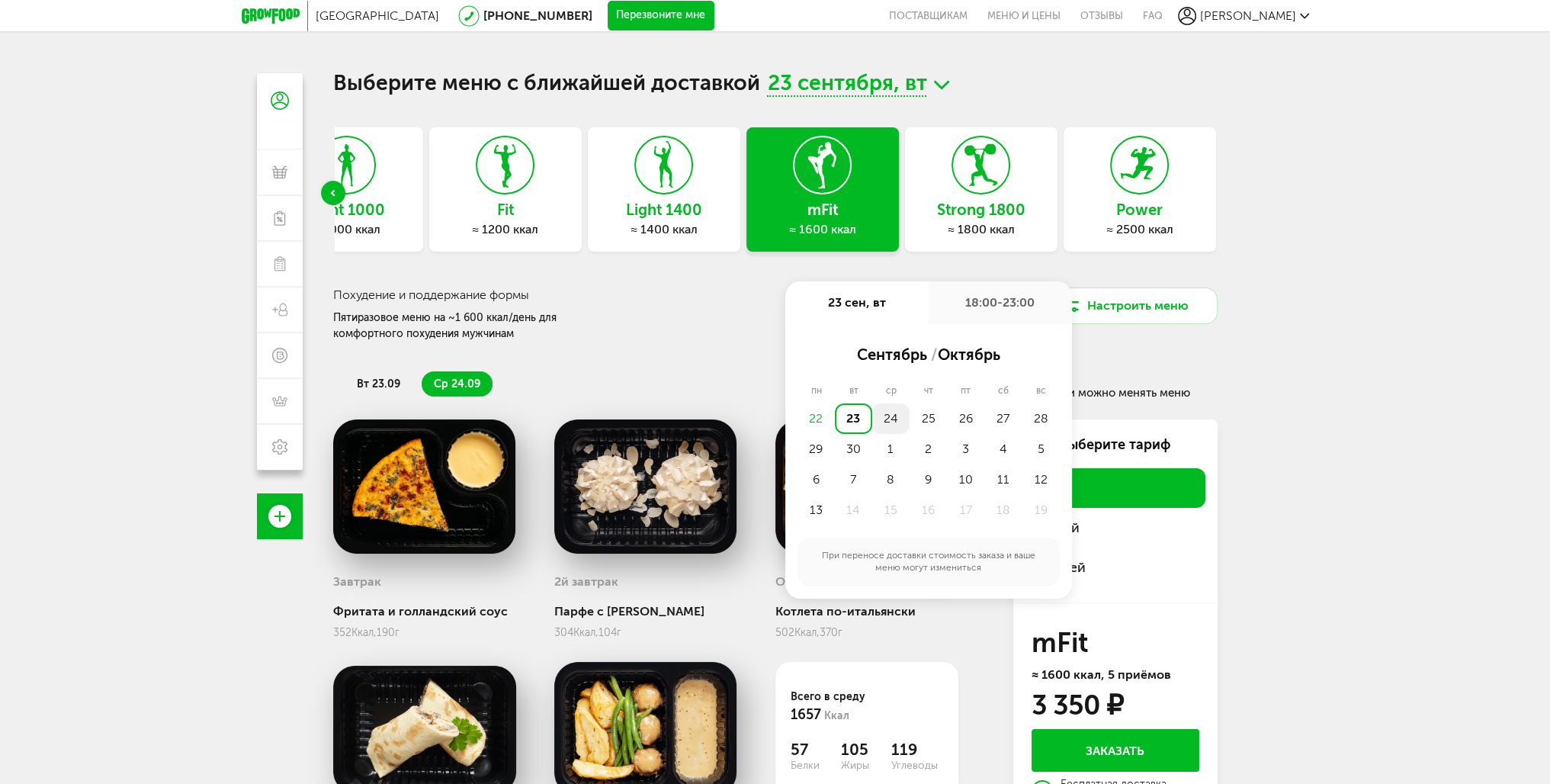
click at [881, 416] on div "24" at bounding box center [891, 419] width 38 height 30
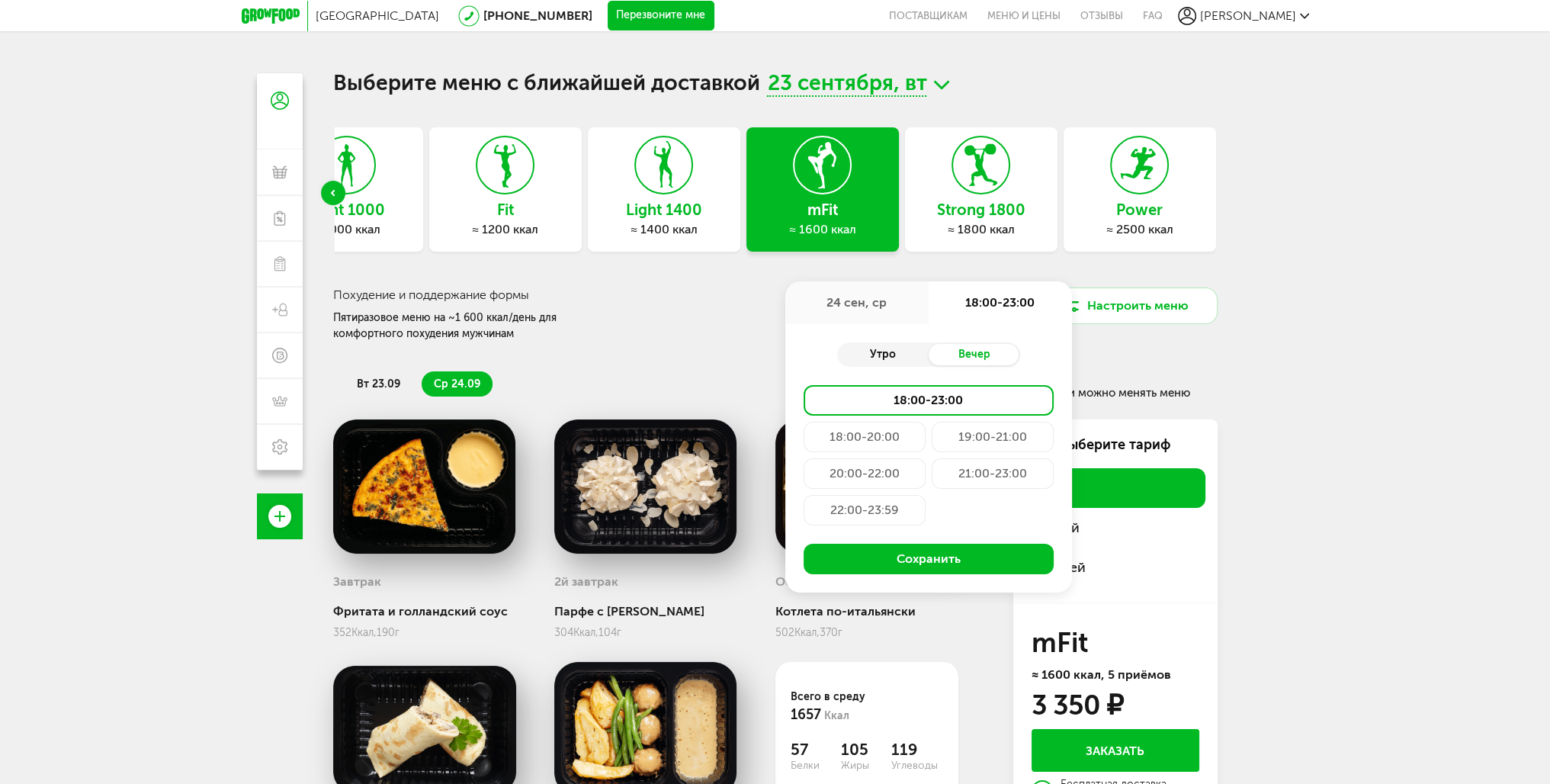
click at [890, 353] on div "Утро" at bounding box center [883, 354] width 91 height 22
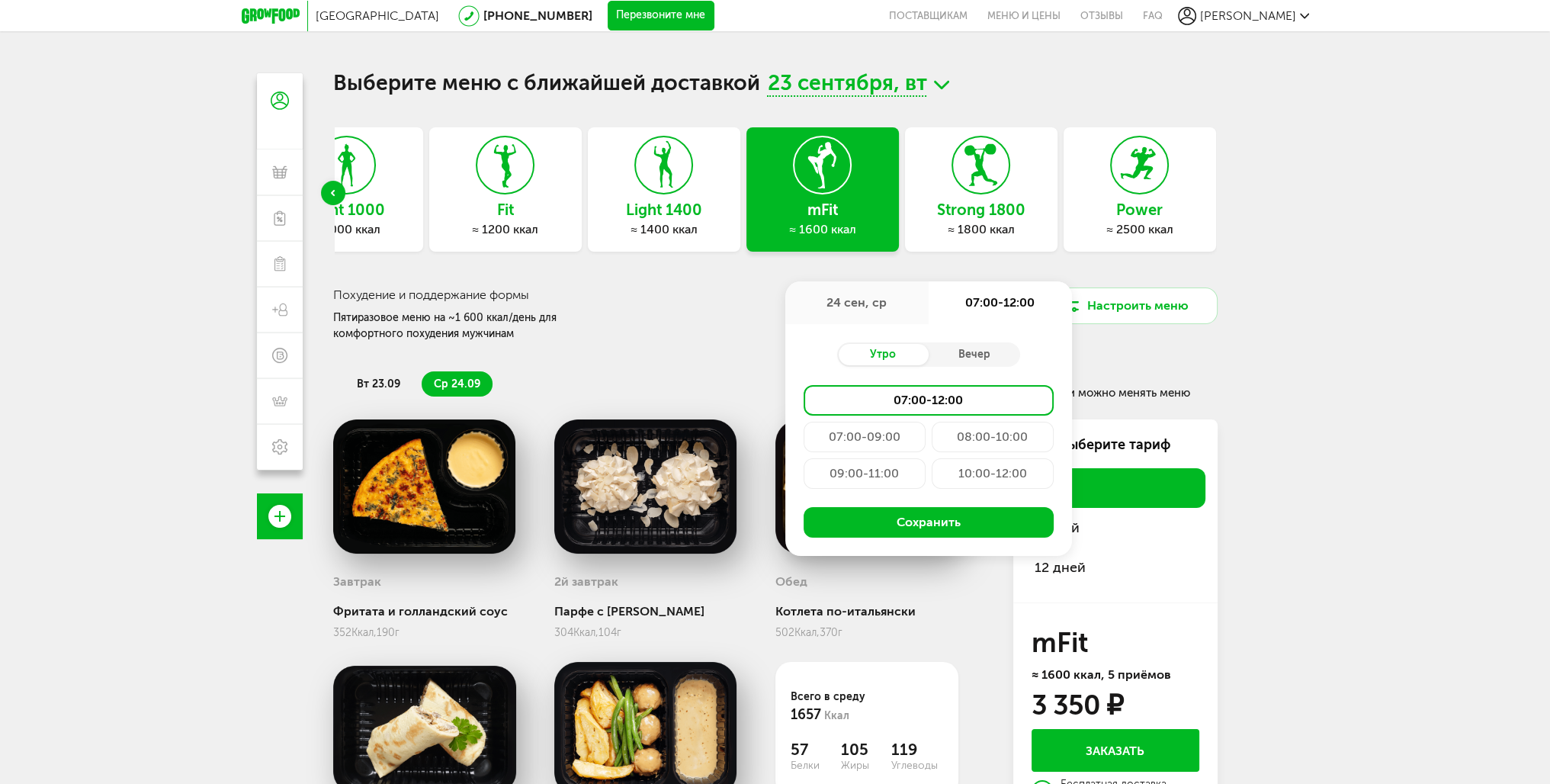
click at [1347, 457] on div "Москва 8 (800) 555-21-78 Перезвоните мне поставщикам Меню и цены Отзывы FAQ Вас…" at bounding box center [775, 459] width 1550 height 917
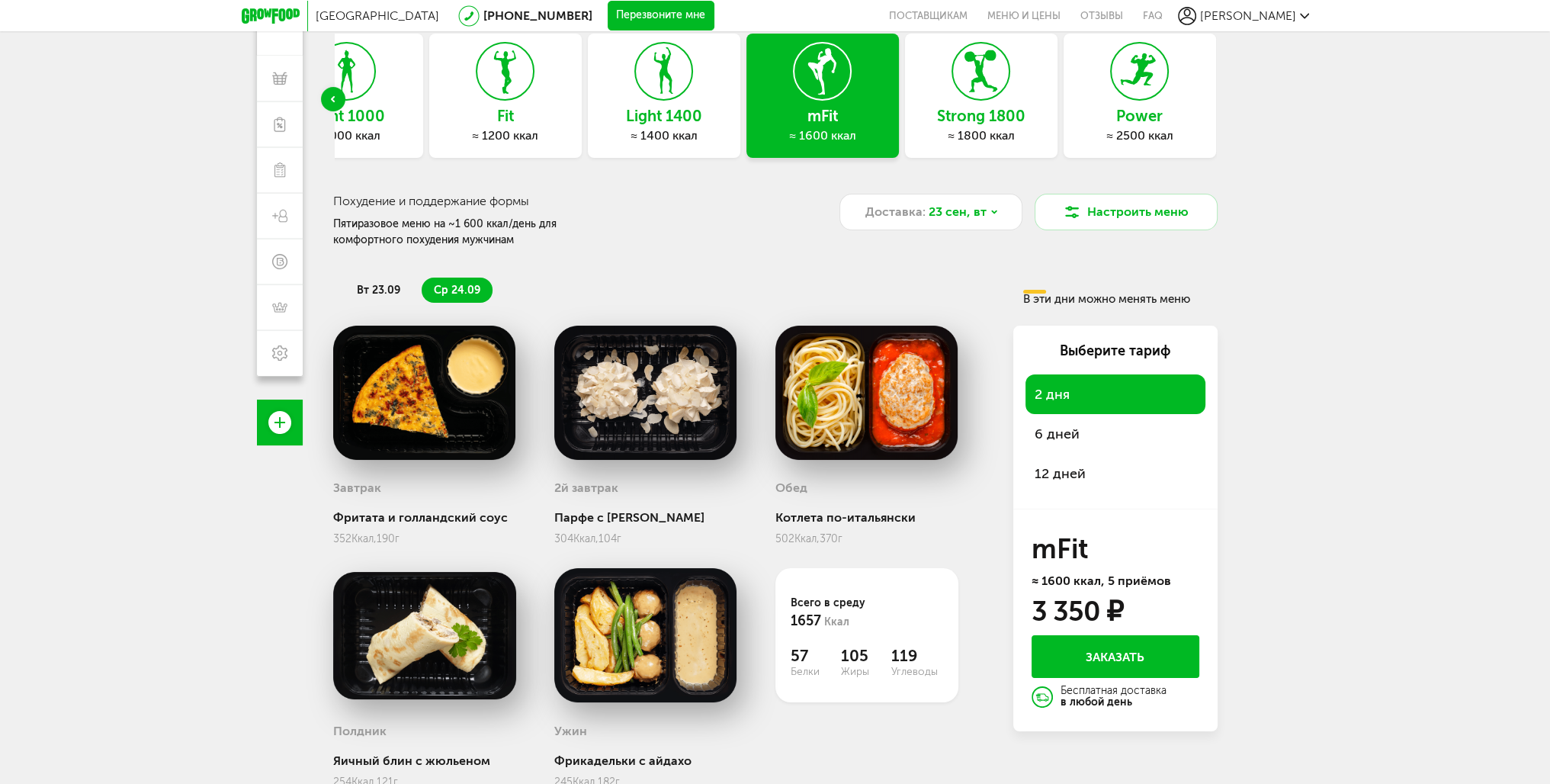
scroll to position [146, 0]
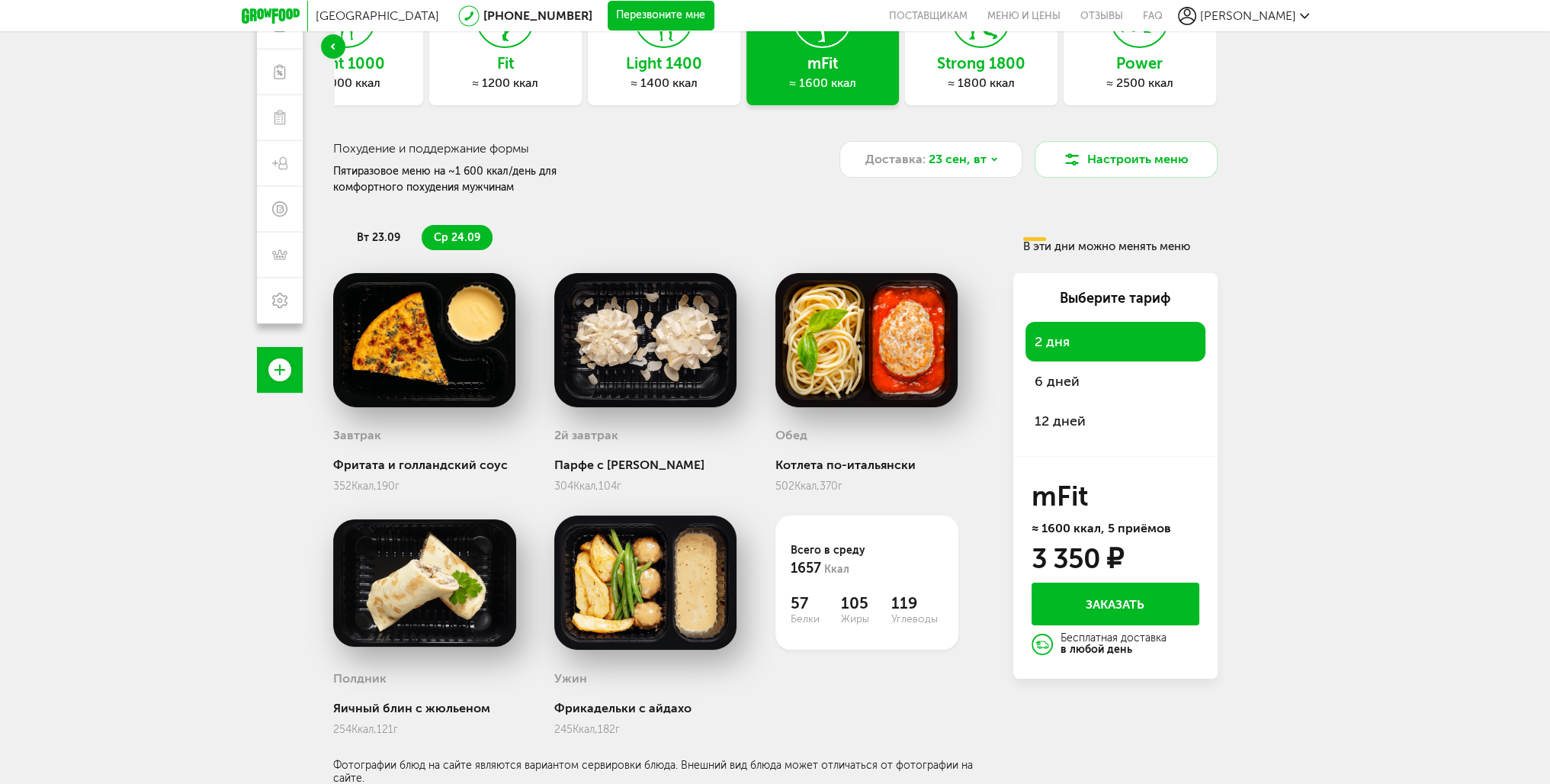
click at [1081, 417] on span "12 дней" at bounding box center [1115, 420] width 161 height 22
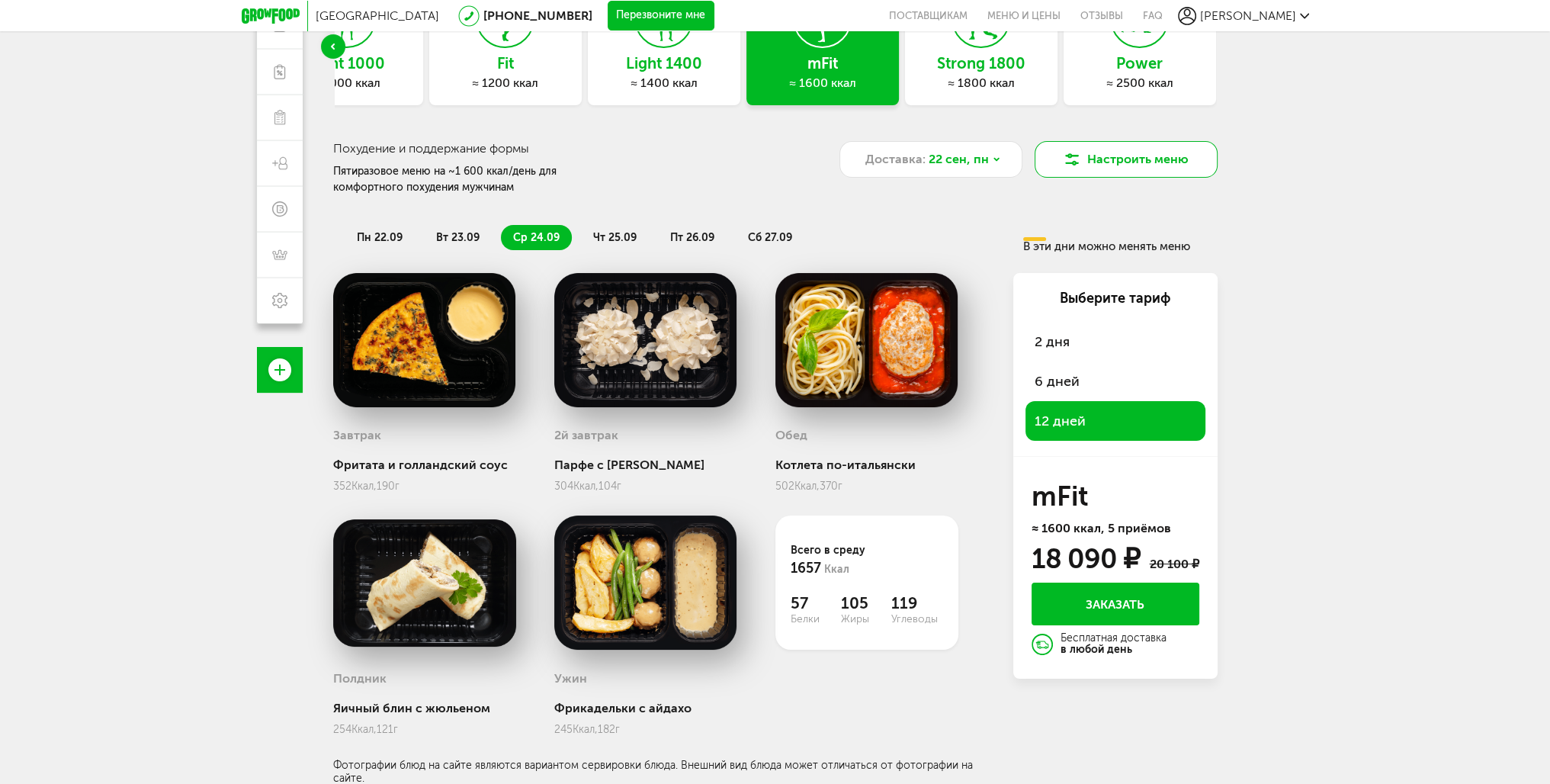
click at [1120, 161] on button "Настроить меню" at bounding box center [1126, 159] width 183 height 37
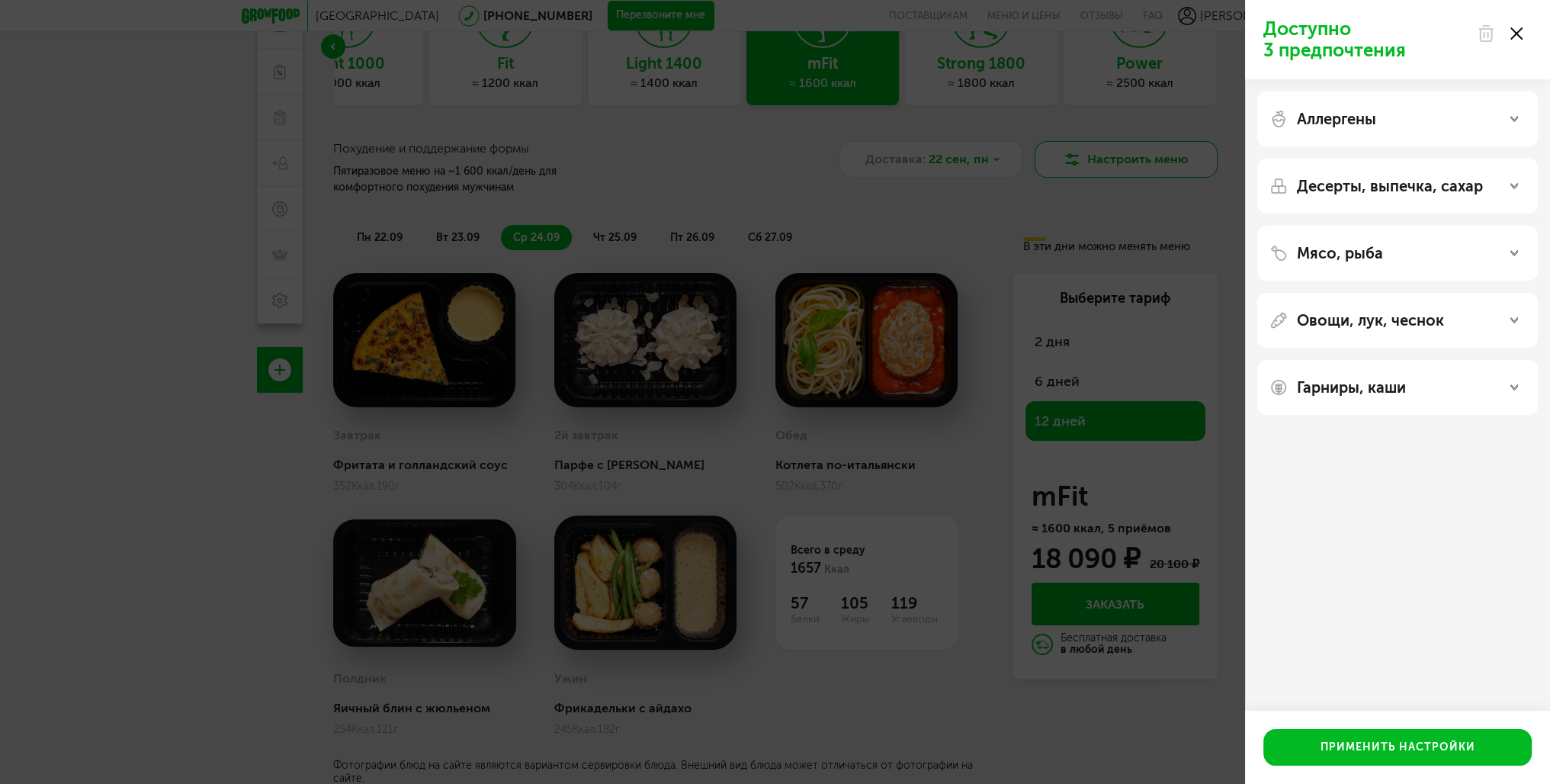
scroll to position [134, 0]
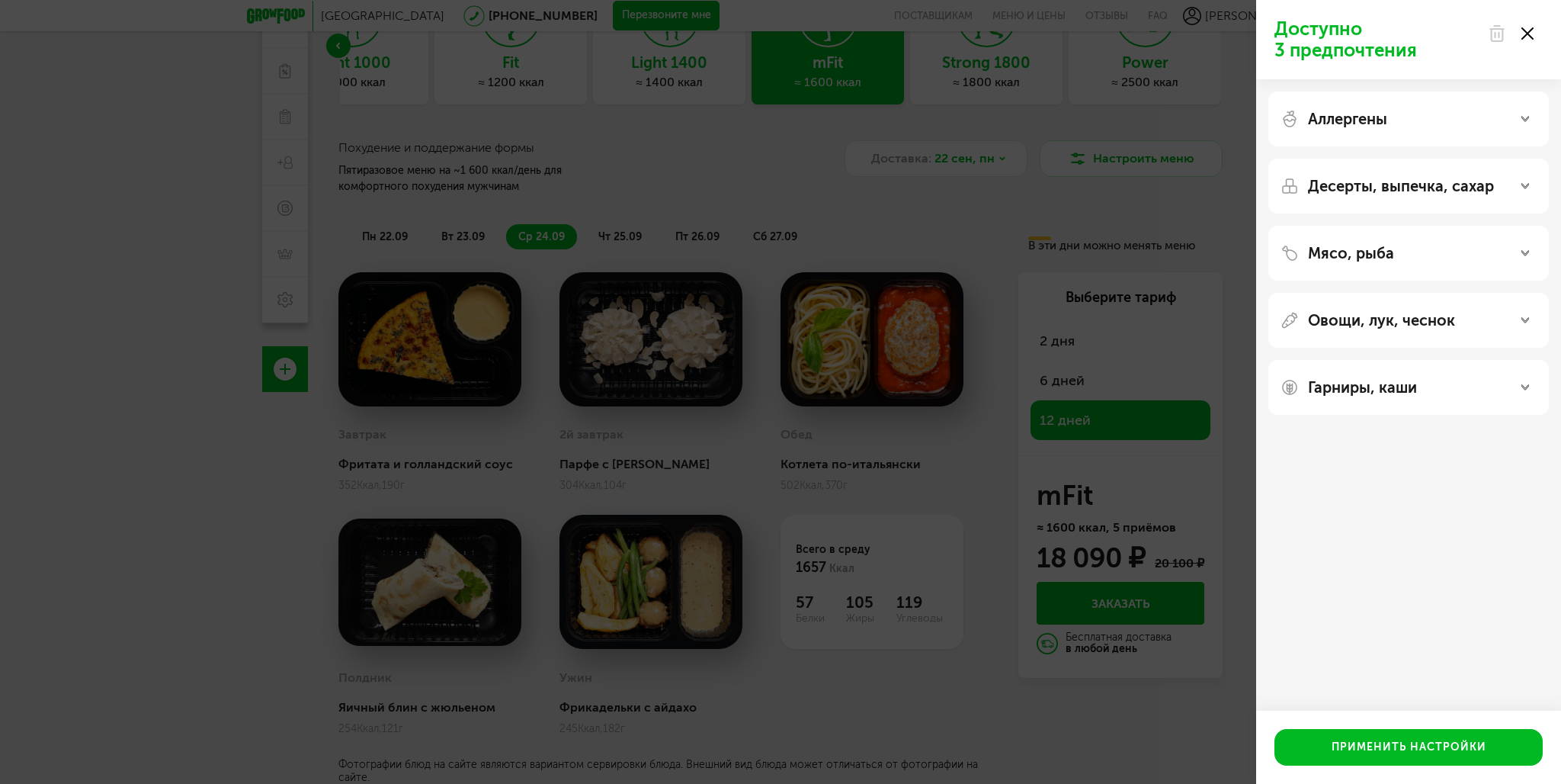
click at [1531, 41] on div at bounding box center [1511, 34] width 64 height 30
click at [1519, 34] on div at bounding box center [1511, 34] width 64 height 30
click at [1524, 33] on icon at bounding box center [1527, 33] width 12 height 12
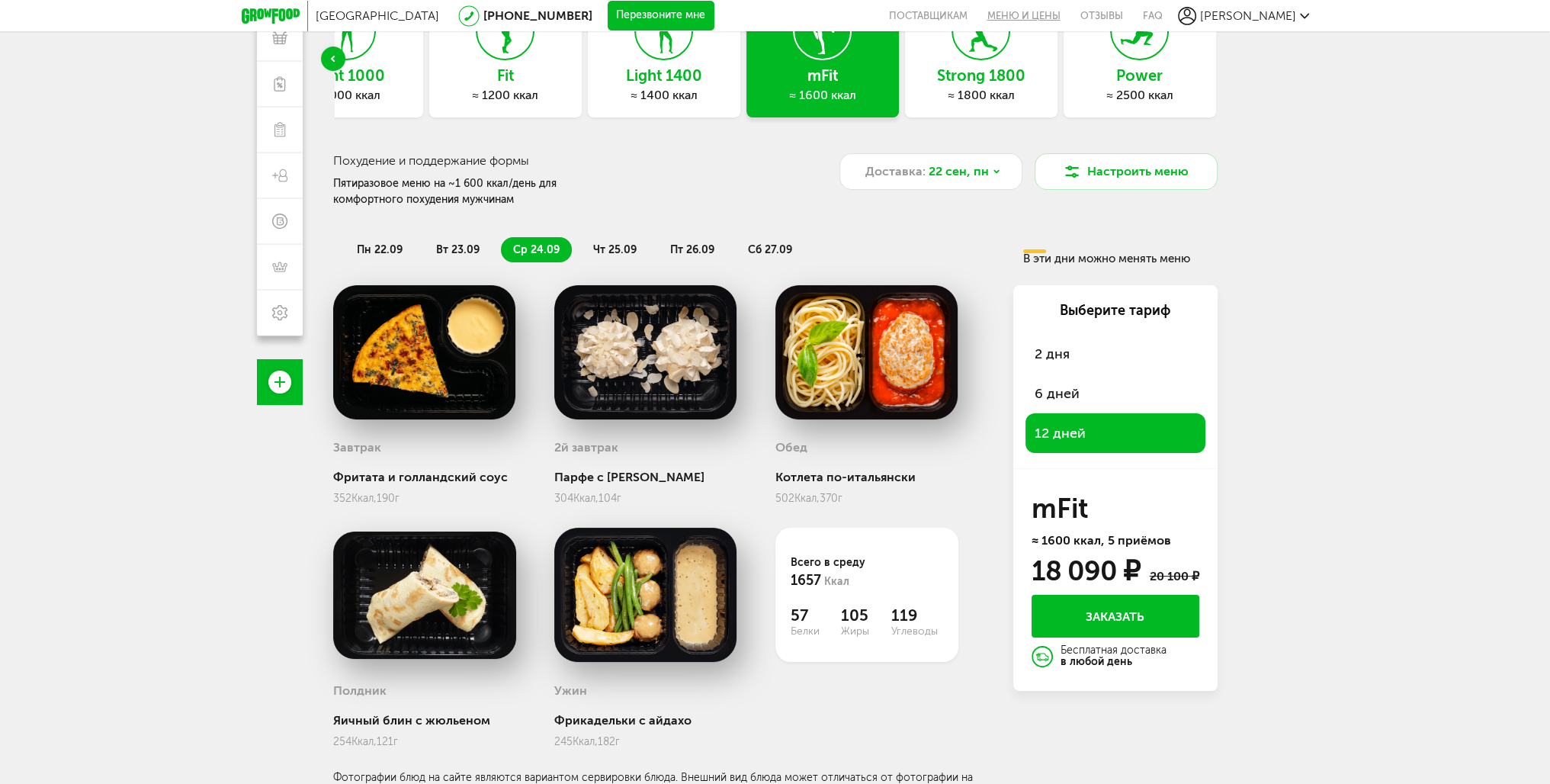
click at [1070, 14] on link "Меню и цены" at bounding box center [1024, 15] width 93 height 31
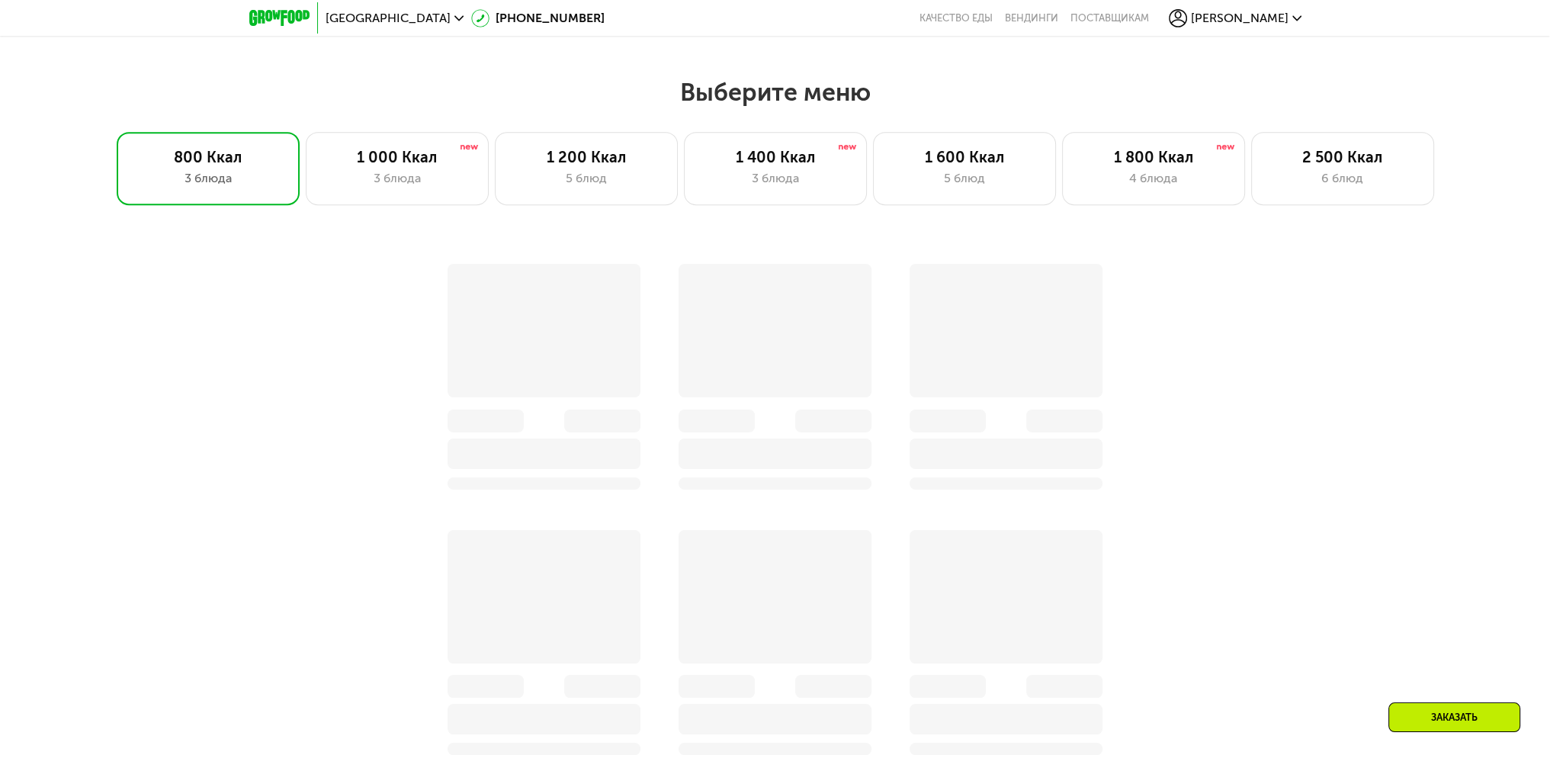
scroll to position [1289, 0]
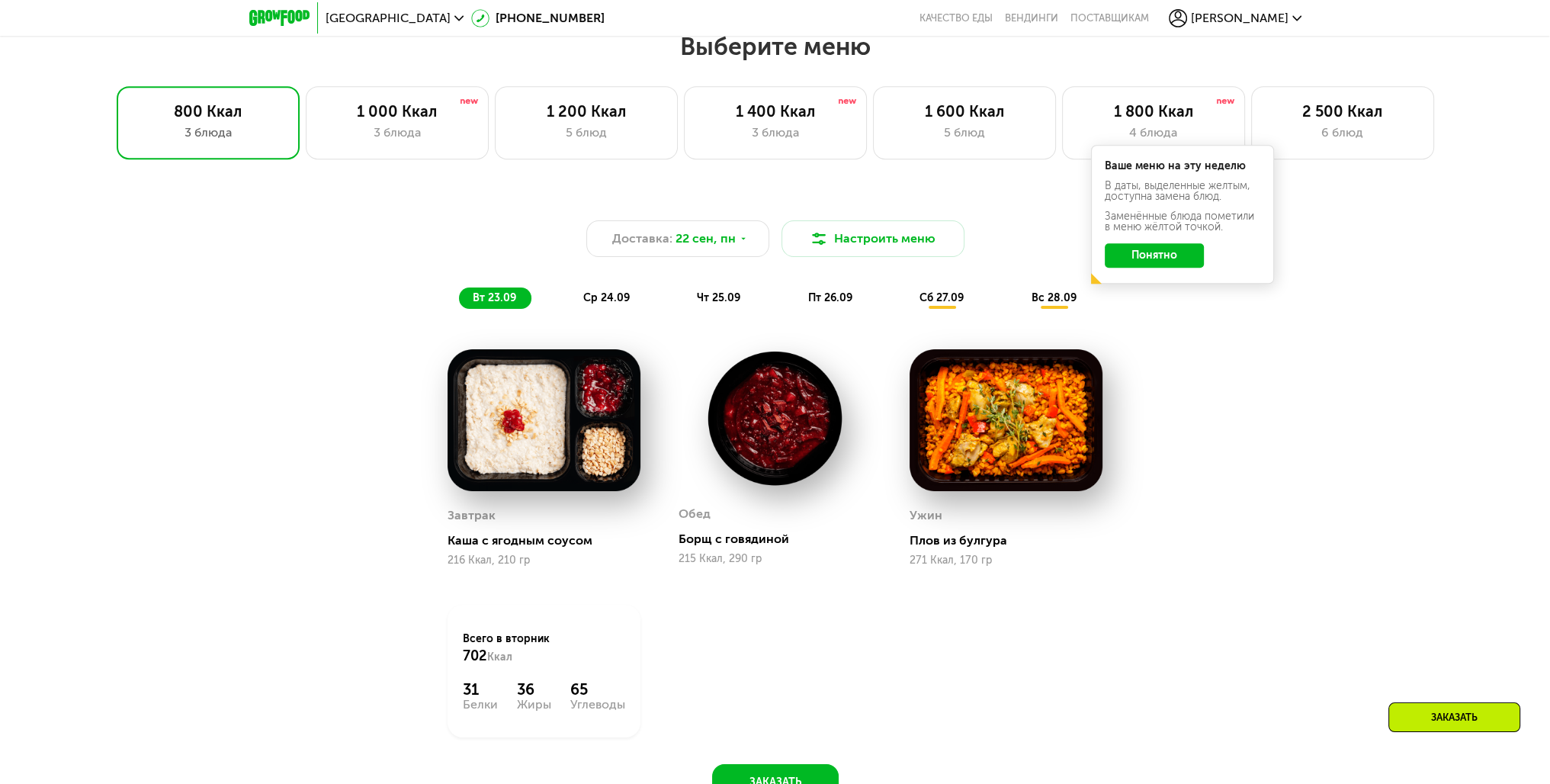
click at [1164, 261] on button "Понятно" at bounding box center [1154, 255] width 99 height 25
click at [1130, 141] on div "4 блюда" at bounding box center [1154, 133] width 151 height 18
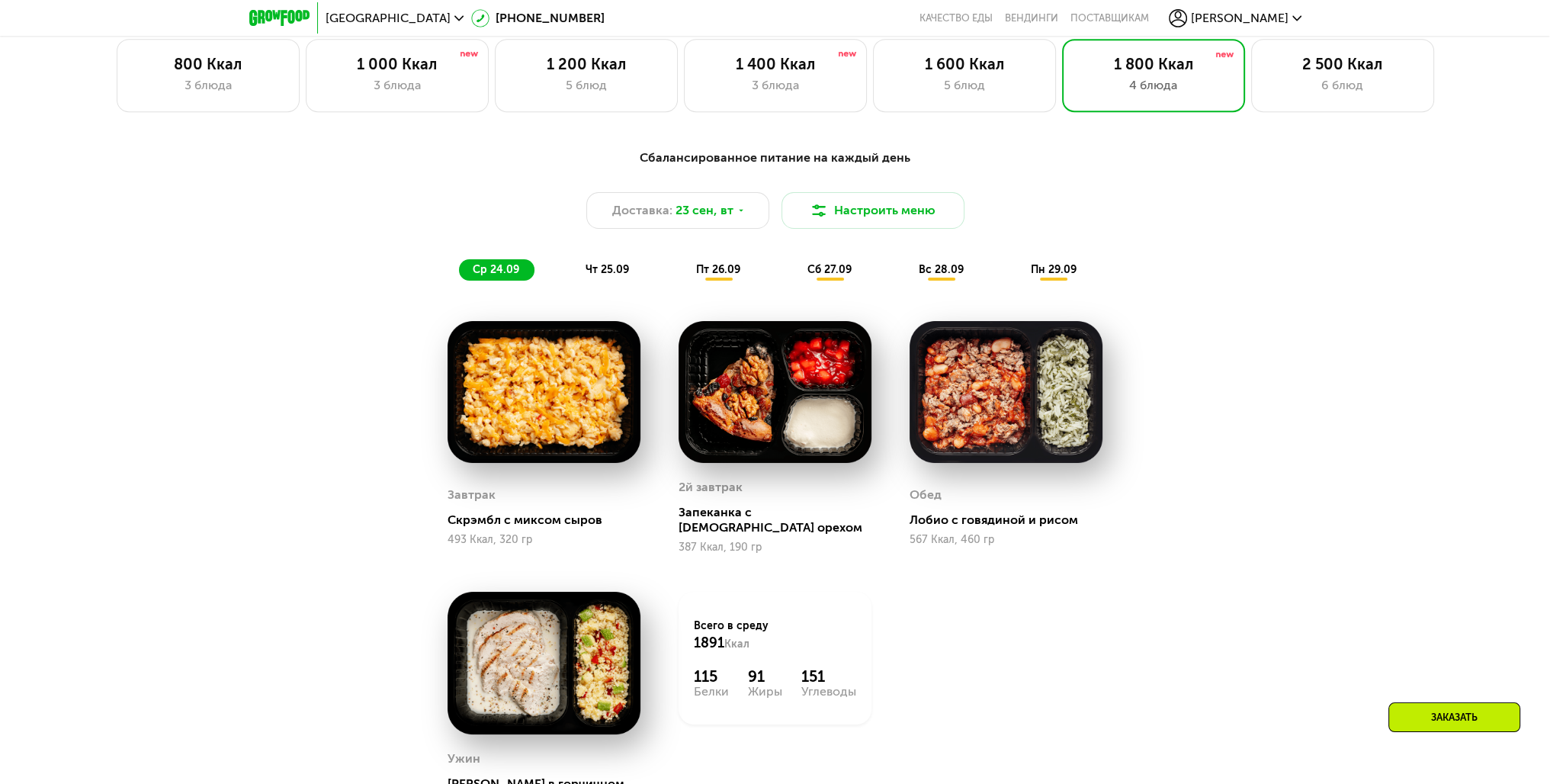
scroll to position [1213, 0]
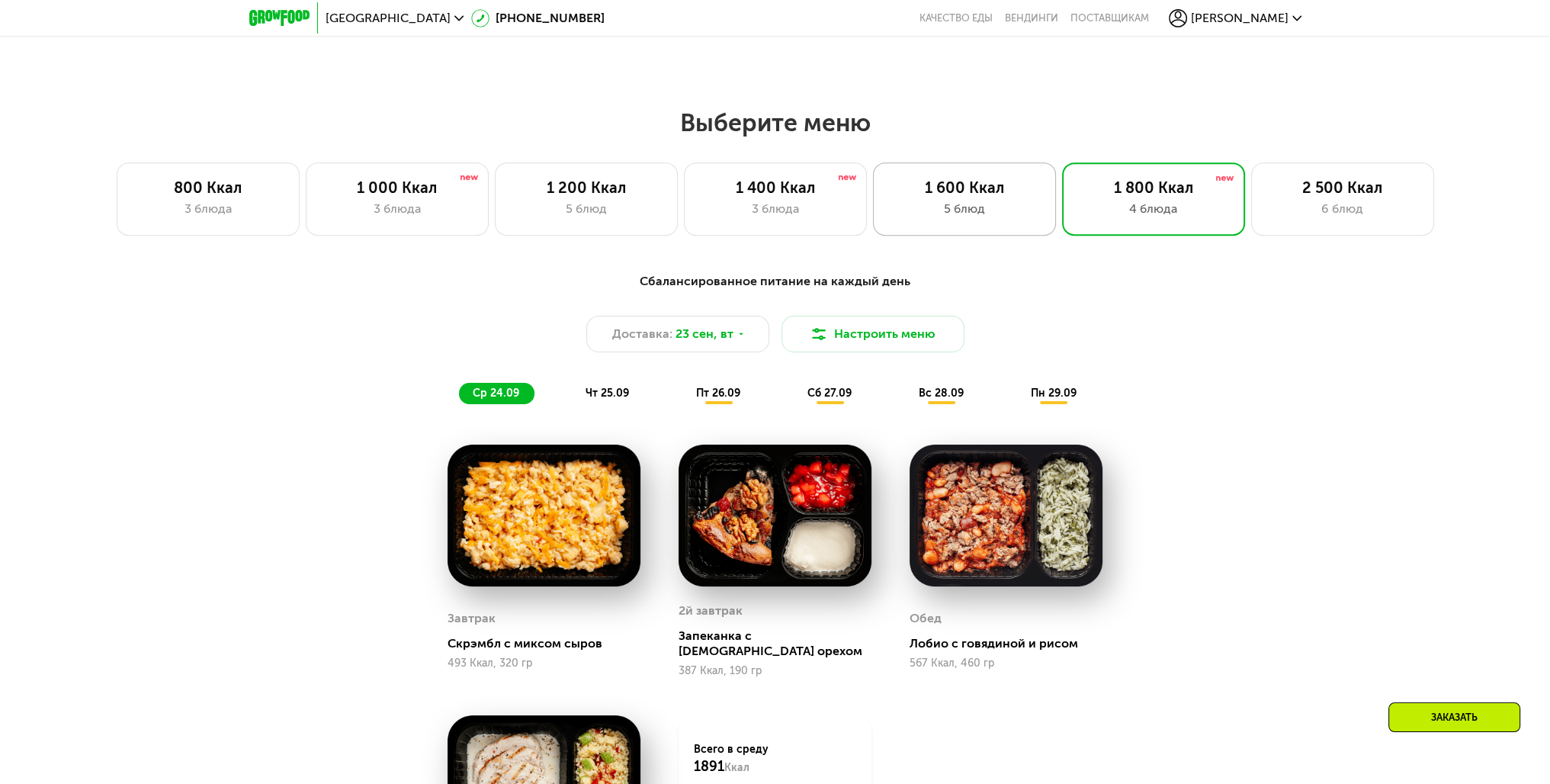
click at [894, 190] on div "1 600 Ккал" at bounding box center [964, 187] width 151 height 18
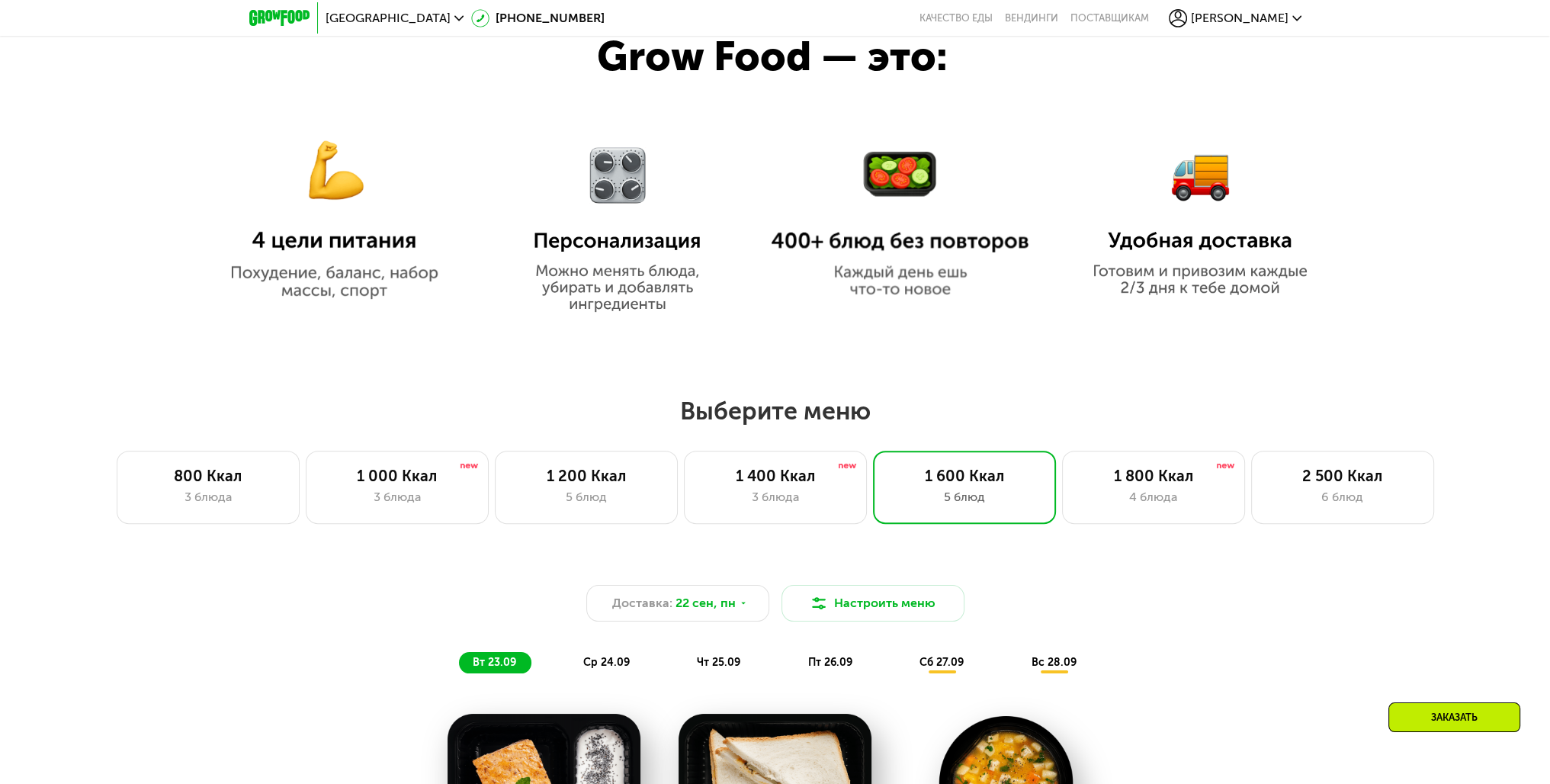
scroll to position [1136, 0]
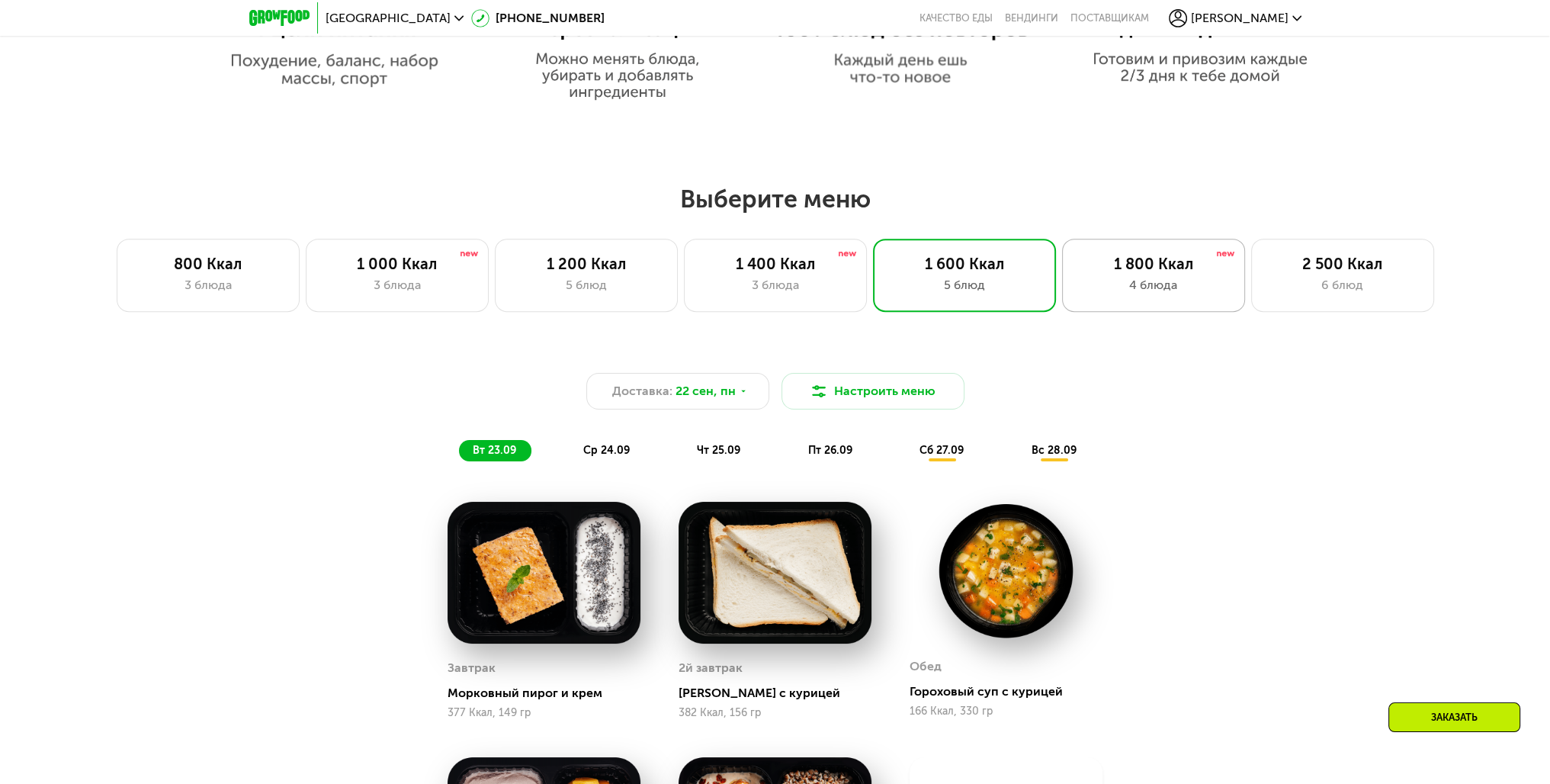
click at [1138, 289] on div "4 блюда" at bounding box center [1154, 285] width 151 height 18
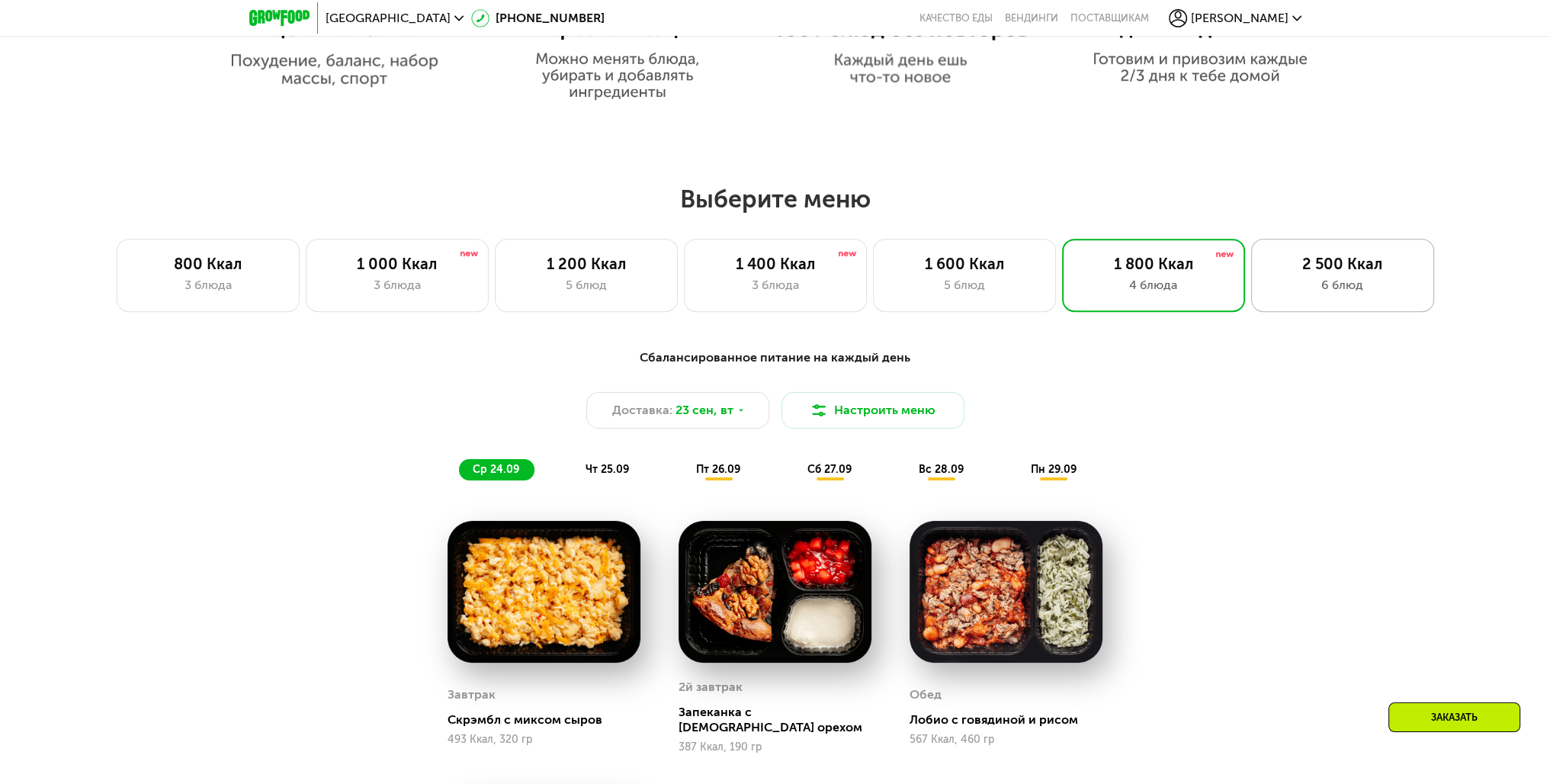
click at [1302, 294] on div "6 блюд" at bounding box center [1342, 285] width 151 height 18
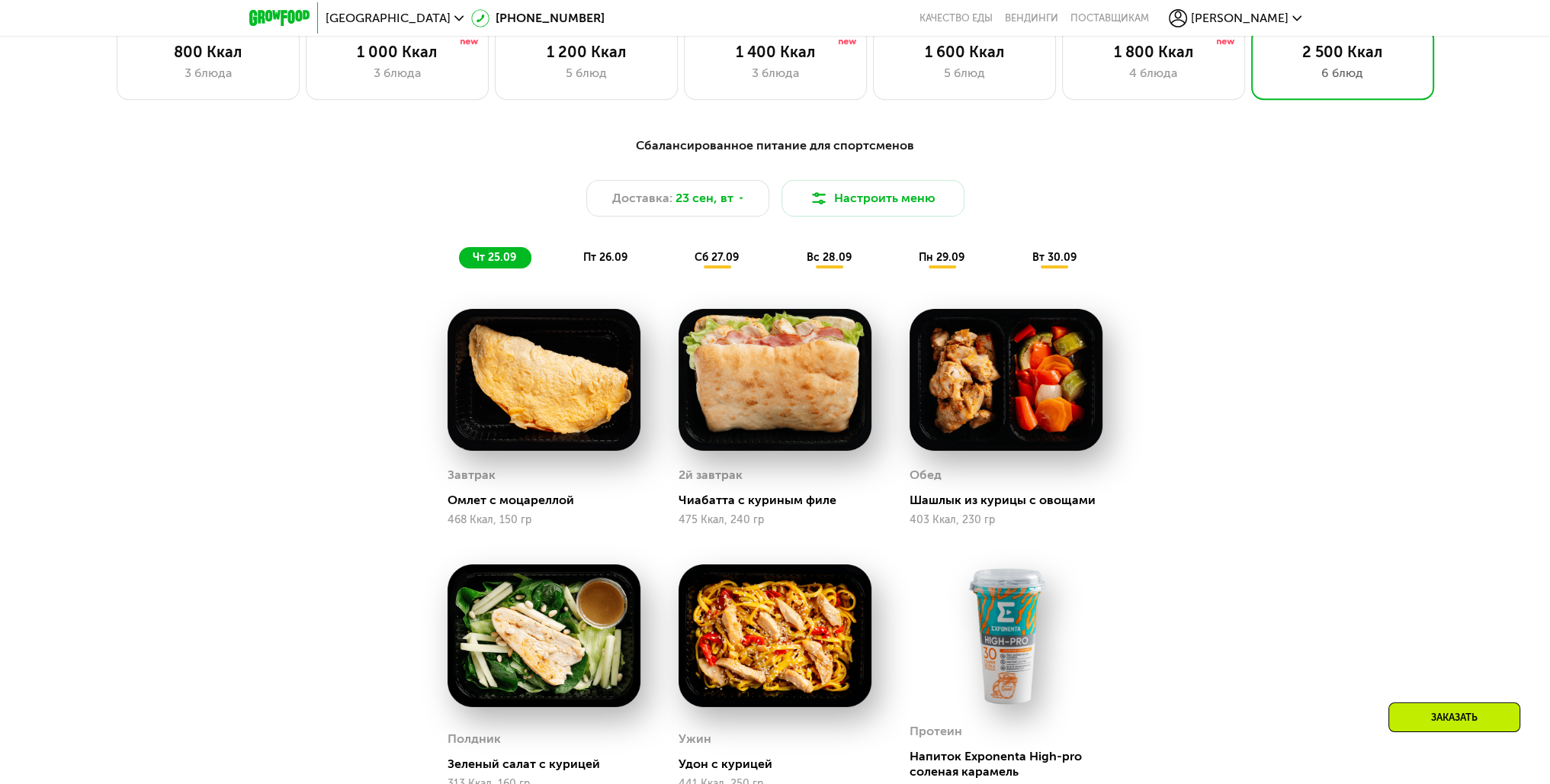
scroll to position [984, 0]
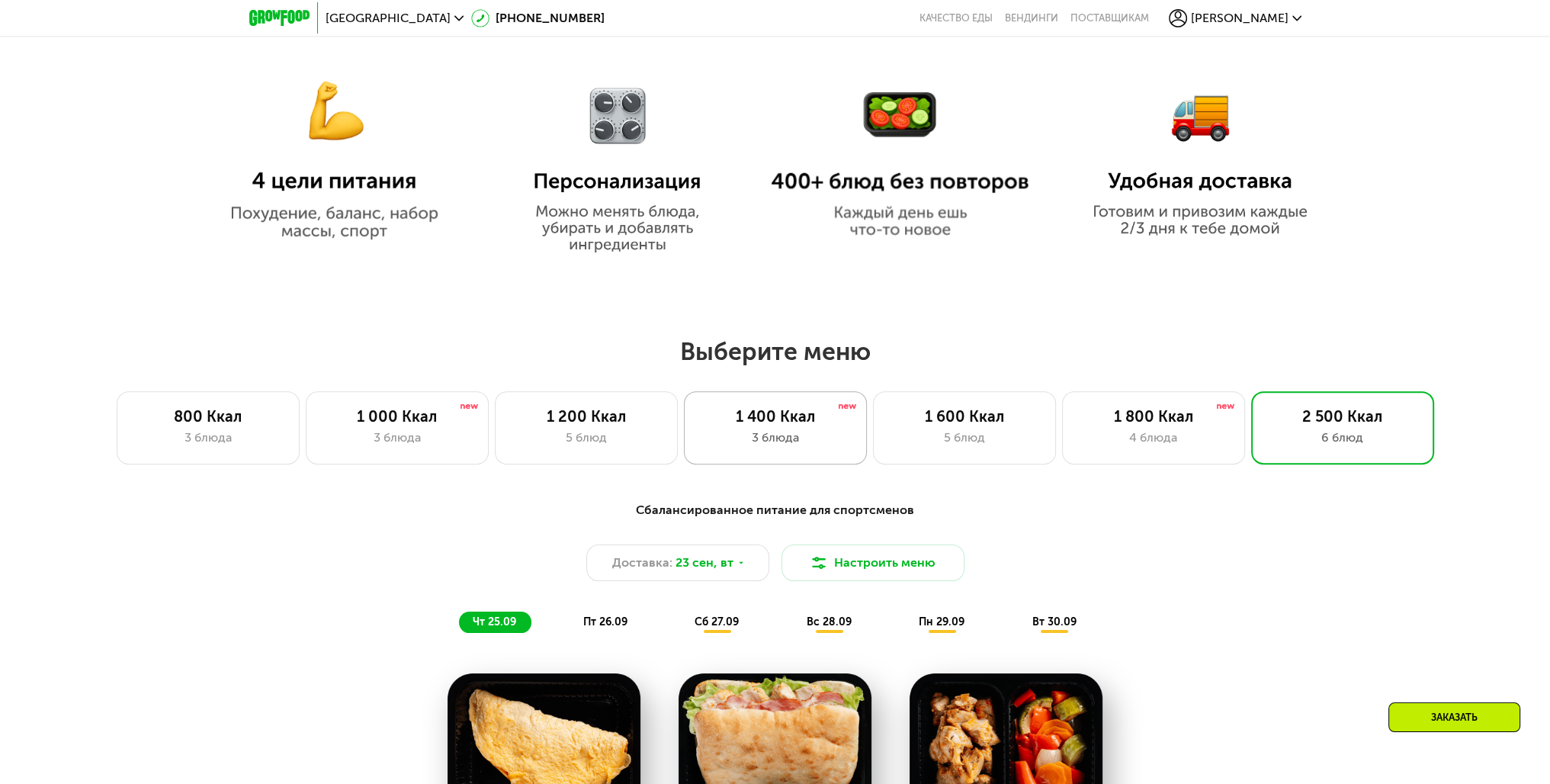
click at [761, 415] on div "1 400 Ккал" at bounding box center [775, 416] width 151 height 18
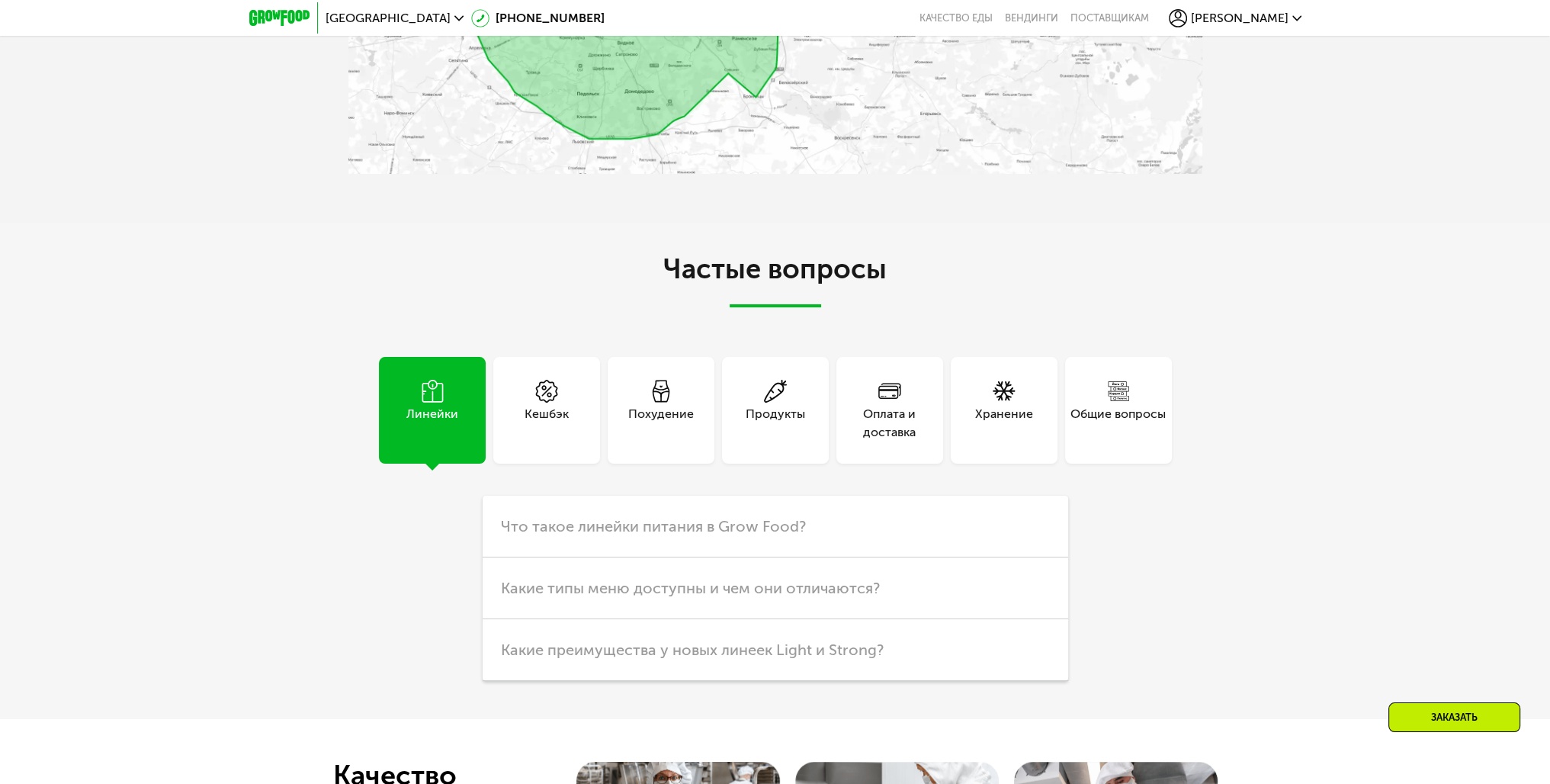
scroll to position [4421, 0]
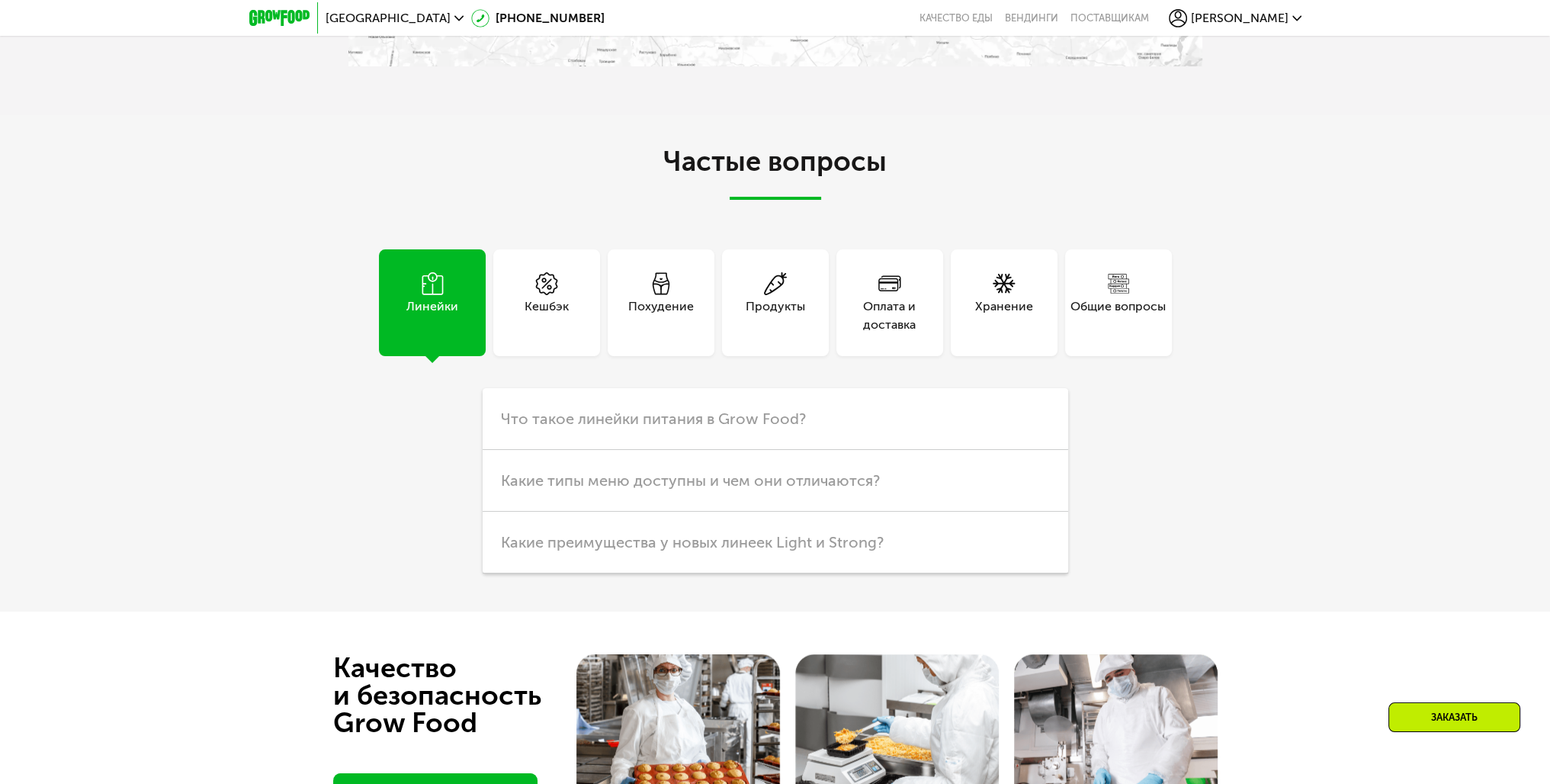
click at [902, 297] on div "Оплата и доставка" at bounding box center [890, 316] width 107 height 37
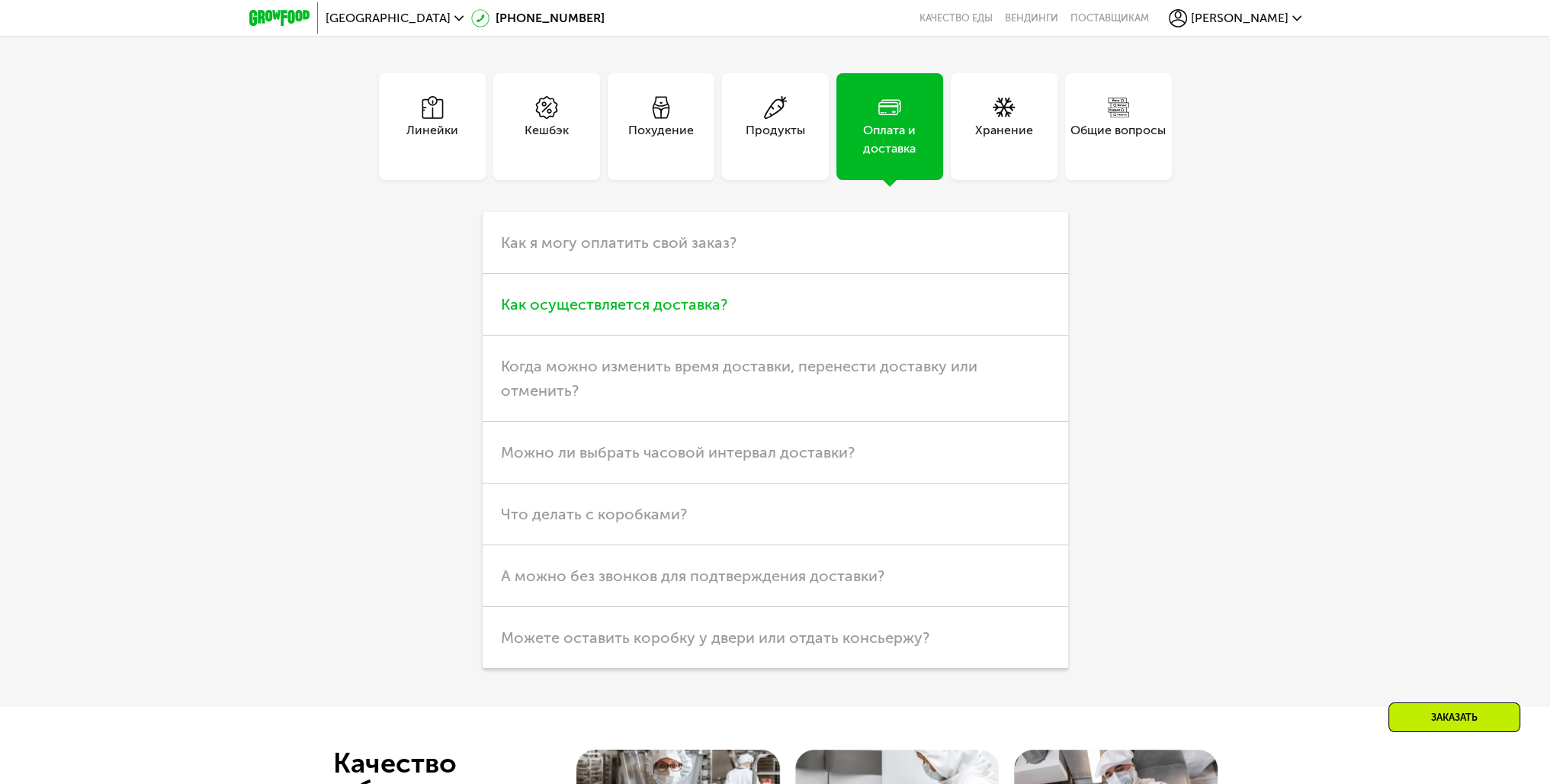
scroll to position [4650, 0]
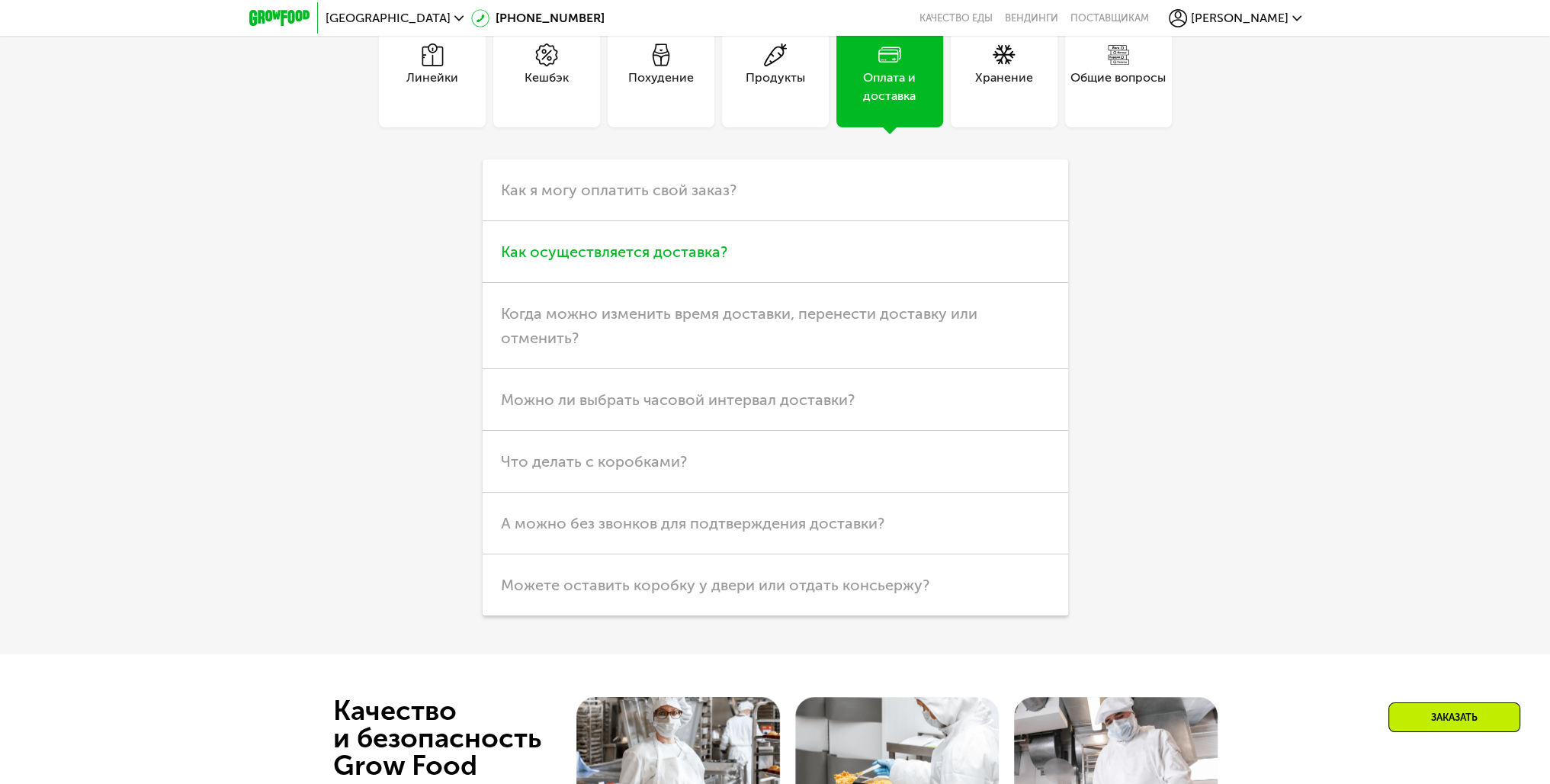
click at [703, 259] on span "Как осуществляется доставка?" at bounding box center [614, 251] width 226 height 18
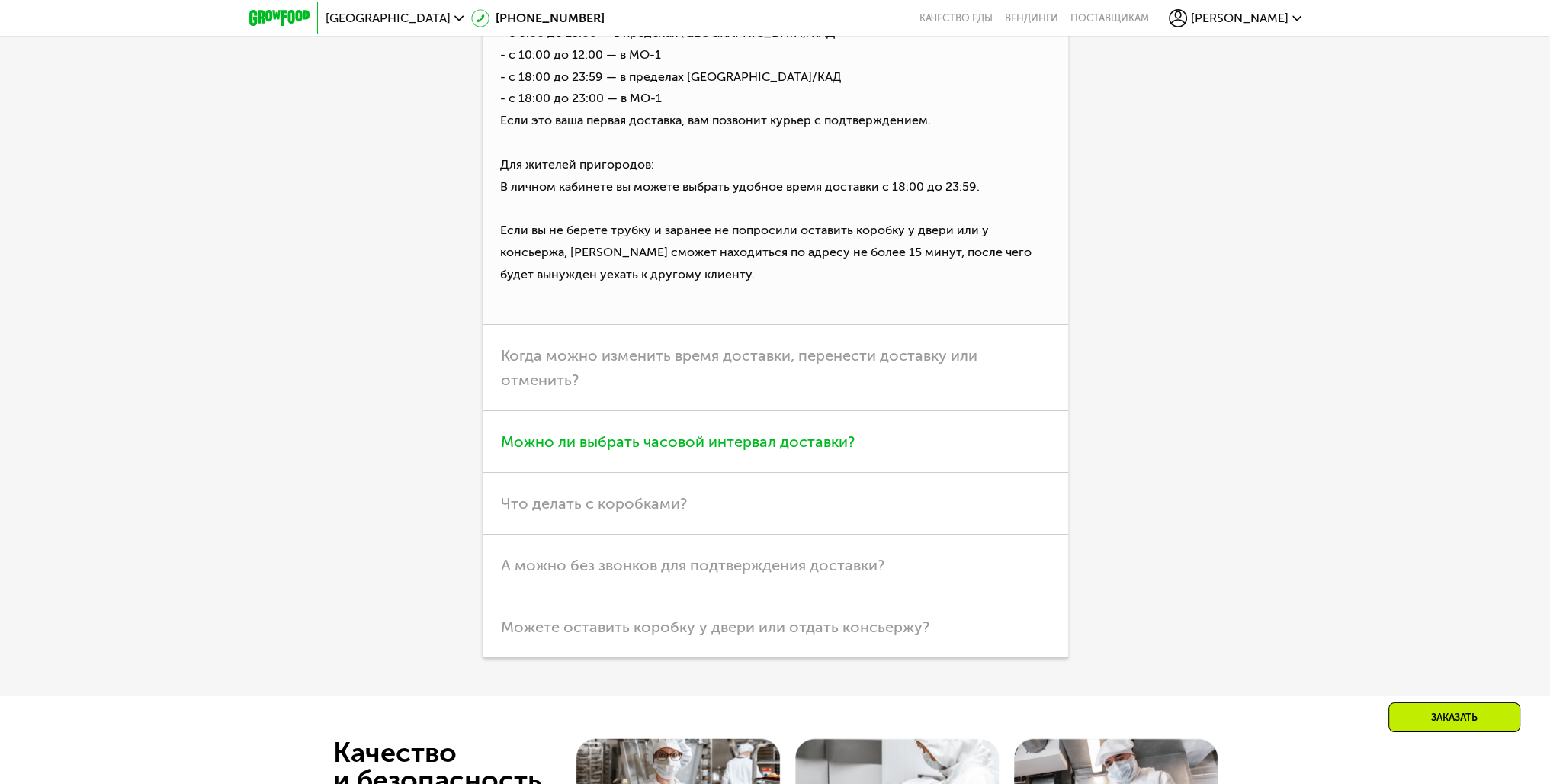
scroll to position [4955, 0]
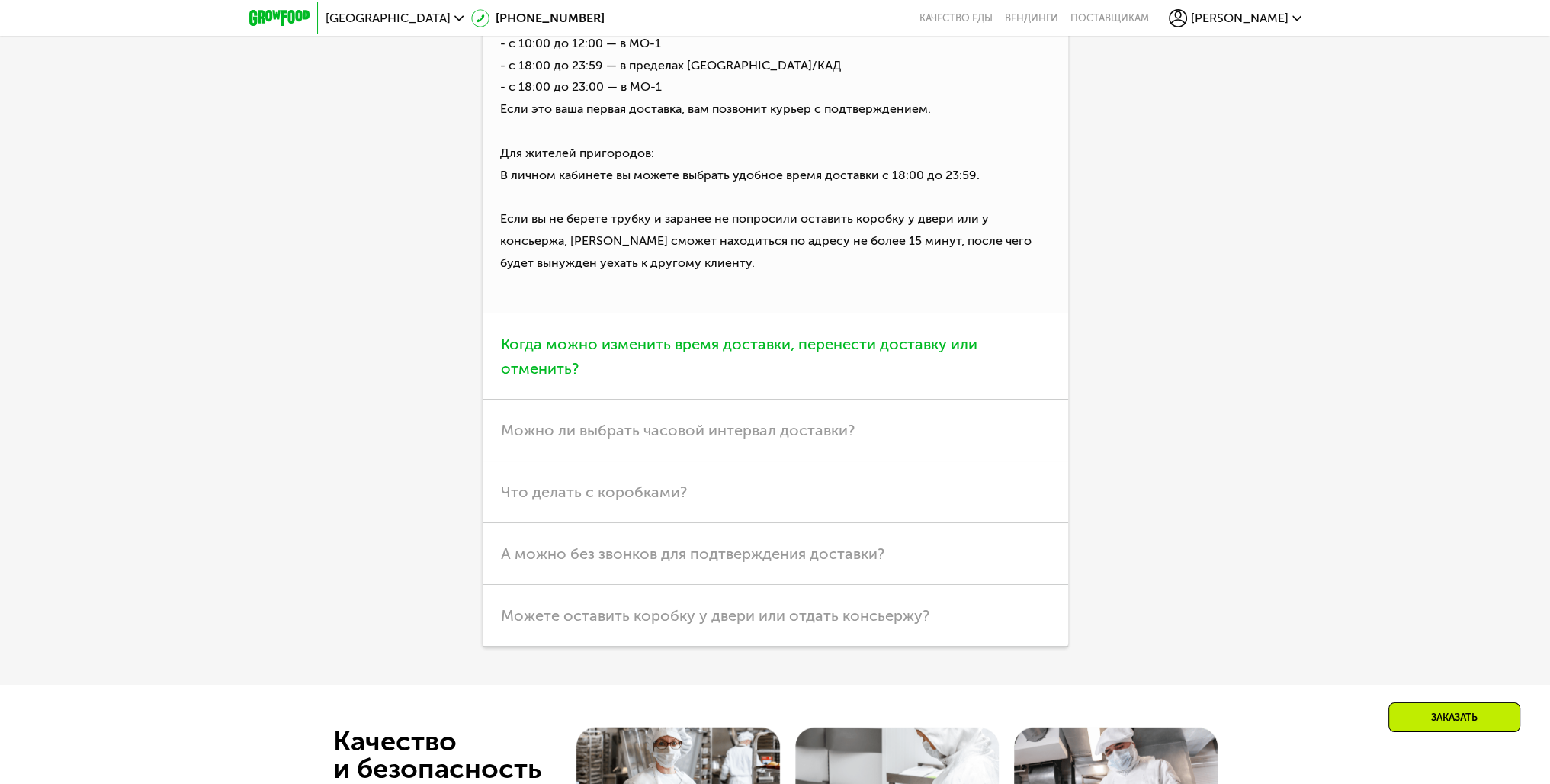
click at [696, 360] on h3 "Когда можно изменить время доставки, перенести доставку или отменить?" at bounding box center [775, 356] width 586 height 86
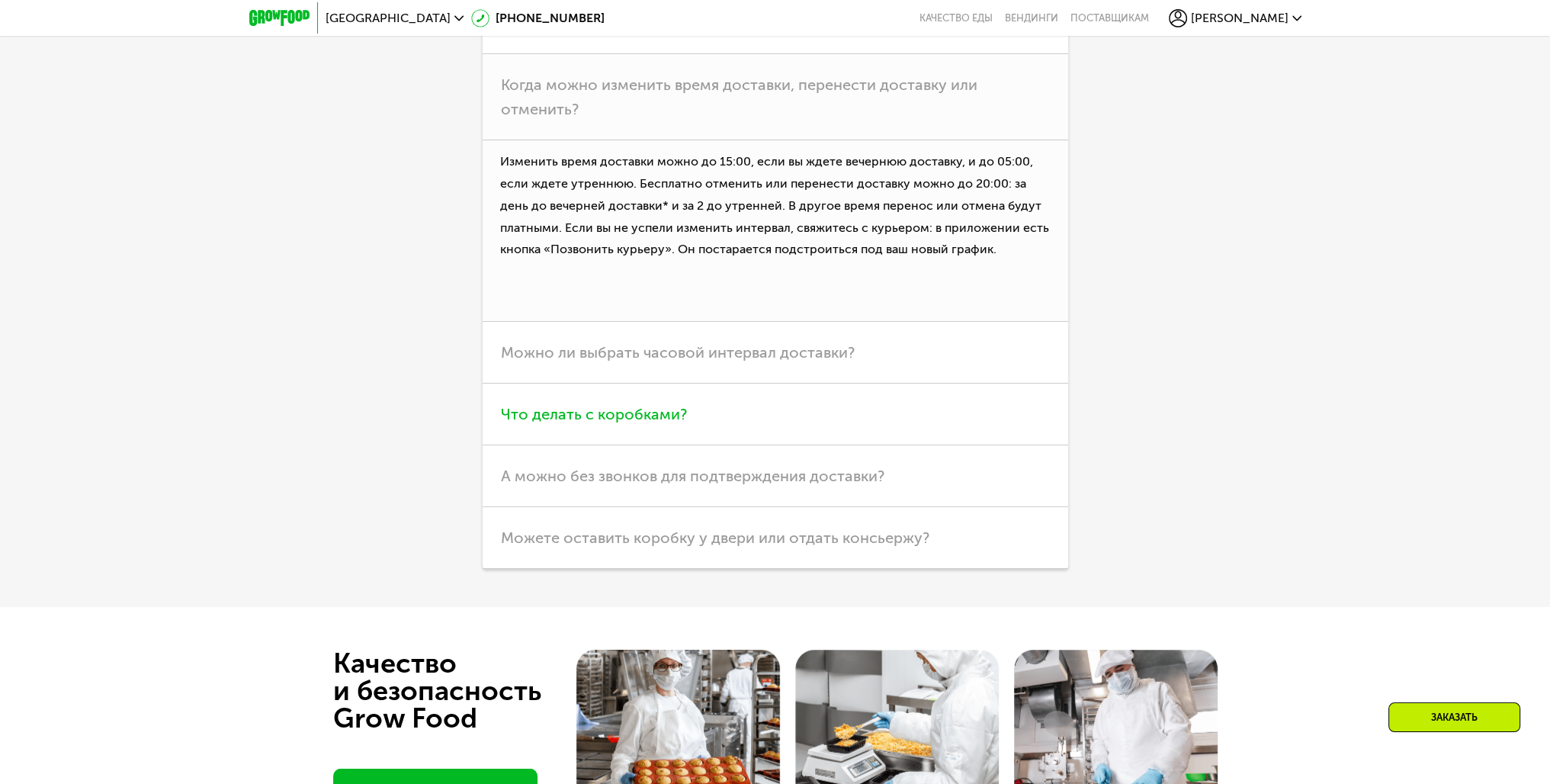
scroll to position [4802, 0]
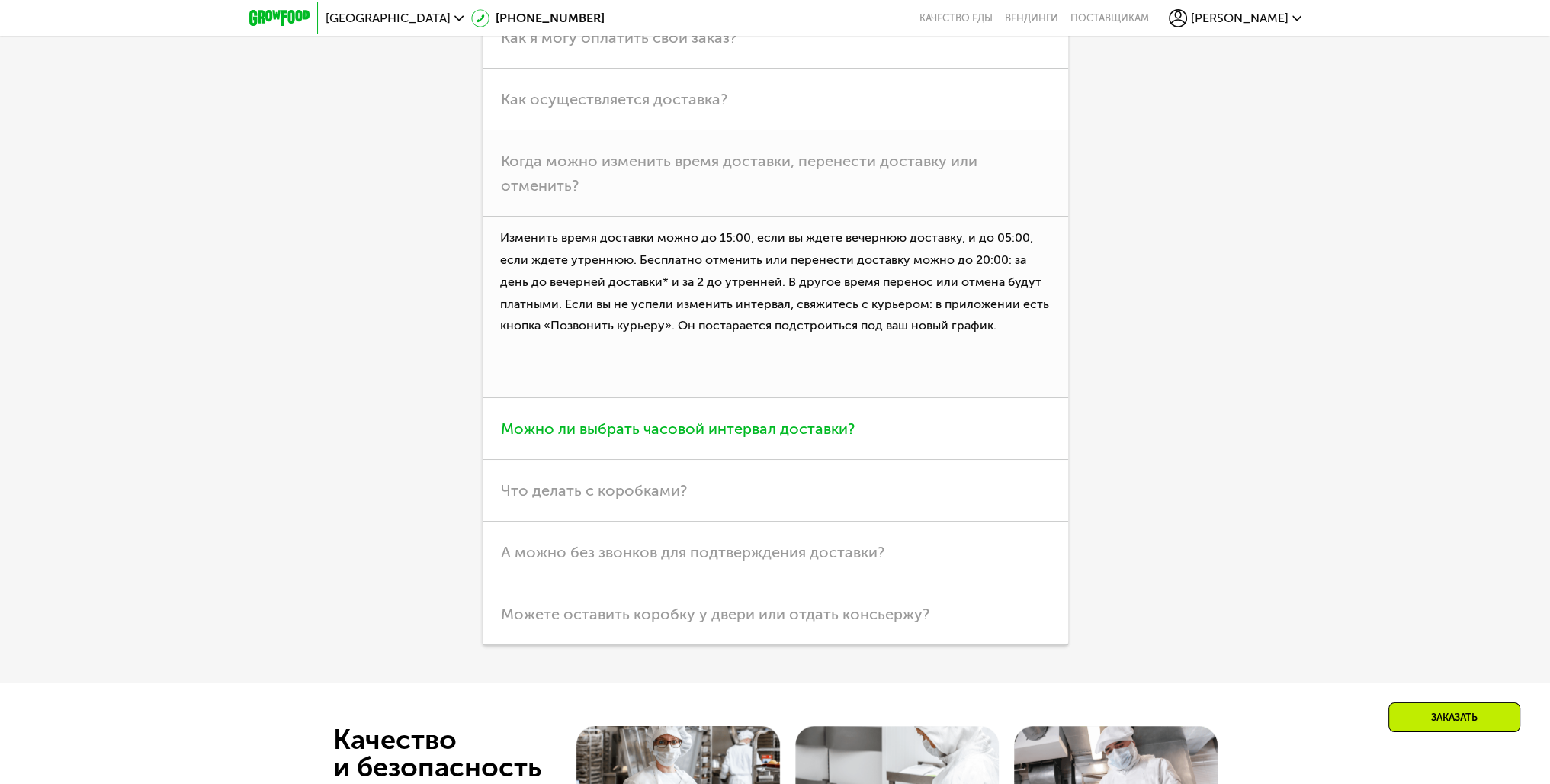
click at [766, 437] on span "Можно ли выбрать часовой интервал доставки?" at bounding box center [678, 428] width 354 height 18
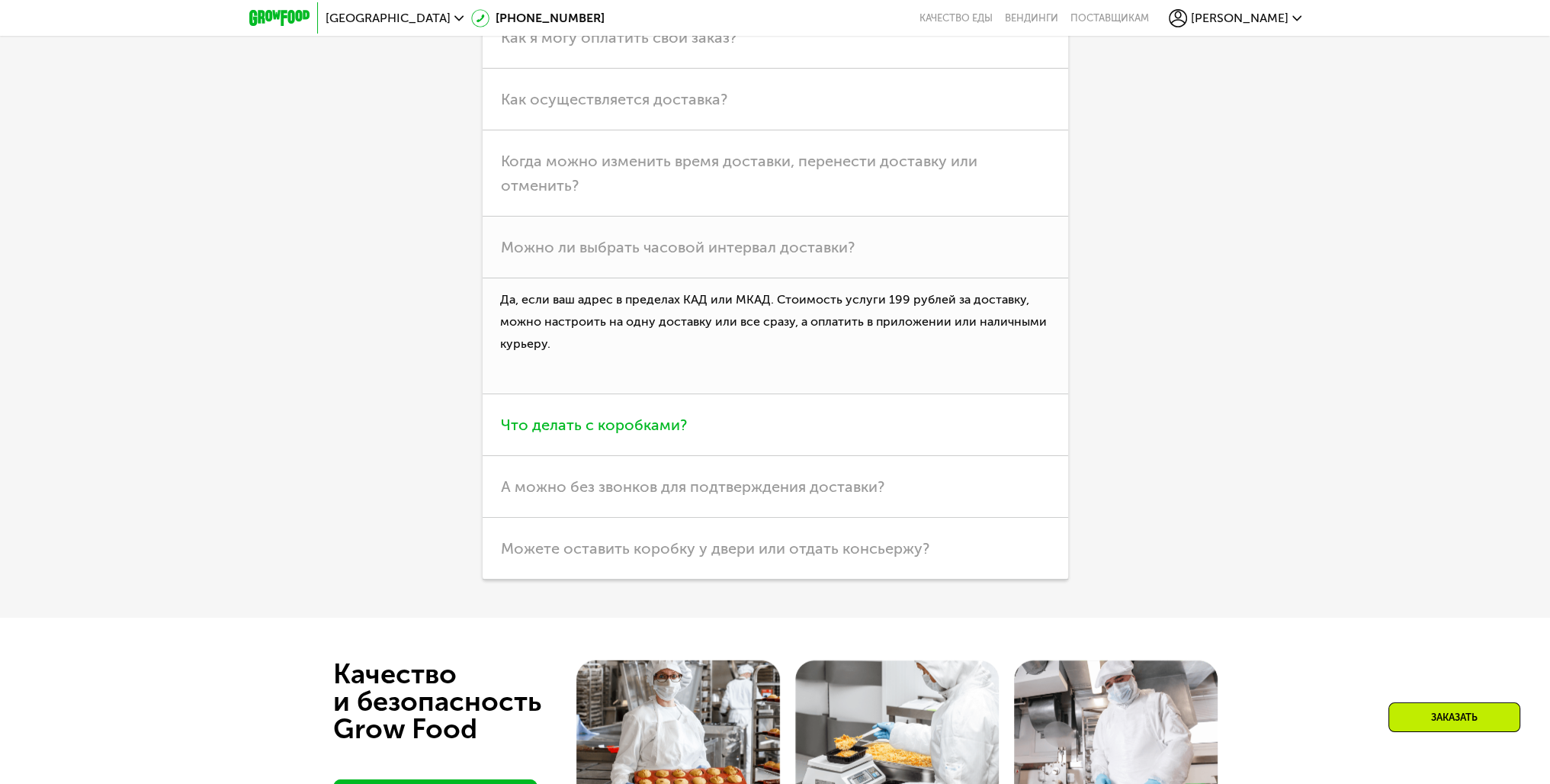
click at [696, 421] on h3 "Что делать с коробками?" at bounding box center [775, 424] width 586 height 62
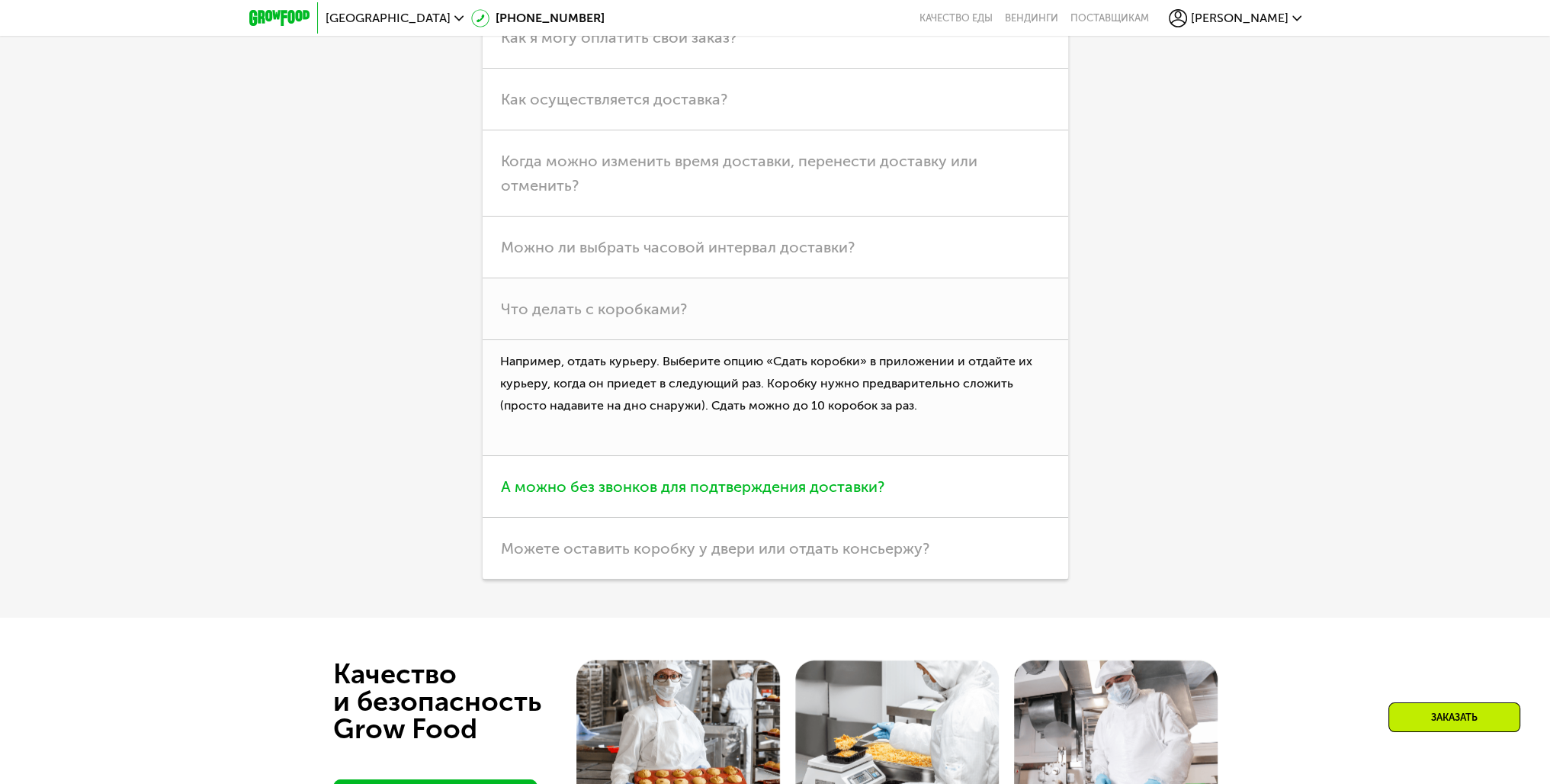
click at [814, 494] on span "А можно без звонков для подтверждения доставки?" at bounding box center [693, 486] width 384 height 18
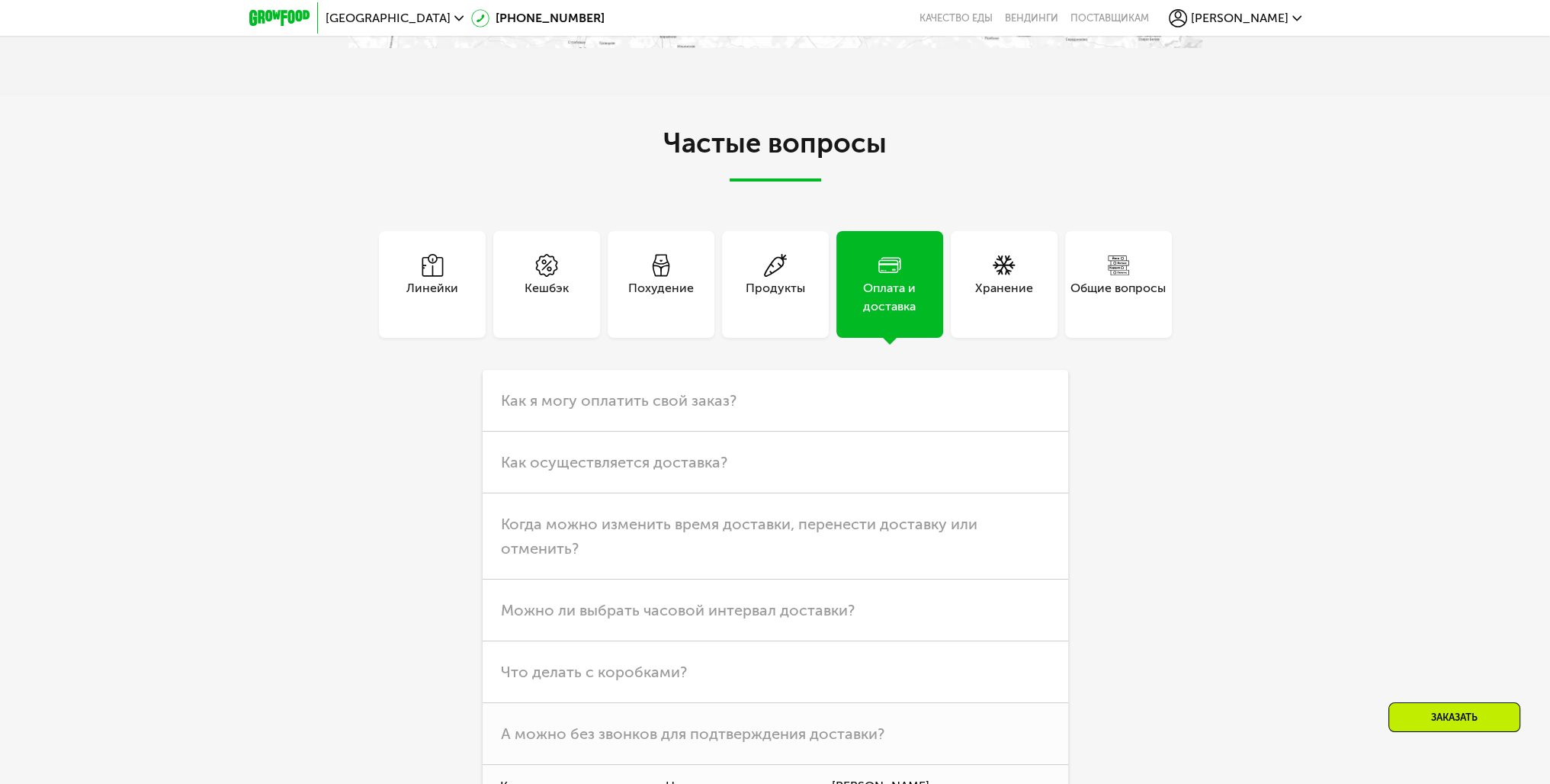
scroll to position [4268, 0]
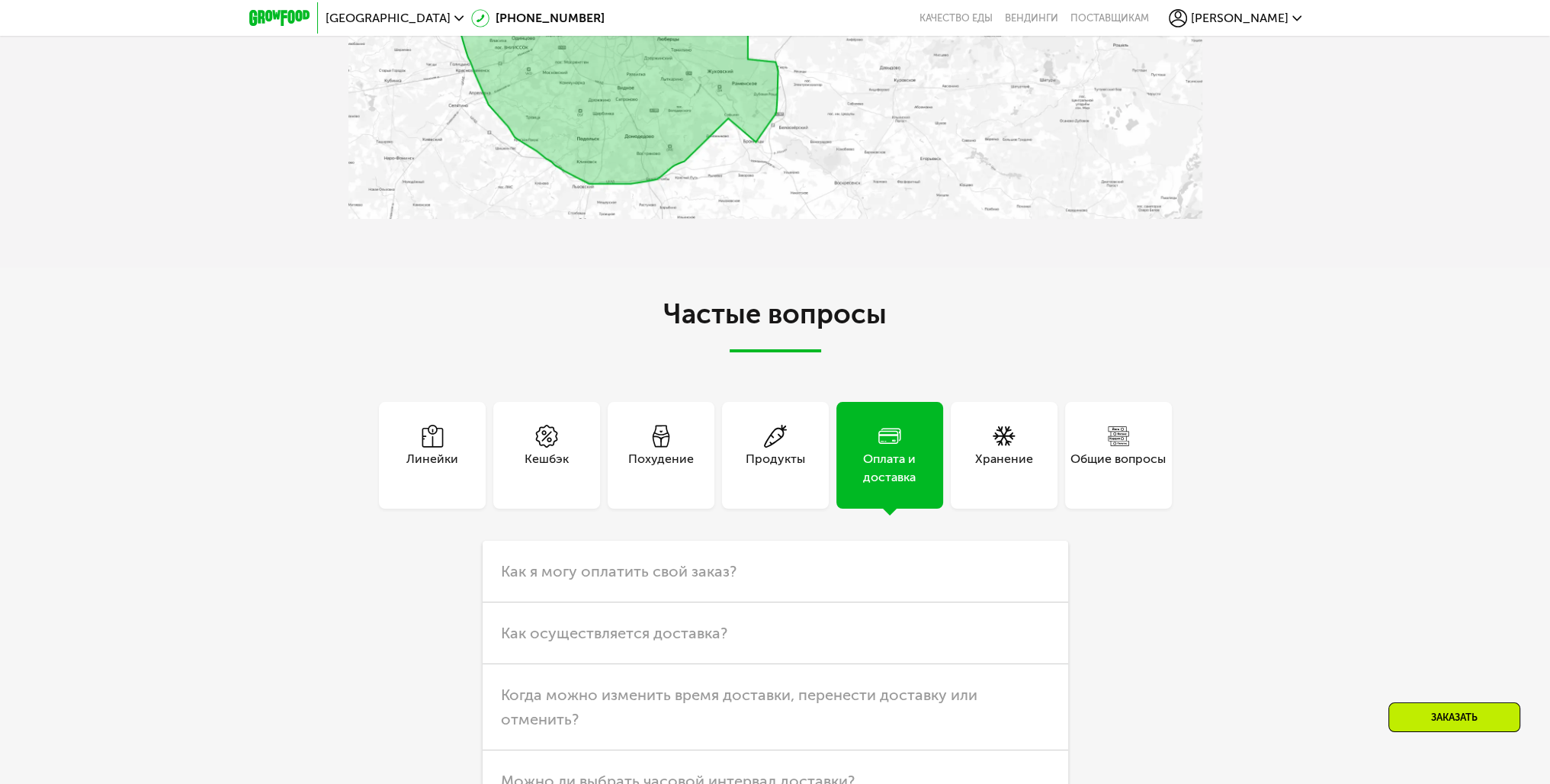
click at [999, 452] on div "Хранение" at bounding box center [1004, 468] width 58 height 37
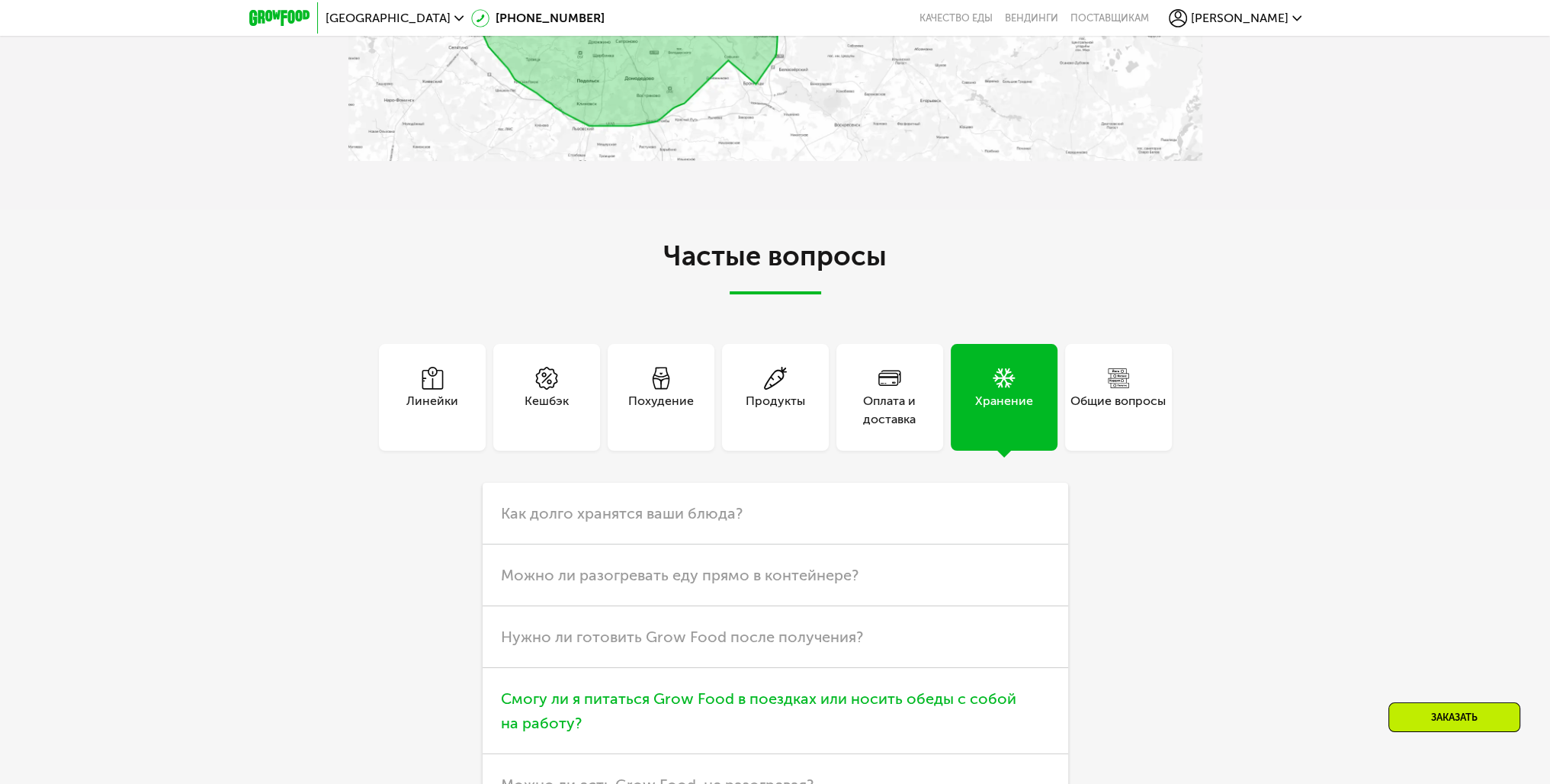
scroll to position [4574, 0]
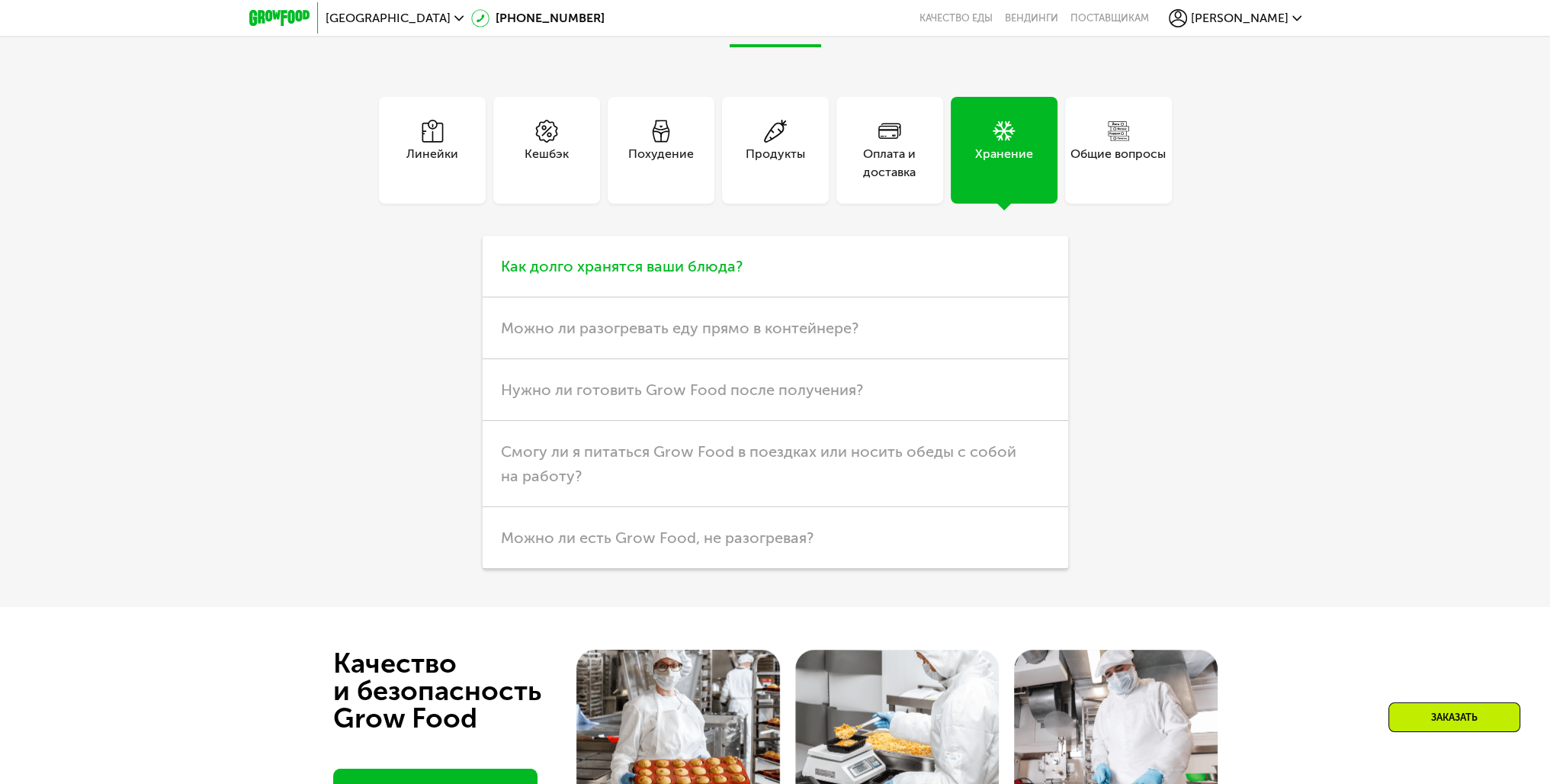
click at [755, 281] on h3 "Как долго хранятся ваши блюда?" at bounding box center [775, 266] width 586 height 62
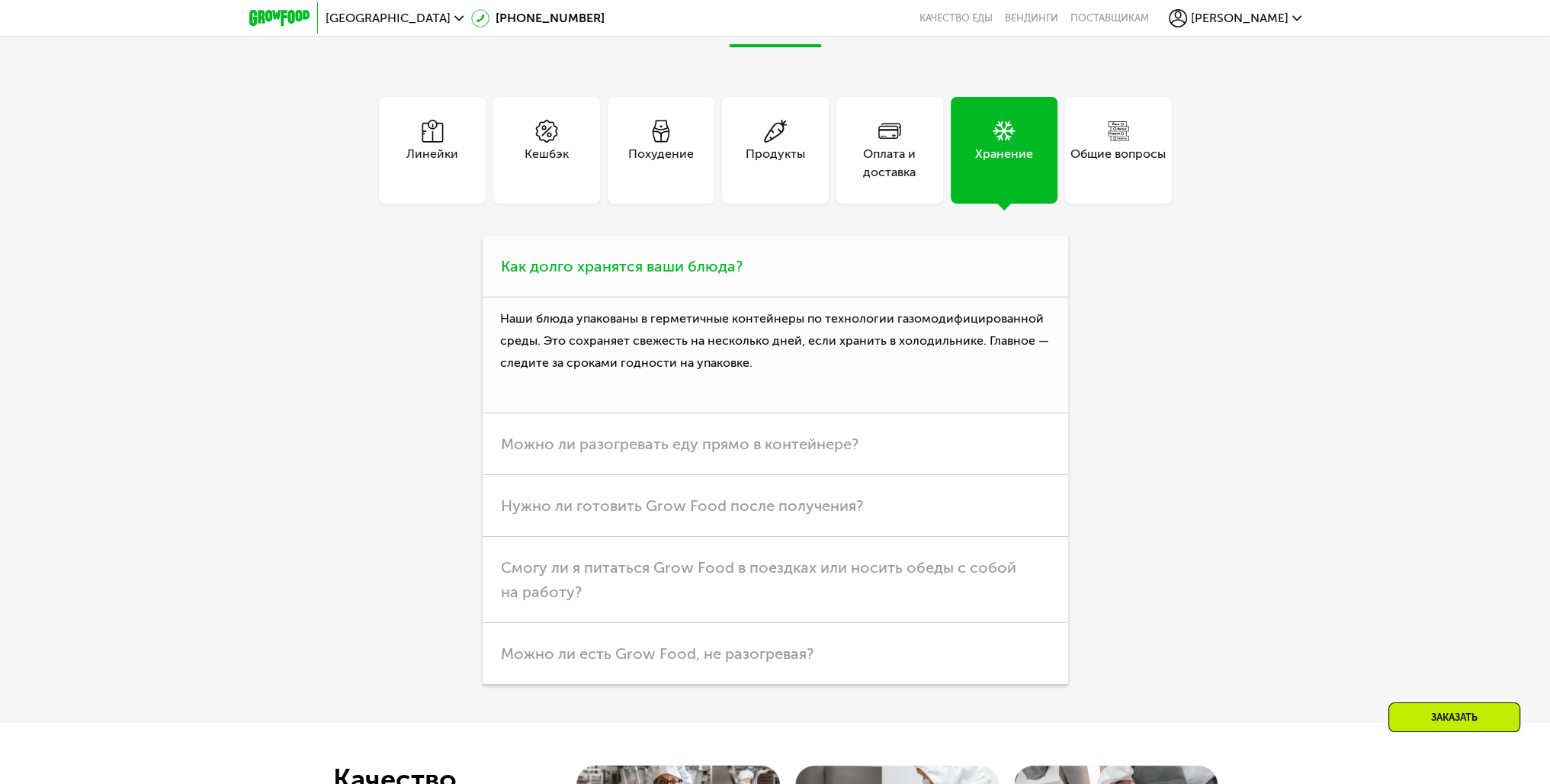
click at [755, 281] on h3 "Как долго хранятся ваши блюда?" at bounding box center [775, 266] width 586 height 62
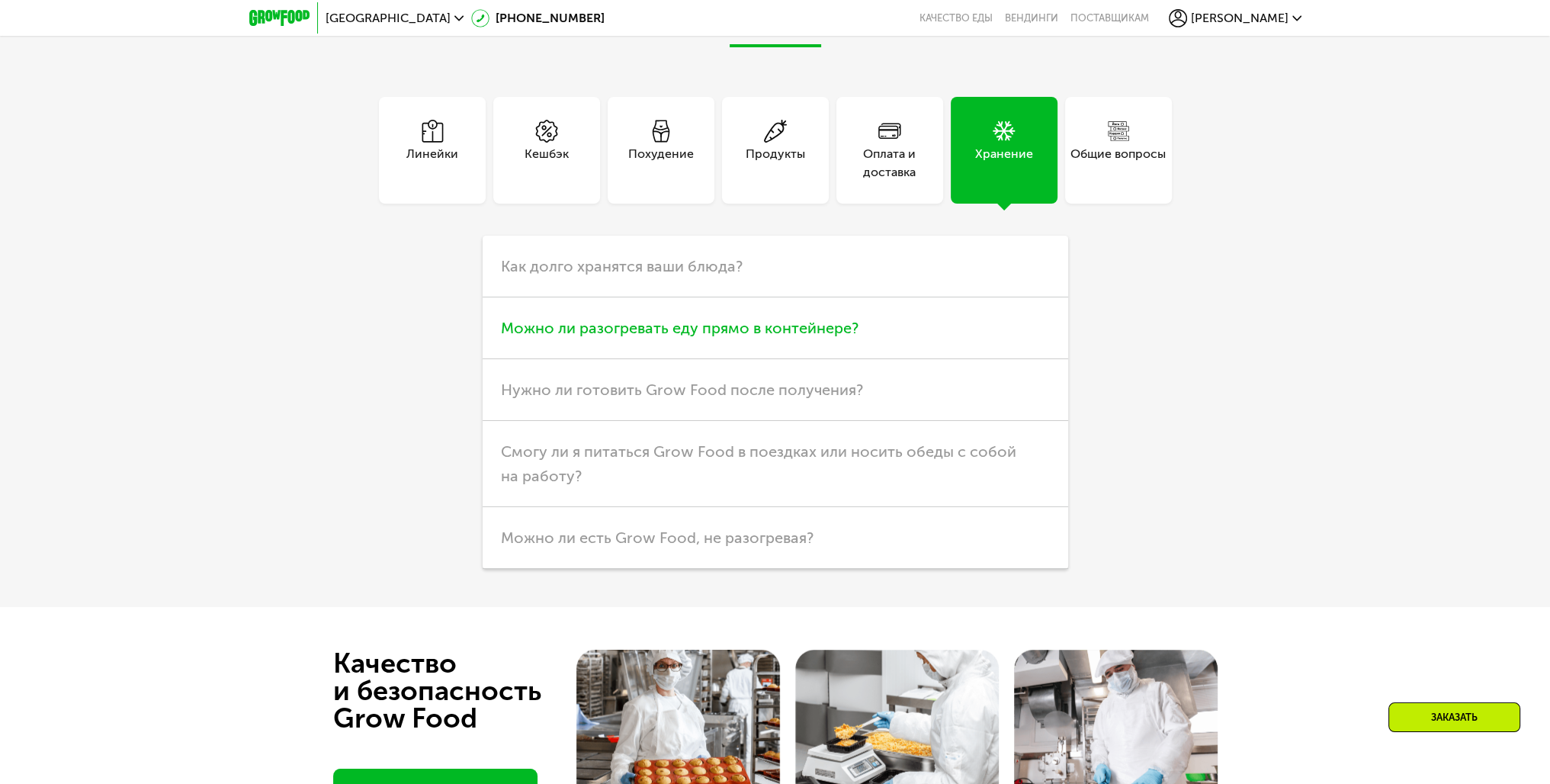
click at [759, 344] on h3 "Можно ли разогревать еду прямо в контейнере?" at bounding box center [775, 328] width 586 height 62
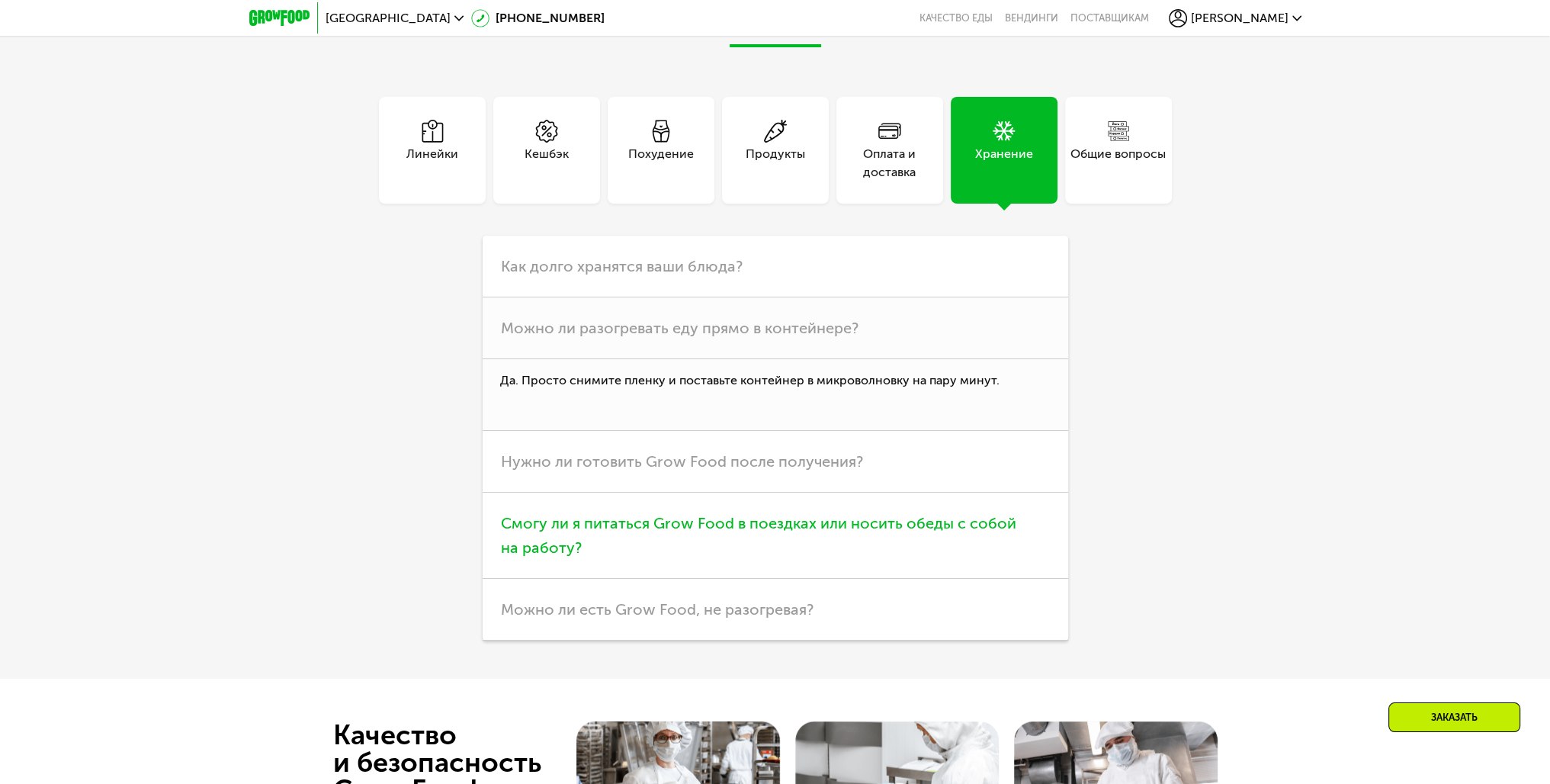
click at [841, 530] on span "Смогу ли я питаться Grow Food в поездках или носить обеды с собой на работу?" at bounding box center [759, 535] width 516 height 42
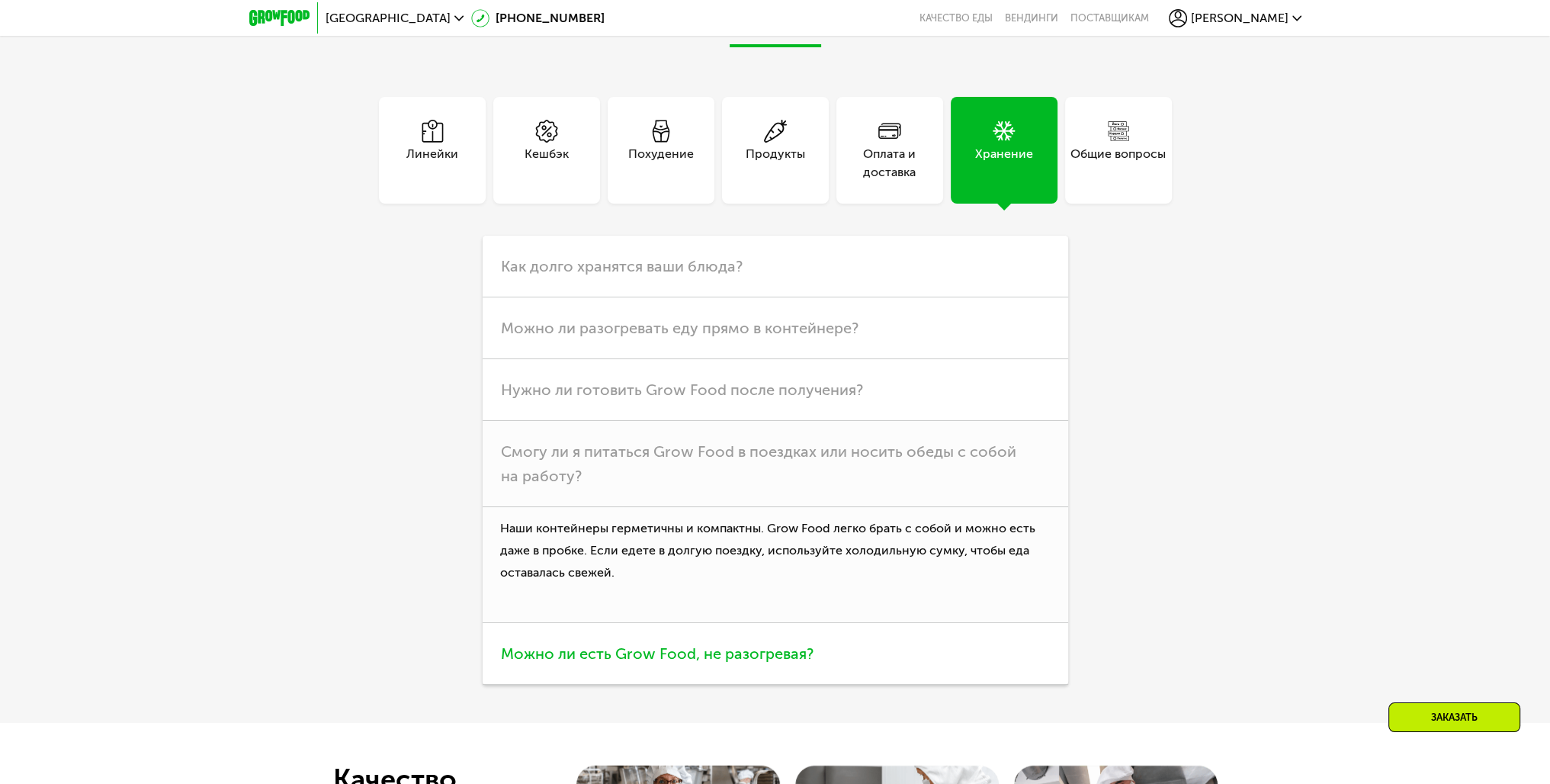
click at [763, 652] on span "Можно ли есть Grow Food, не разогревая?" at bounding box center [657, 653] width 313 height 18
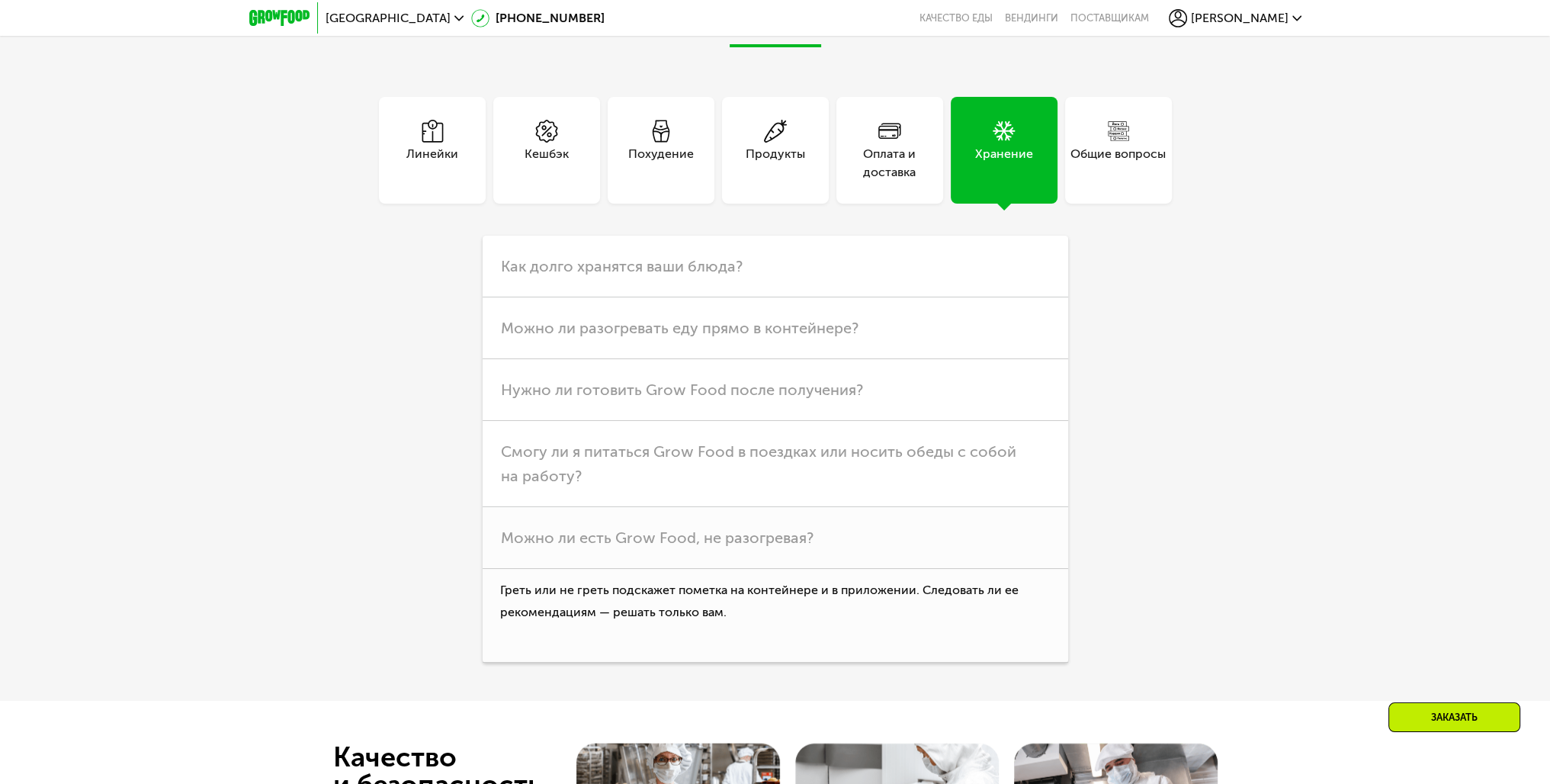
click at [1115, 168] on div "Общие вопросы" at bounding box center [1118, 163] width 95 height 37
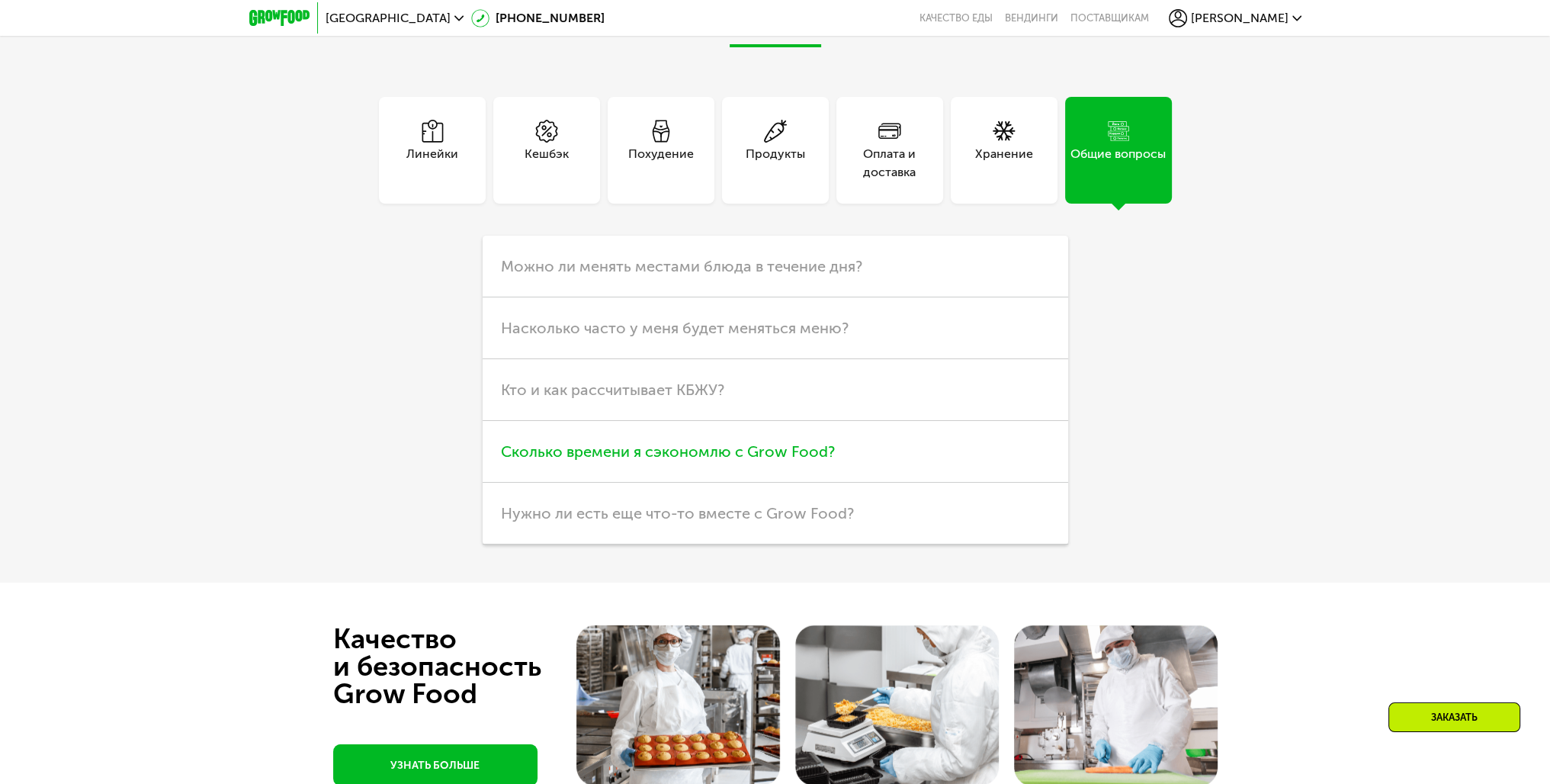
click at [790, 460] on span "Сколько времени я сэкономлю с Grow Food?" at bounding box center [668, 451] width 334 height 18
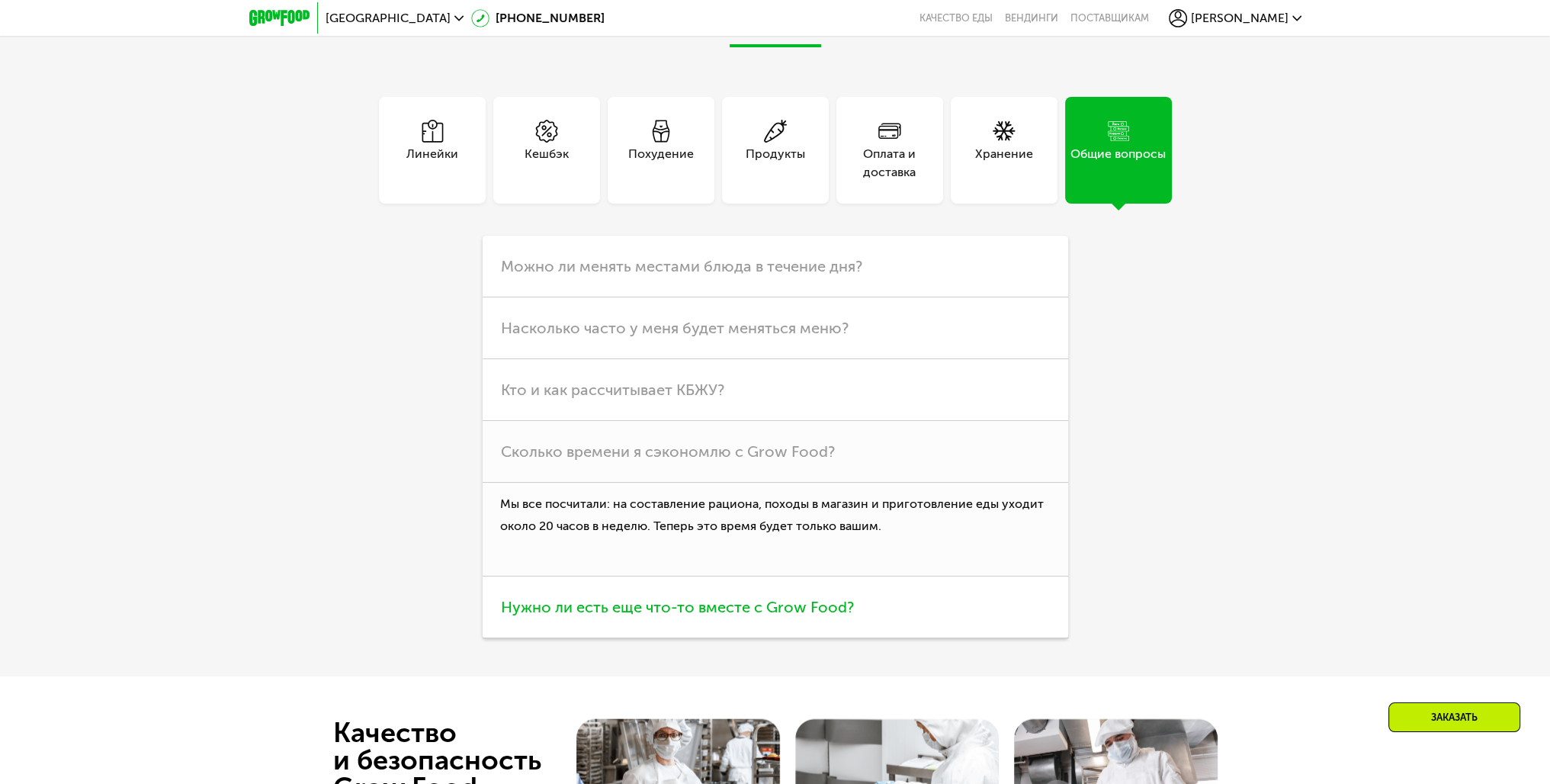
click at [813, 609] on span "Нужно ли есть еще что-то вместе с Grow Food?" at bounding box center [678, 607] width 353 height 18
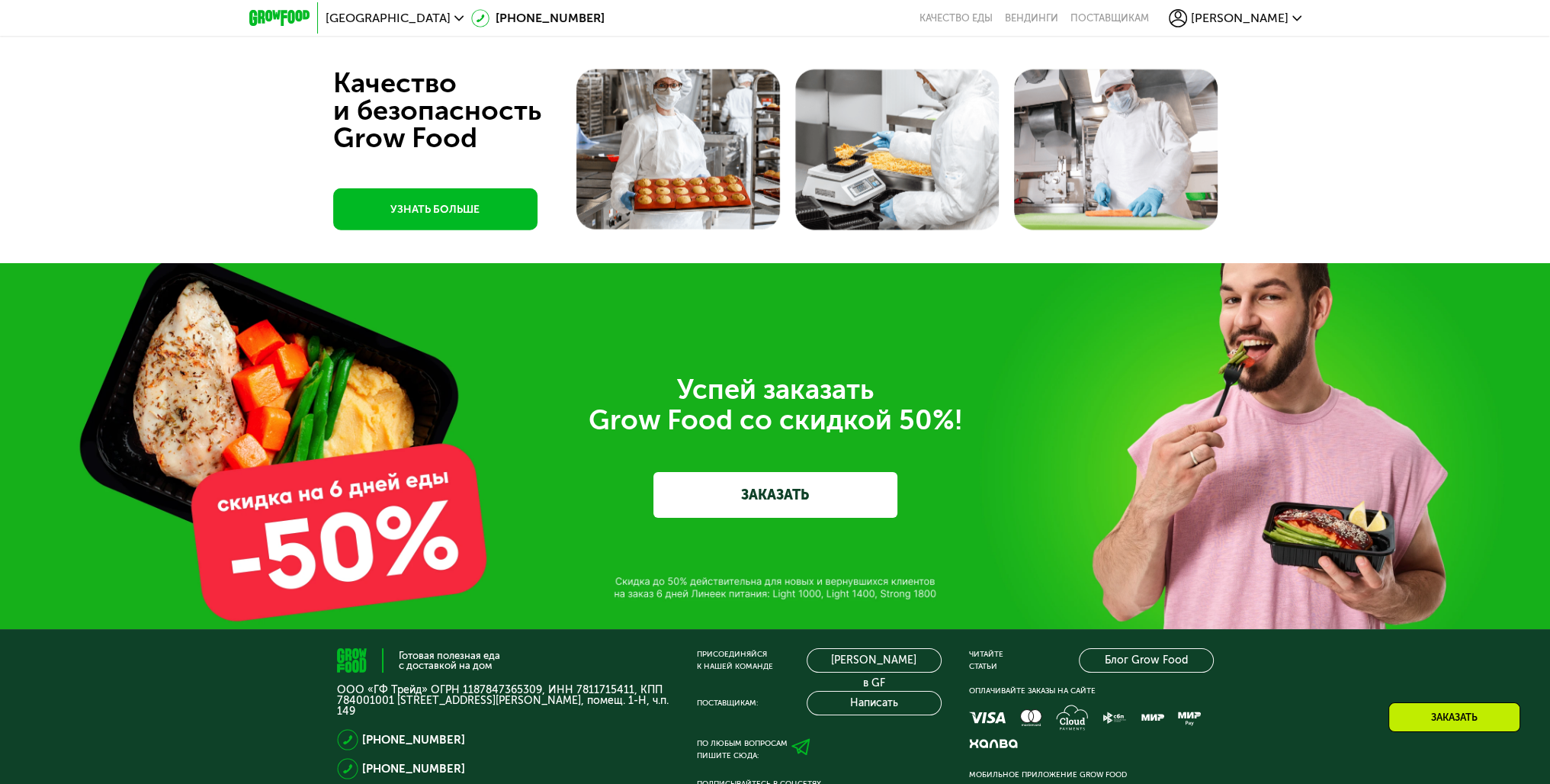
scroll to position [5136, 0]
